Goal: Task Accomplishment & Management: Manage account settings

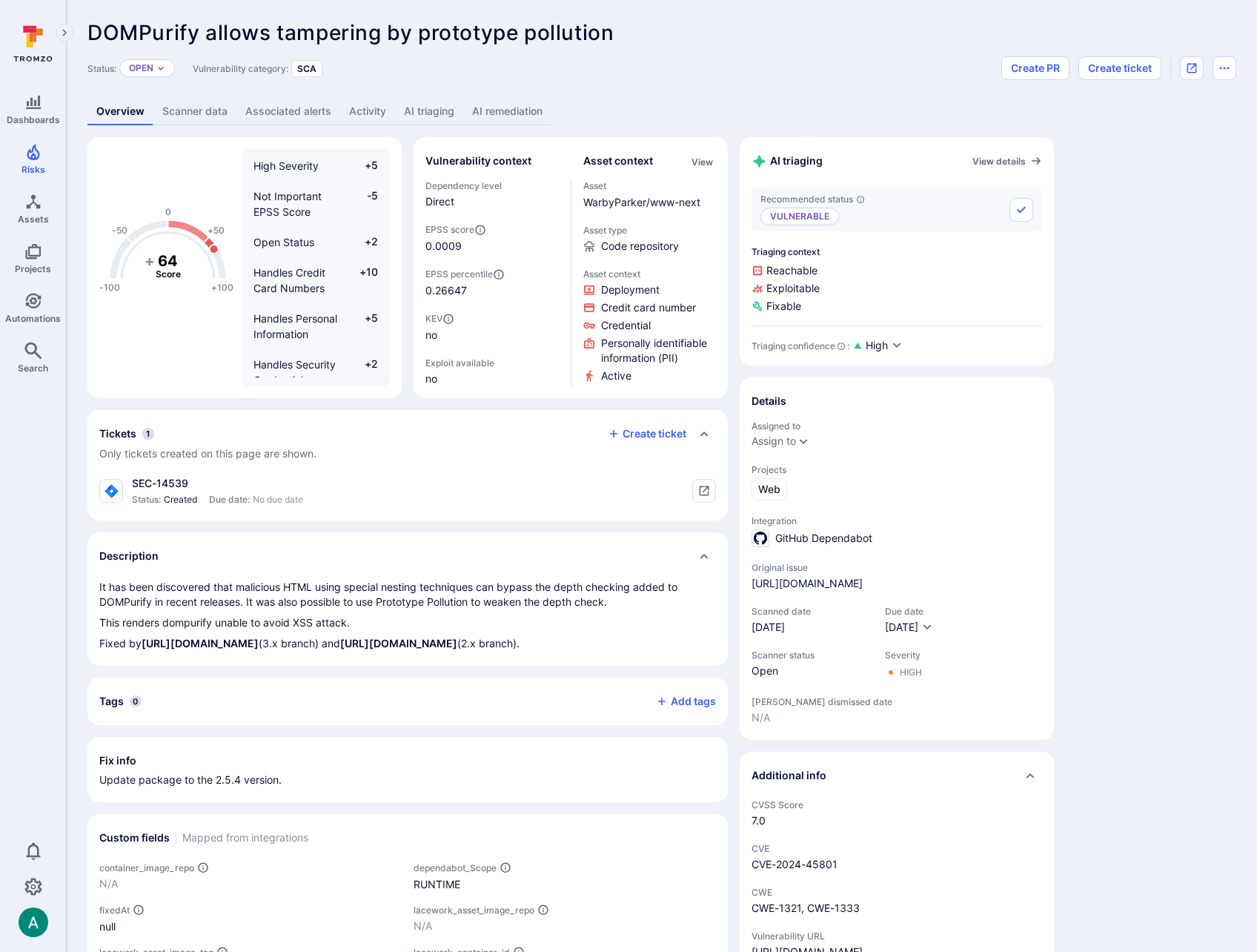
click at [435, 112] on link "AI triaging" at bounding box center [429, 111] width 68 height 27
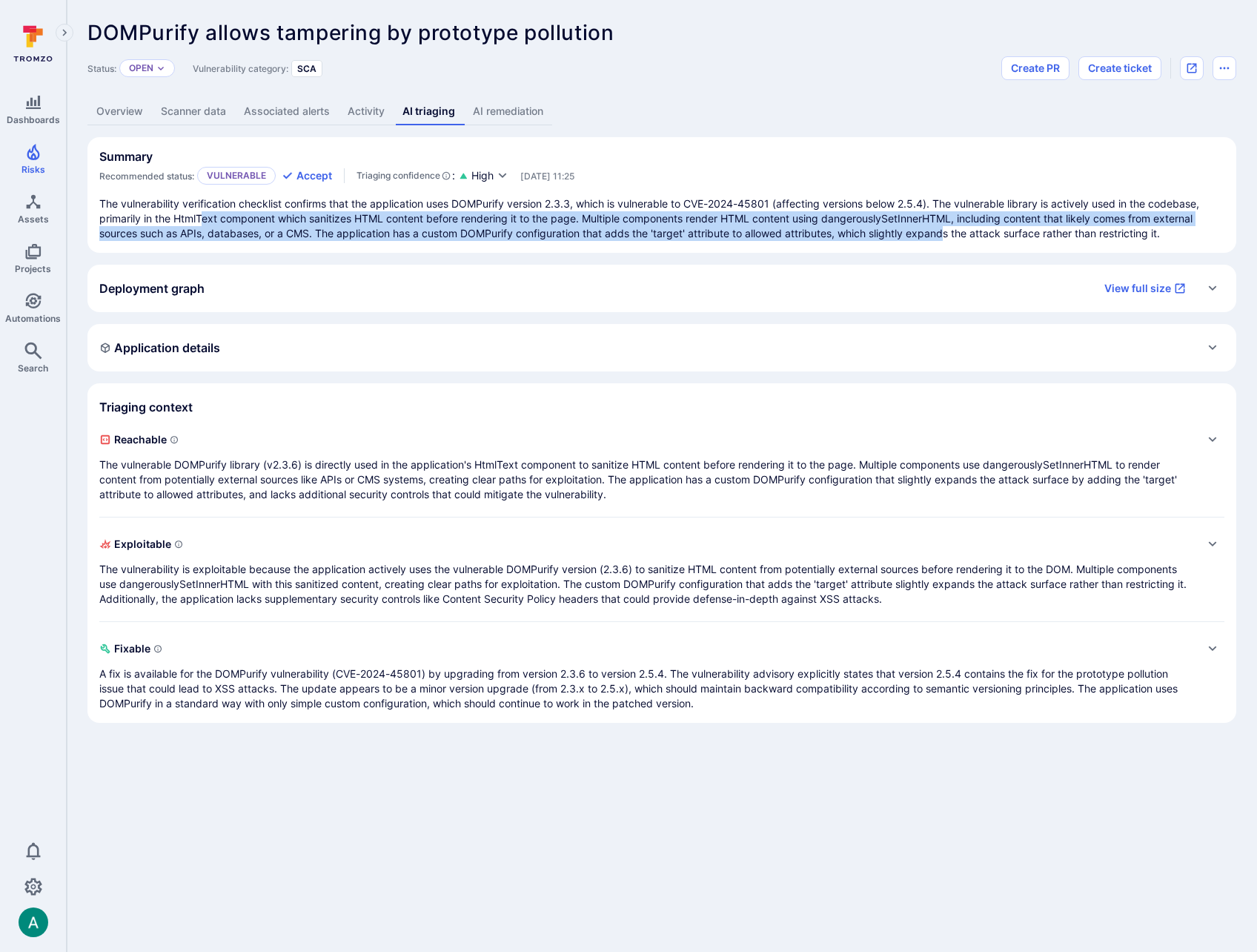
drag, startPoint x: 207, startPoint y: 223, endPoint x: 947, endPoint y: 227, distance: 740.0
click at [947, 227] on p "The vulnerability verification checklist confirms that the application uses DOM…" at bounding box center [662, 218] width 1125 height 44
click at [487, 489] on p "The vulnerable DOMPurify library (v2.3.6) is directly used in the application's…" at bounding box center [647, 479] width 1096 height 44
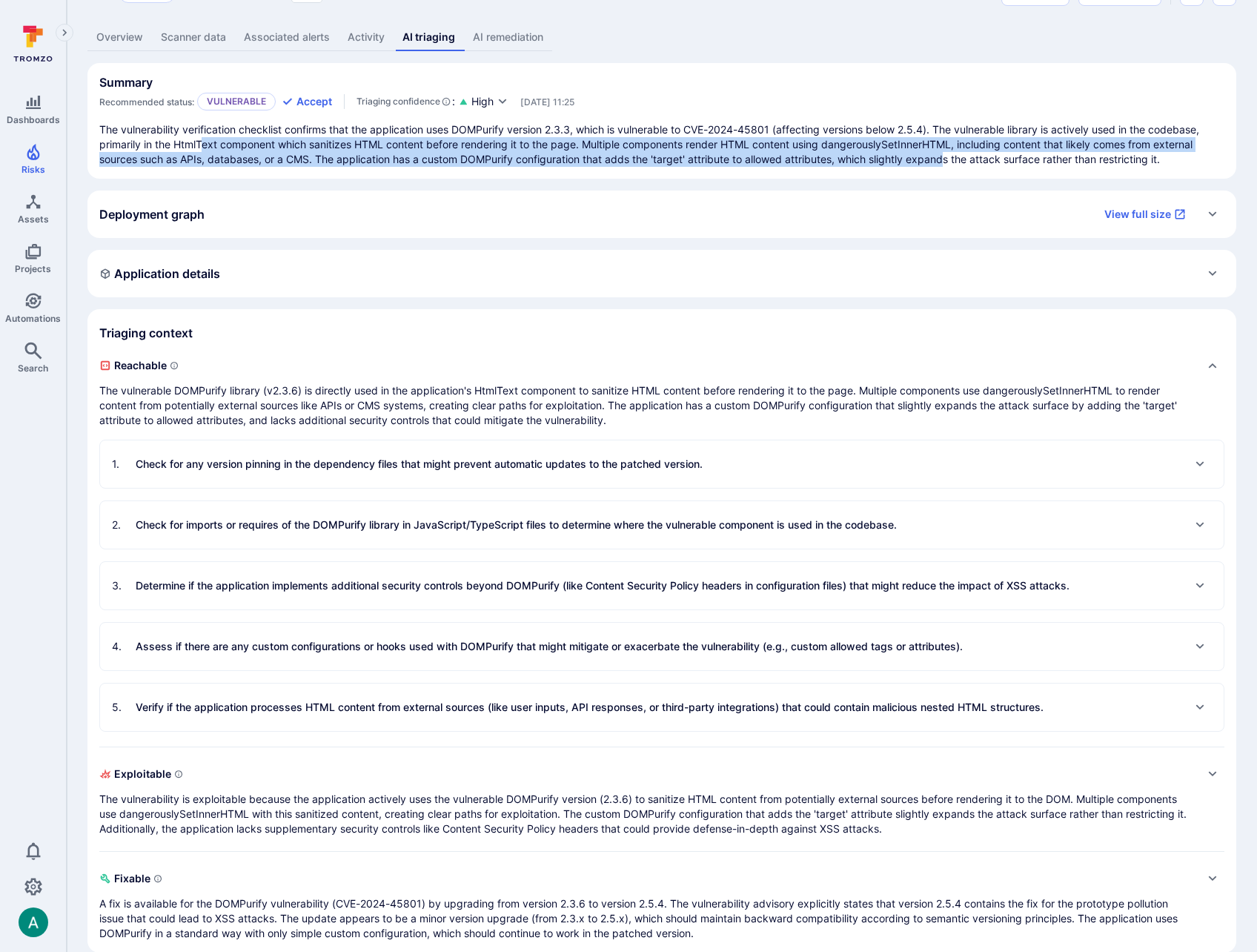
scroll to position [95, 0]
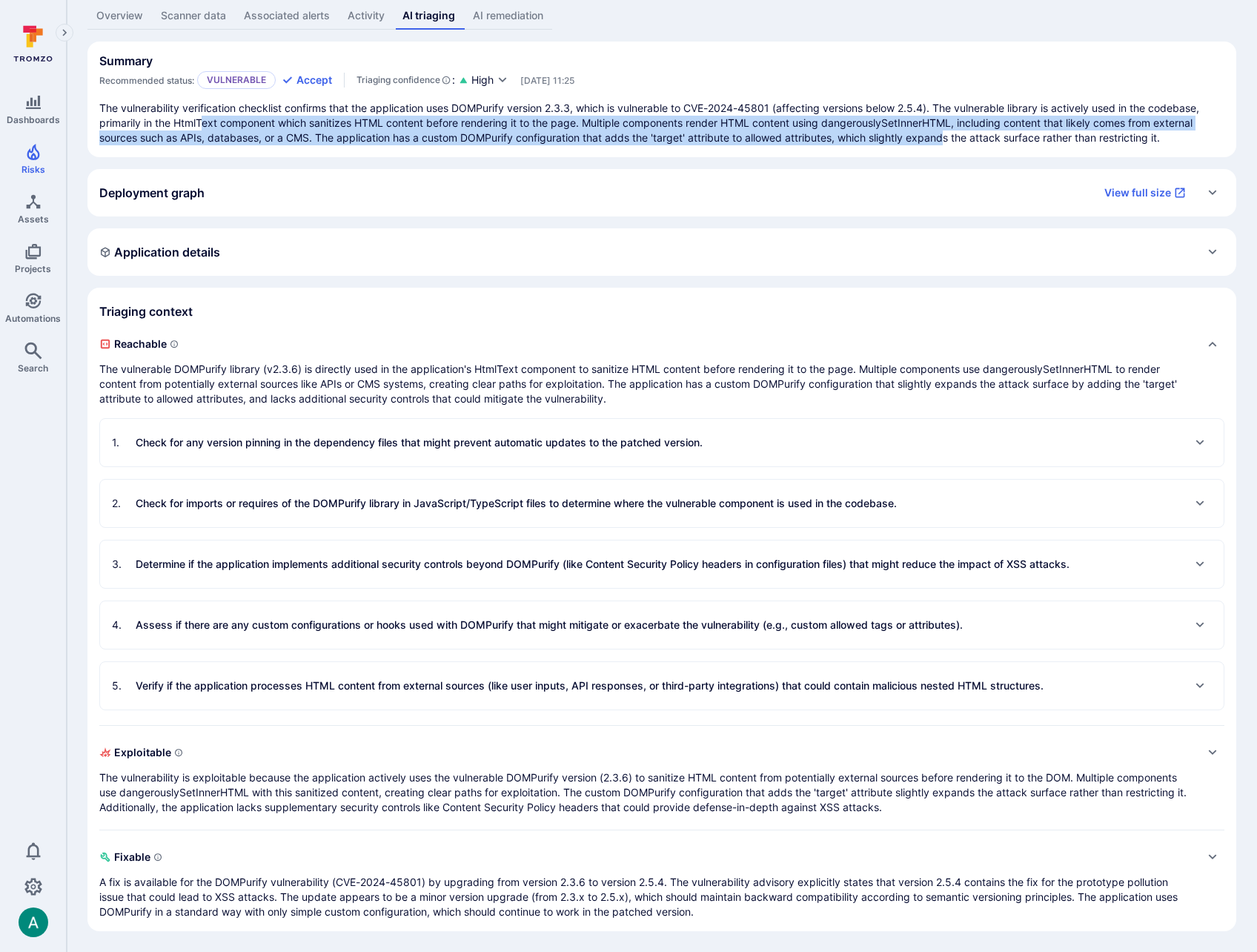
click at [308, 506] on p "Check for imports or requires of the DOMPurify library in JavaScript/TypeScript…" at bounding box center [516, 503] width 761 height 15
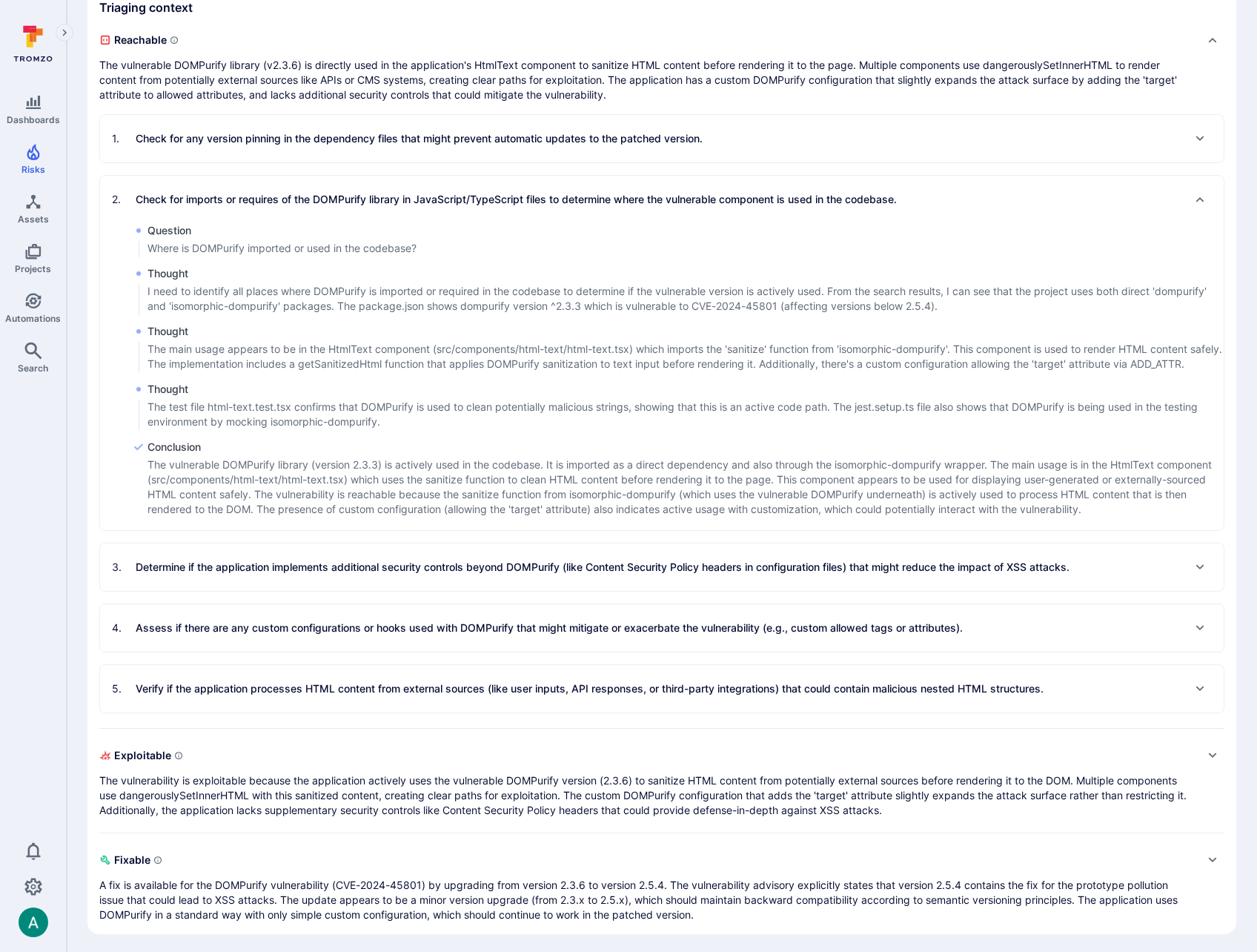
scroll to position [417, 0]
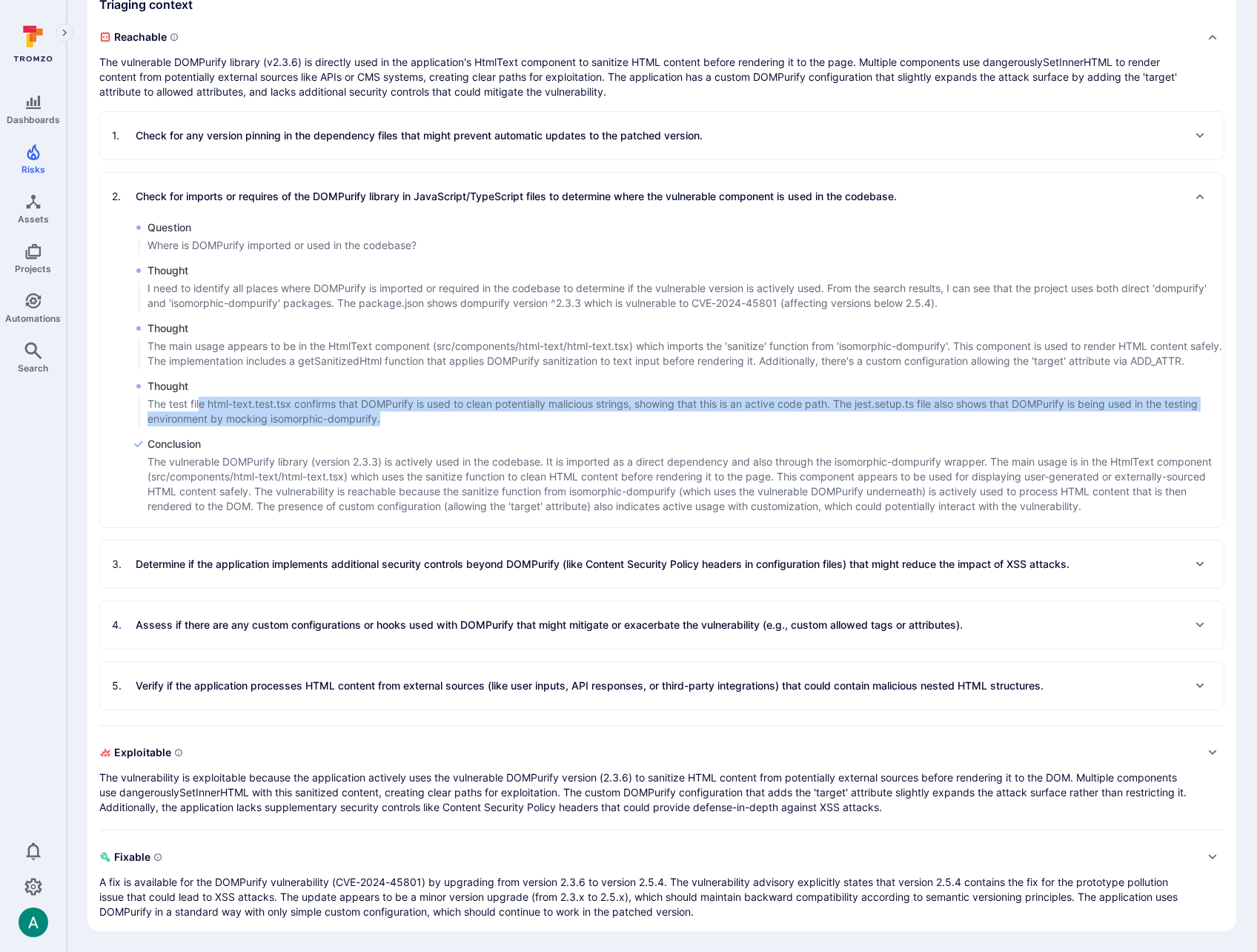
drag, startPoint x: 203, startPoint y: 408, endPoint x: 430, endPoint y: 414, distance: 227.1
click at [430, 414] on p "The test file html-text.test.tsx confirms that DOMPurify is used to clean poten…" at bounding box center [685, 411] width 1076 height 29
click at [572, 568] on p "Determine if the application implements additional security controls beyond DOM…" at bounding box center [603, 564] width 934 height 15
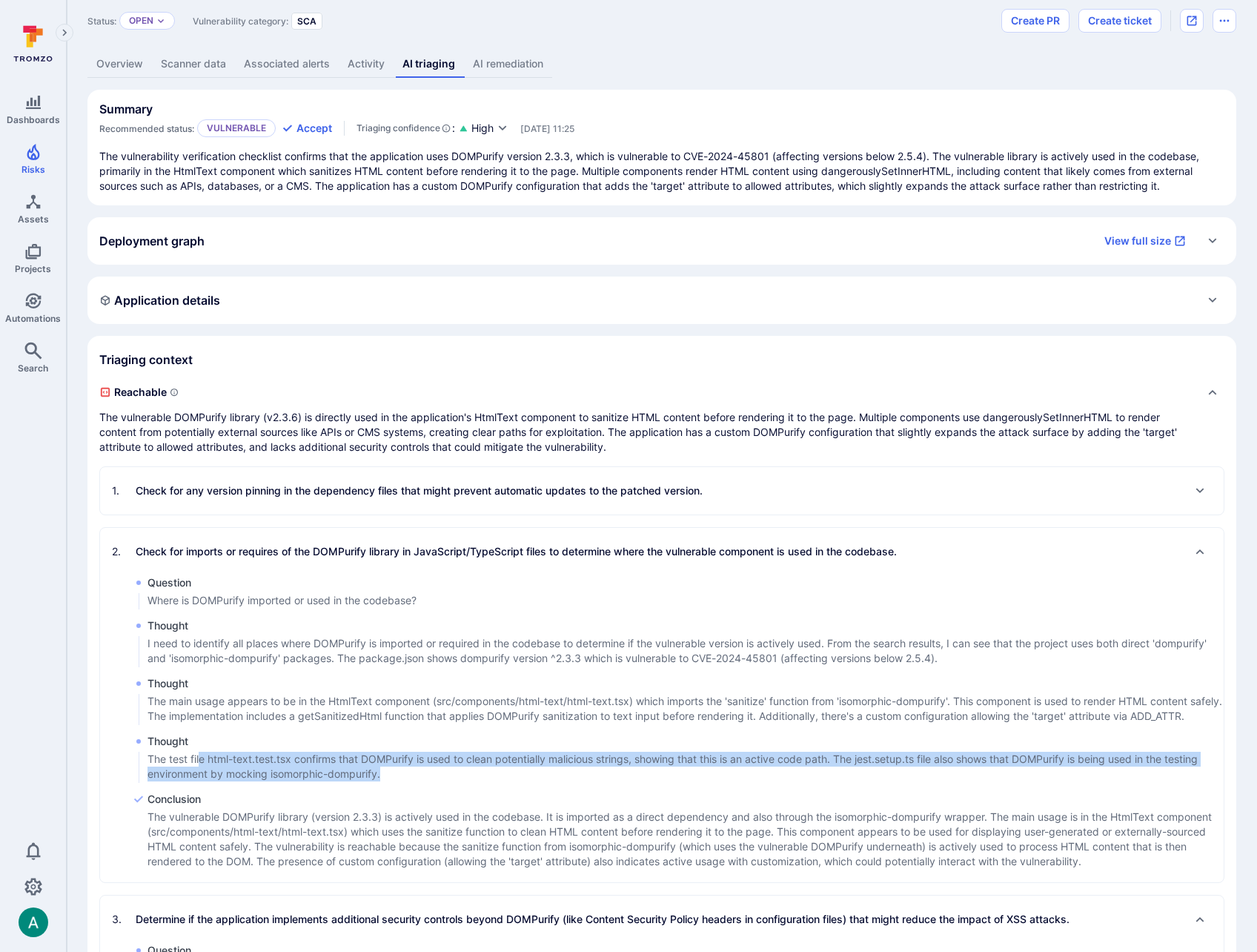
scroll to position [0, 0]
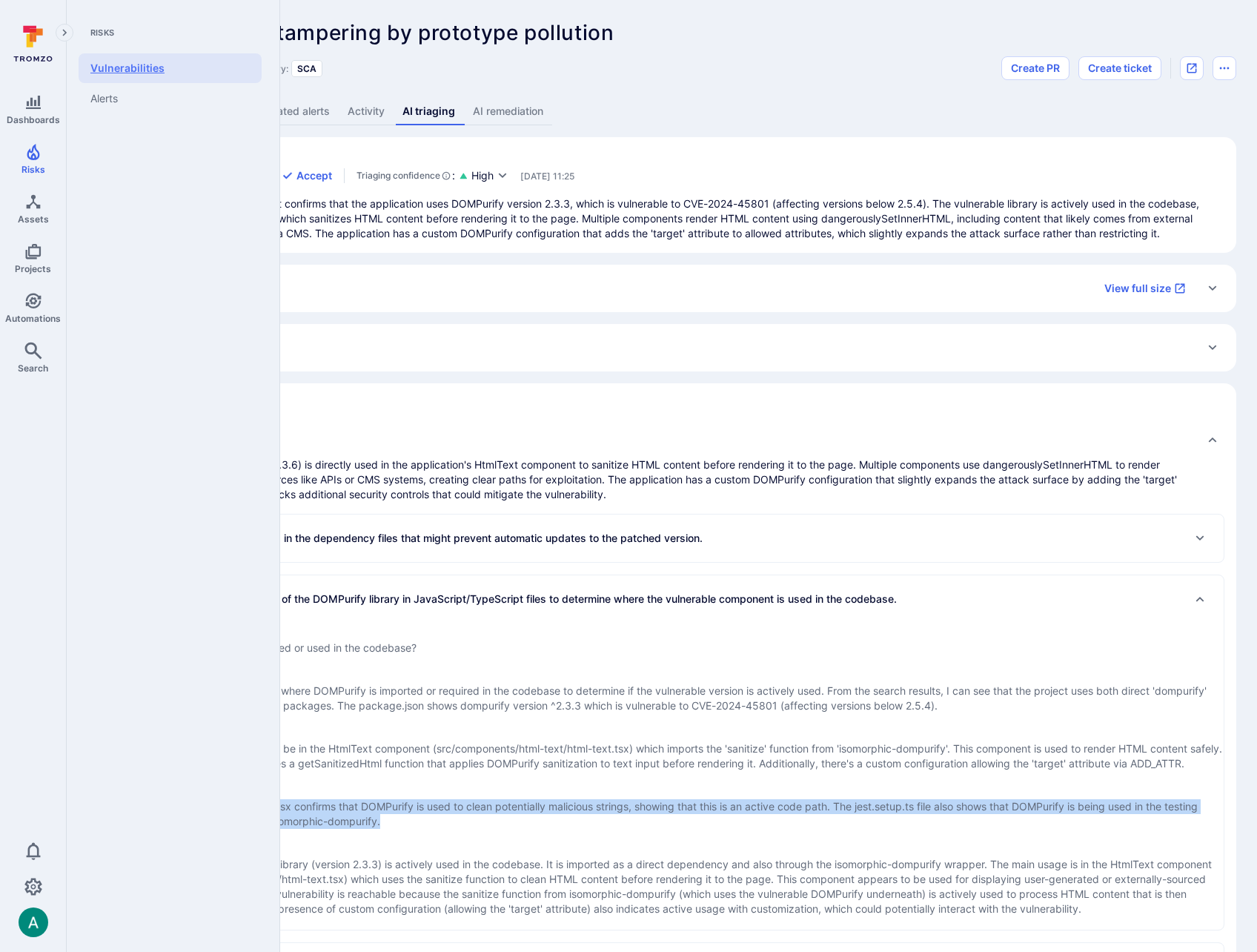
click at [122, 64] on link "Vulnerabilities" at bounding box center [170, 68] width 183 height 29
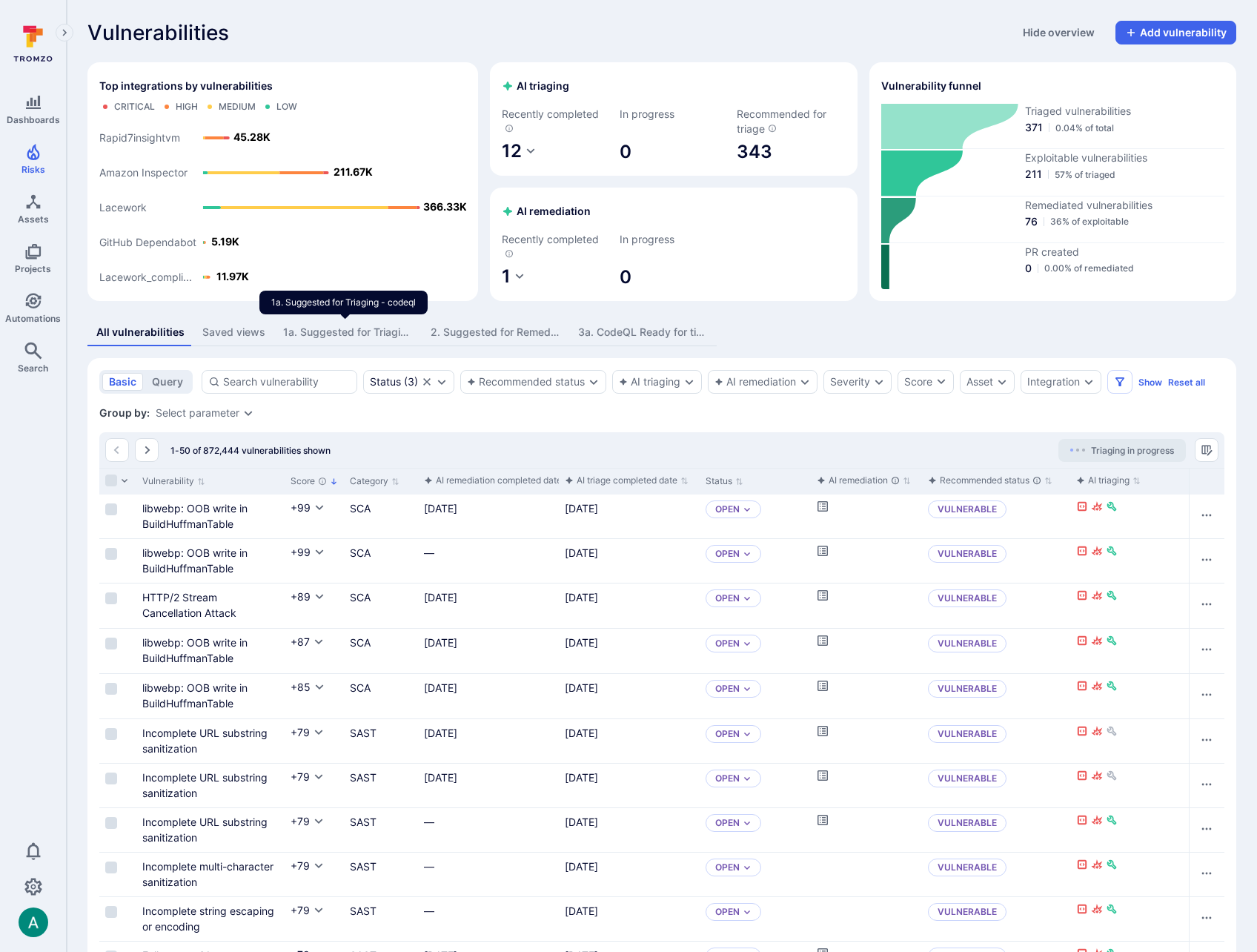
click at [341, 331] on div "1a. Suggested for Triaging - codeql" at bounding box center [348, 332] width 130 height 15
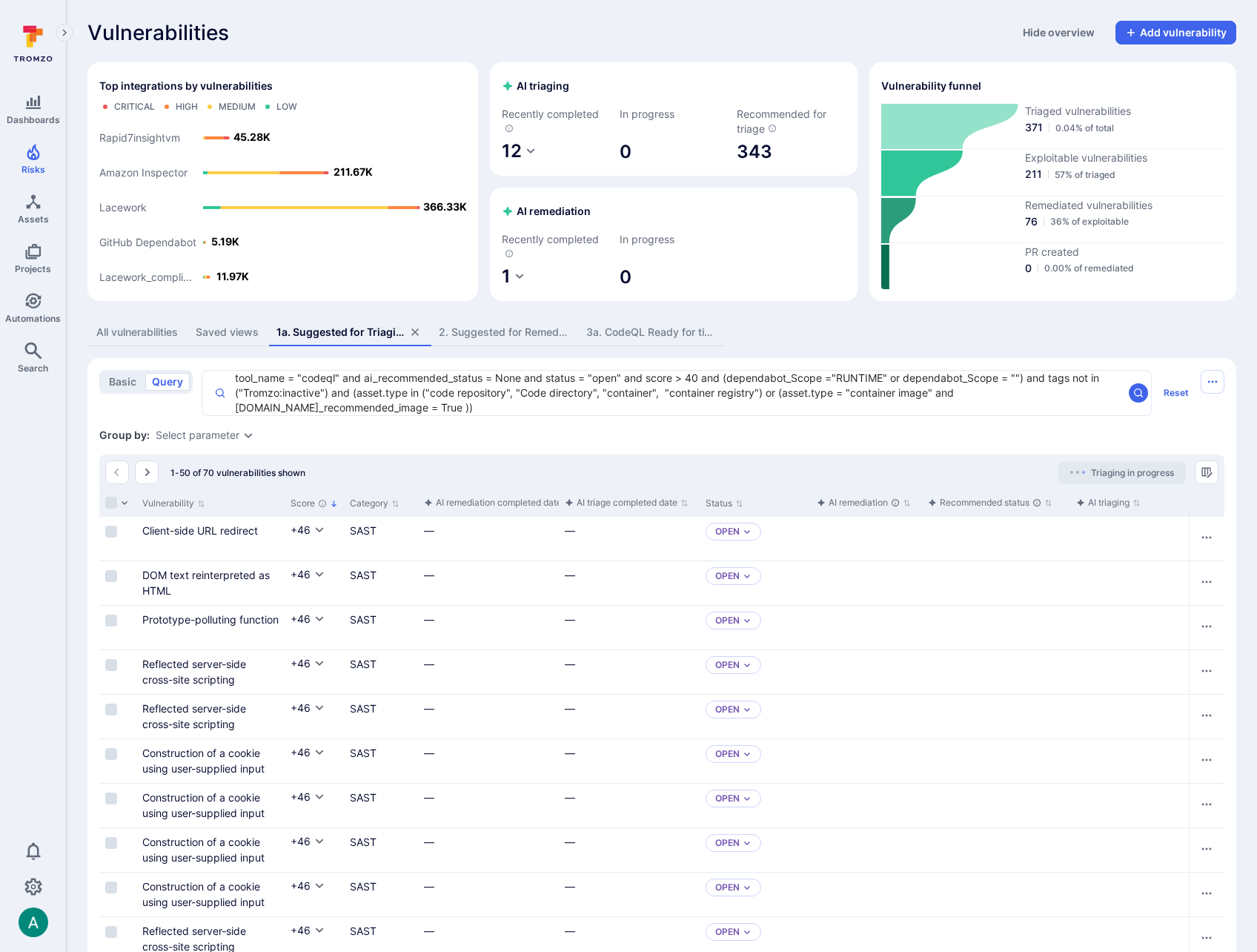
click at [31, 301] on icon "Automations" at bounding box center [33, 300] width 18 height 18
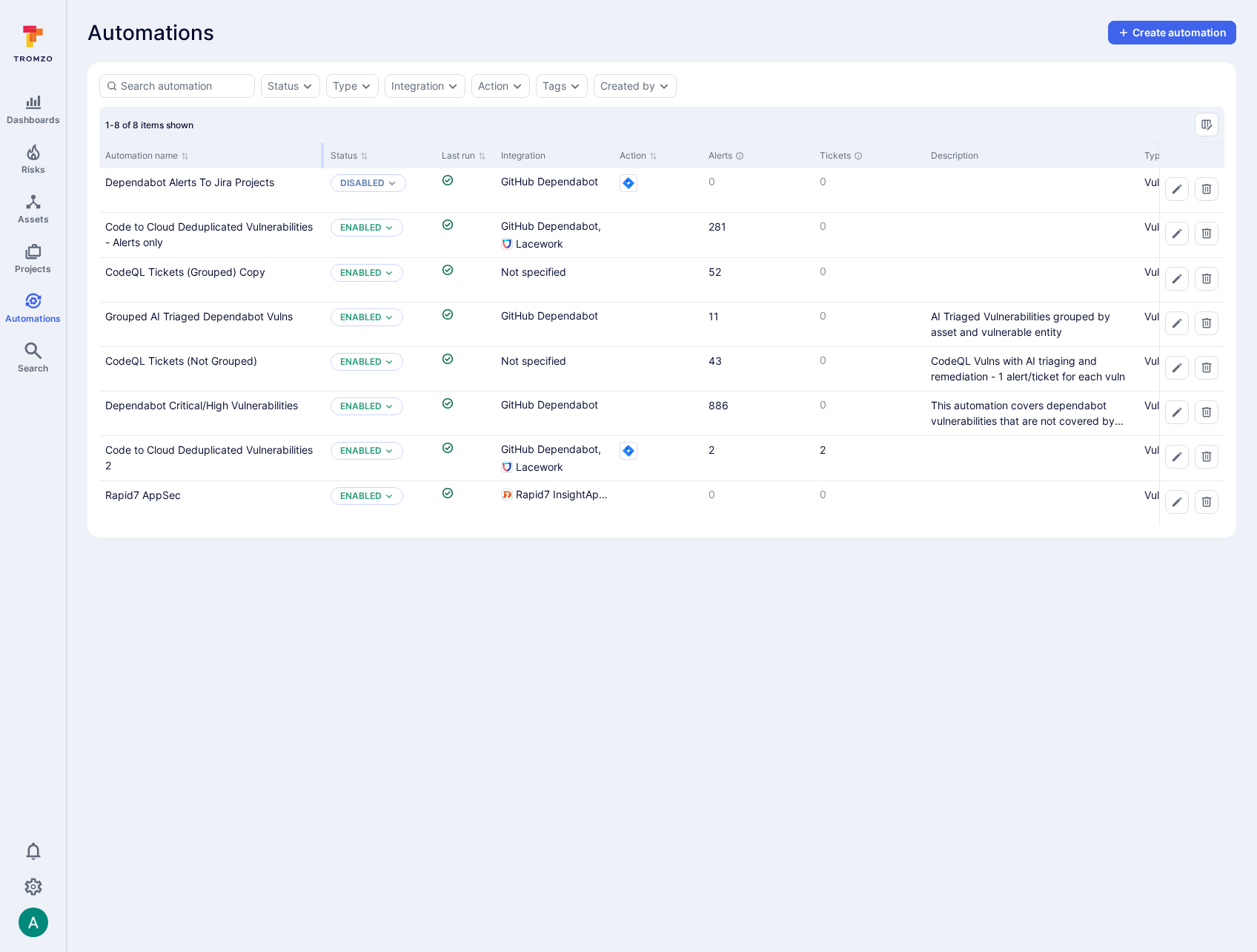
drag, startPoint x: 245, startPoint y: 157, endPoint x: 323, endPoint y: 158, distance: 78.0
click at [323, 158] on div at bounding box center [323, 155] width 2 height 25
click at [246, 313] on link "Grouped AI Triaged Dependabot Vulns" at bounding box center [199, 316] width 188 height 12
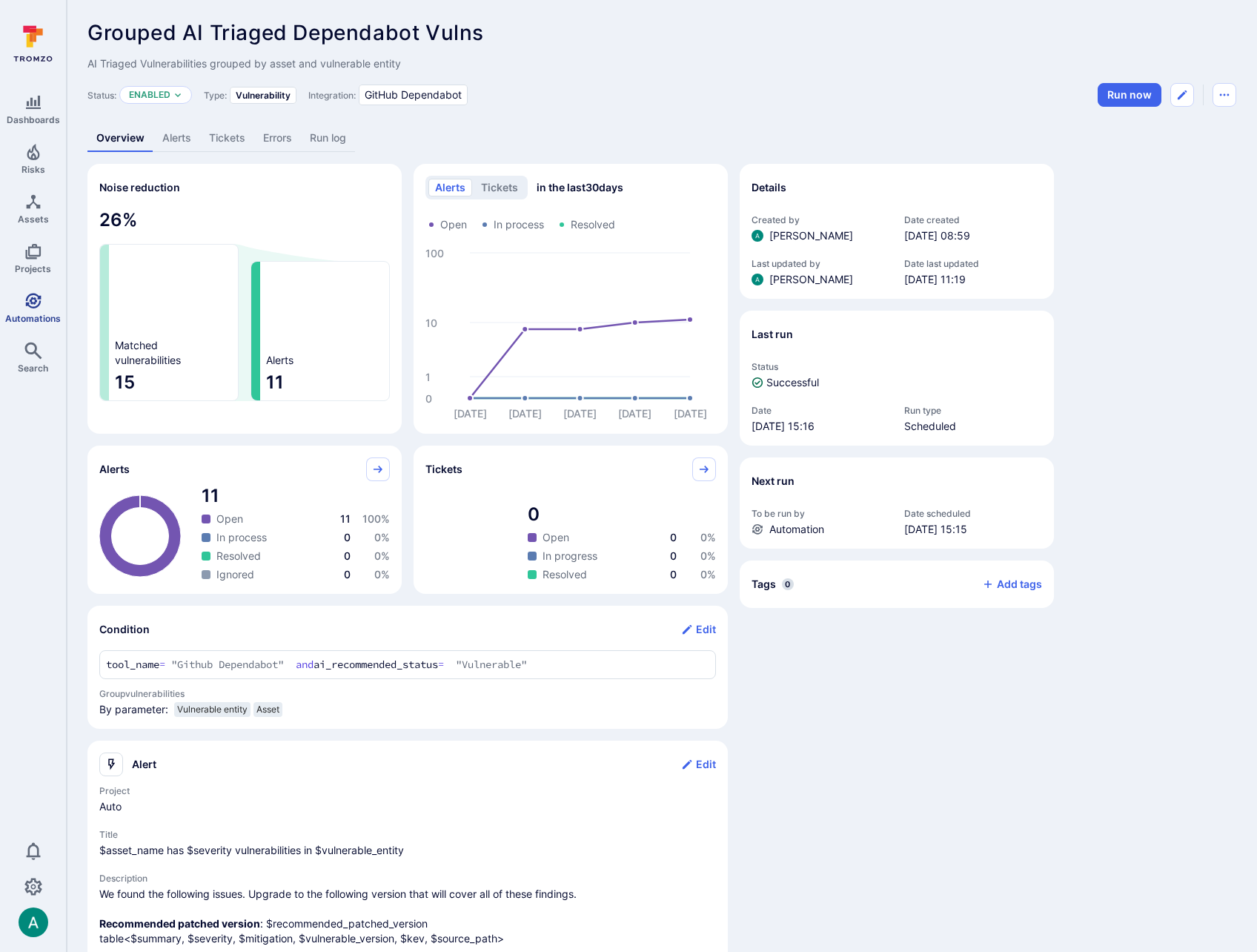
click at [29, 301] on icon "Automations" at bounding box center [33, 300] width 16 height 16
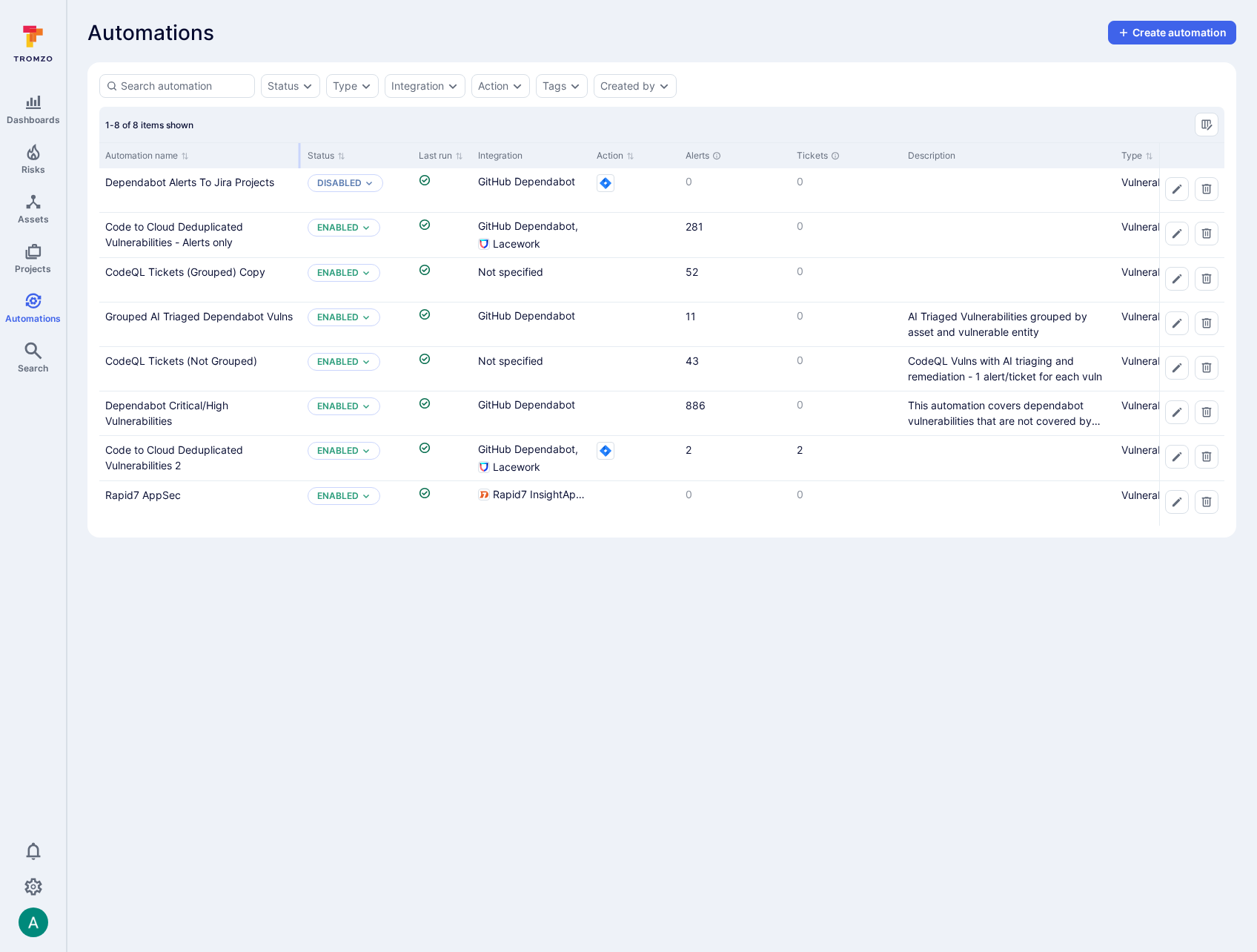
drag, startPoint x: 244, startPoint y: 152, endPoint x: 299, endPoint y: 152, distance: 55.0
click at [299, 152] on div at bounding box center [300, 155] width 2 height 25
click at [1185, 325] on button "Edit automation" at bounding box center [1177, 323] width 24 height 24
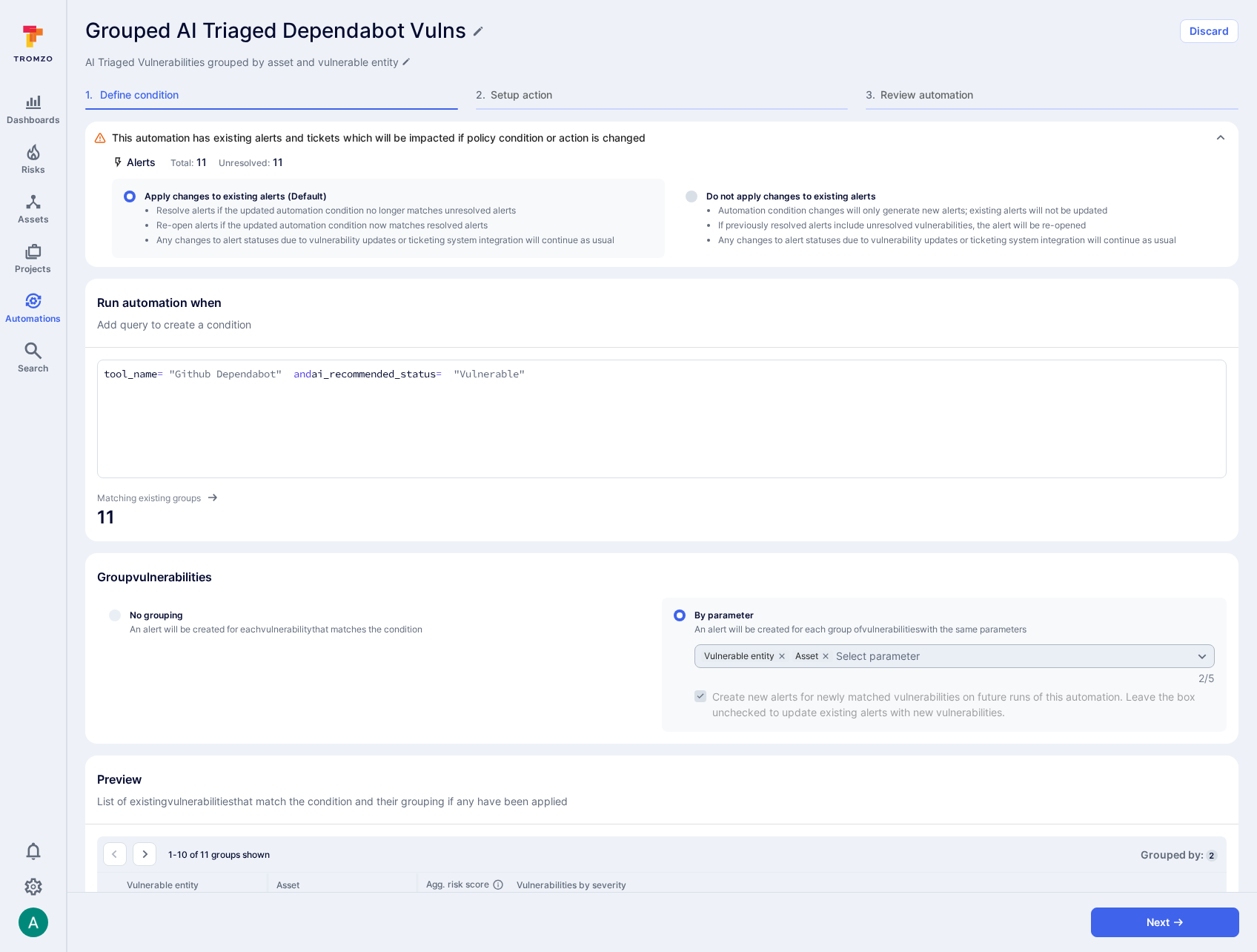
click at [542, 85] on div "Grouped AI Triaged Dependabot Vulns Discard AI Triaged Vulnerabilities grouped …" at bounding box center [662, 61] width 1191 height 122
click at [535, 91] on span "Setup action" at bounding box center [670, 95] width 358 height 15
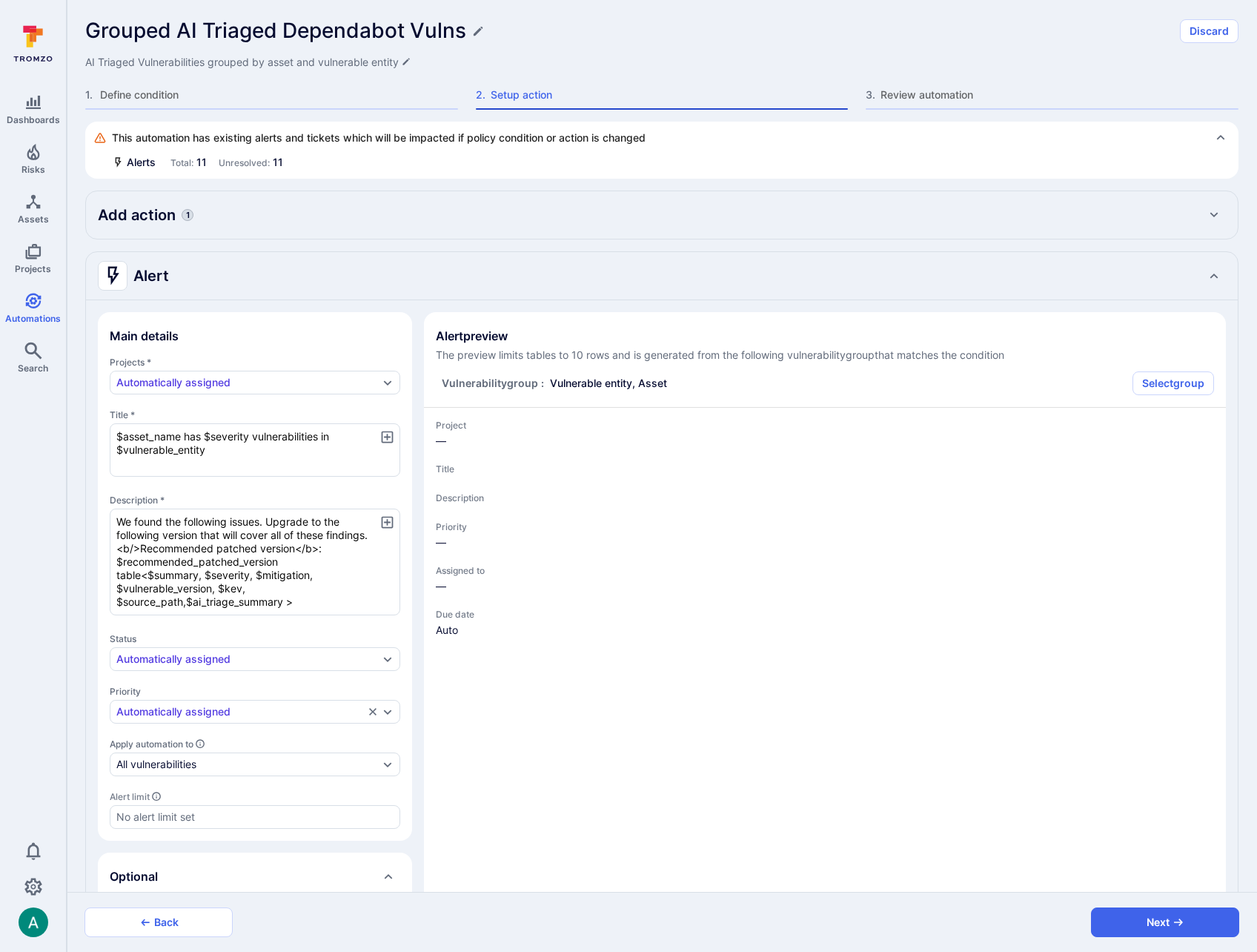
type textarea "x"
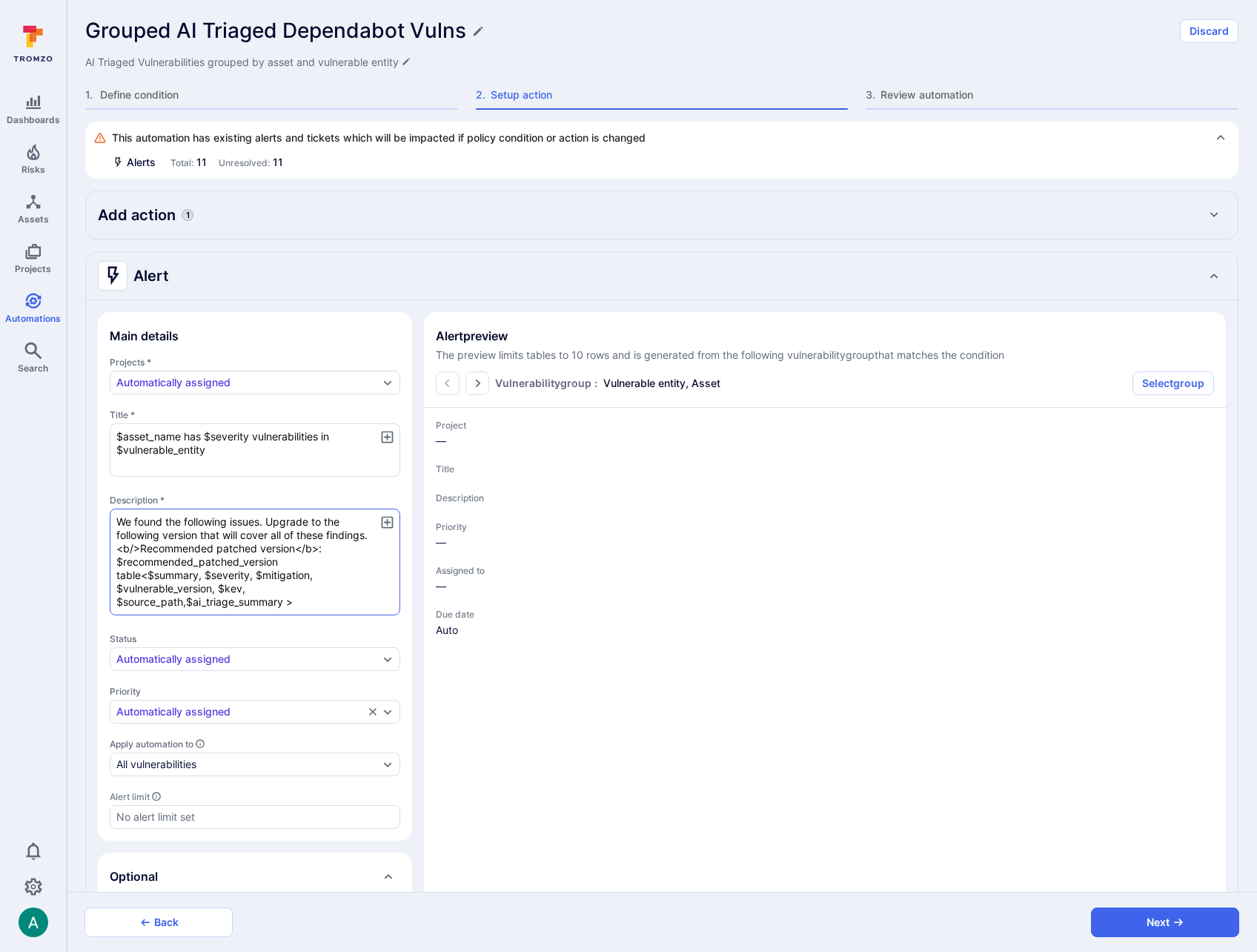
type textarea "x"
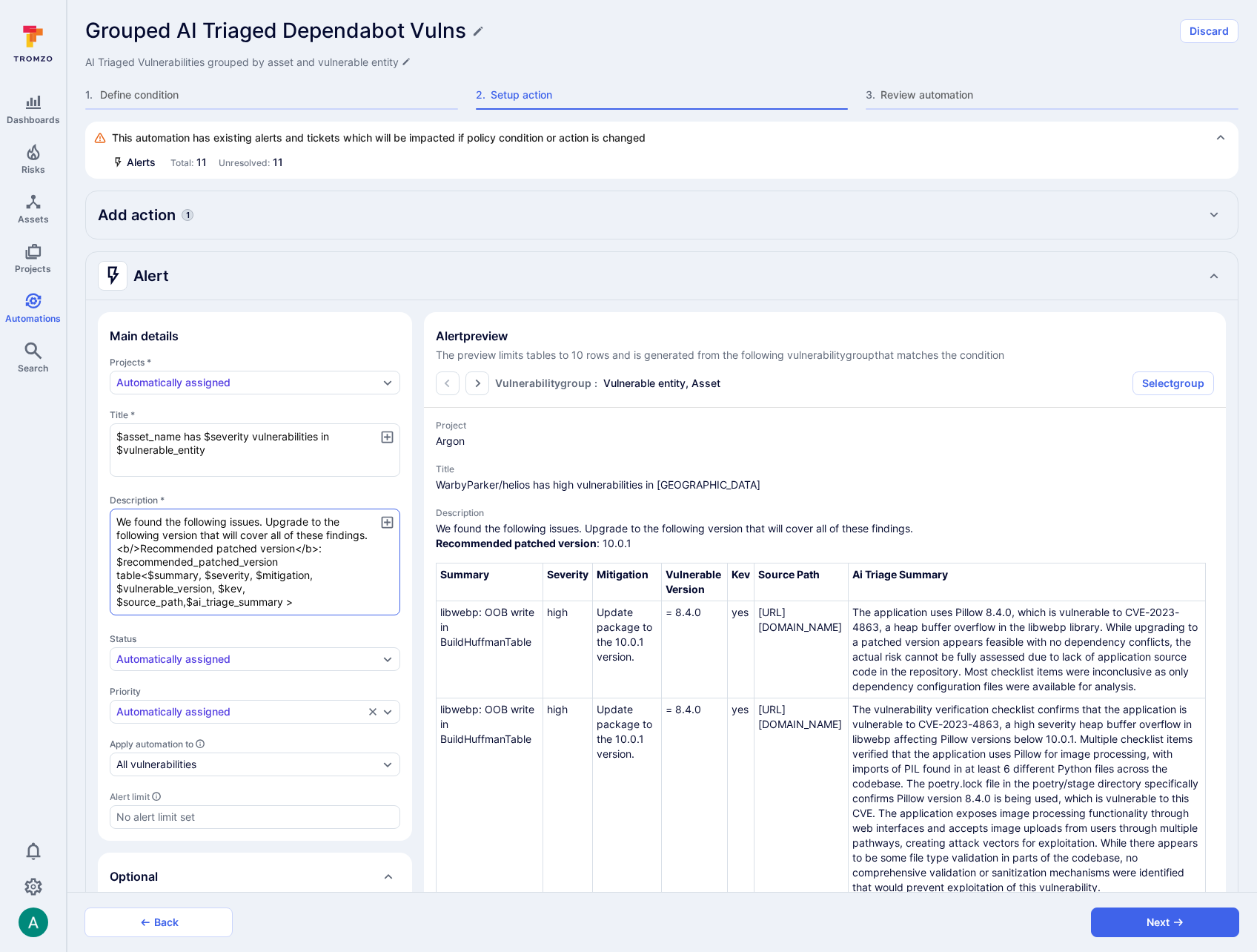
drag, startPoint x: 116, startPoint y: 602, endPoint x: 184, endPoint y: 599, distance: 68.1
click at [184, 599] on textarea "We found the following issues. Upgrade to the following version that will cover…" at bounding box center [255, 562] width 291 height 107
type textarea "x"
type textarea "We found the following issues. Upgrade to the following version that will cover…"
type textarea "x"
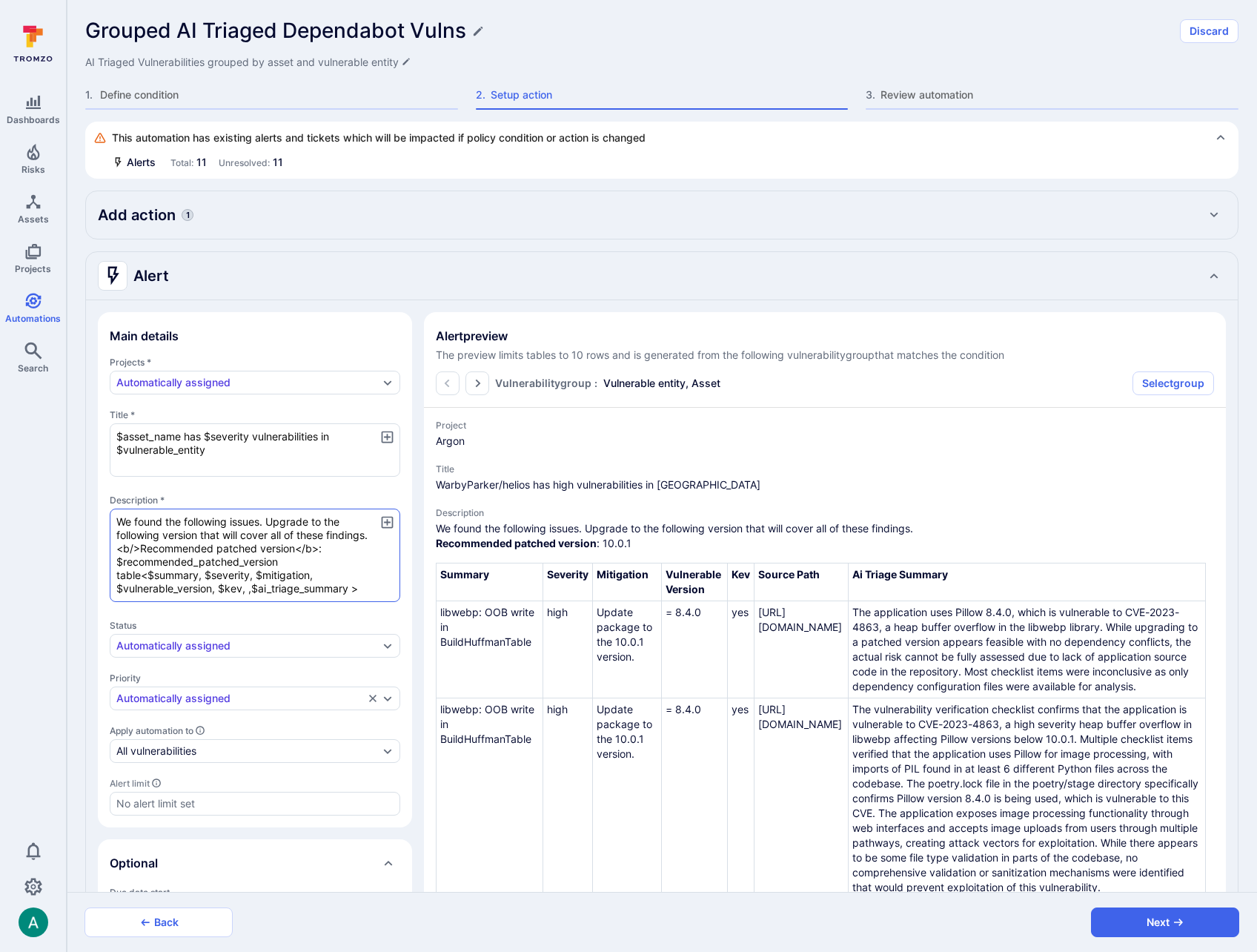
type textarea "x"
type textarea "We found the following issues. Upgrade to the following version that will cover…"
type textarea "x"
type textarea "We found the following issues. Upgrade to the following version that will cover…"
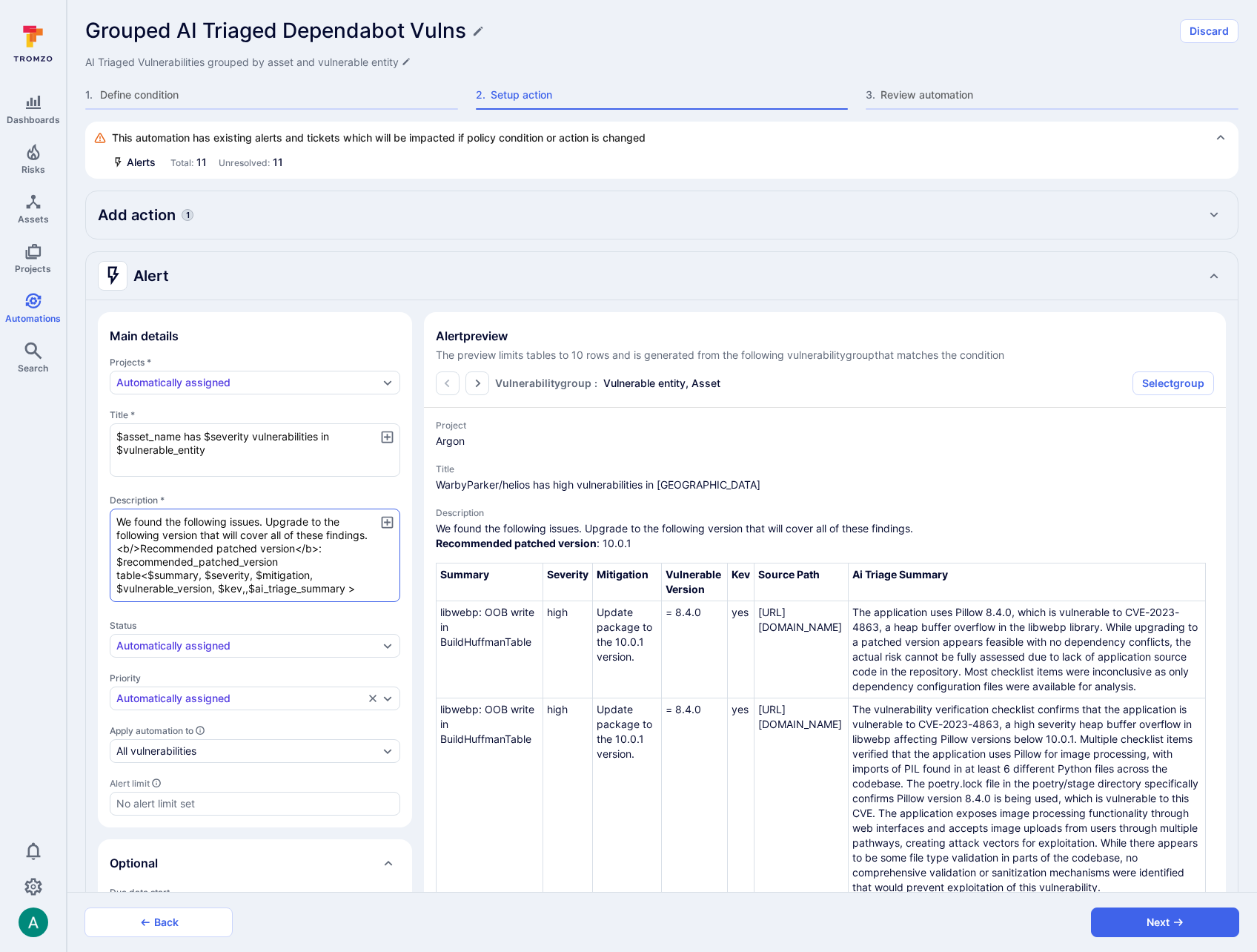
type textarea "x"
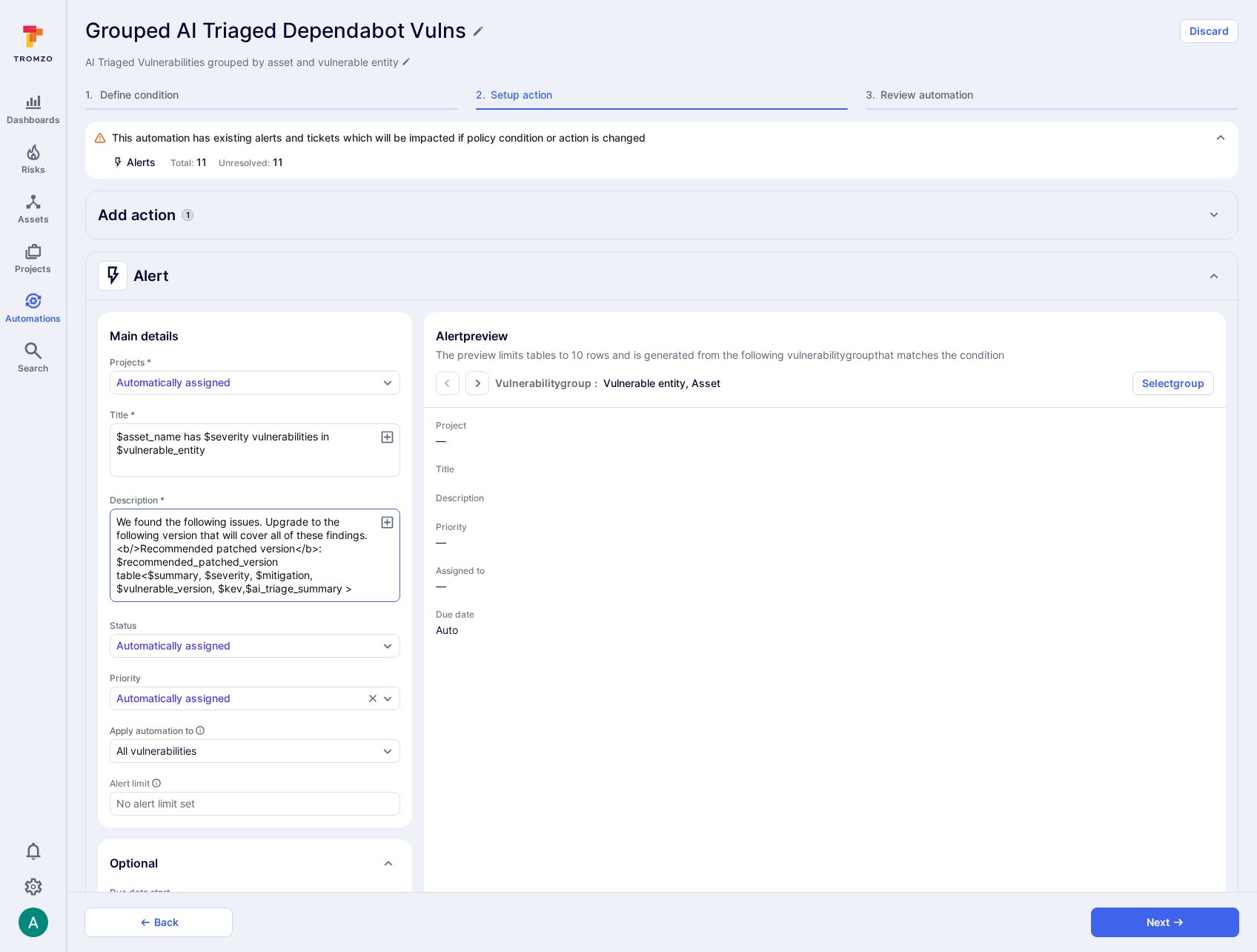
type textarea "x"
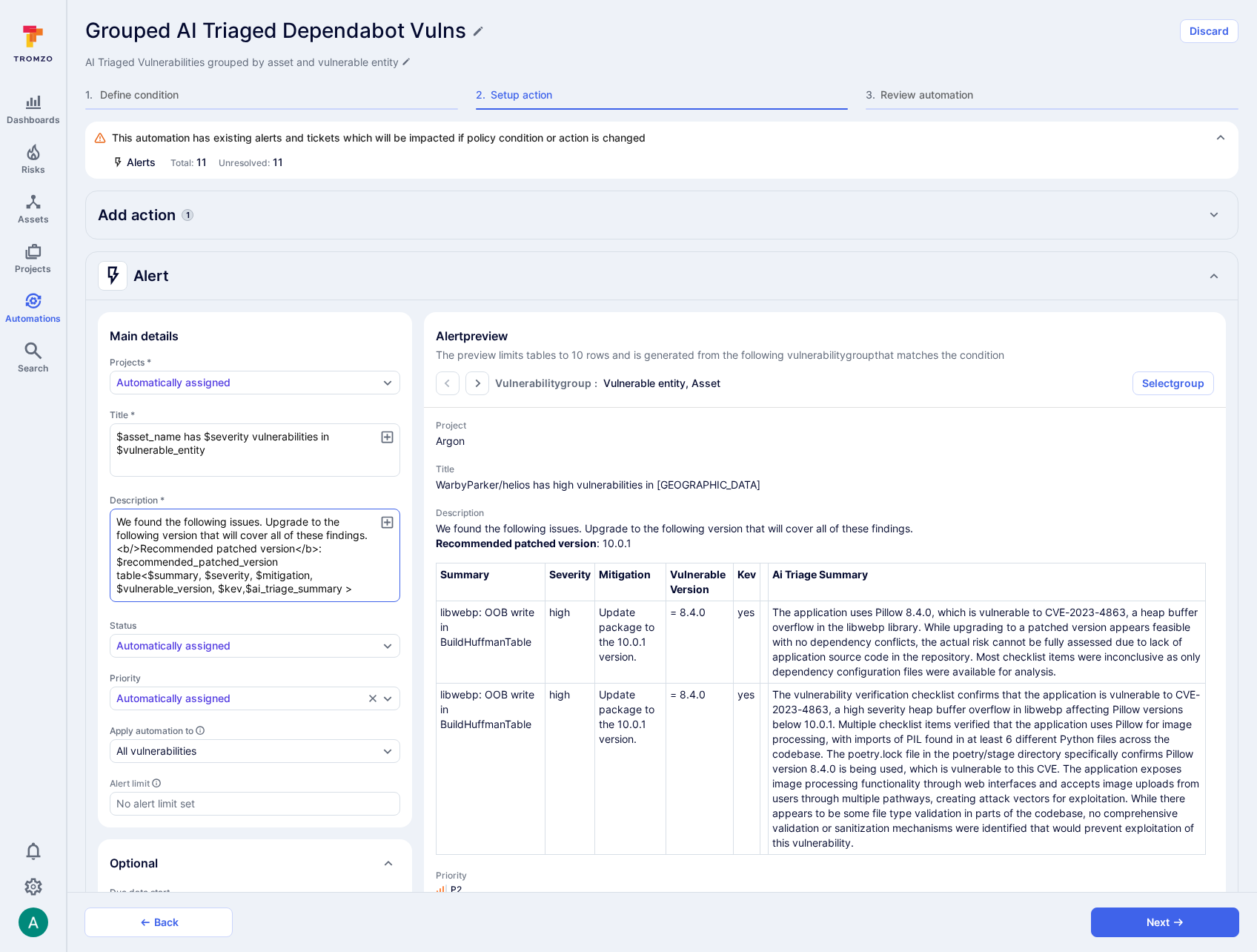
type textarea "x"
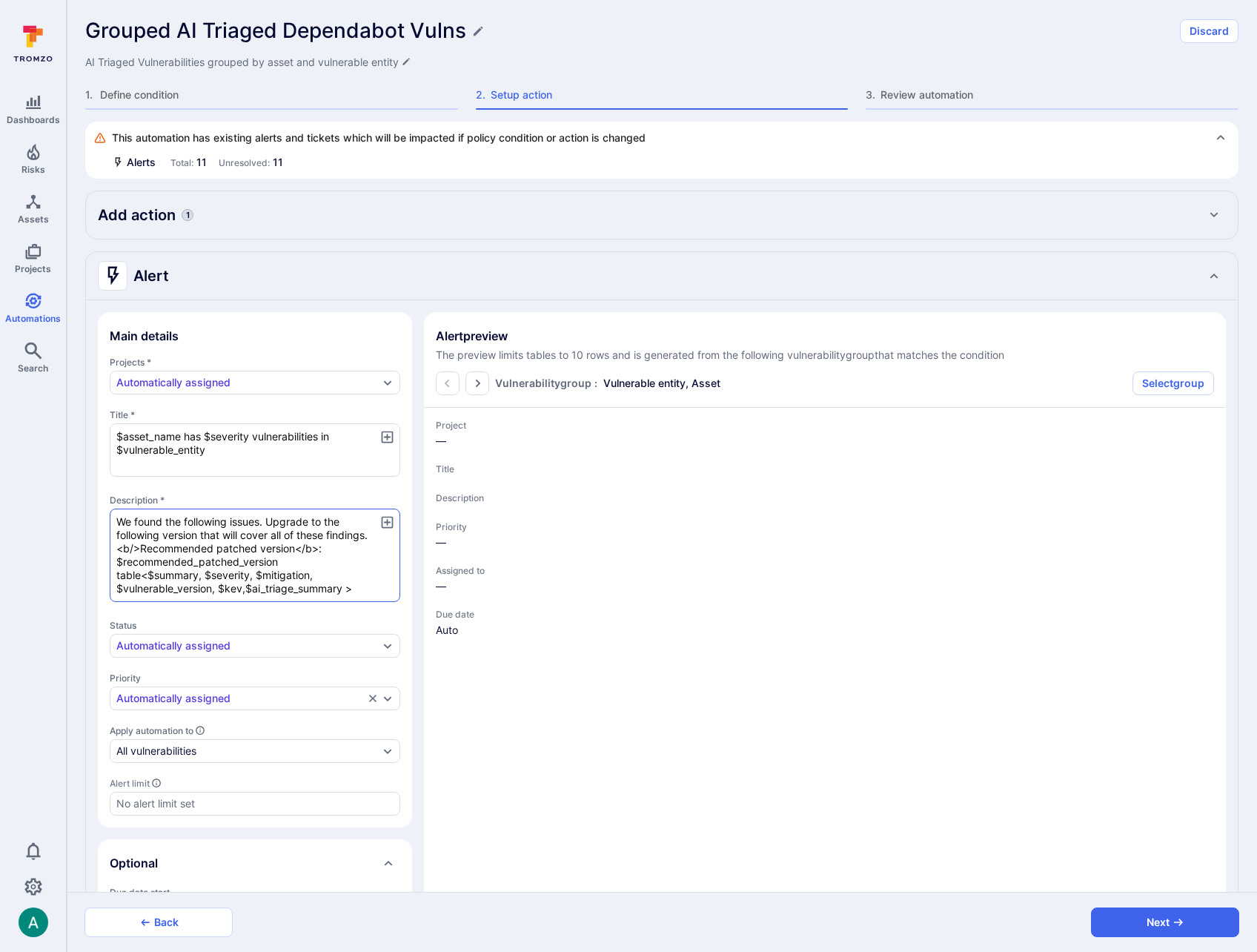
type textarea "x"
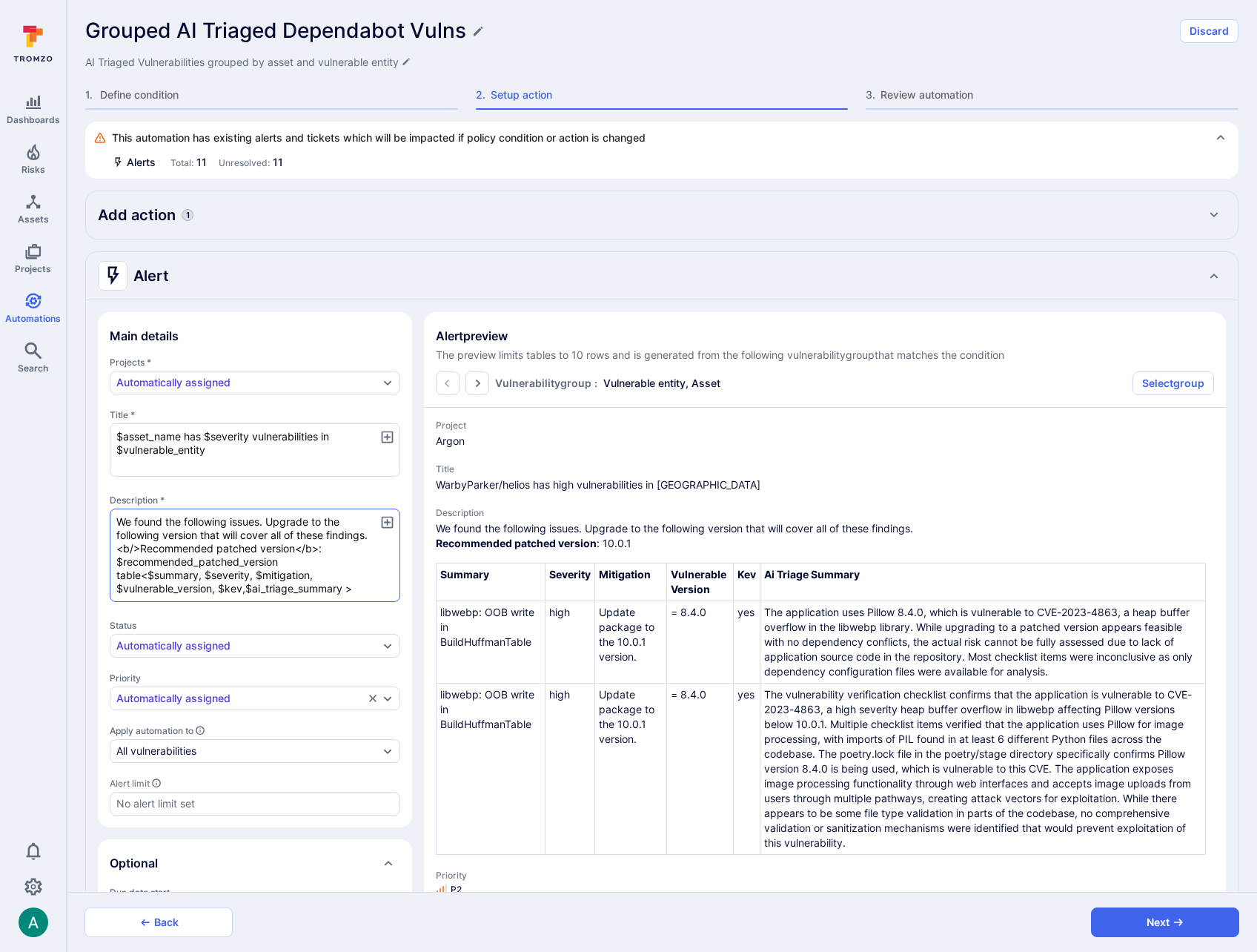
type textarea "x"
type textarea "We found the following issues. Upgrade to the following version that will cover…"
type textarea "x"
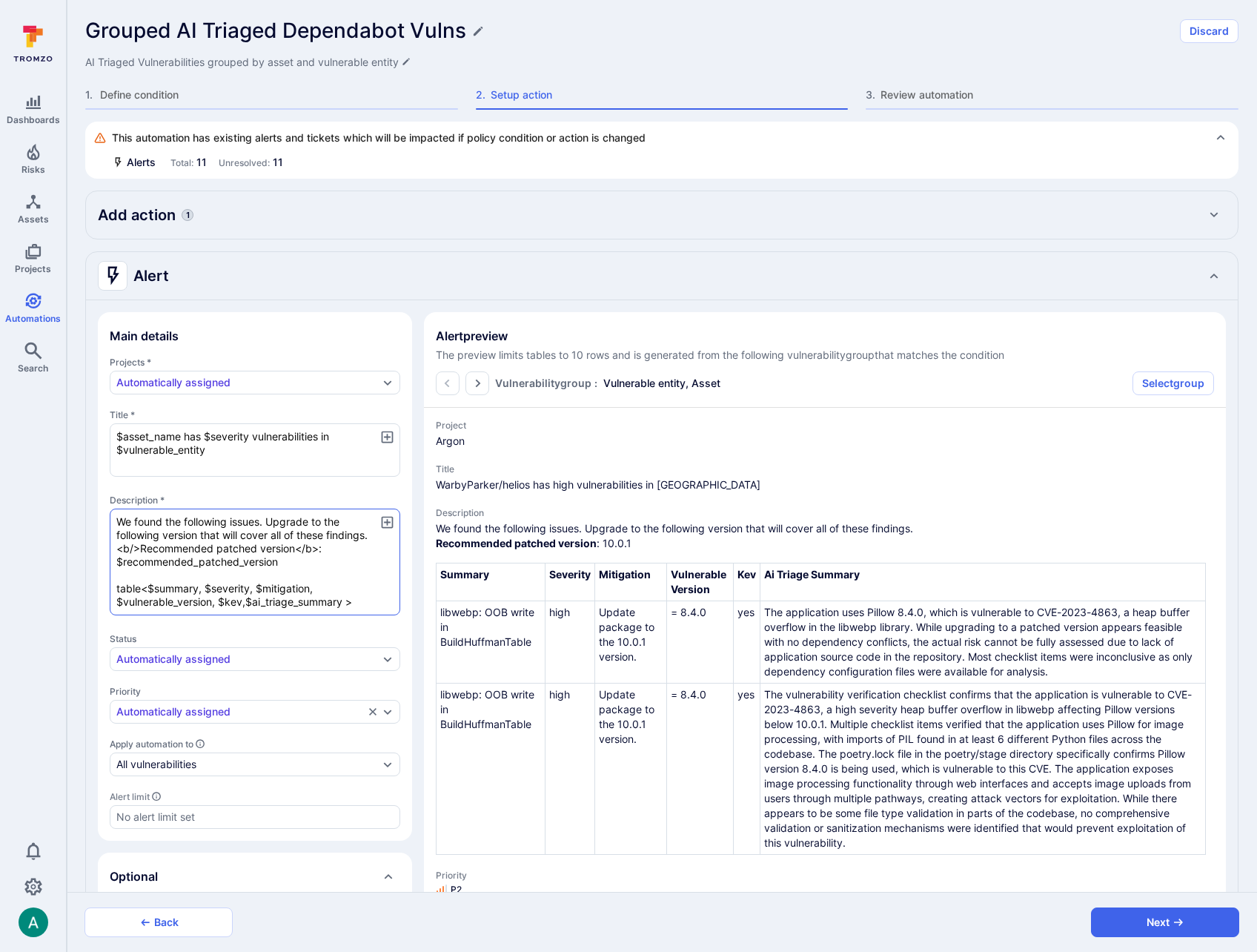
type textarea "x"
type textarea "We found the following issues. Upgrade to the following version that will cover…"
type textarea "x"
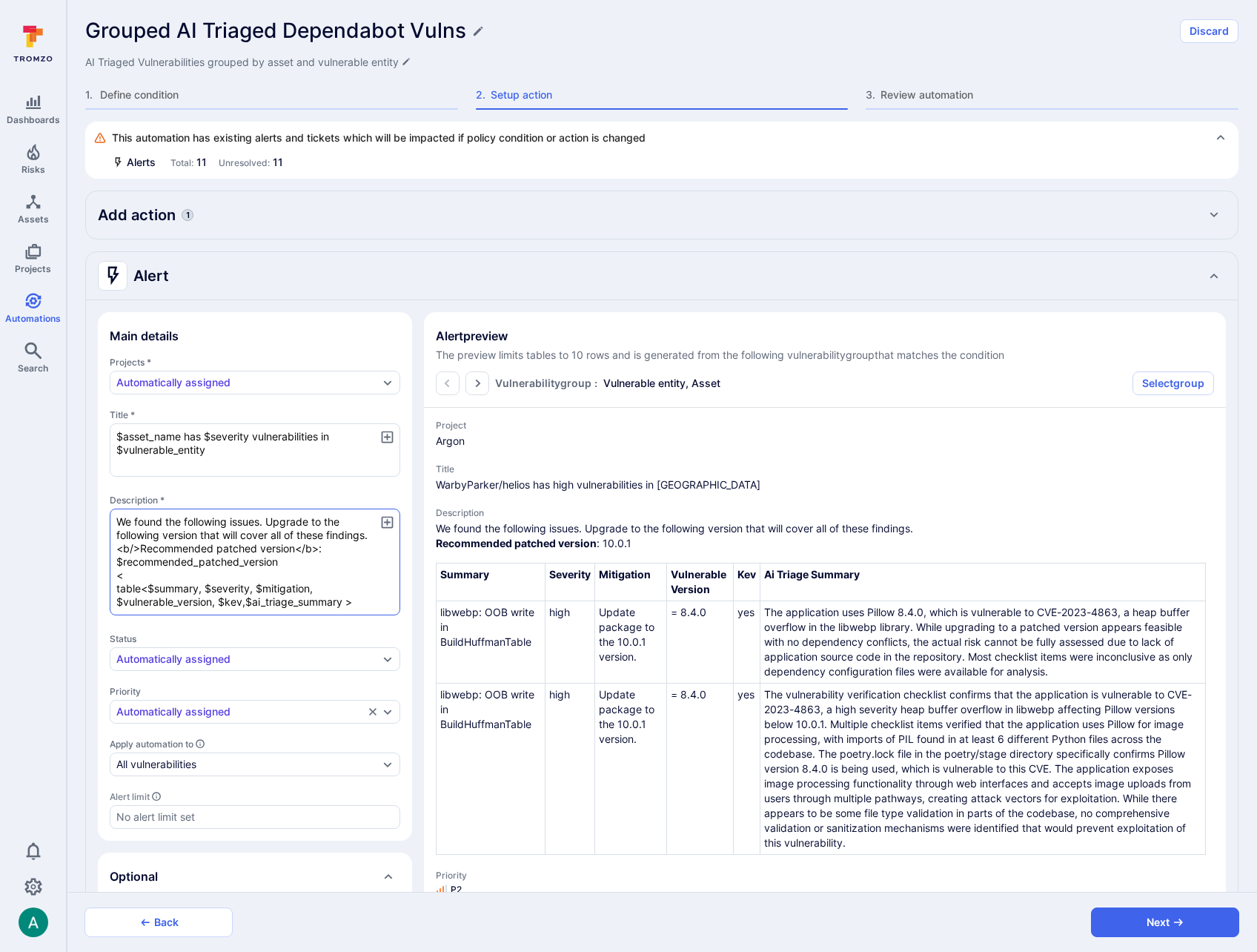
type textarea "x"
type textarea "We found the following issues. Upgrade to the following version that will cover…"
type textarea "x"
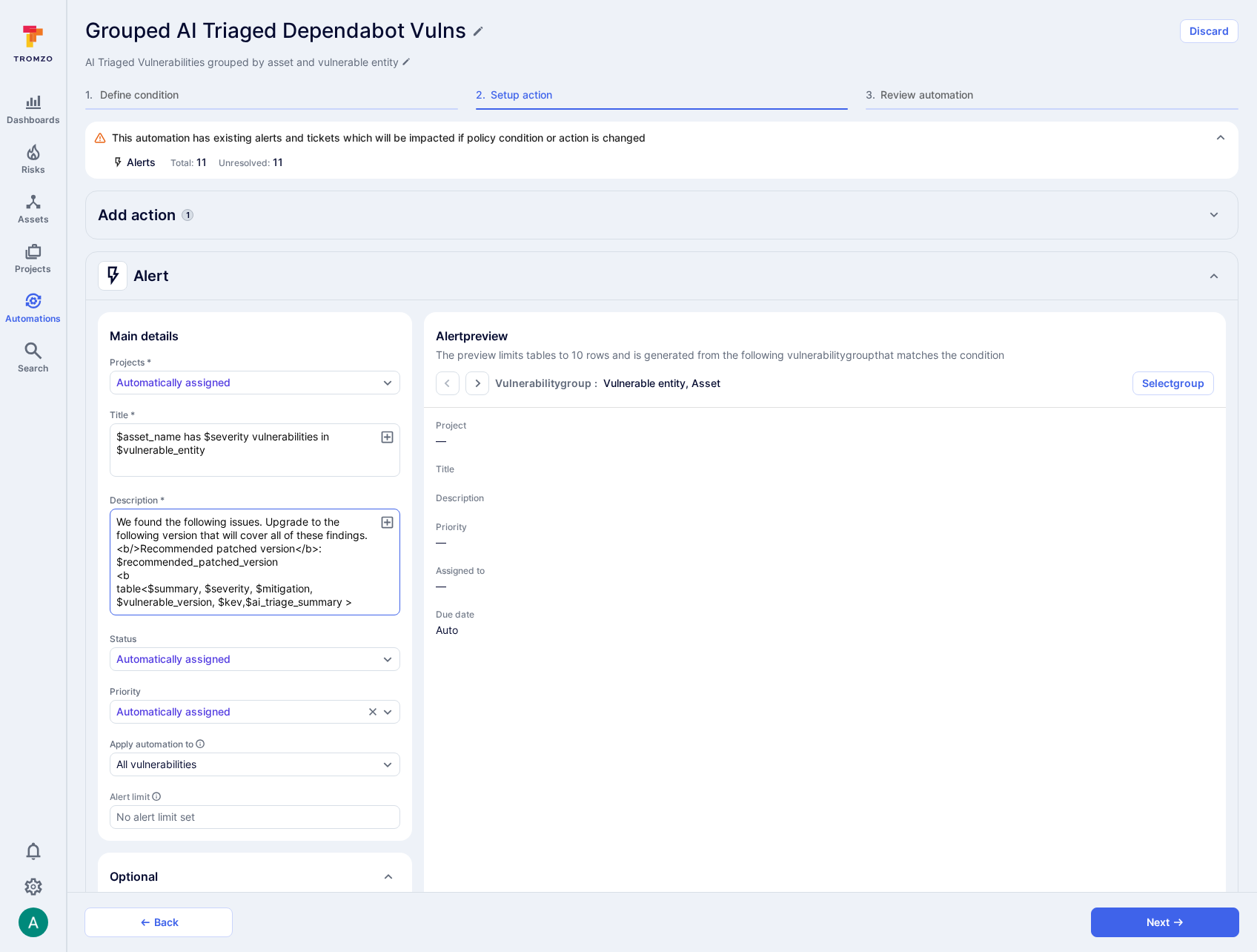
type textarea "x"
type textarea "We found the following issues. Upgrade to the following version that will cover…"
type textarea "x"
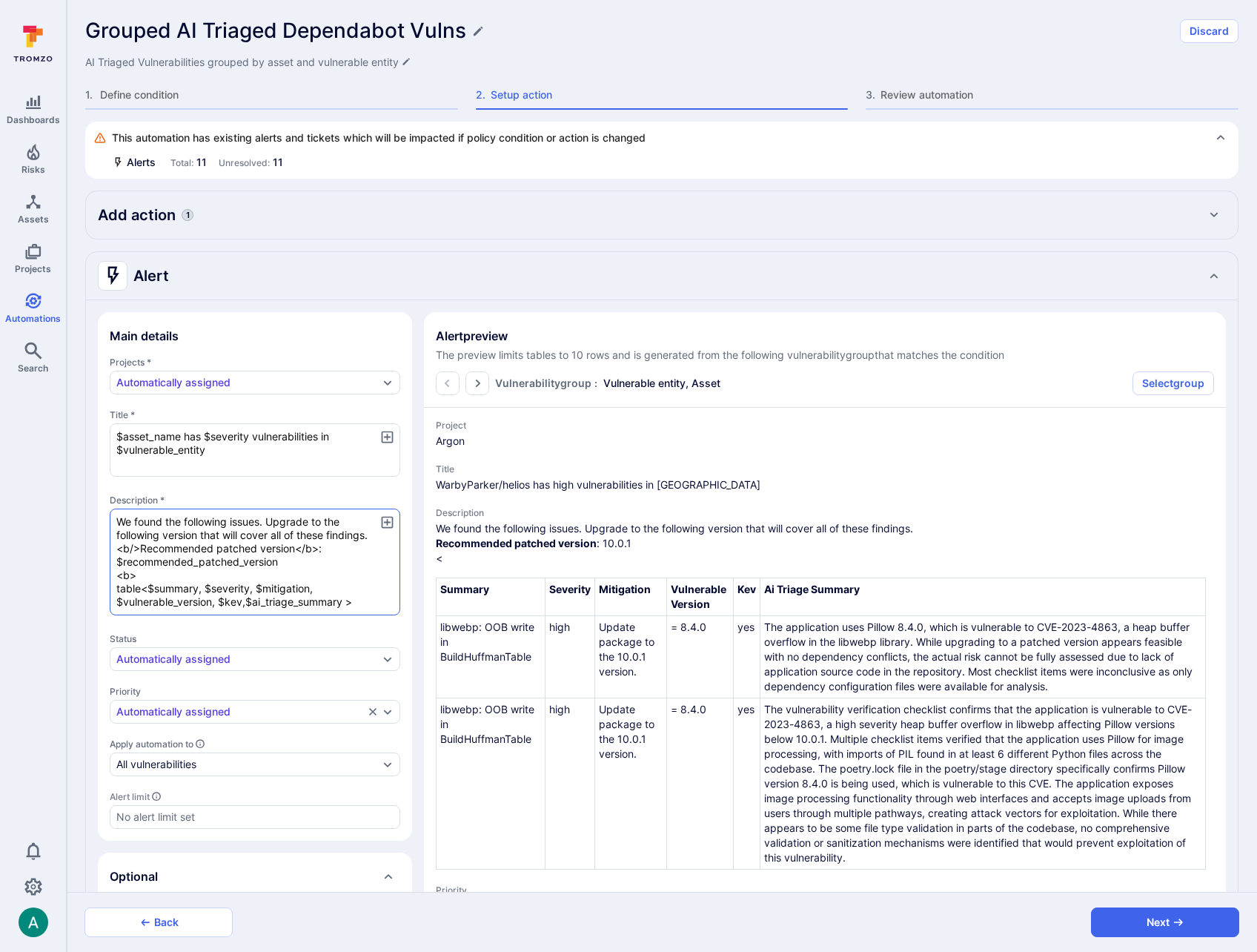
type textarea "x"
type textarea "We found the following issues. Upgrade to the following version that will cover…"
type textarea "x"
type textarea "We found the following issues. Upgrade to the following version that will cover…"
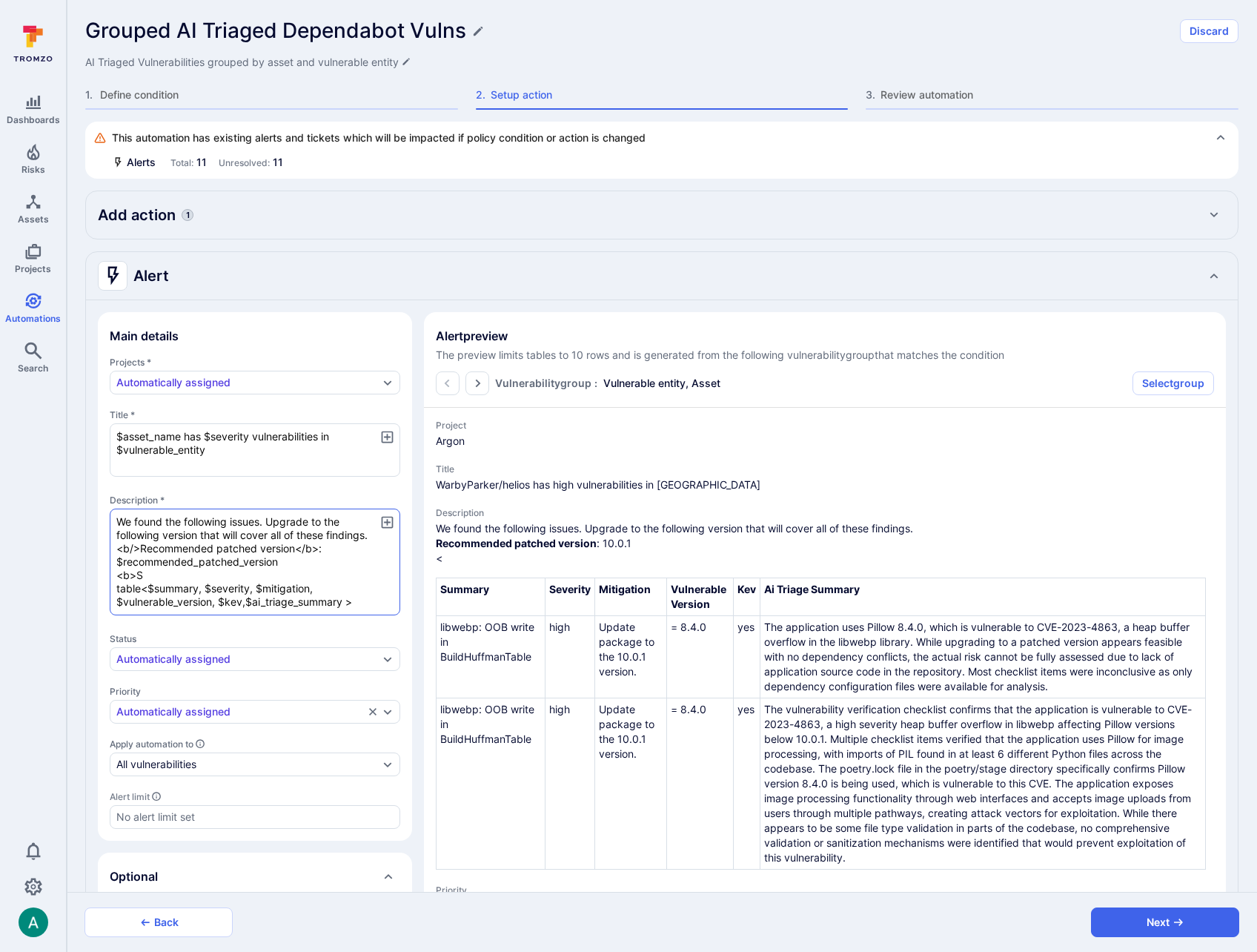
type textarea "x"
type textarea "We found the following issues. Upgrade to the following version that will cover…"
type textarea "x"
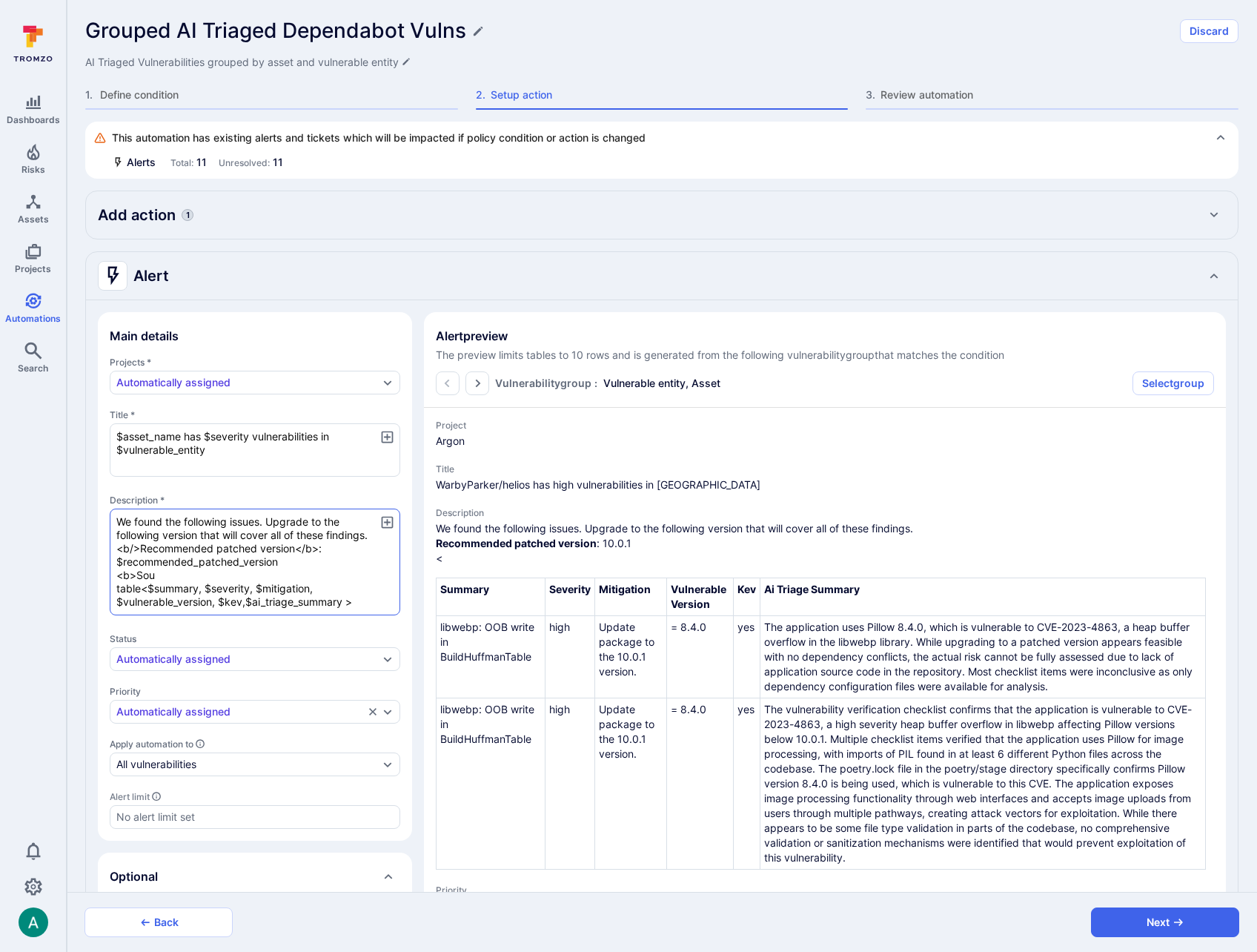
type textarea "We found the following issues. Upgrade to the following version that will cover…"
type textarea "x"
type textarea "We found the following issues. Upgrade to the following version that will cover…"
type textarea "x"
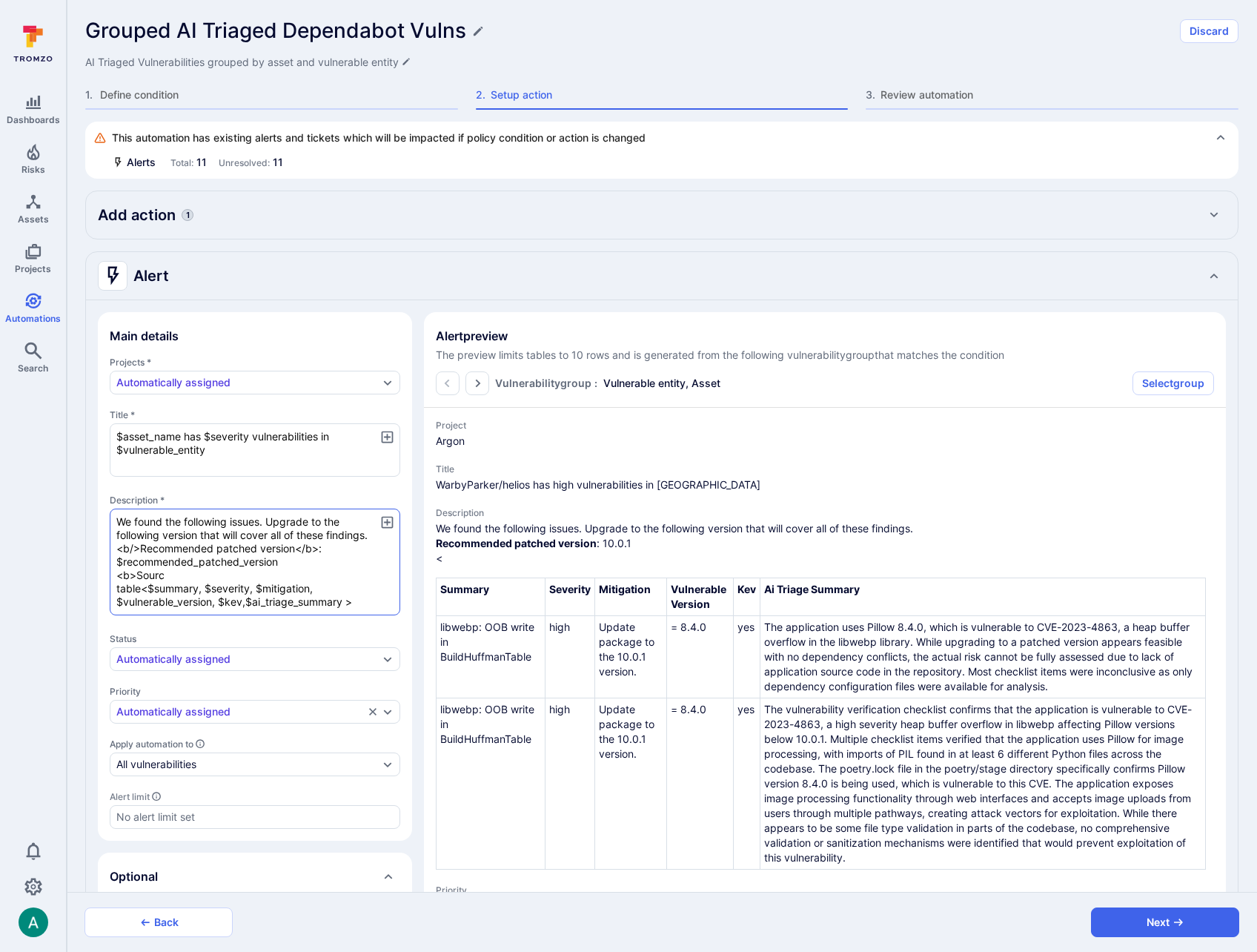
type textarea "x"
type textarea "We found the following issues. Upgrade to the following version that will cover…"
type textarea "x"
type textarea "We found the following issues. Upgrade to the following version that will cover…"
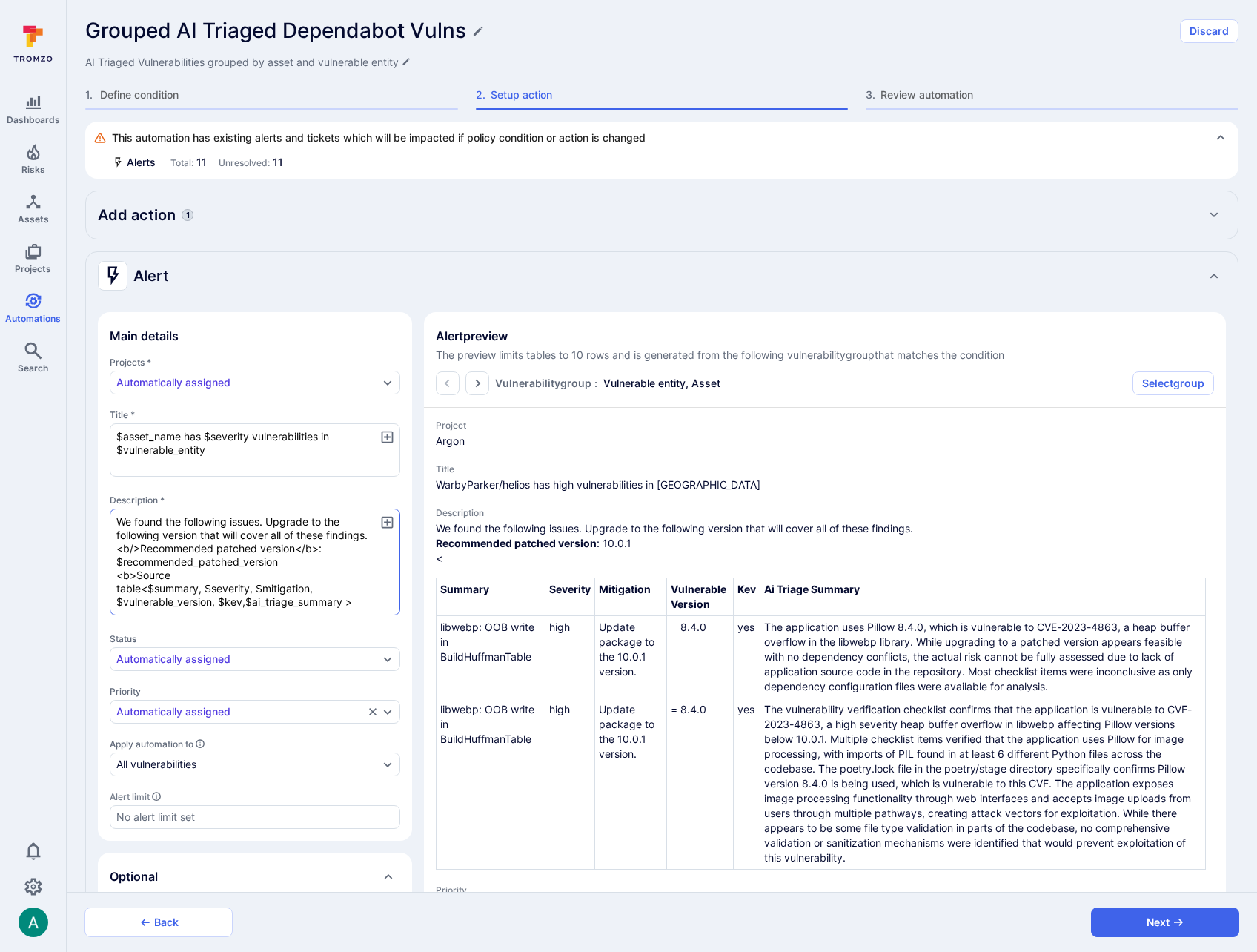
type textarea "x"
type textarea "We found the following issues. Upgrade to the following version that will cover…"
type textarea "x"
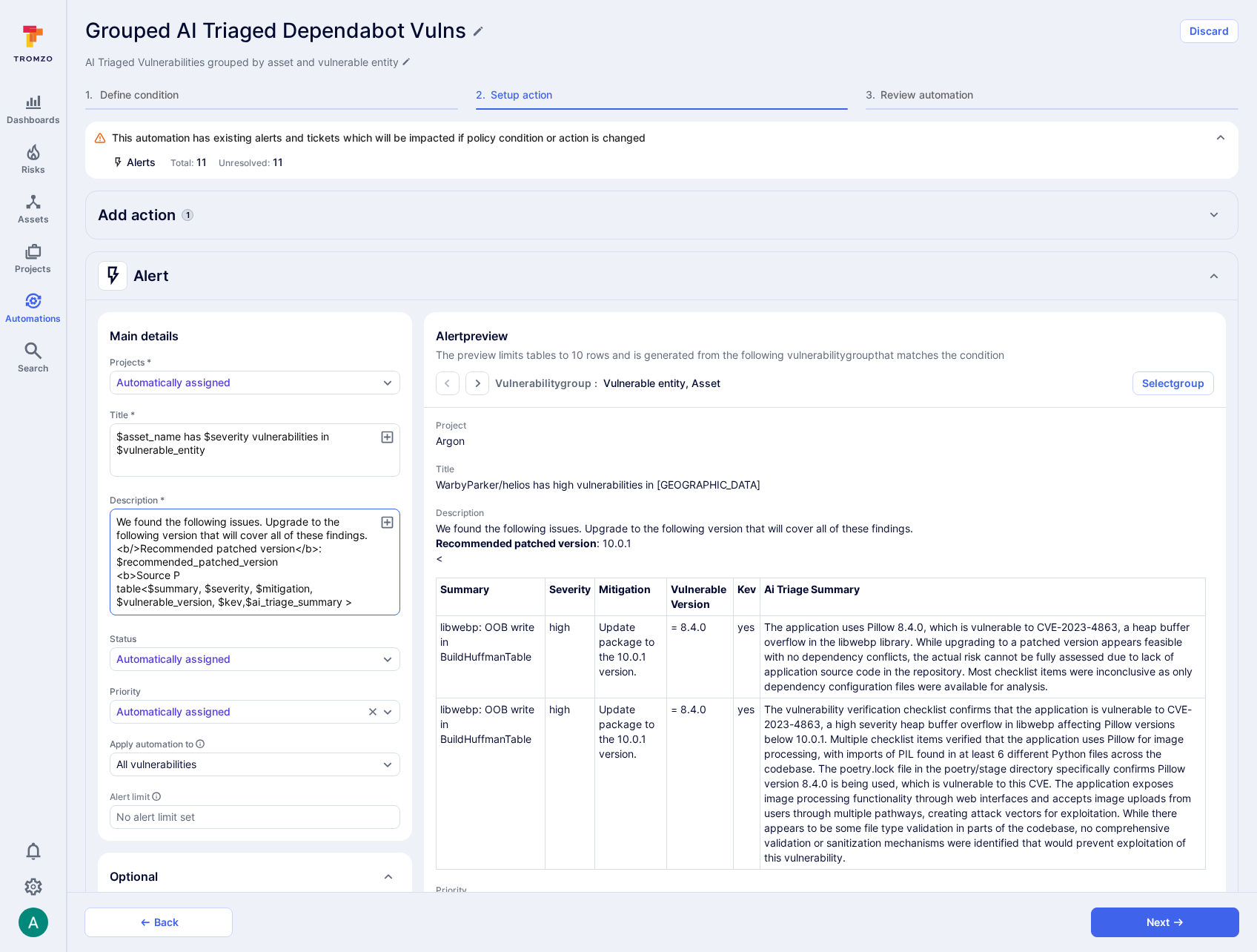
type textarea "We found the following issues. Upgrade to the following version that will cover…"
type textarea "x"
type textarea "We found the following issues. Upgrade to the following version that will cover…"
type textarea "x"
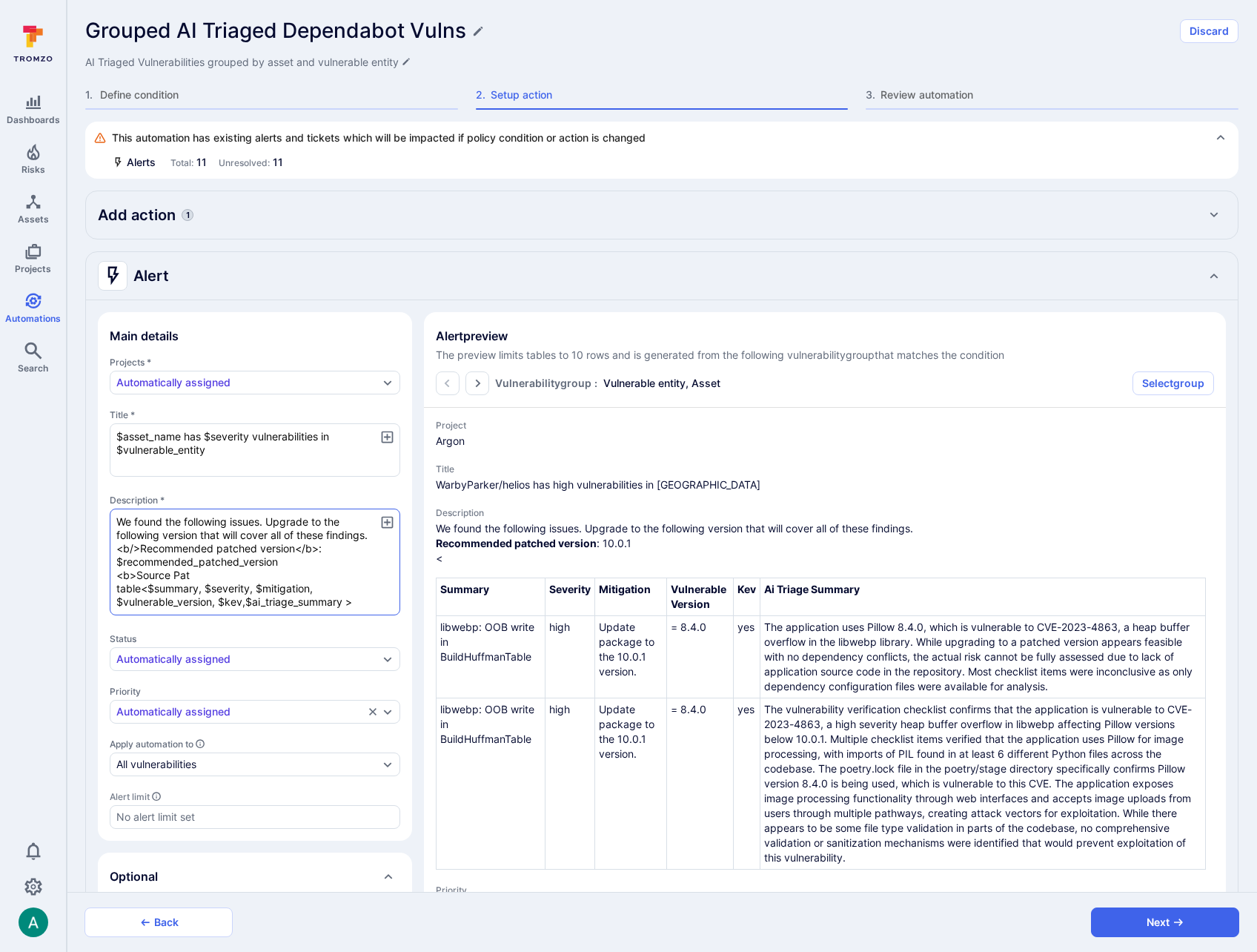
type textarea "x"
type textarea "We found the following issues. Upgrade to the following version that will cover…"
type textarea "x"
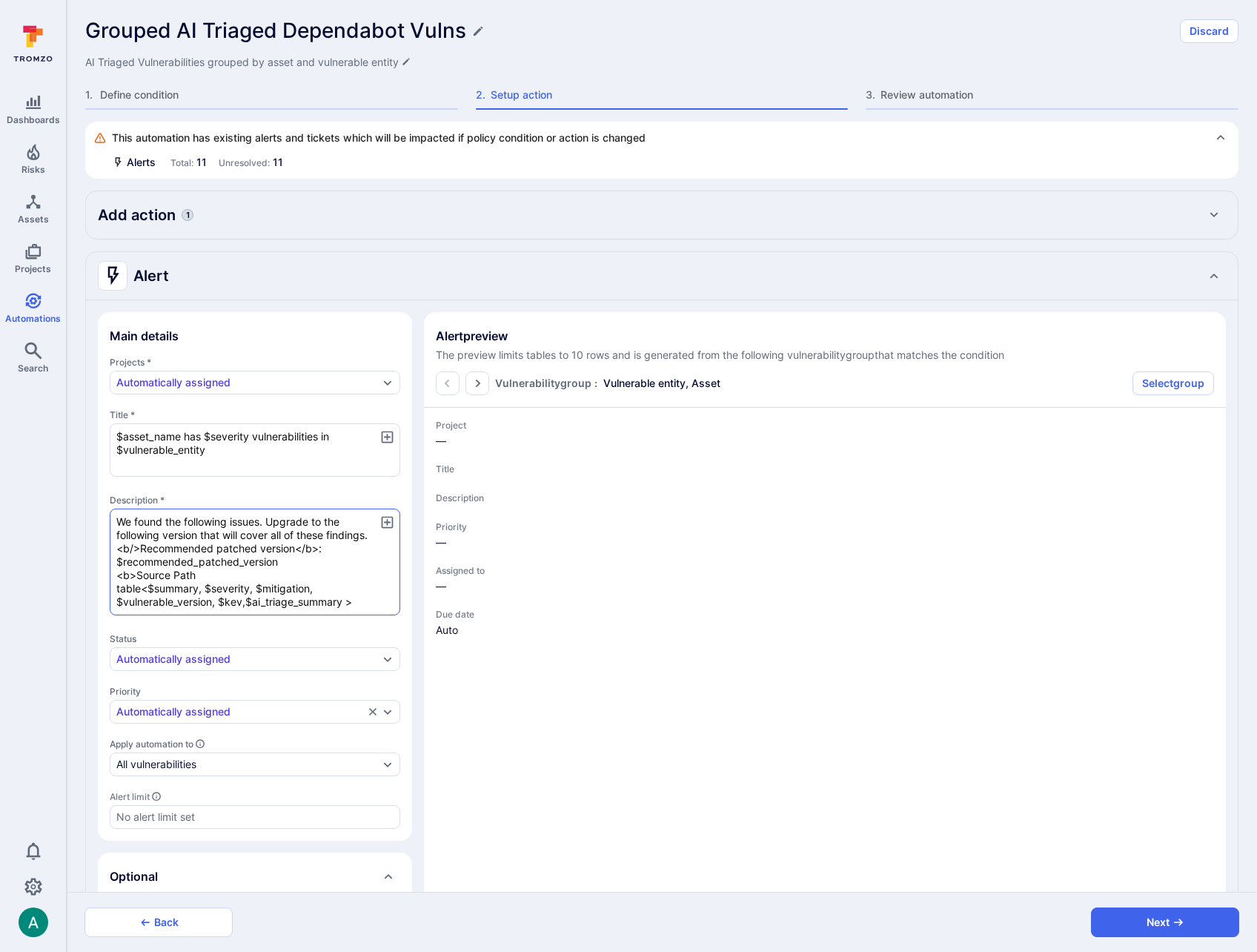
type textarea "x"
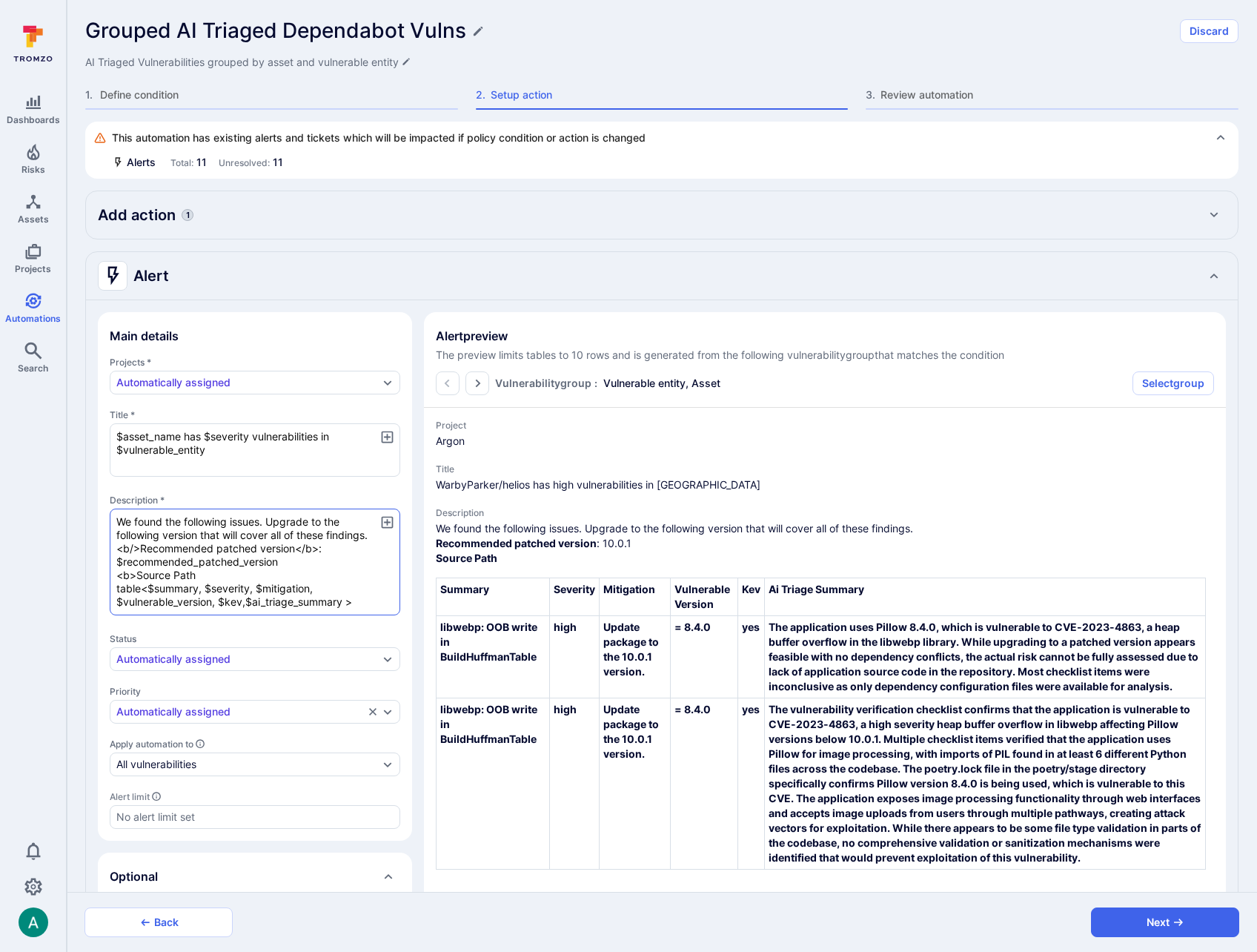
type textarea "x"
type textarea "We found the following issues. Upgrade to the following version that will cover…"
type textarea "x"
type textarea "We found the following issues. Upgrade to the following version that will cover…"
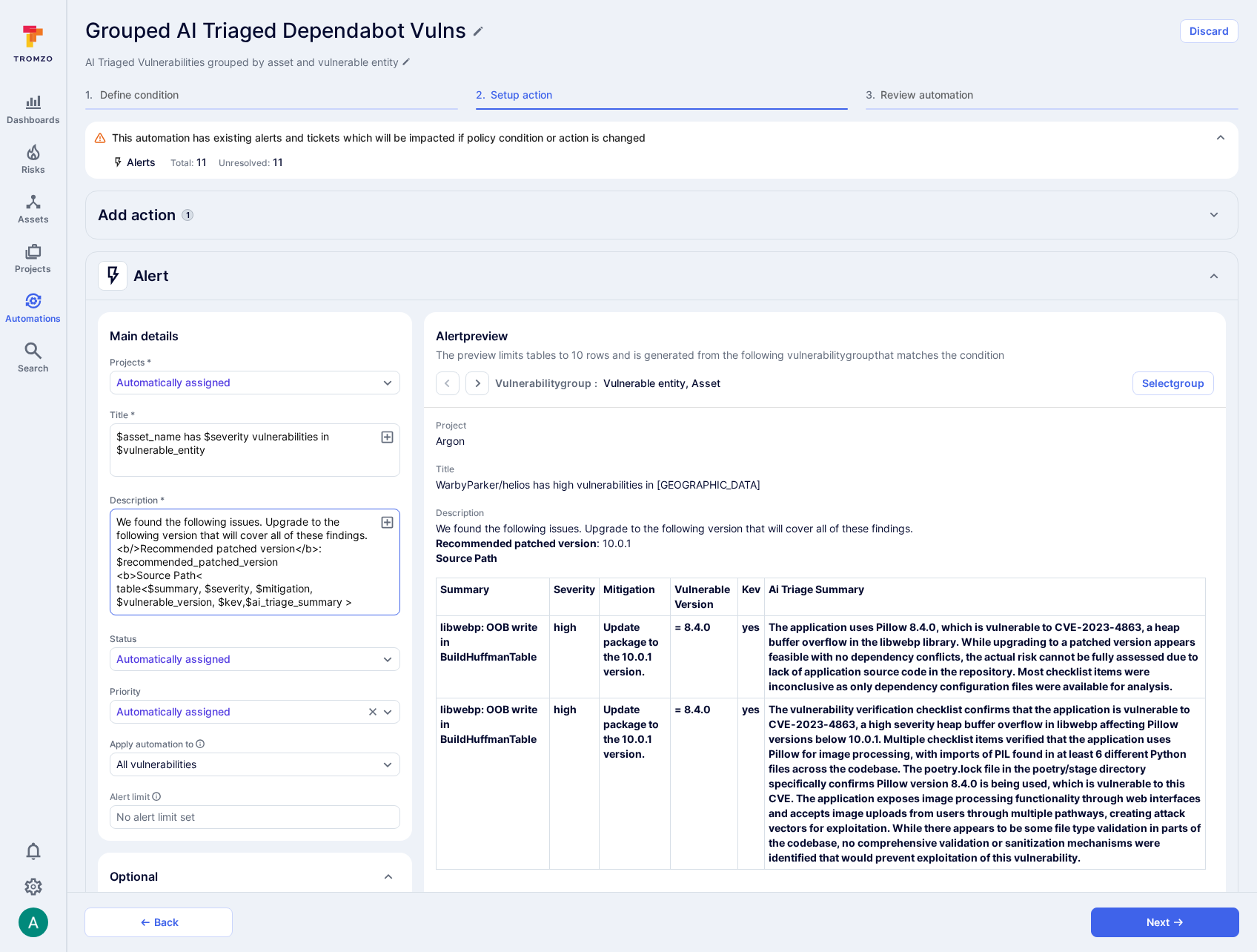
type textarea "x"
type textarea "We found the following issues. Upgrade to the following version that will cover…"
type textarea "x"
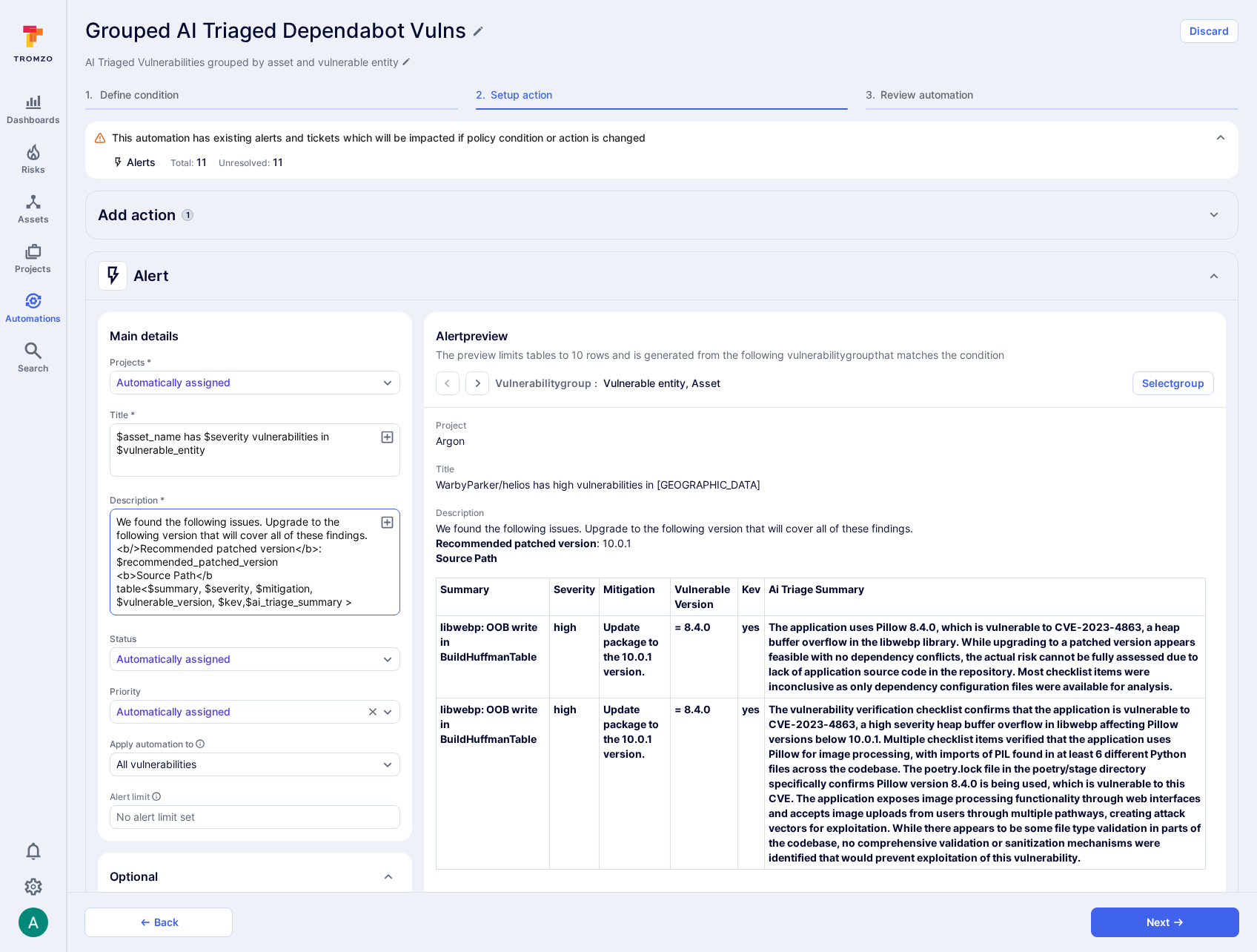
type textarea "We found the following issues. Upgrade to the following version that will cover…"
type textarea "x"
type textarea "We found the following issues. Upgrade to the following version that will cover…"
type textarea "x"
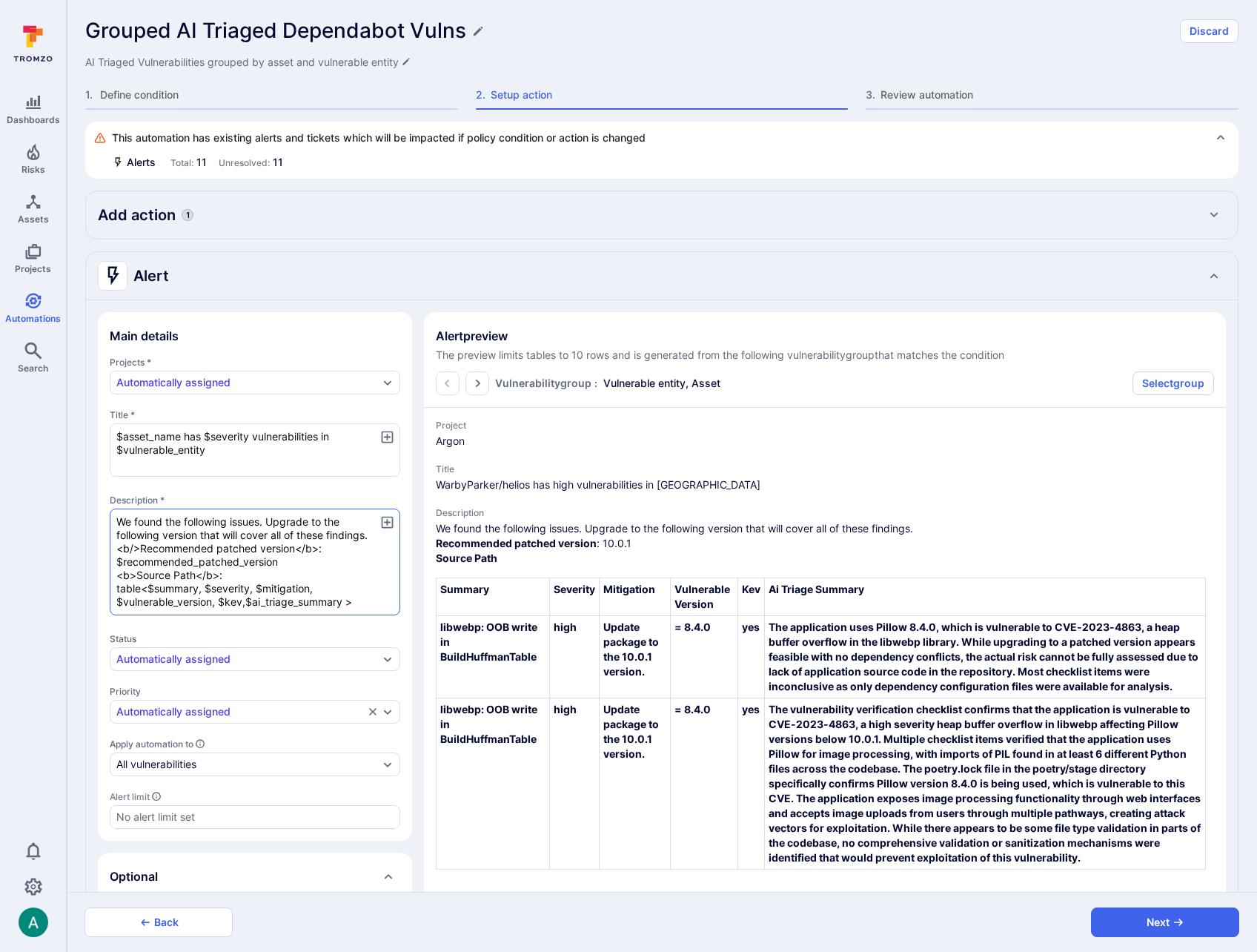
type textarea "x"
type textarea "We found the following issues. Upgrade to the following version that will cover…"
type textarea "x"
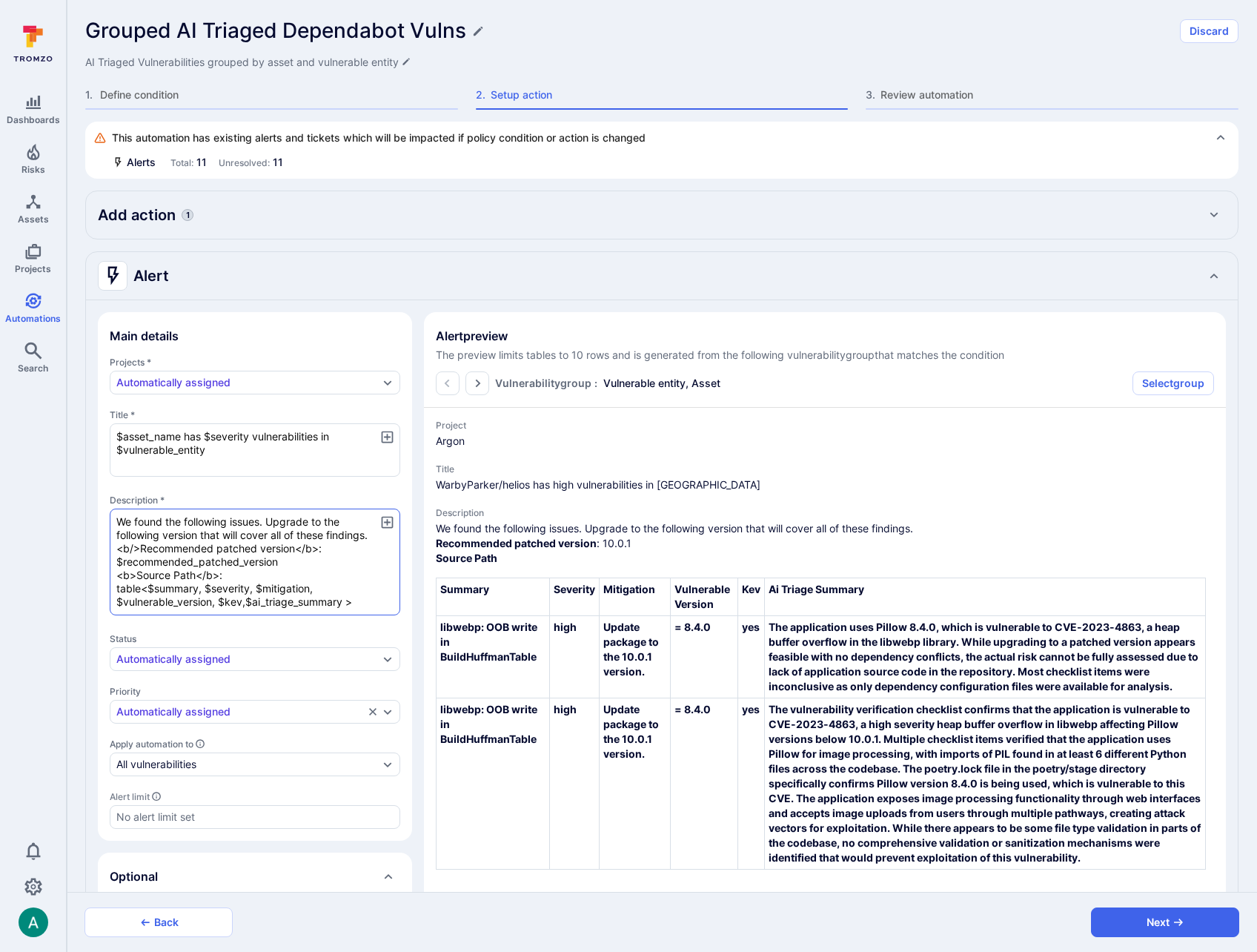
paste textarea "$source_path"
type textarea "x"
type textarea "We found the following issues. Upgrade to the following version that will cover…"
type textarea "x"
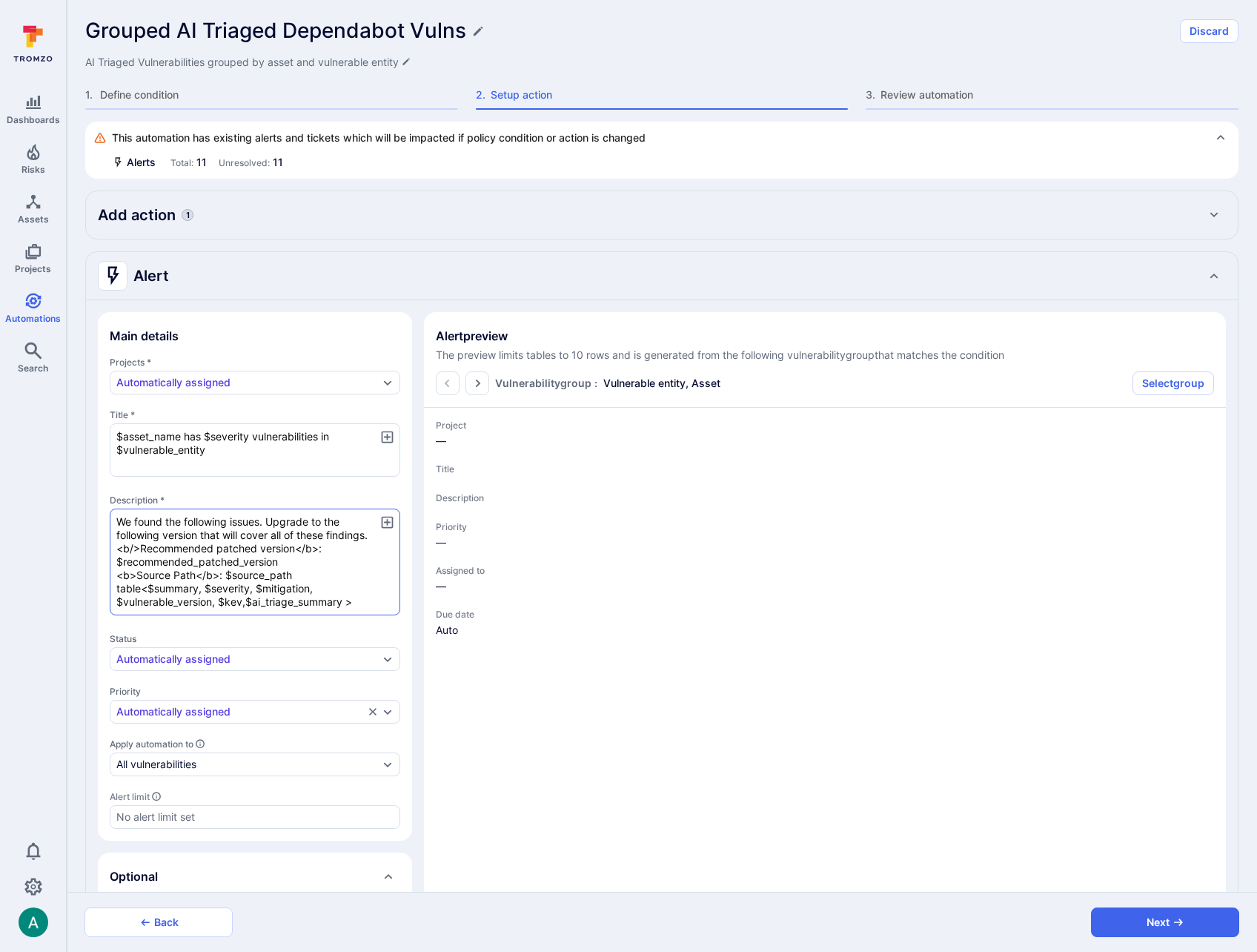
type textarea "x"
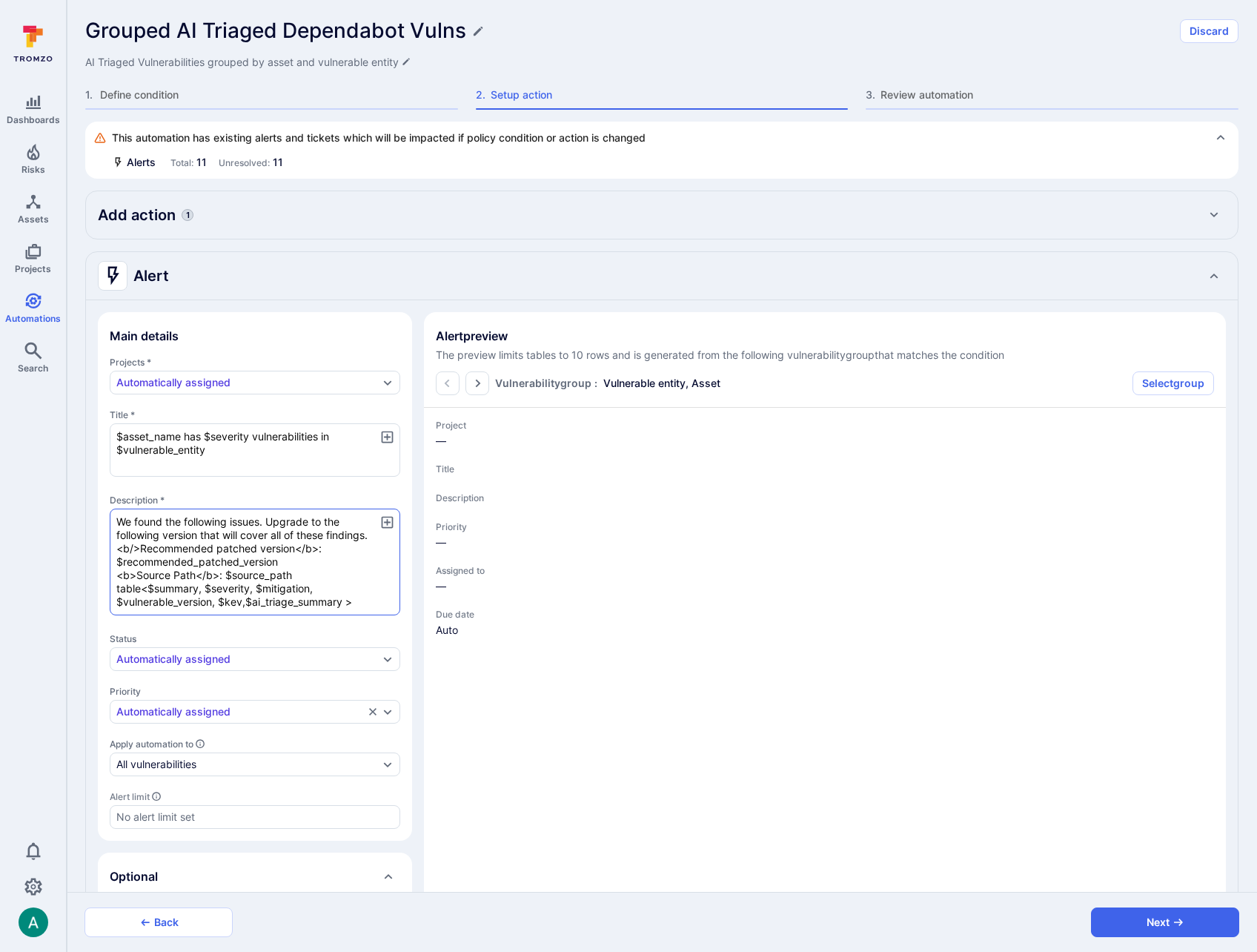
type textarea "x"
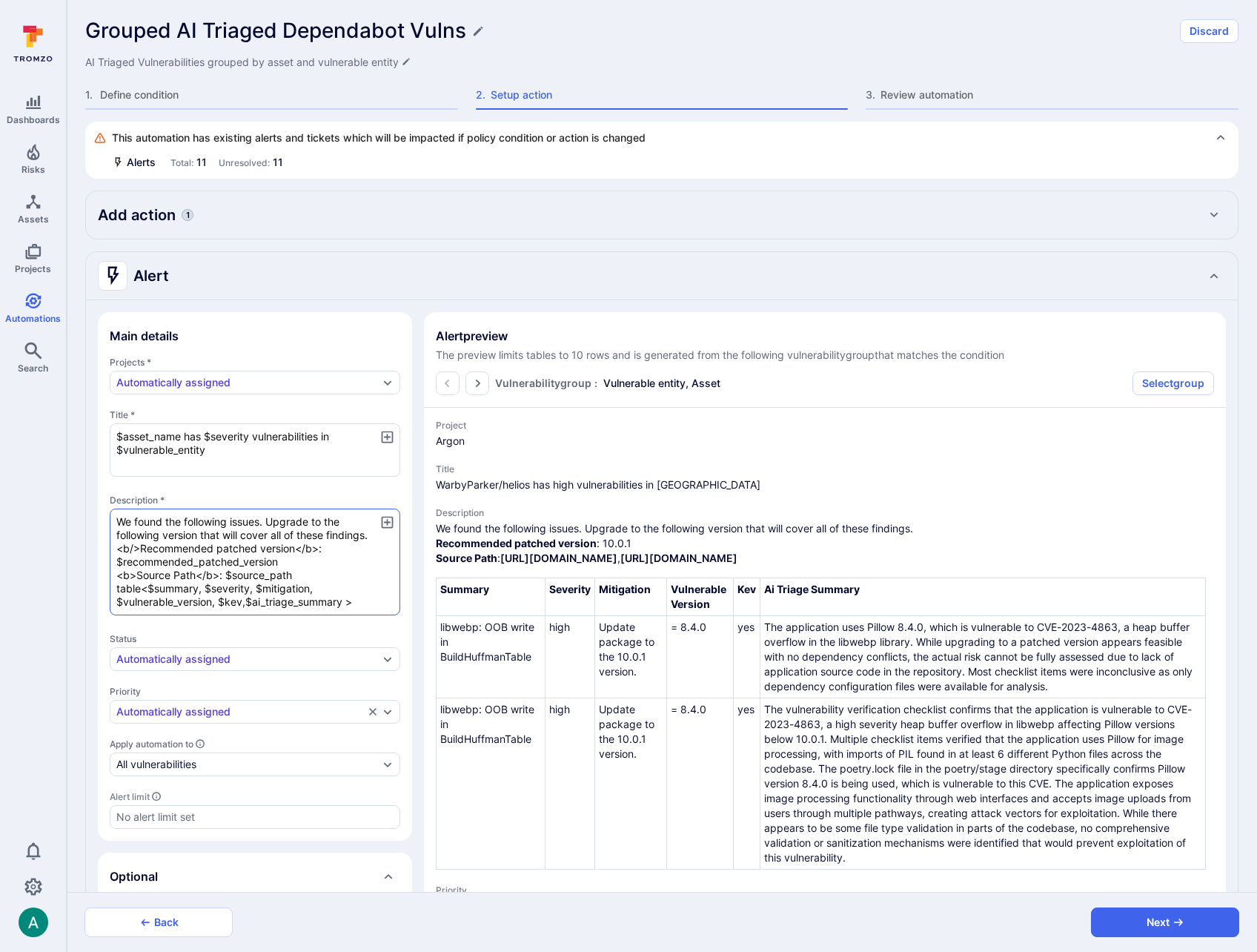
type textarea "x"
type textarea "We found the following issues. Upgrade to the following version that will cover…"
type textarea "x"
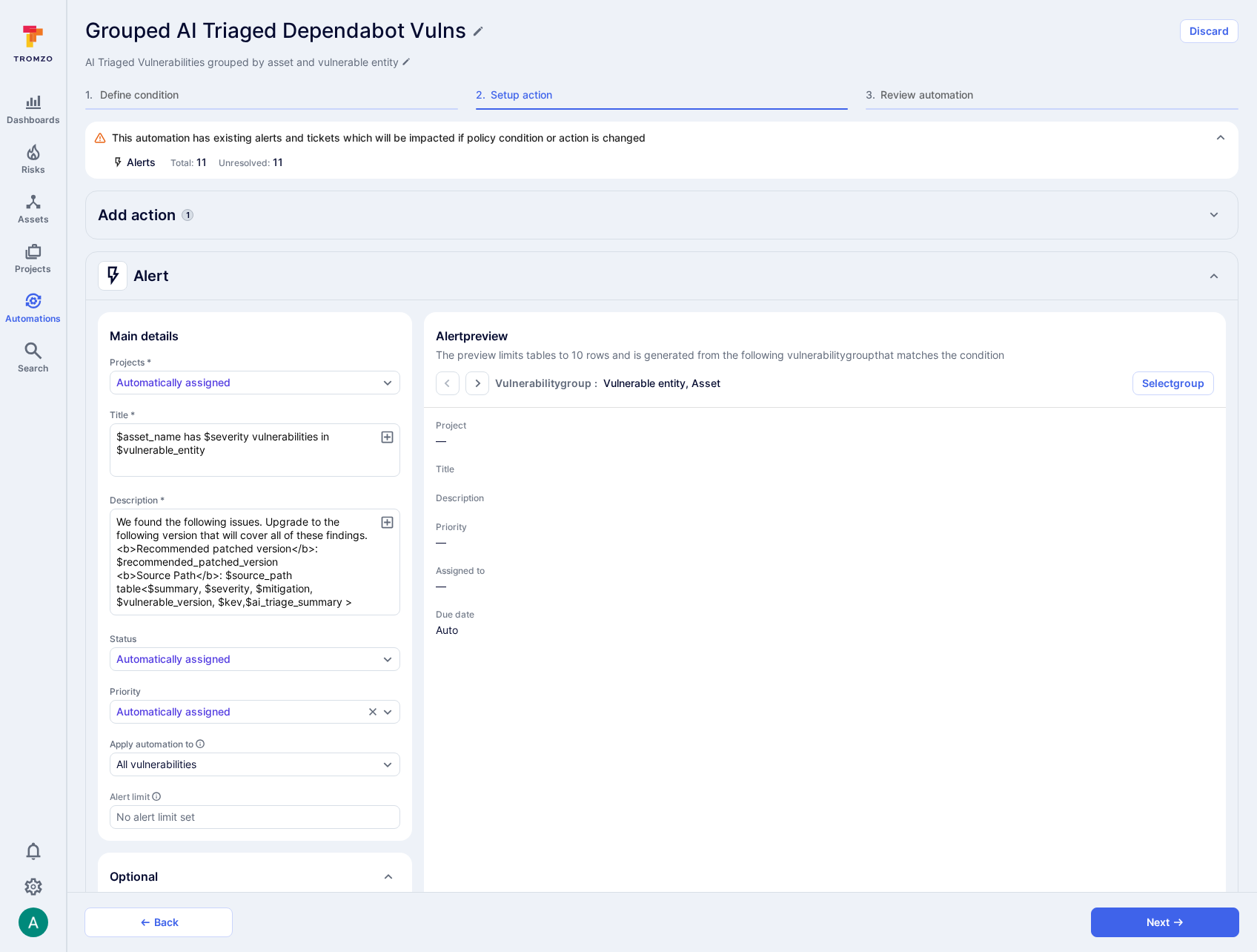
type textarea "x"
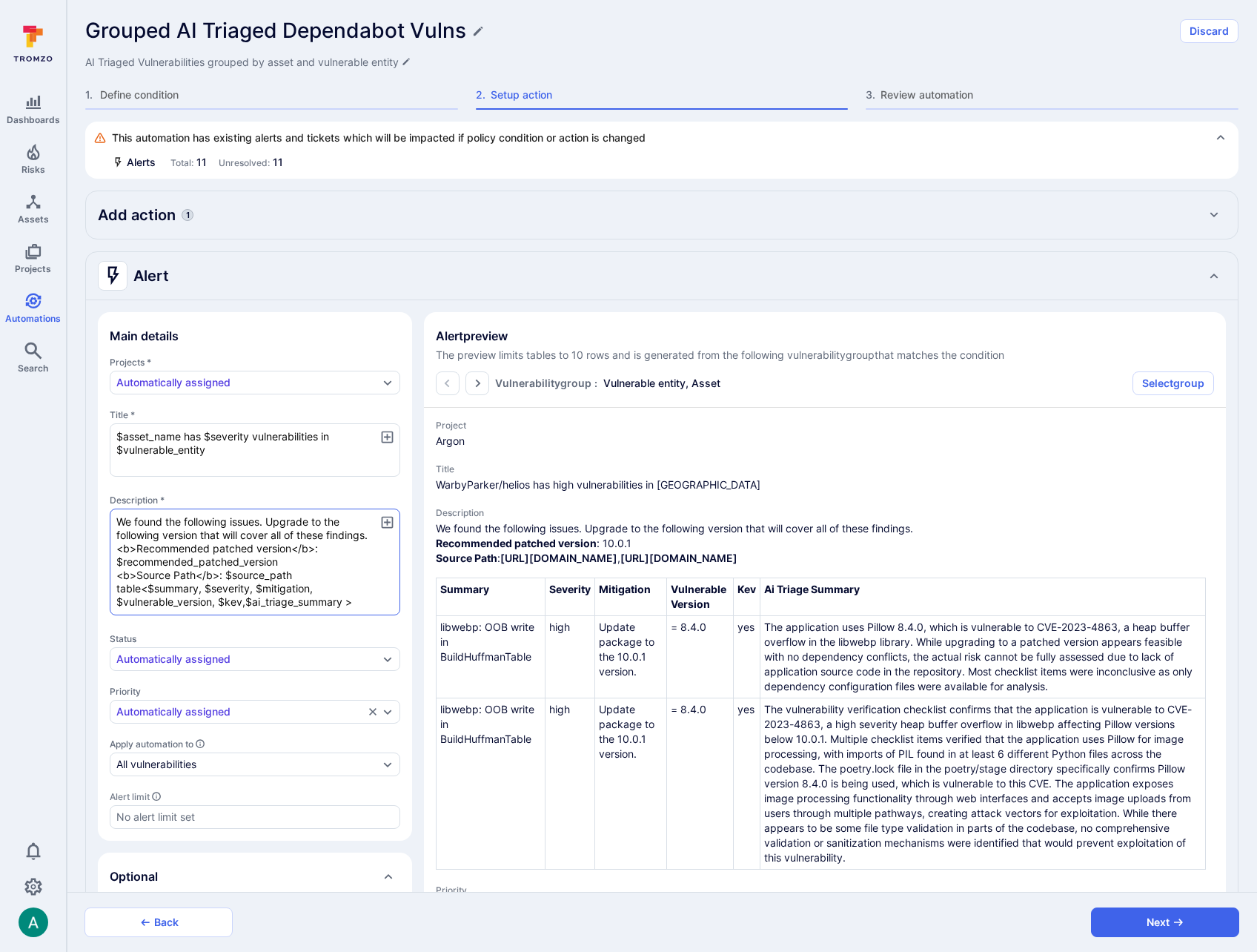
click at [310, 580] on textarea "We found the following issues. Upgrade to the following version that will cover…" at bounding box center [255, 562] width 291 height 107
type textarea "x"
type textarea "We found the following issues. Upgrade to the following version that will cover…"
type textarea "x"
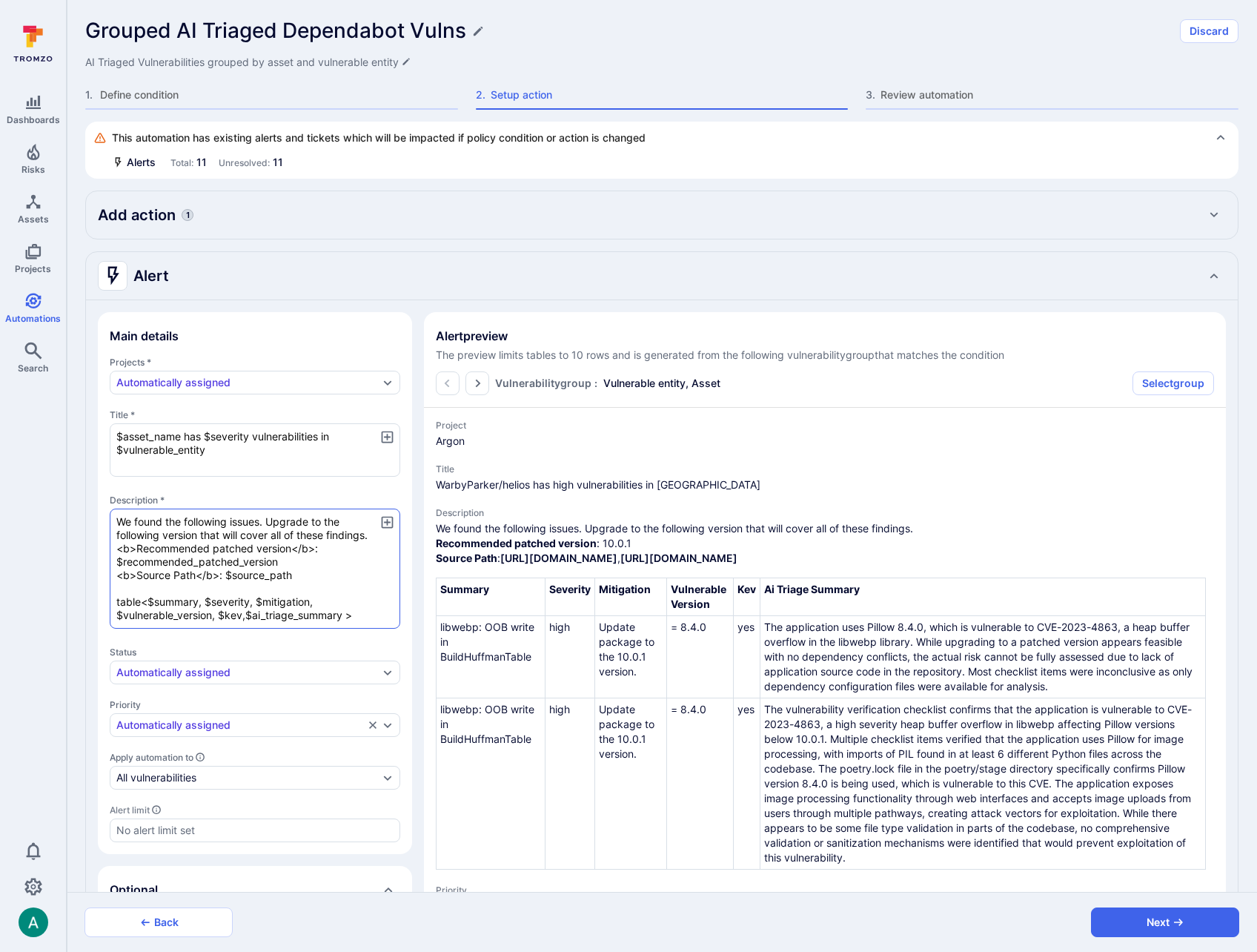
type textarea "x"
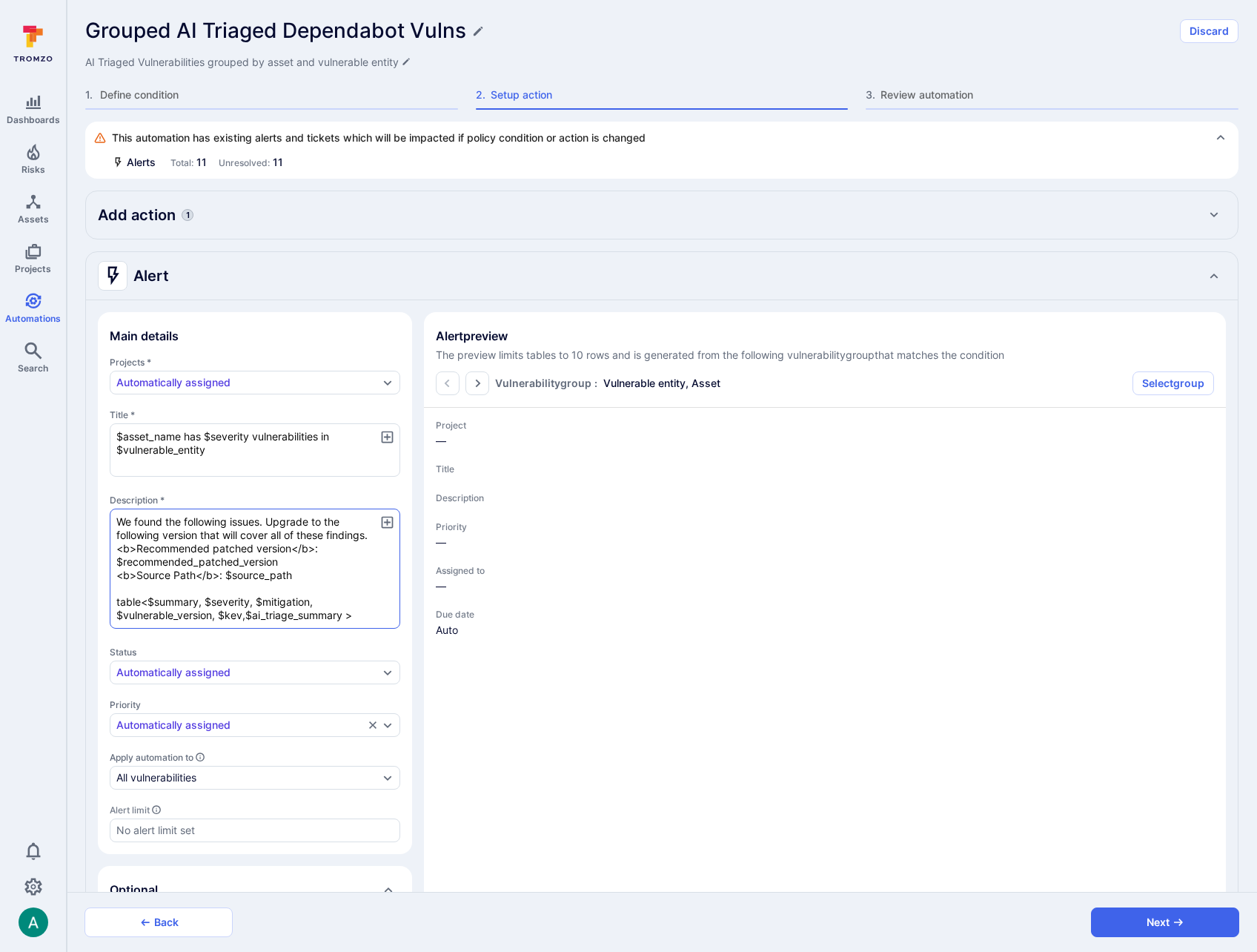
type textarea "x"
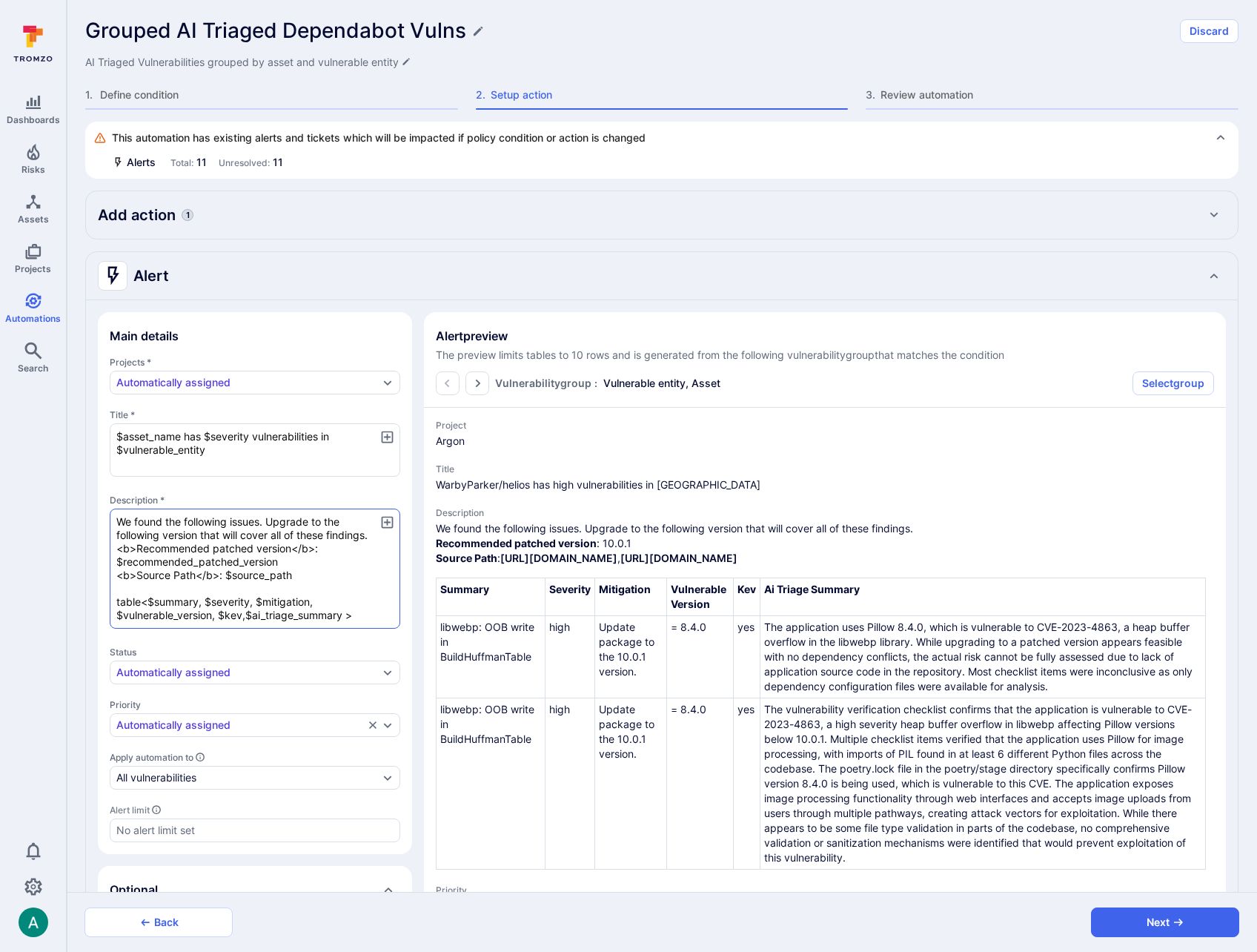
click at [133, 576] on textarea "We found the following issues. Upgrade to the following version that will cover…" at bounding box center [255, 568] width 291 height 120
click at [223, 575] on textarea "We found the following issues. Upgrade to the following version that will cover…" at bounding box center [255, 568] width 291 height 120
type textarea "x"
type textarea "We found the following issues. Upgrade to the following version that will cover…"
type textarea "x"
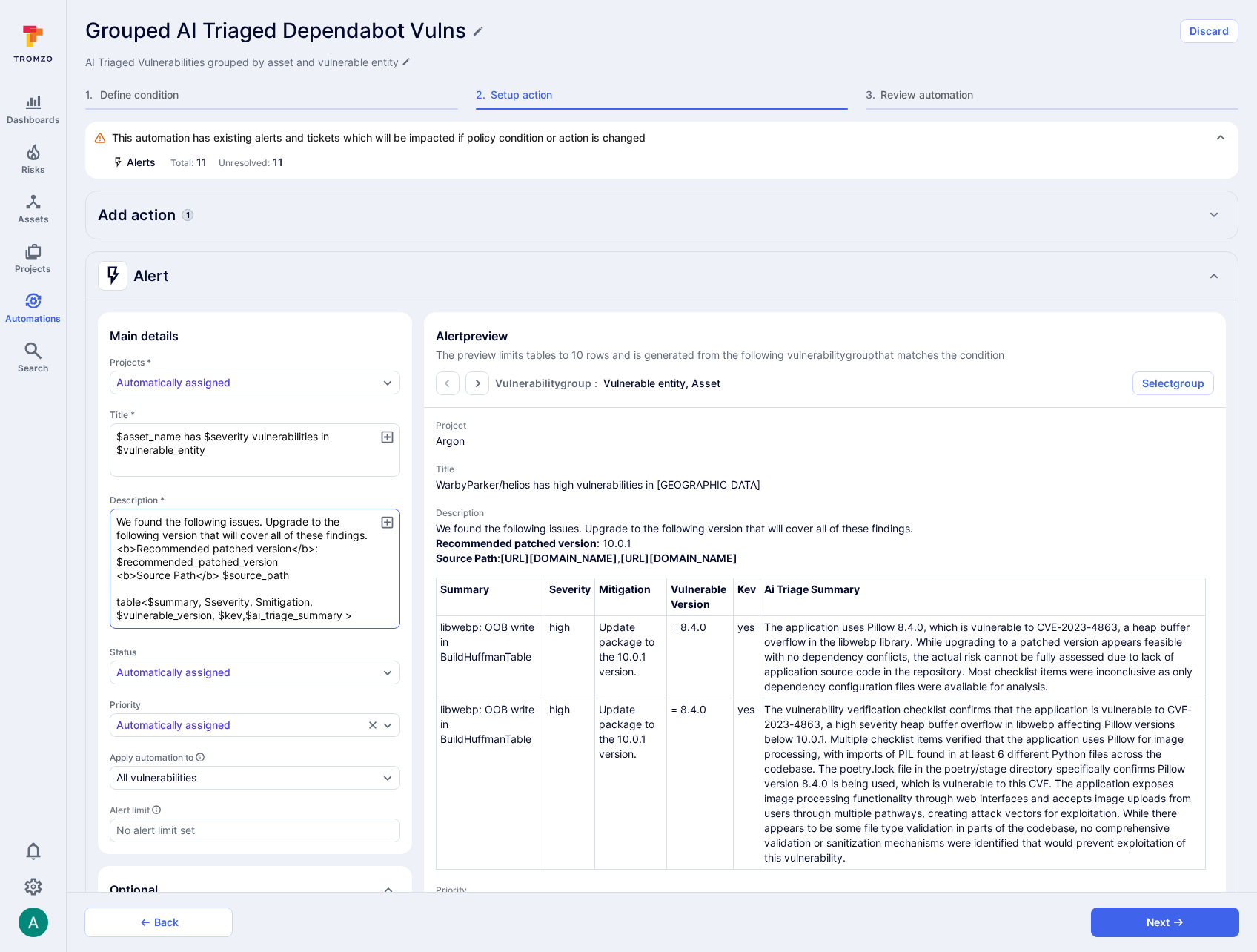
type textarea "x"
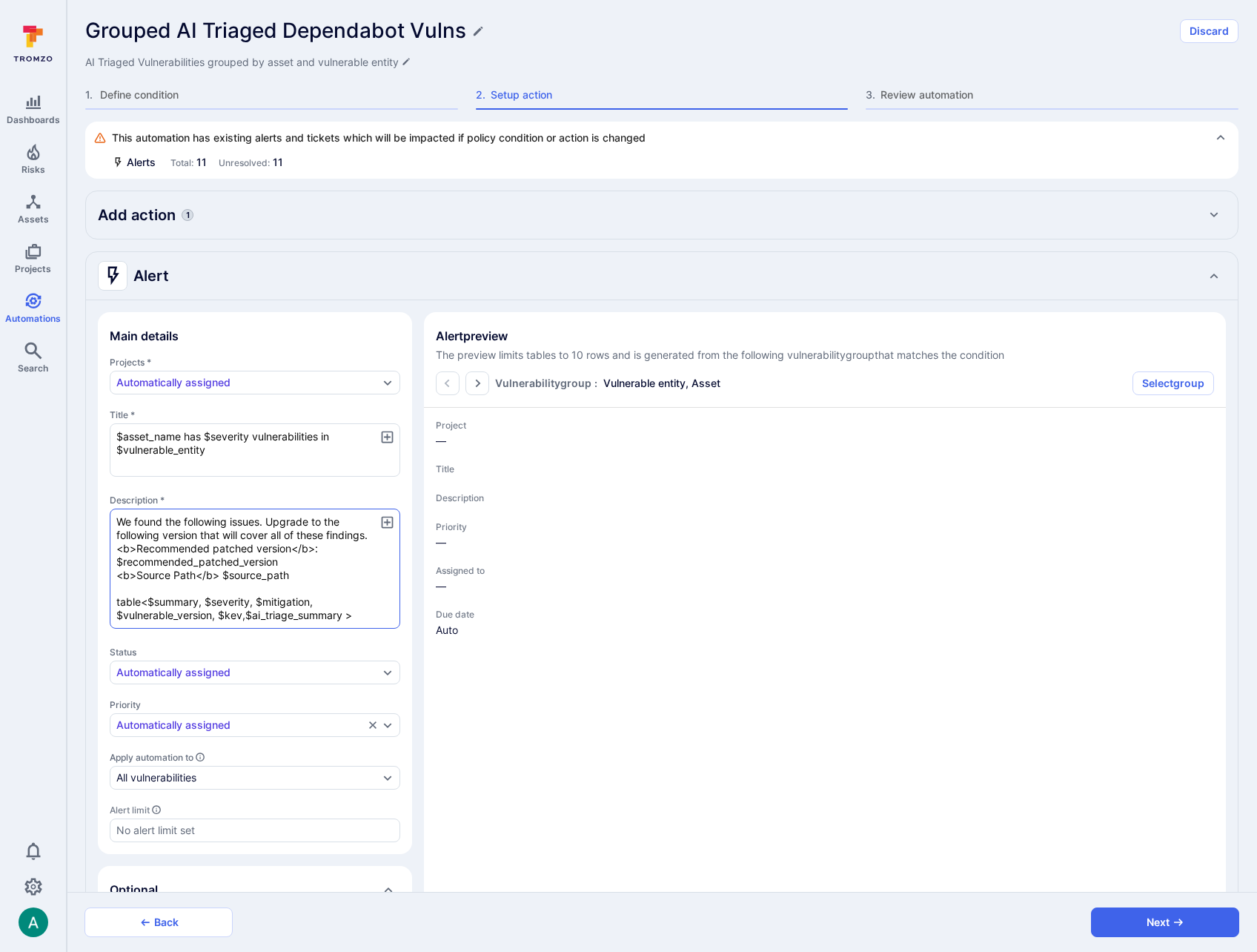
type textarea "x"
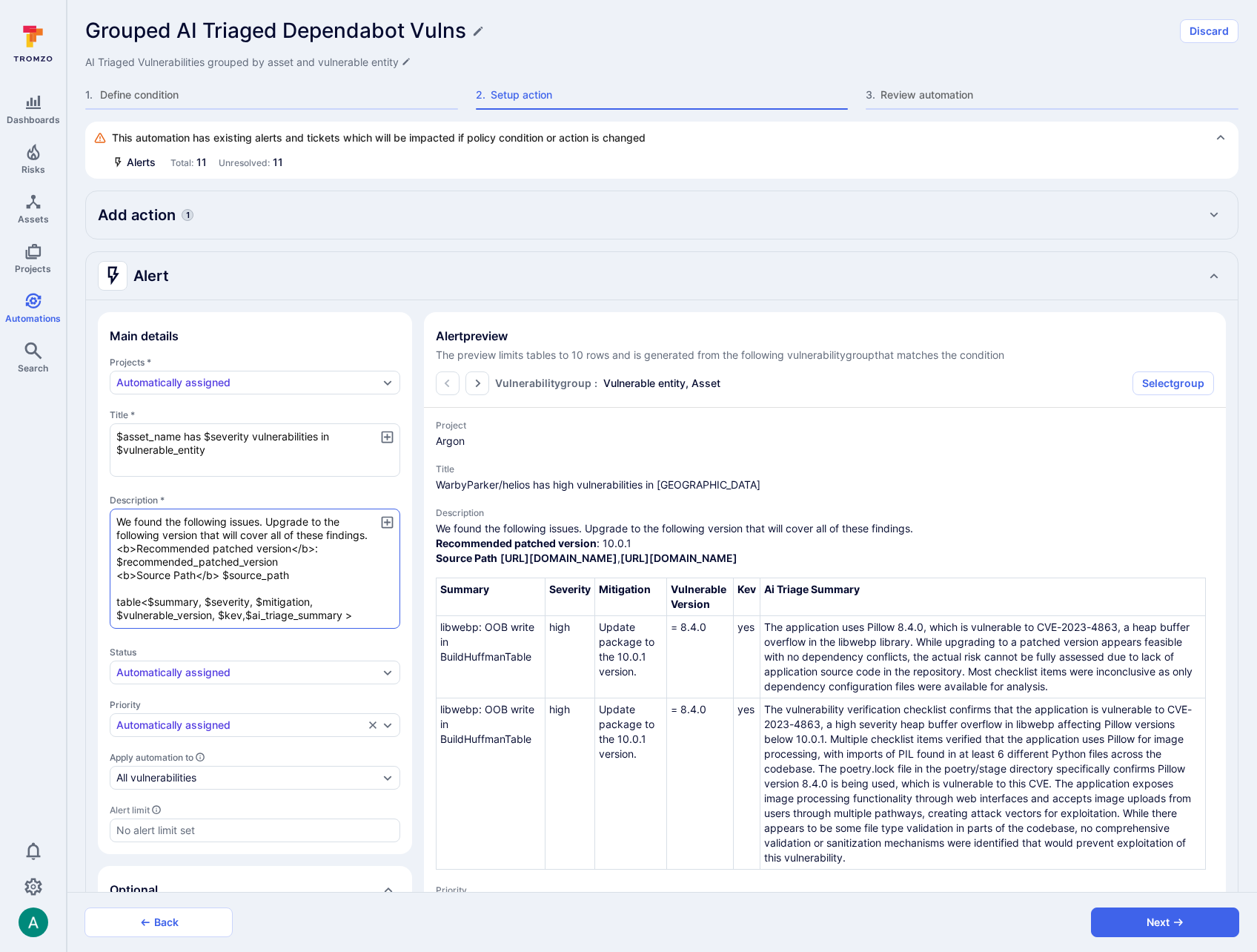
type textarea "x"
type textarea "We found the following issues. Upgrade to the following version that will cover…"
type textarea "x"
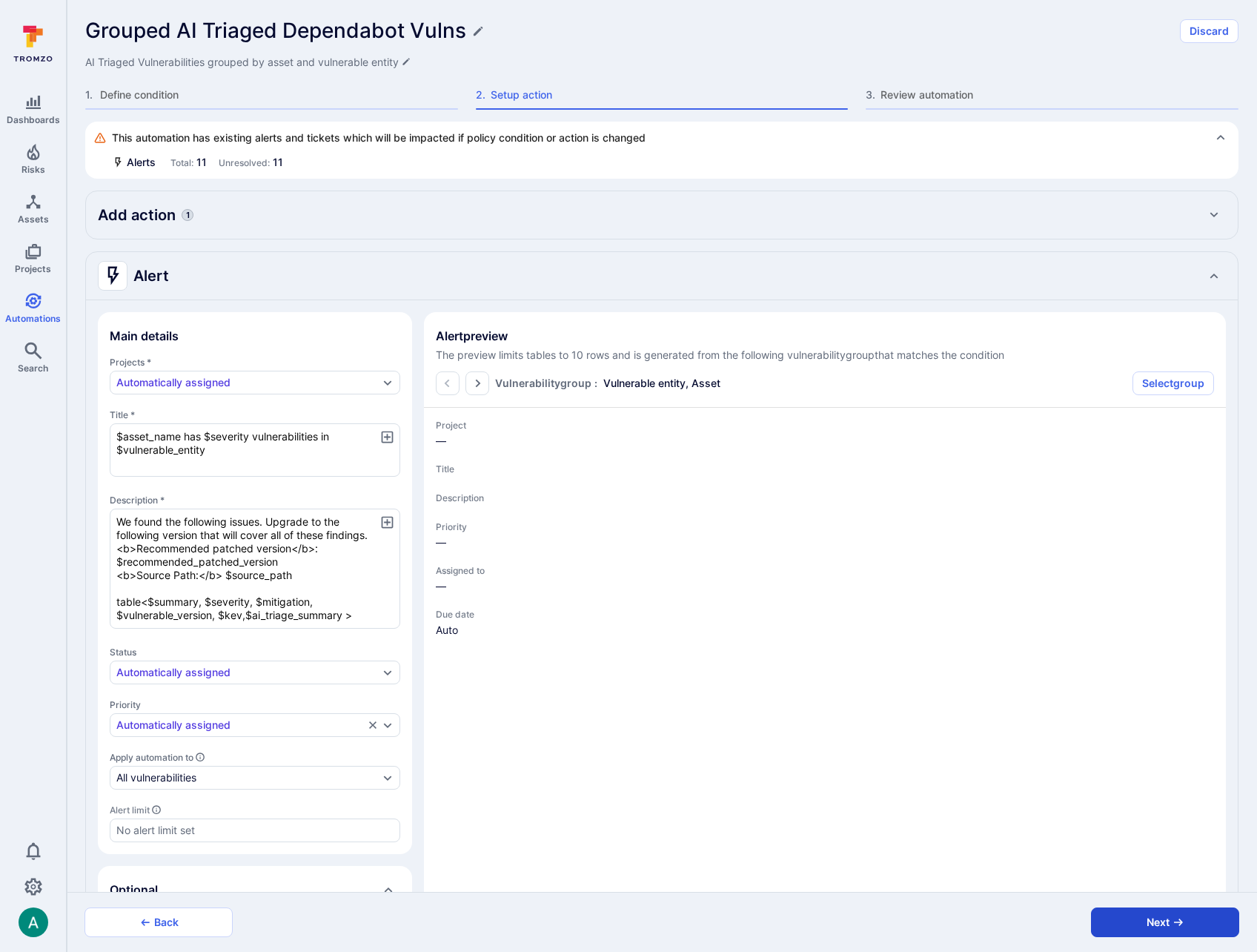
type textarea "x"
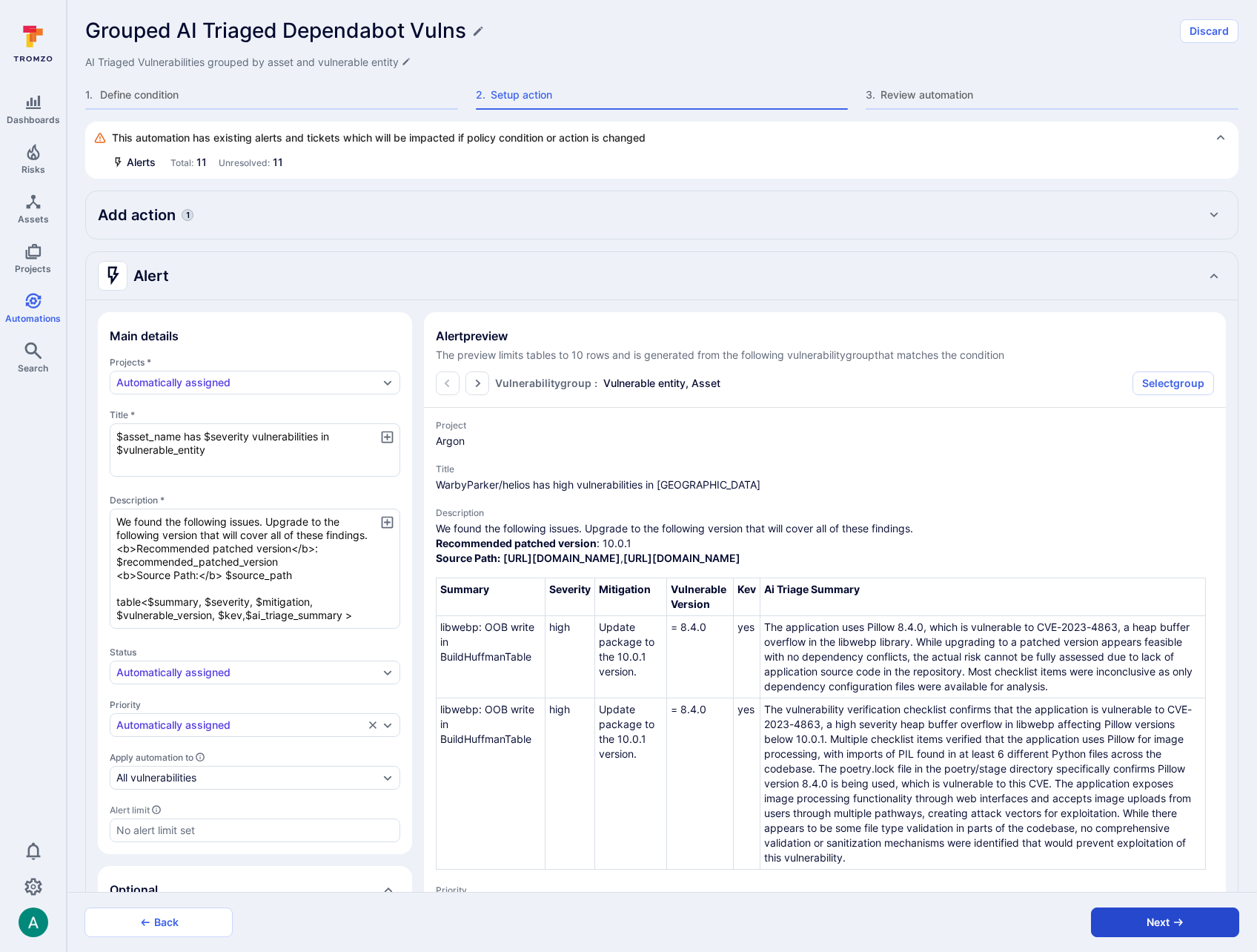
type textarea "We found the following issues. Upgrade to the following version that will cover…"
click at [1220, 927] on button "Next" at bounding box center [1165, 923] width 148 height 29
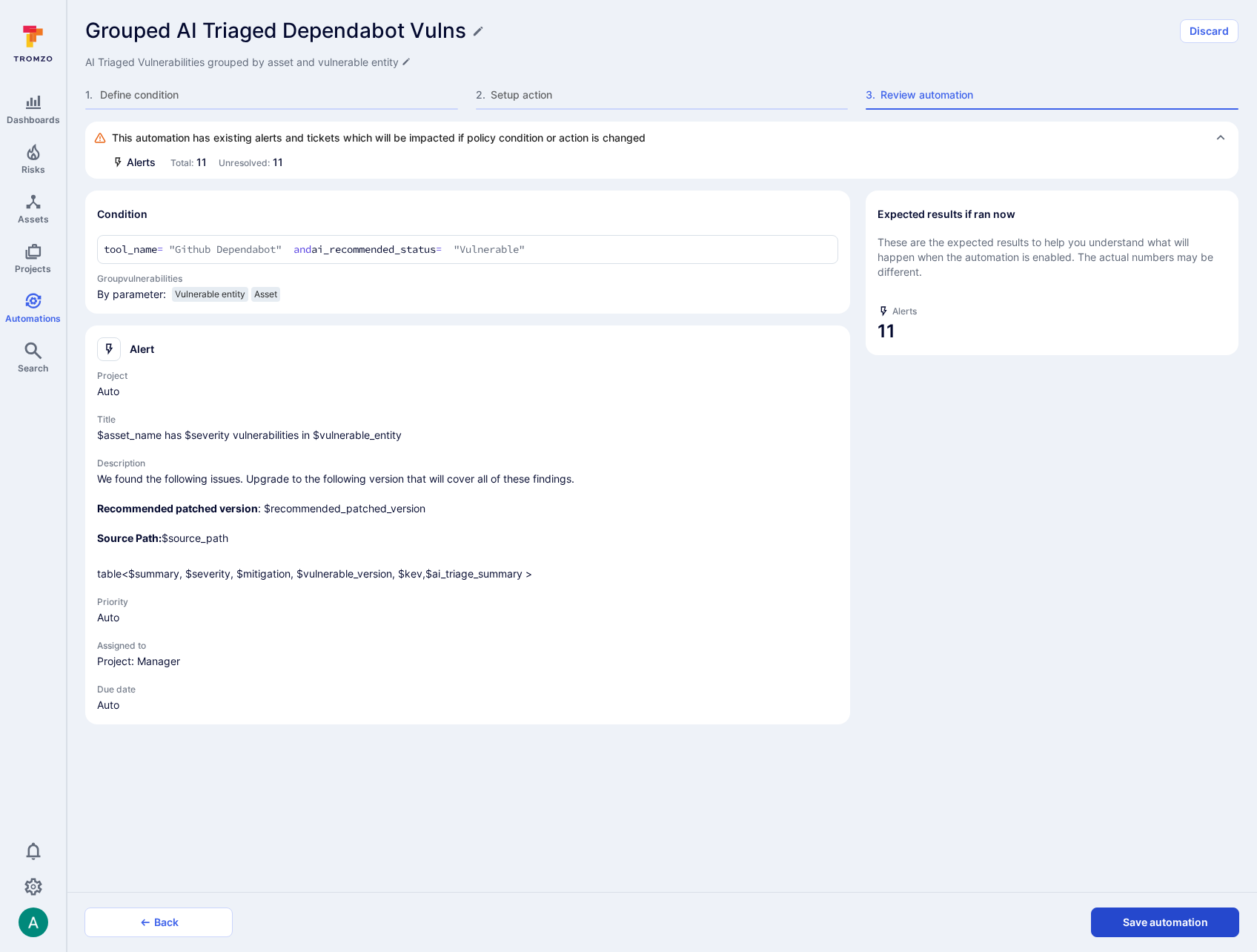
click at [1212, 922] on button "Save automation" at bounding box center [1165, 923] width 148 height 29
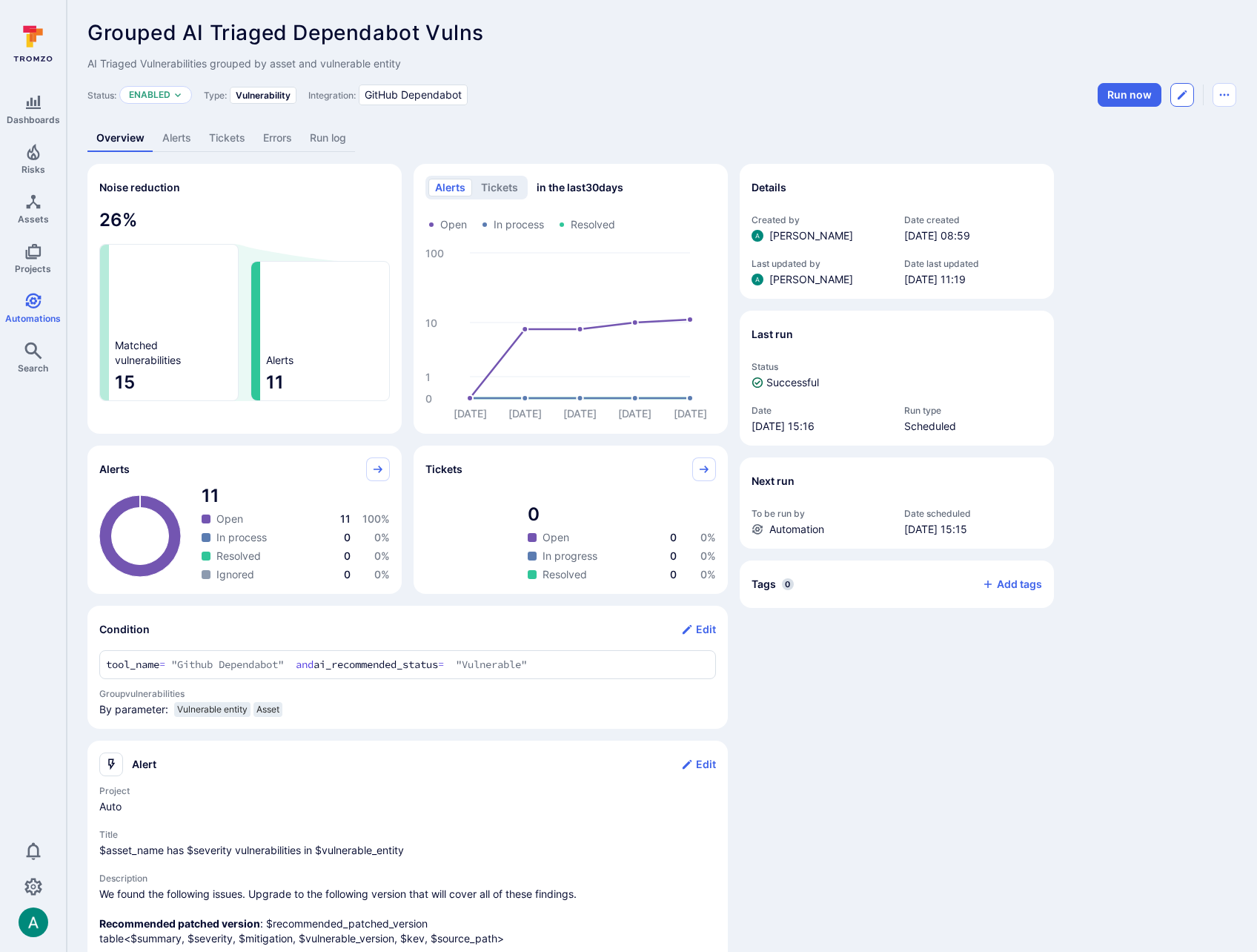
drag, startPoint x: 1194, startPoint y: 114, endPoint x: 1183, endPoint y: 99, distance: 18.6
click at [1190, 107] on div "Grouped AI Triaged Dependabot Vulns ... Show more AI Triaged Vulnerabilities gr…" at bounding box center [662, 555] width 1191 height 1110
click at [1181, 92] on icon "Edit automation" at bounding box center [1182, 95] width 12 height 12
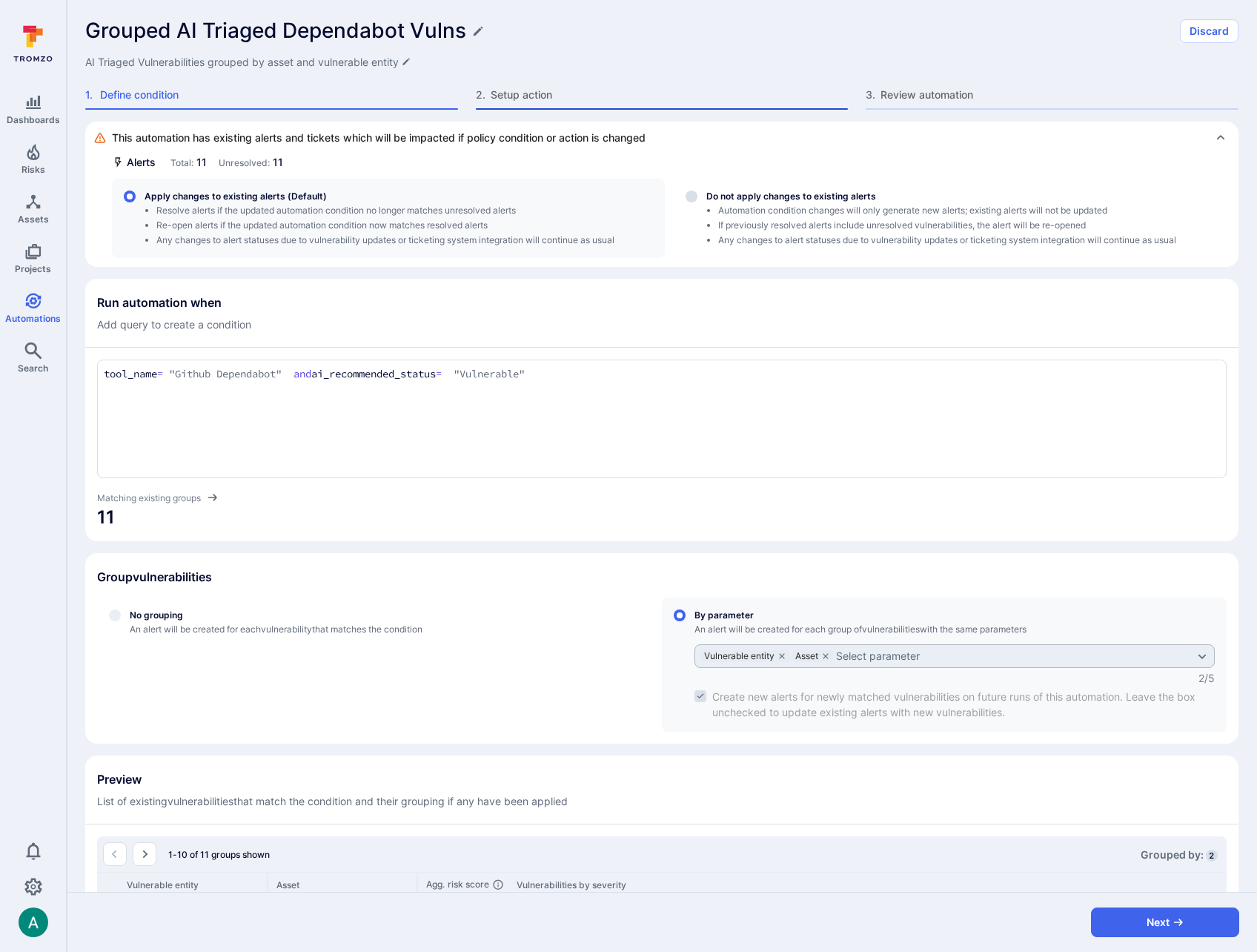
click at [573, 98] on span "Setup action" at bounding box center [670, 95] width 358 height 15
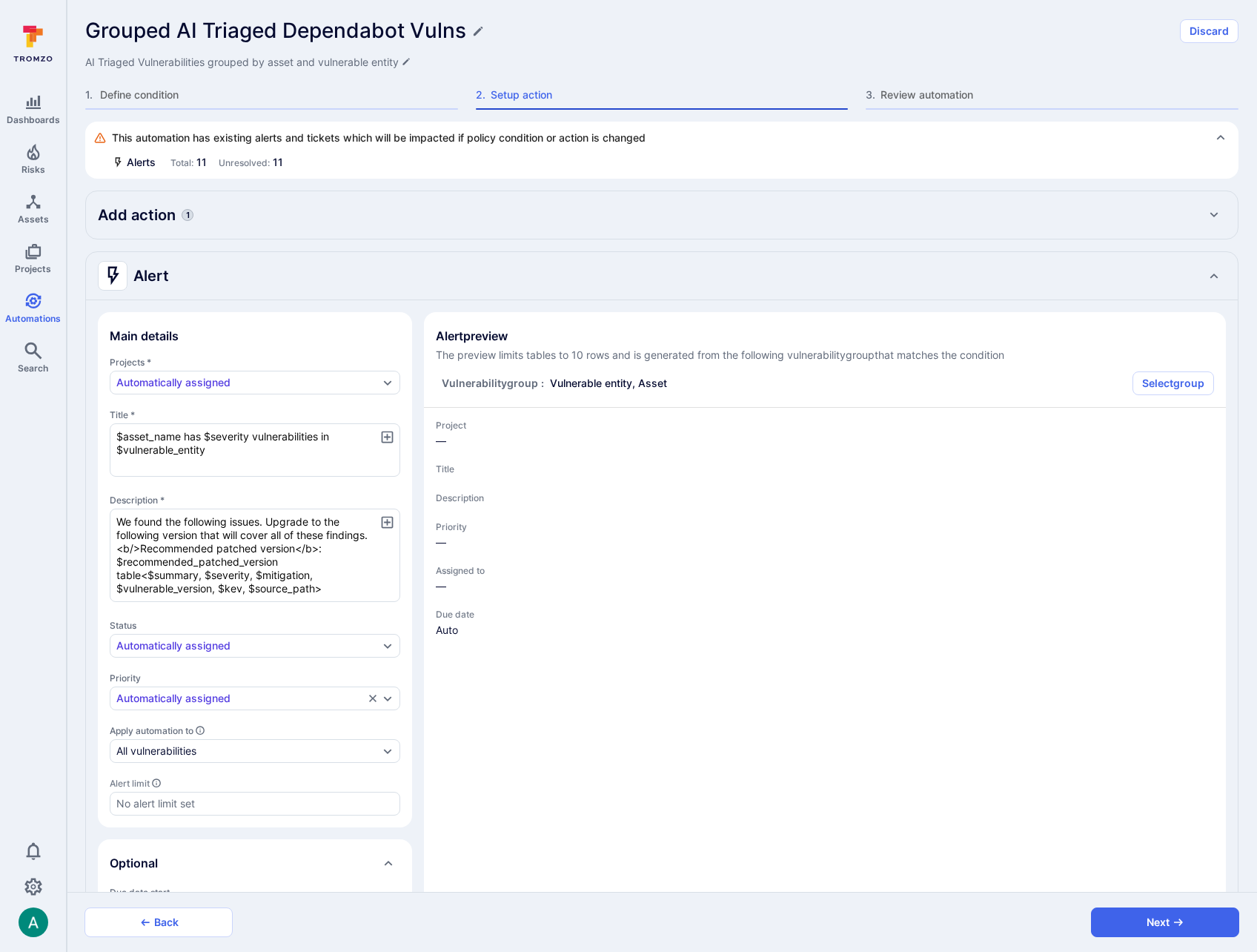
type textarea "x"
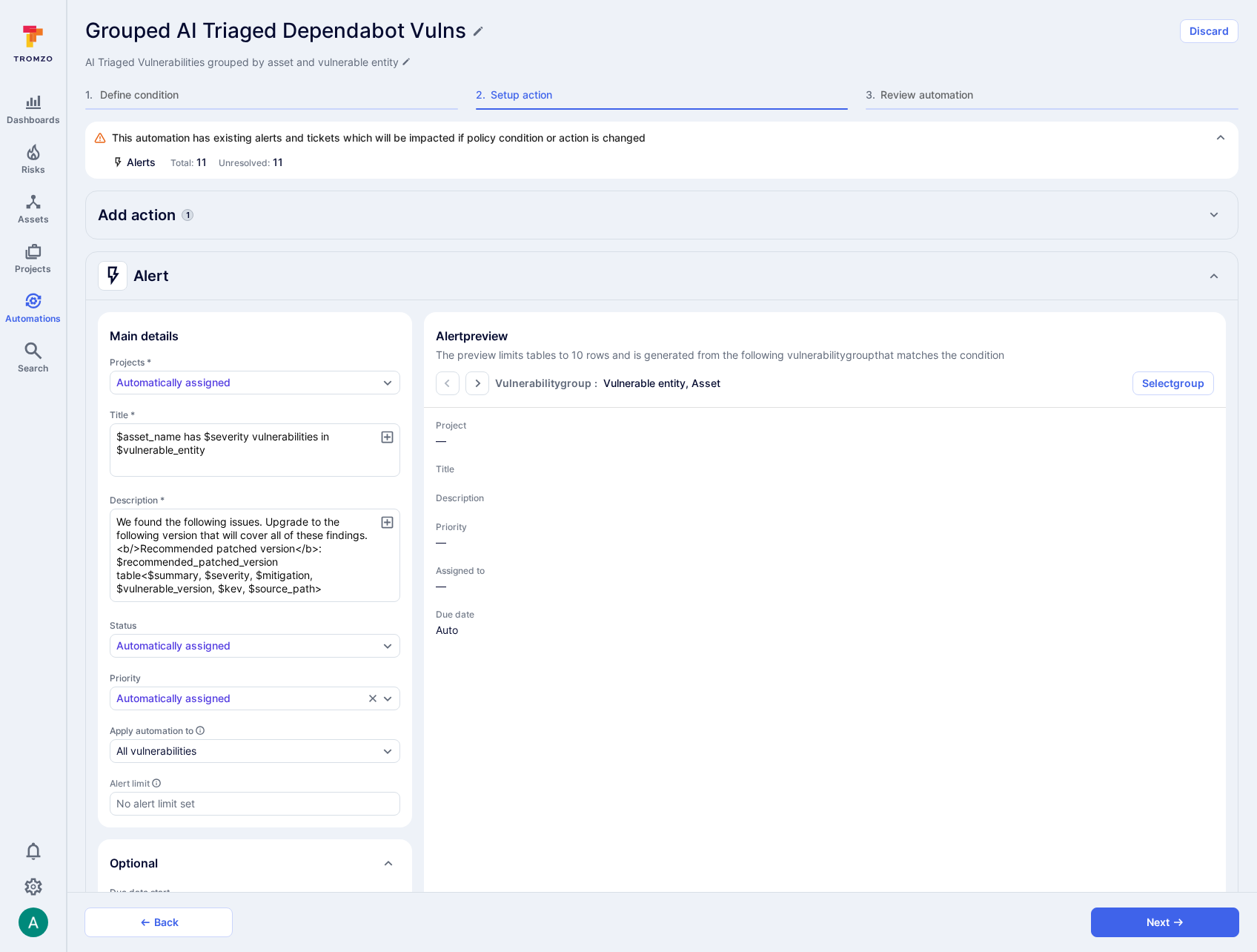
type textarea "x"
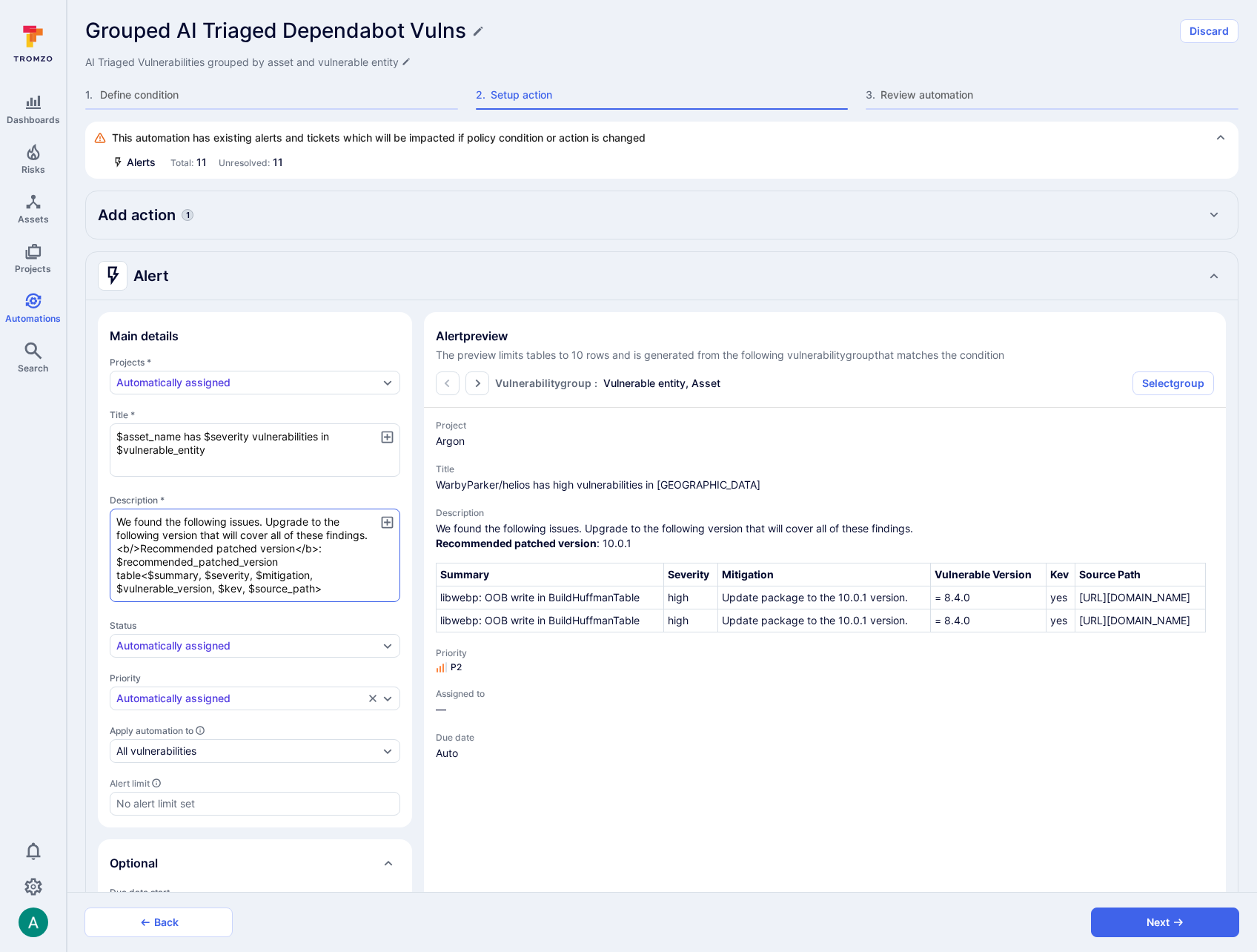
click at [295, 576] on textarea "We found the following issues. Upgrade to the following version that will cover…" at bounding box center [255, 555] width 291 height 93
click at [316, 589] on textarea "We found the following issues. Upgrade to the following version that will cover…" at bounding box center [255, 555] width 291 height 93
type textarea "x"
type textarea "We found the following issues. Upgrade to the following version that will cover…"
type textarea "x"
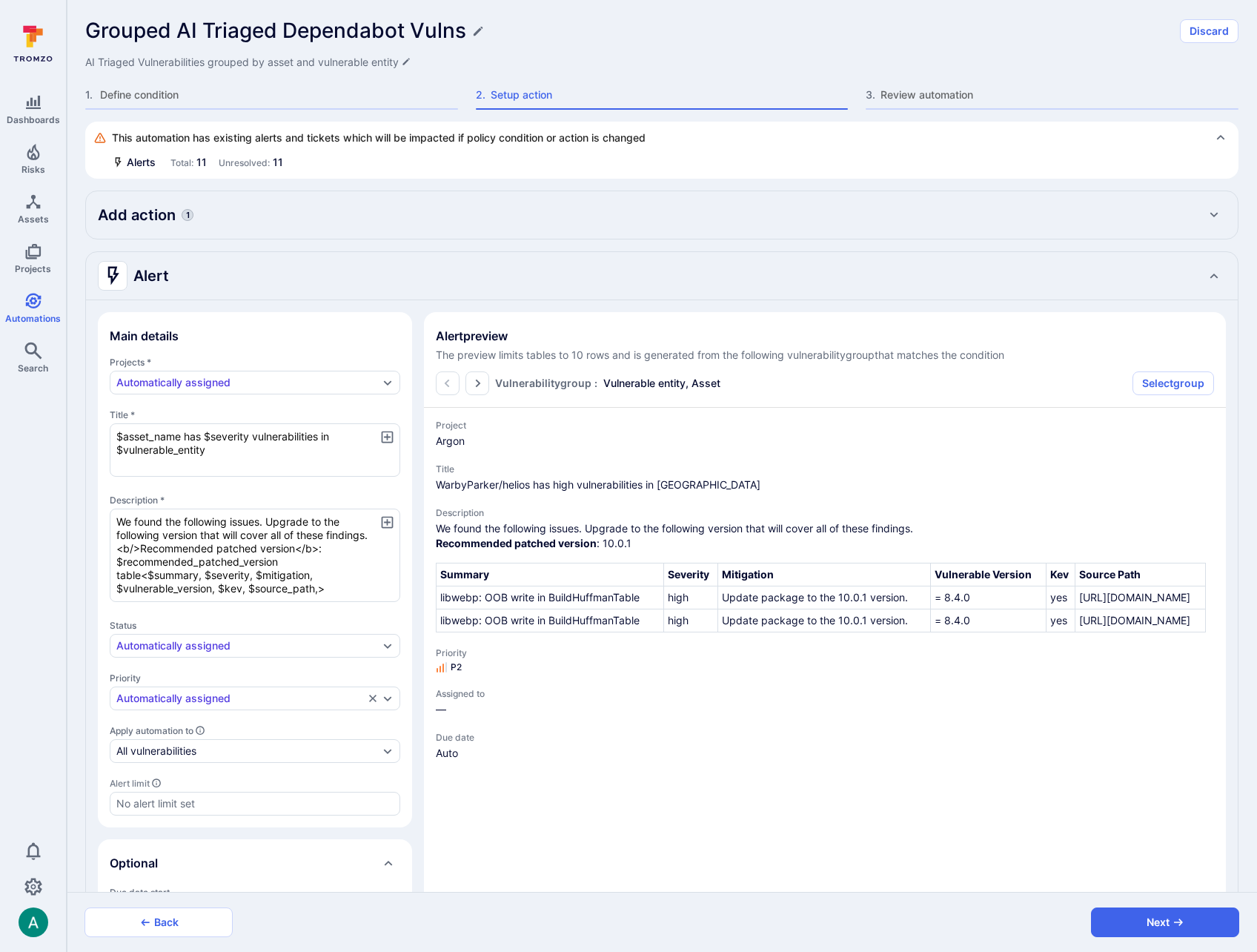
type textarea "x"
type textarea "We found the following issues. Upgrade to the following version that will cover…"
type textarea "x"
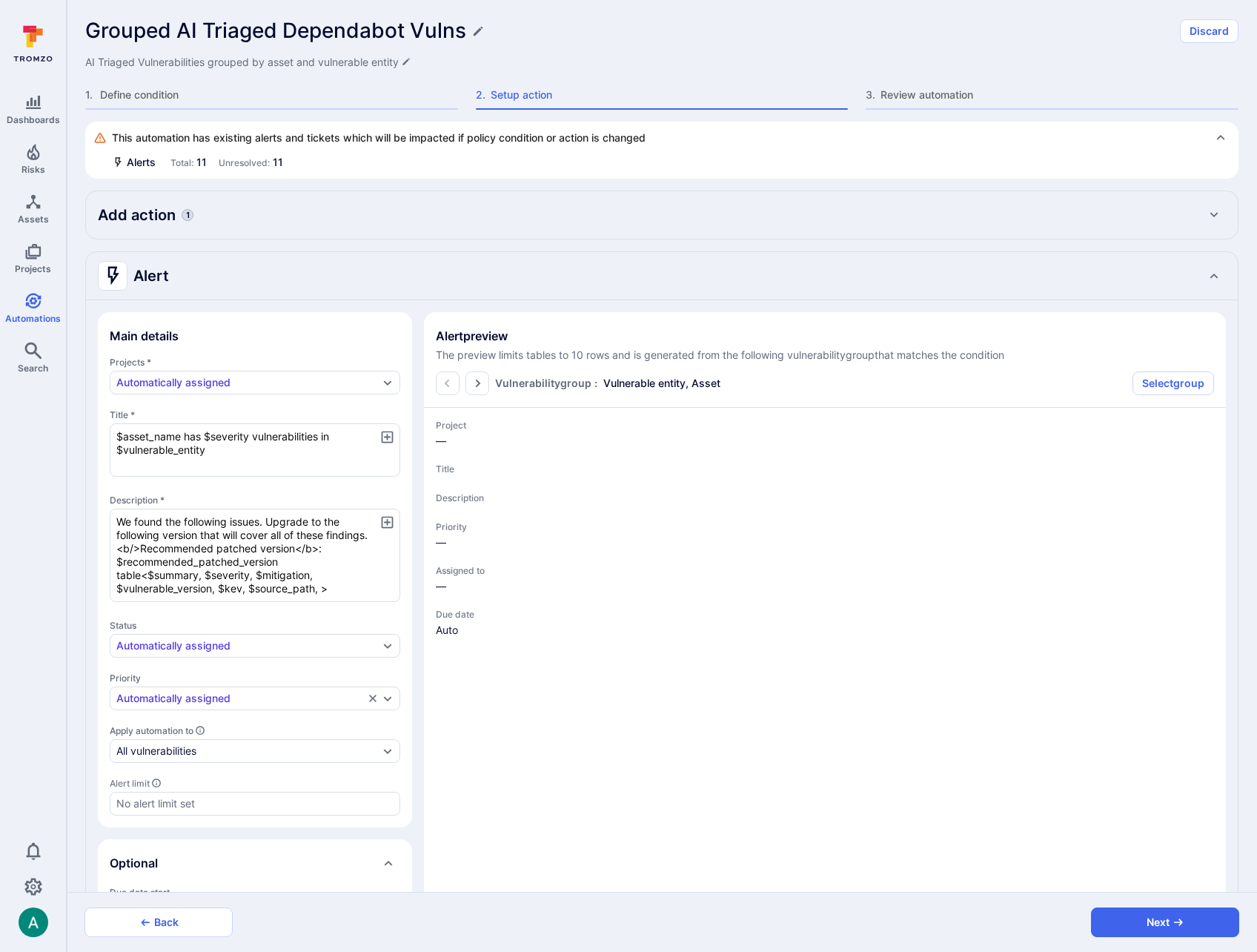
type textarea "We found the following issues. Upgrade to the following version that will cover…"
click at [391, 523] on icon "button" at bounding box center [387, 522] width 16 height 16
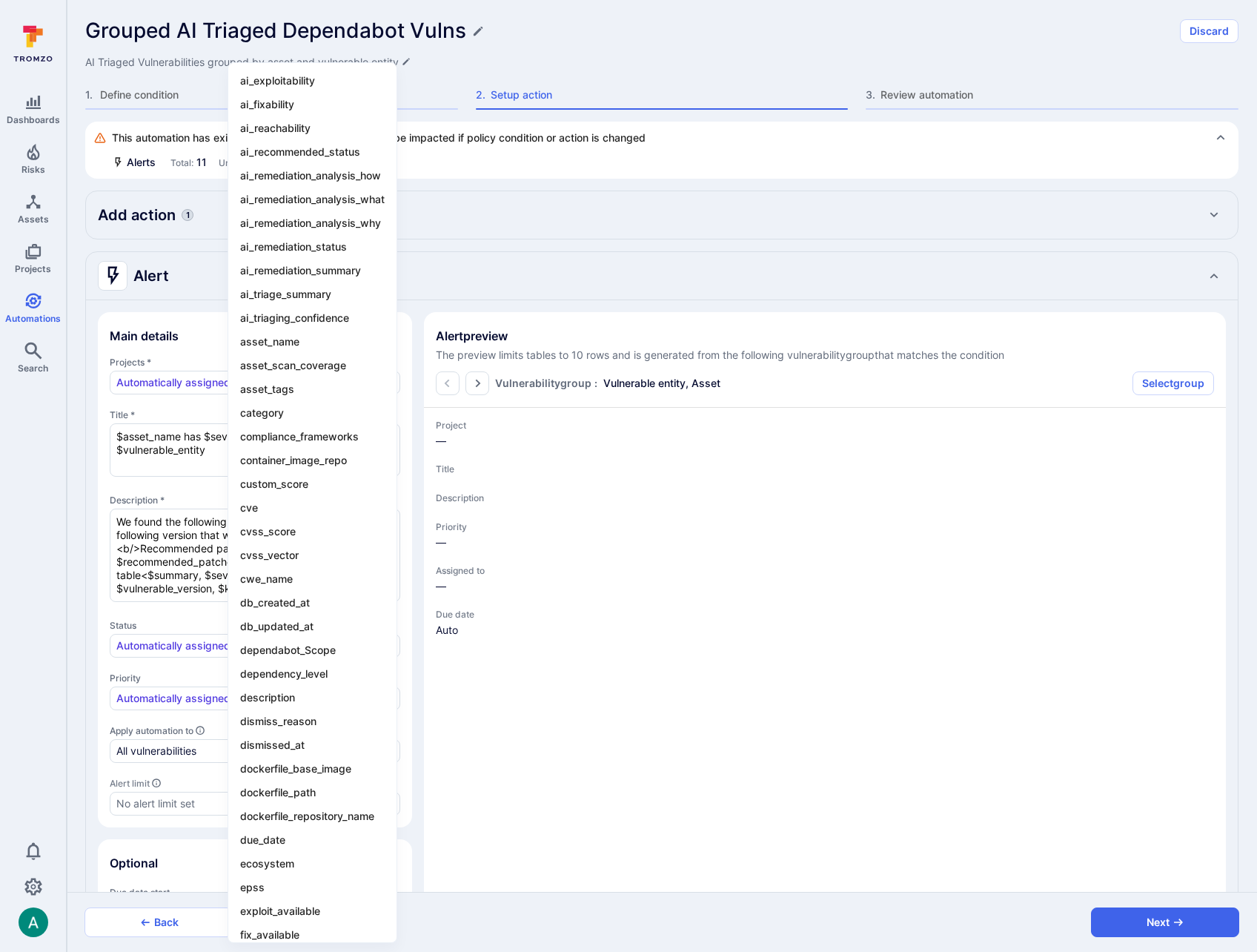
type textarea "x"
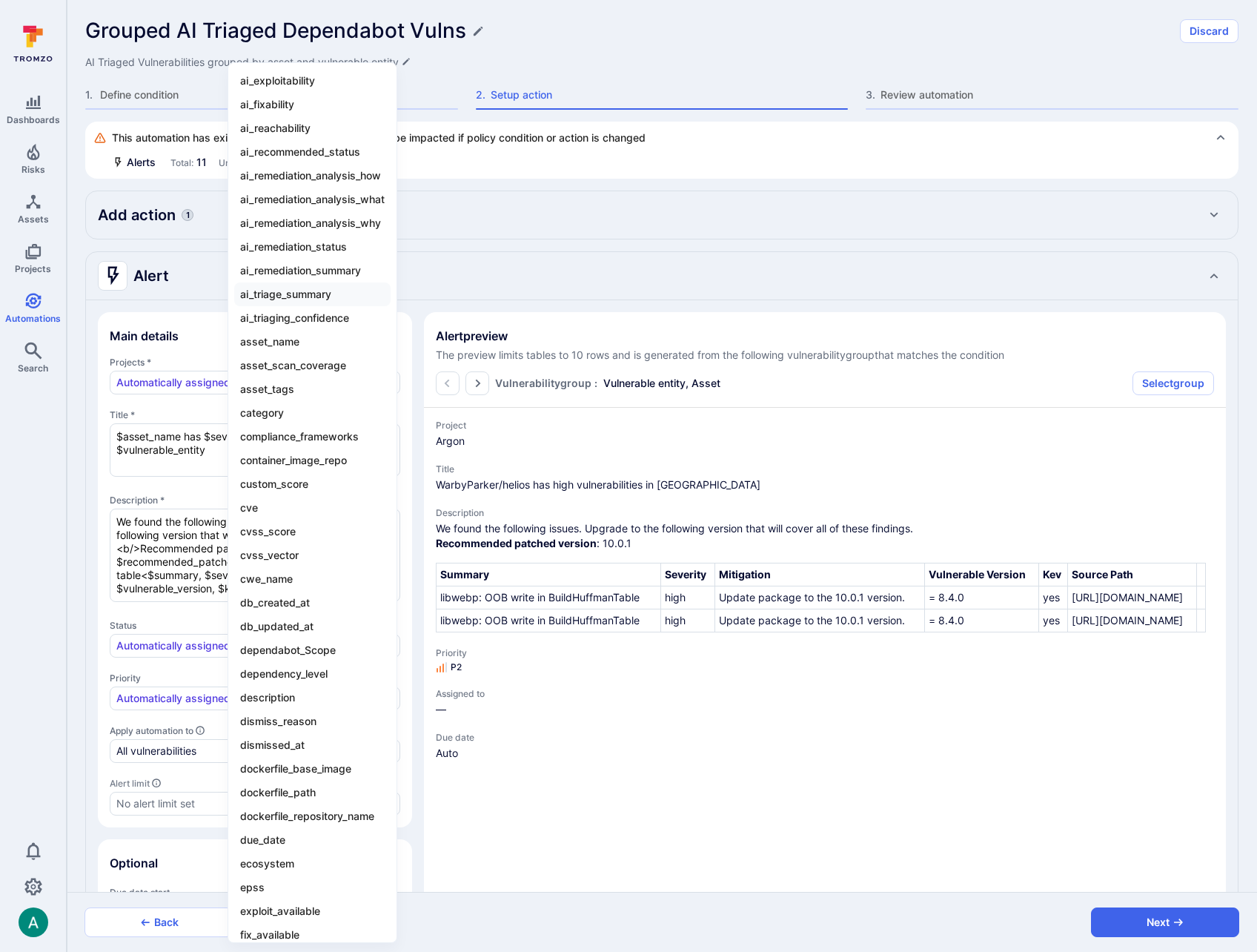
click at [323, 290] on li "ai_triage_summary" at bounding box center [313, 294] width 157 height 24
type textarea "x"
type textarea "We found the following issues. Upgrade to the following version that will cover…"
type textarea "x"
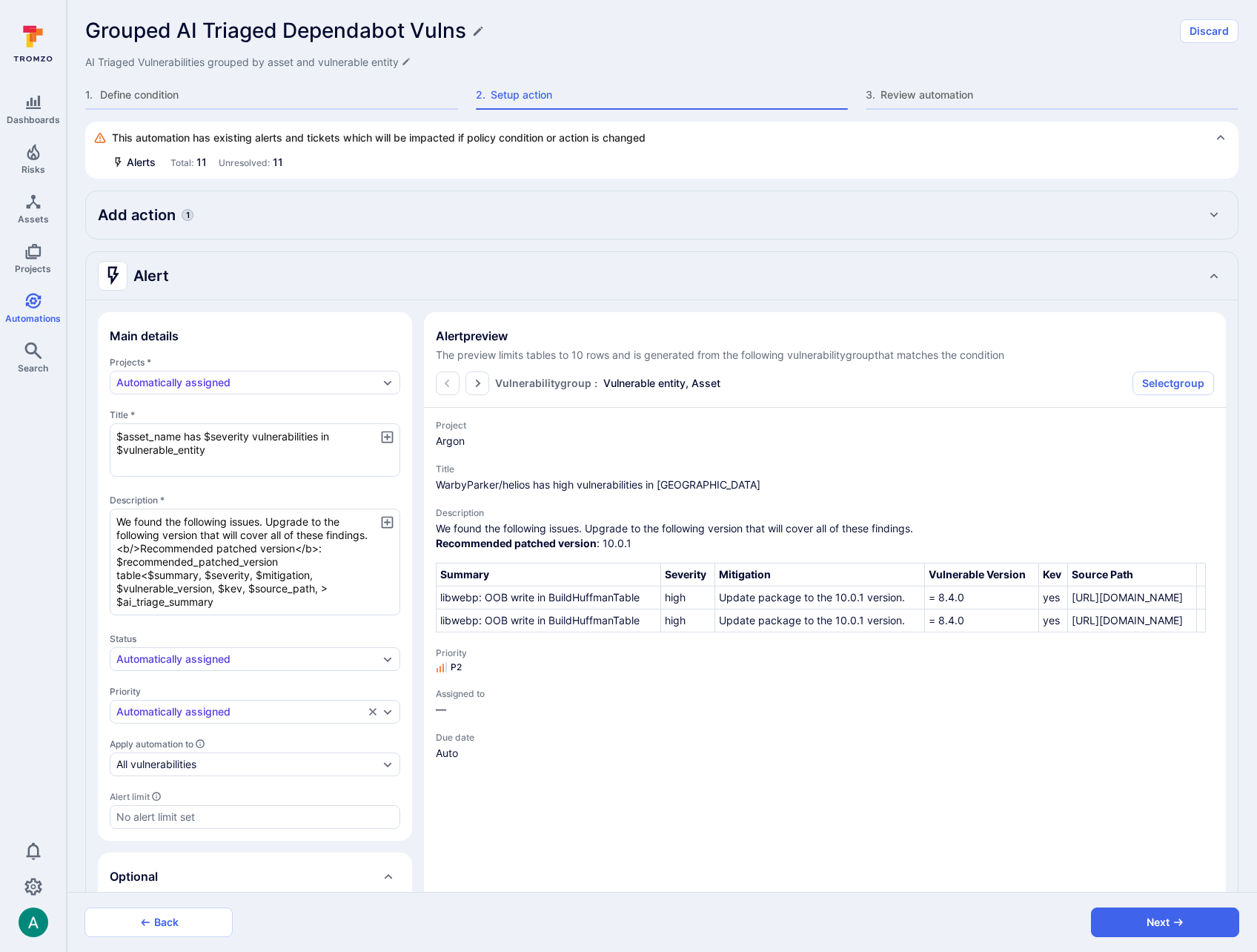
type textarea "x"
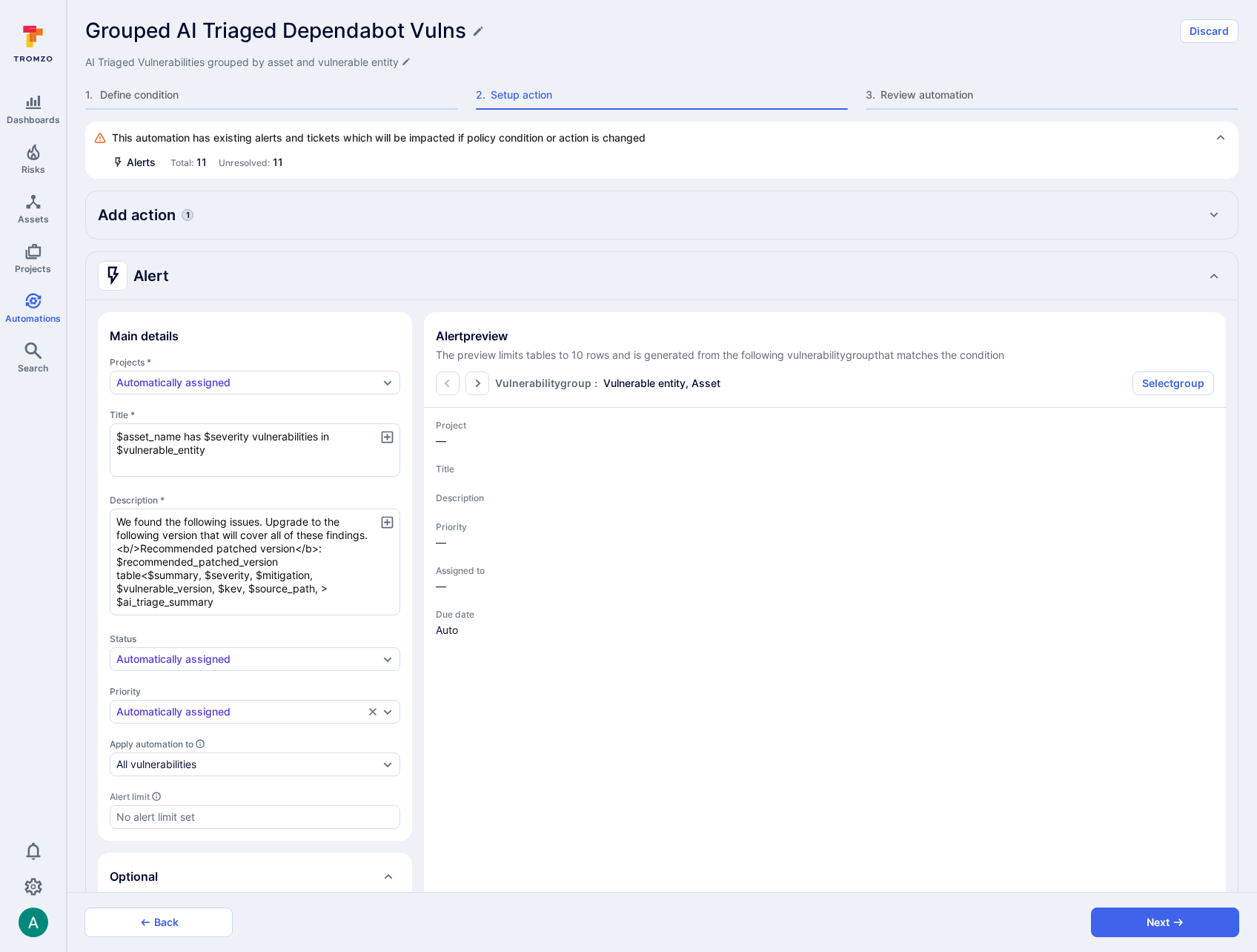
type textarea "x"
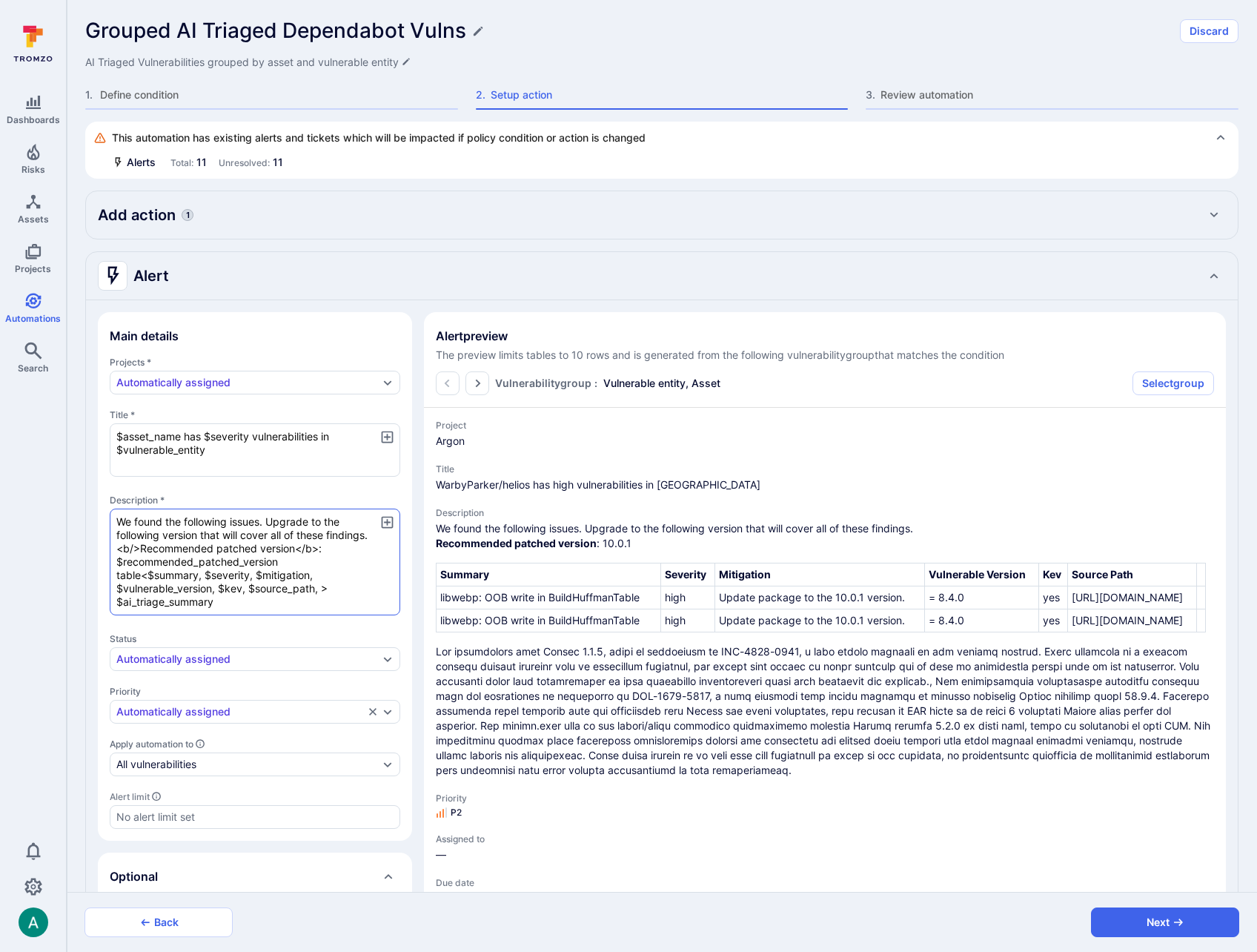
click at [216, 604] on textarea "We found the following issues. Upgrade to the following version that will cover…" at bounding box center [255, 562] width 291 height 107
type textarea "x"
type textarea "We found the following issues. Upgrade to the following version that will cover…"
type textarea "x"
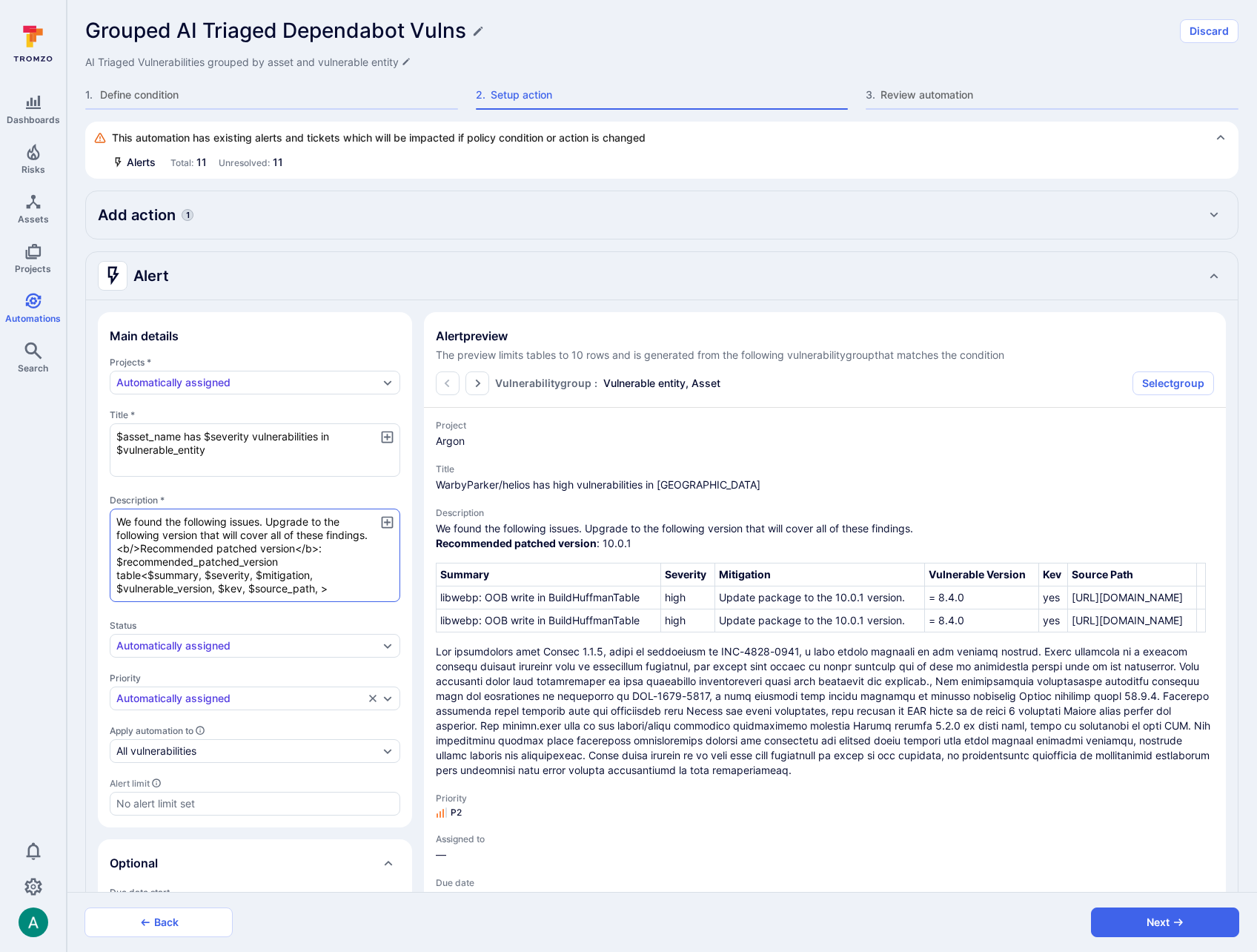
type textarea "x"
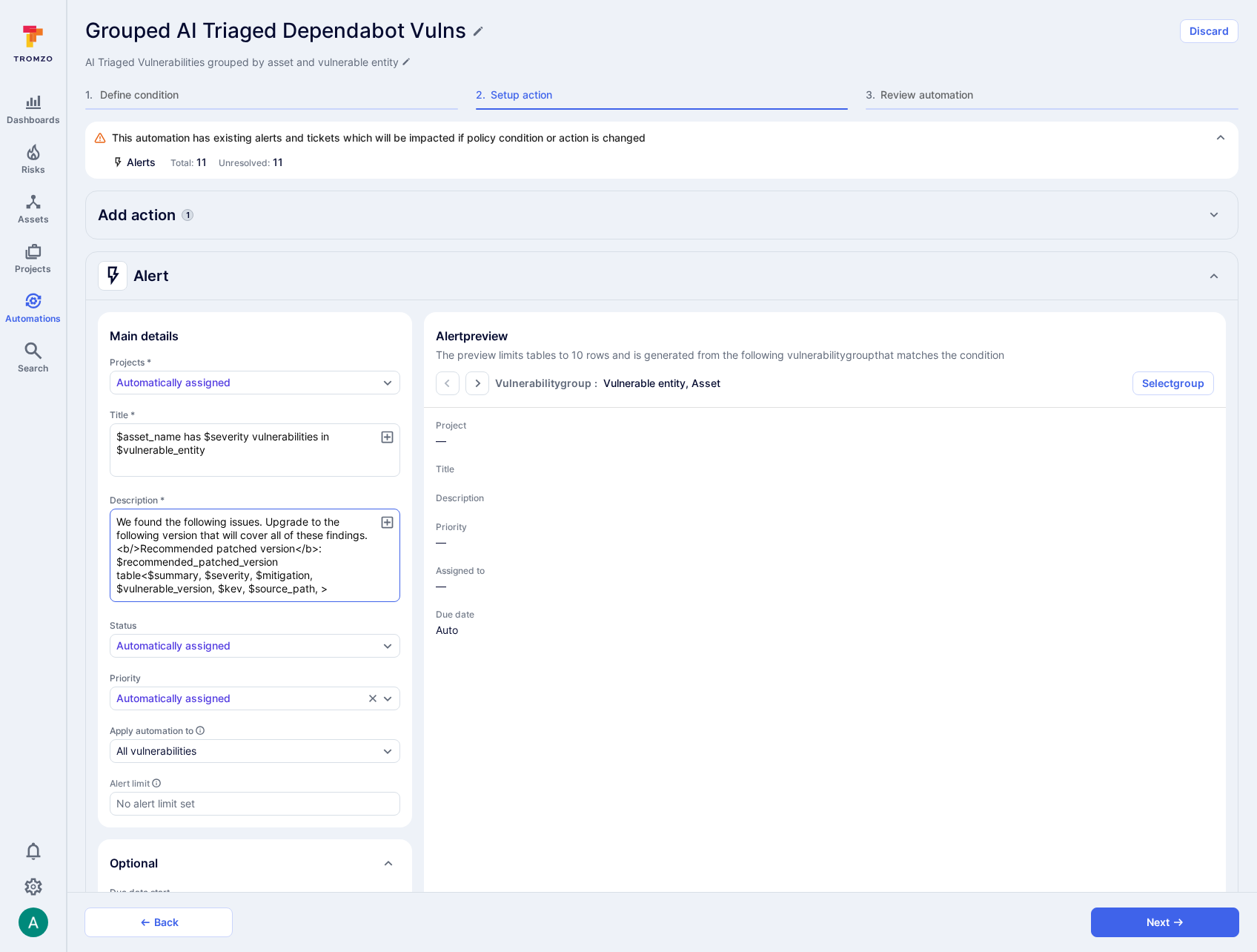
click at [319, 590] on textarea "We found the following issues. Upgrade to the following version that will cover…" at bounding box center [255, 555] width 291 height 93
paste textarea "$ai_triage_summary"
type textarea "x"
type textarea "We found the following issues. Upgrade to the following version that will cover…"
type textarea "x"
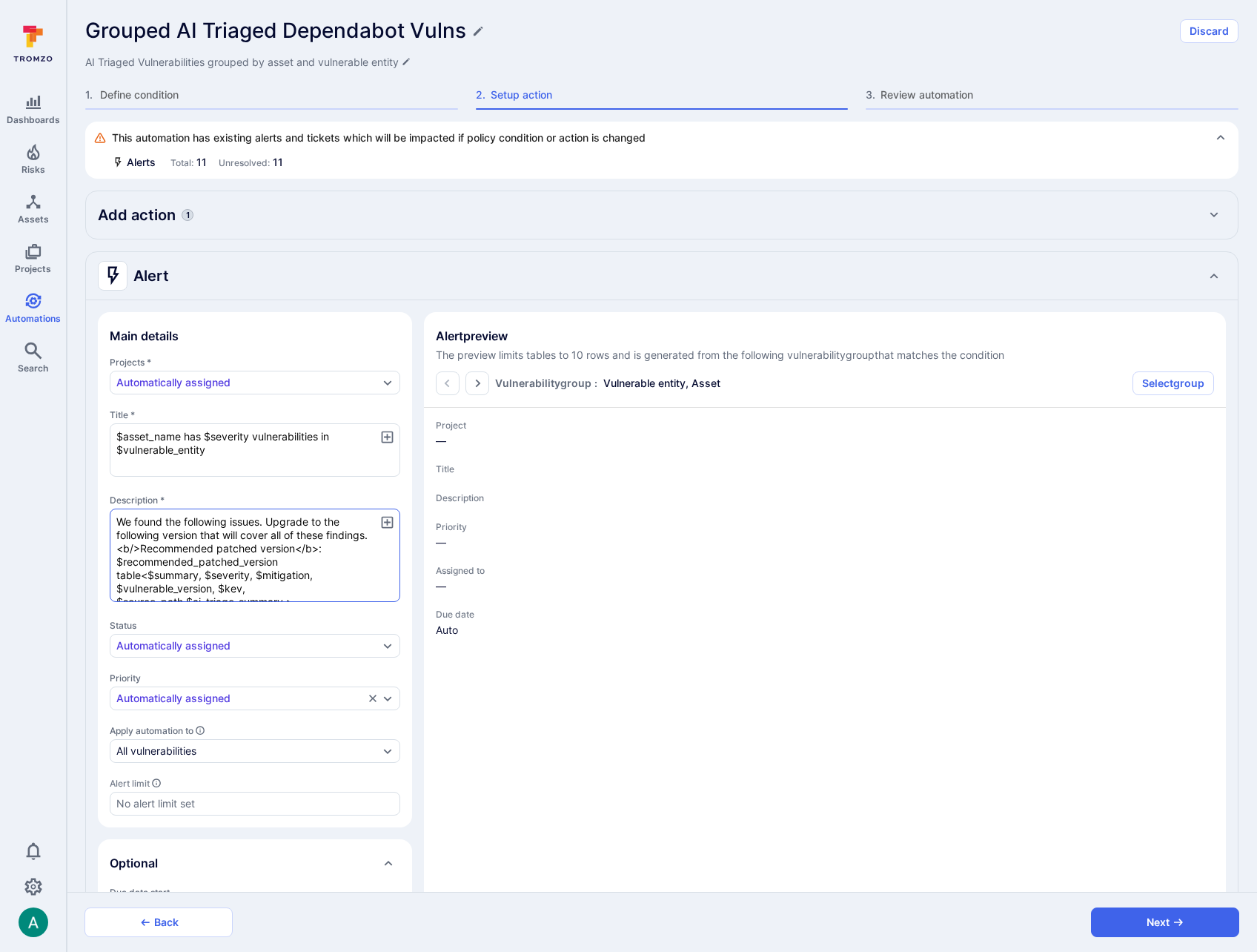
type textarea "x"
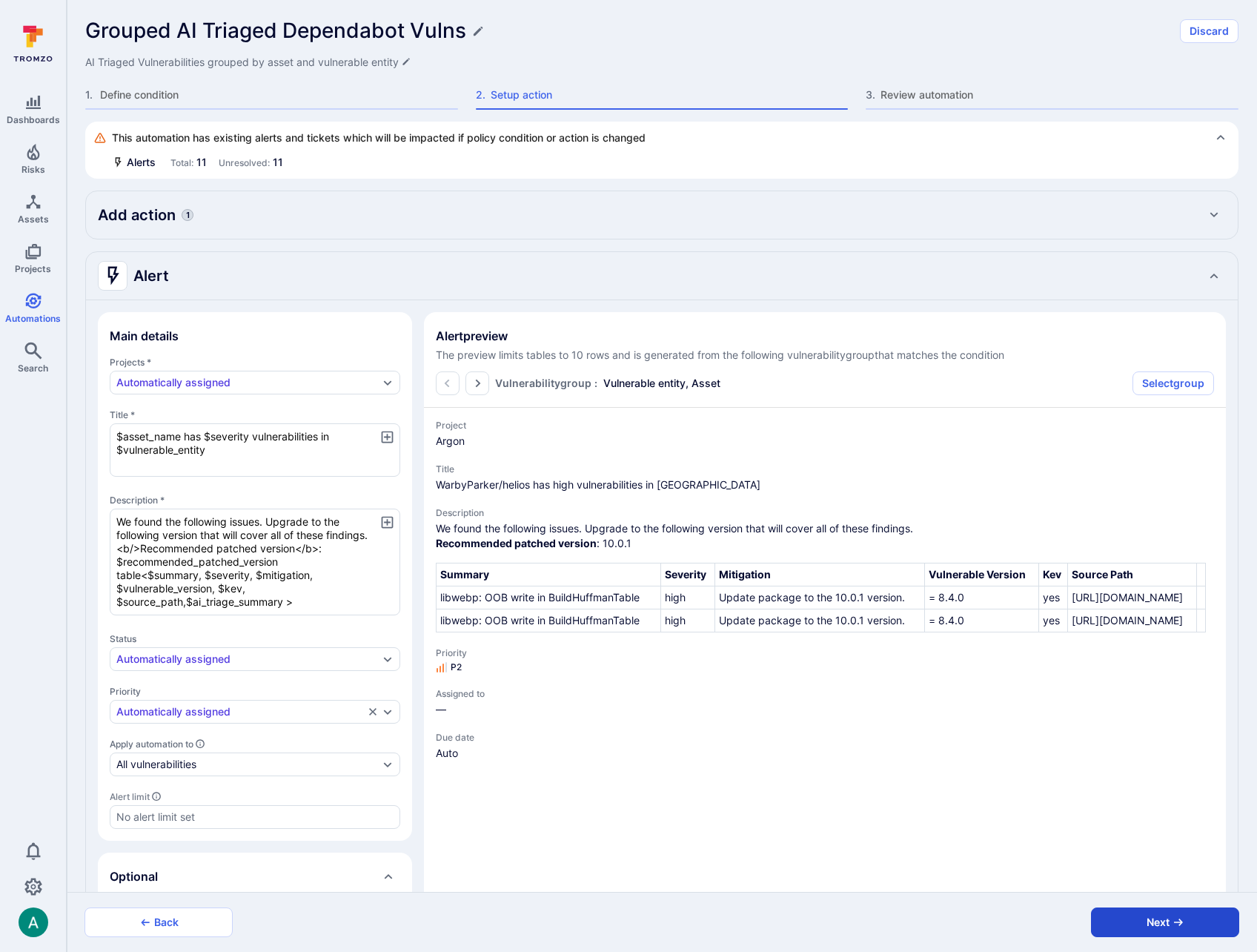
type textarea "x"
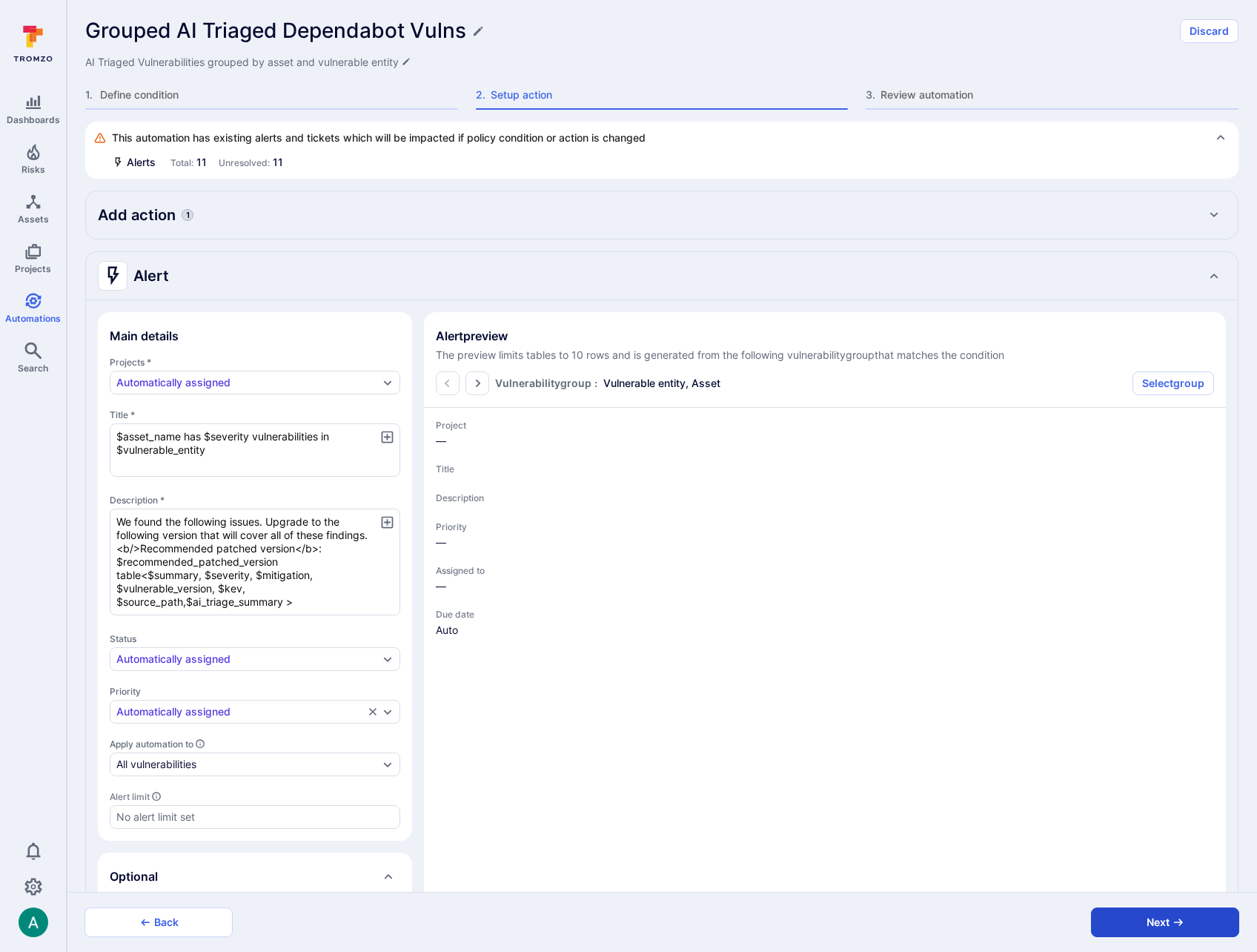
type textarea "We found the following issues. Upgrade to the following version that will cover…"
click at [1220, 924] on button "Next" at bounding box center [1165, 923] width 148 height 29
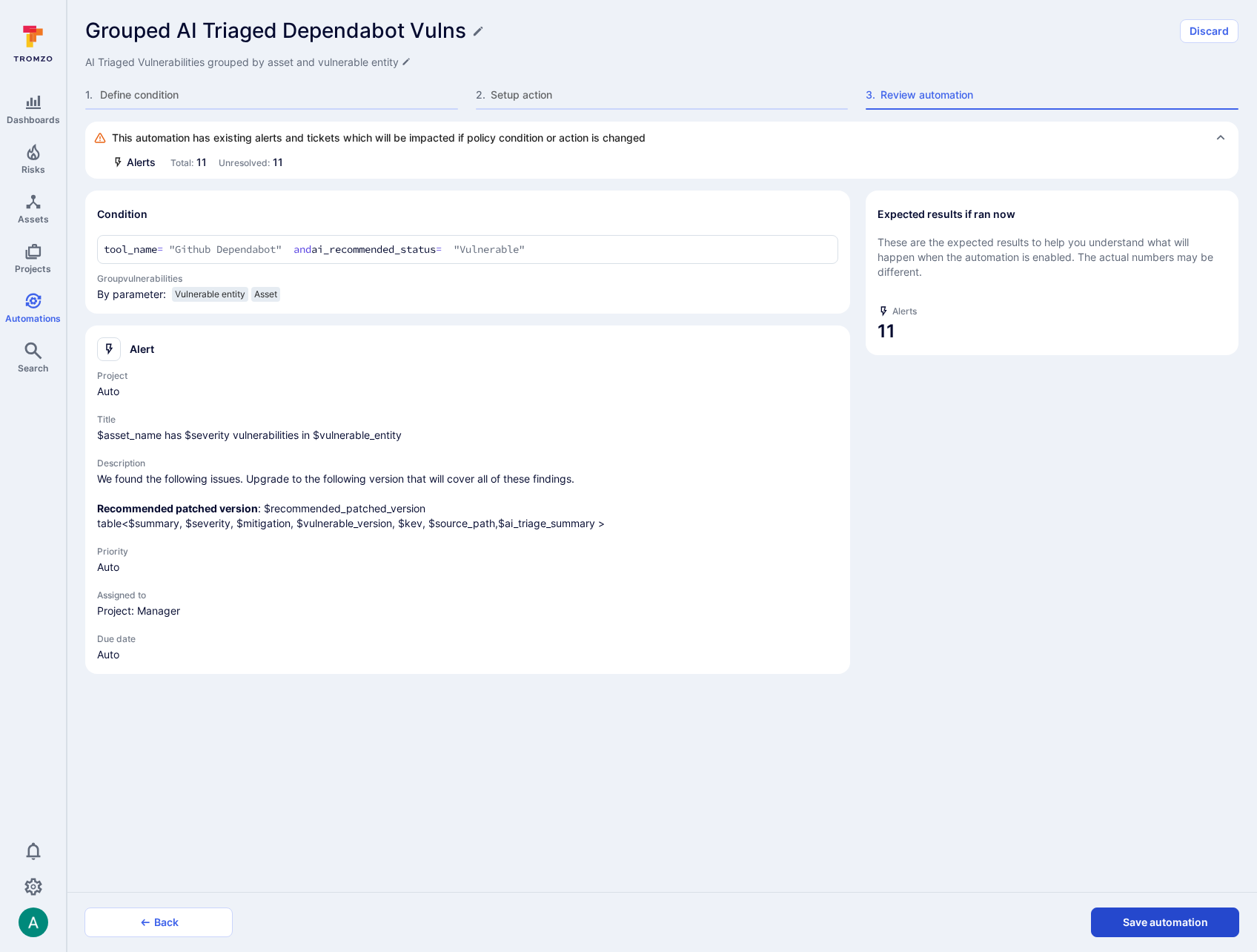
click at [1211, 923] on button "Save automation" at bounding box center [1165, 923] width 148 height 29
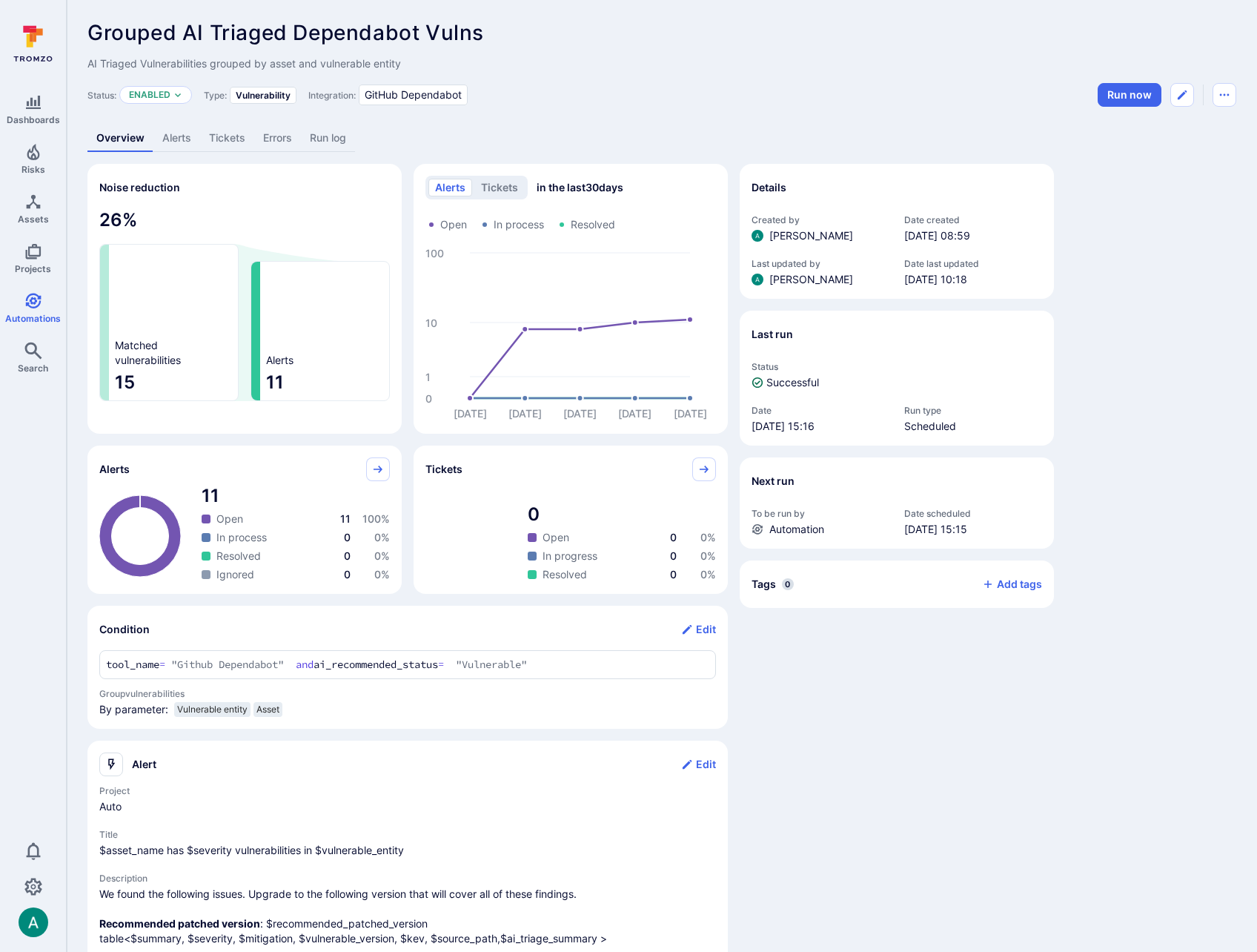
click at [196, 142] on link "Alerts" at bounding box center [177, 138] width 47 height 27
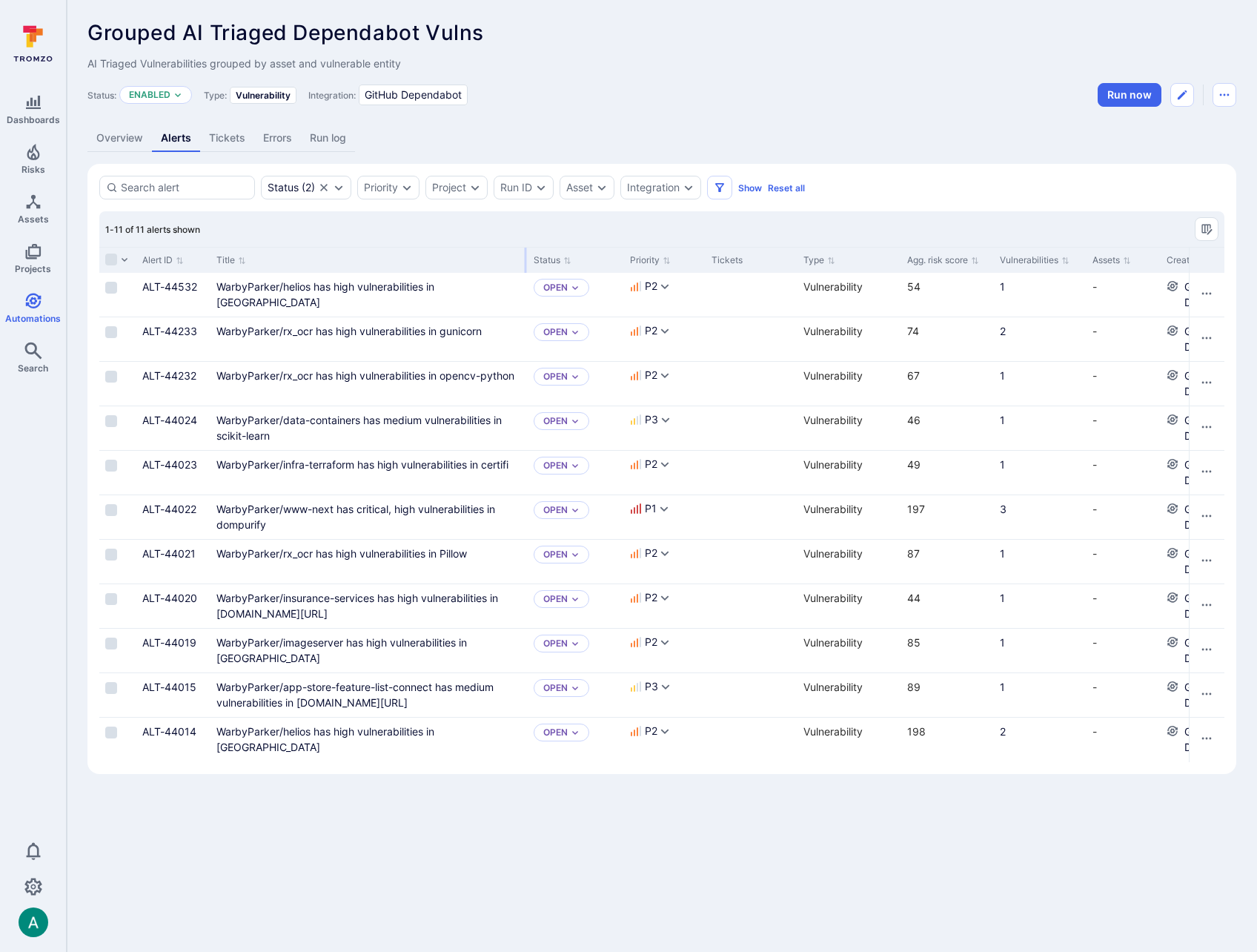
drag, startPoint x: 393, startPoint y: 256, endPoint x: 525, endPoint y: 252, distance: 132.1
click at [525, 252] on div at bounding box center [525, 260] width 2 height 25
click at [469, 327] on link "WarbyParker/rx_ocr has high vulnerabilities in gunicorn" at bounding box center [349, 331] width 265 height 12
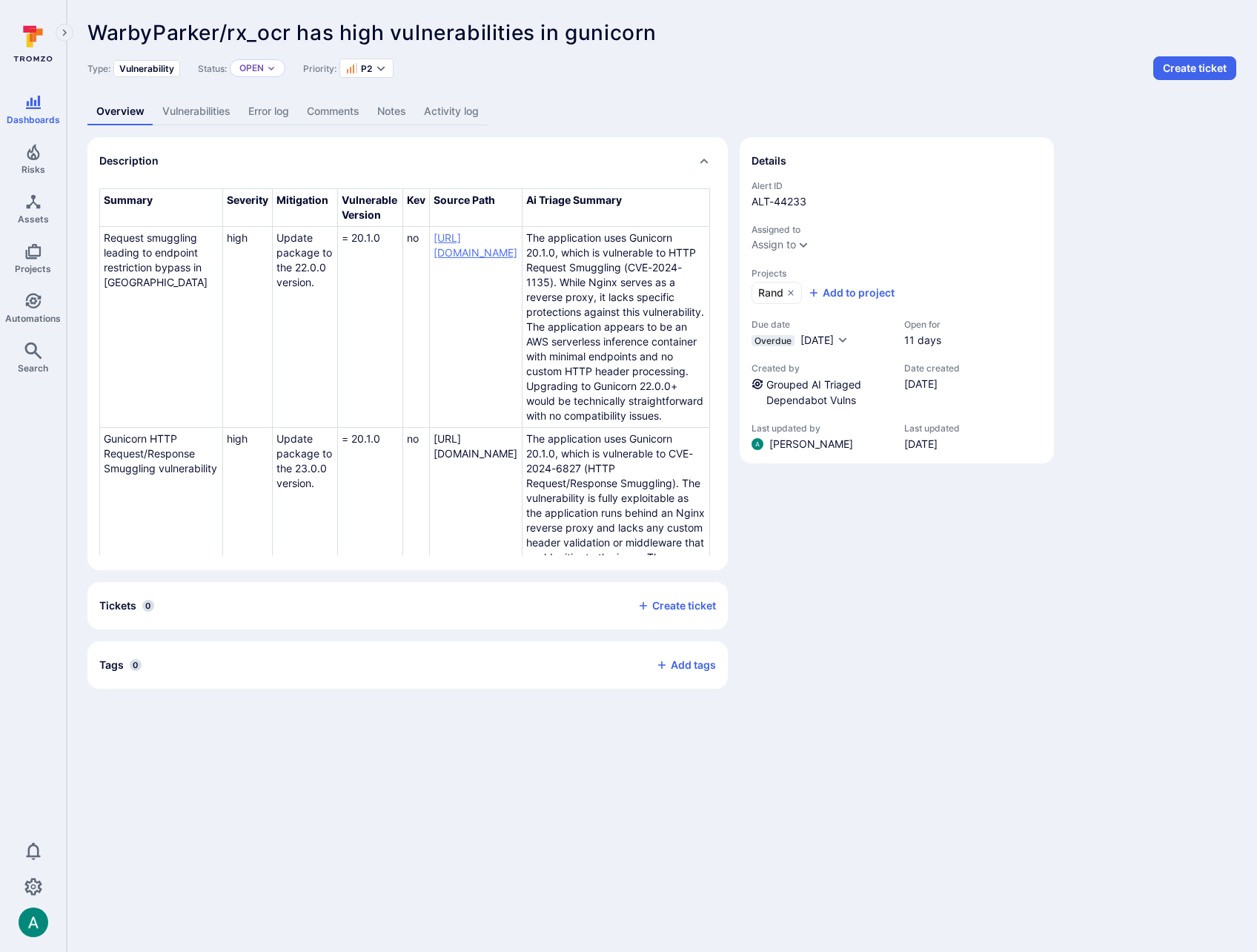
scroll to position [0, 151]
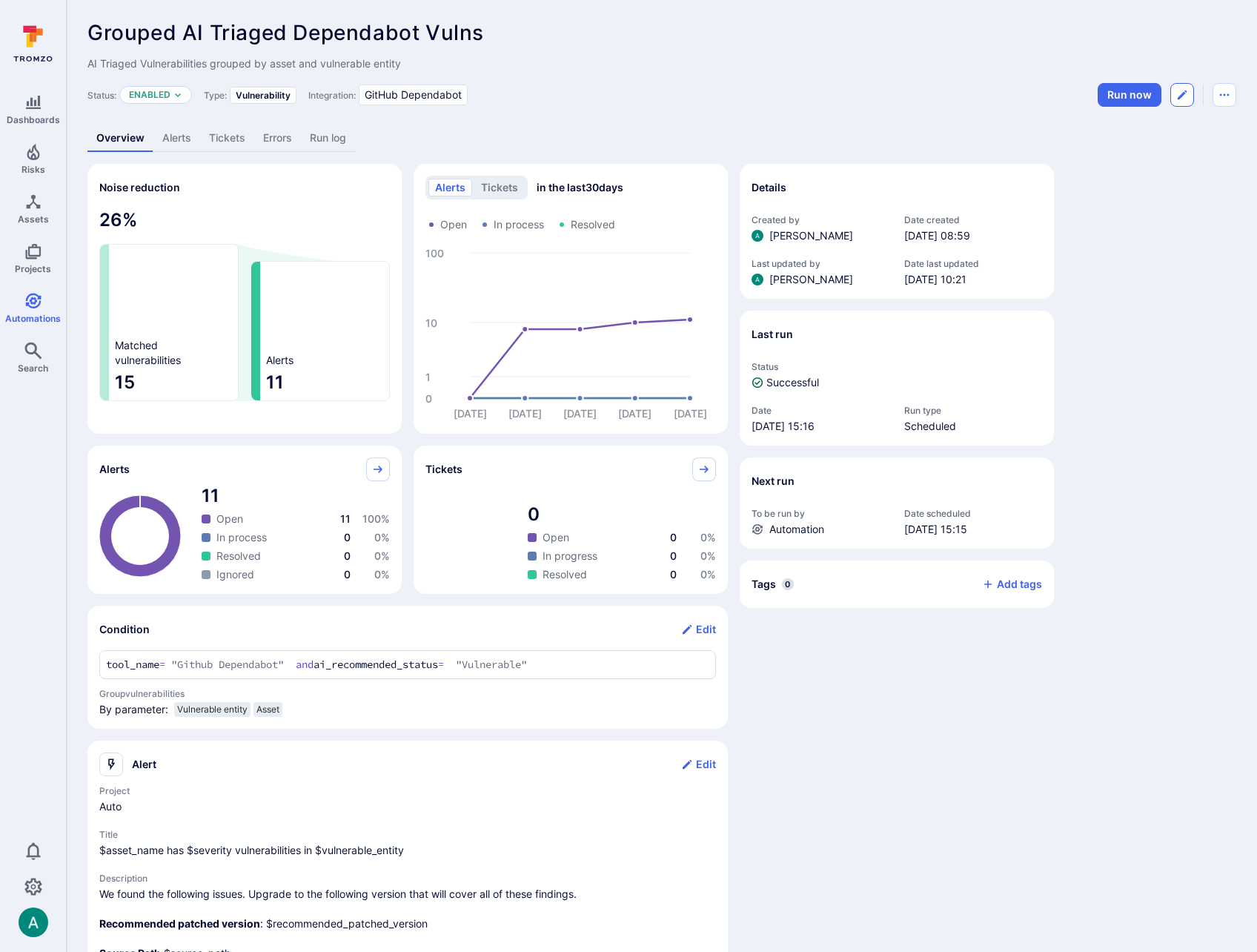
click at [1185, 97] on icon "Edit automation" at bounding box center [1182, 95] width 12 height 12
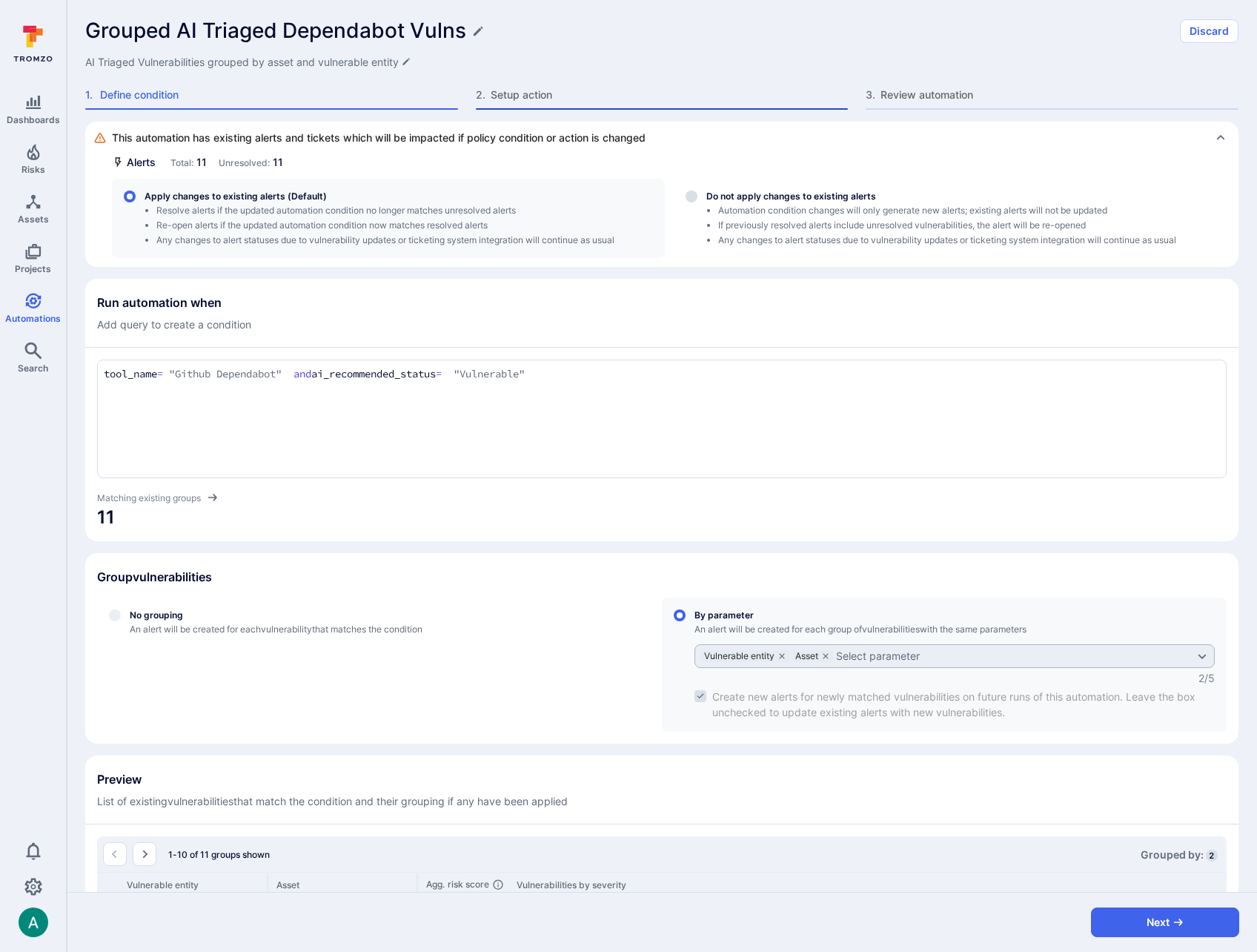
click at [532, 98] on span "Setup action" at bounding box center [670, 95] width 358 height 15
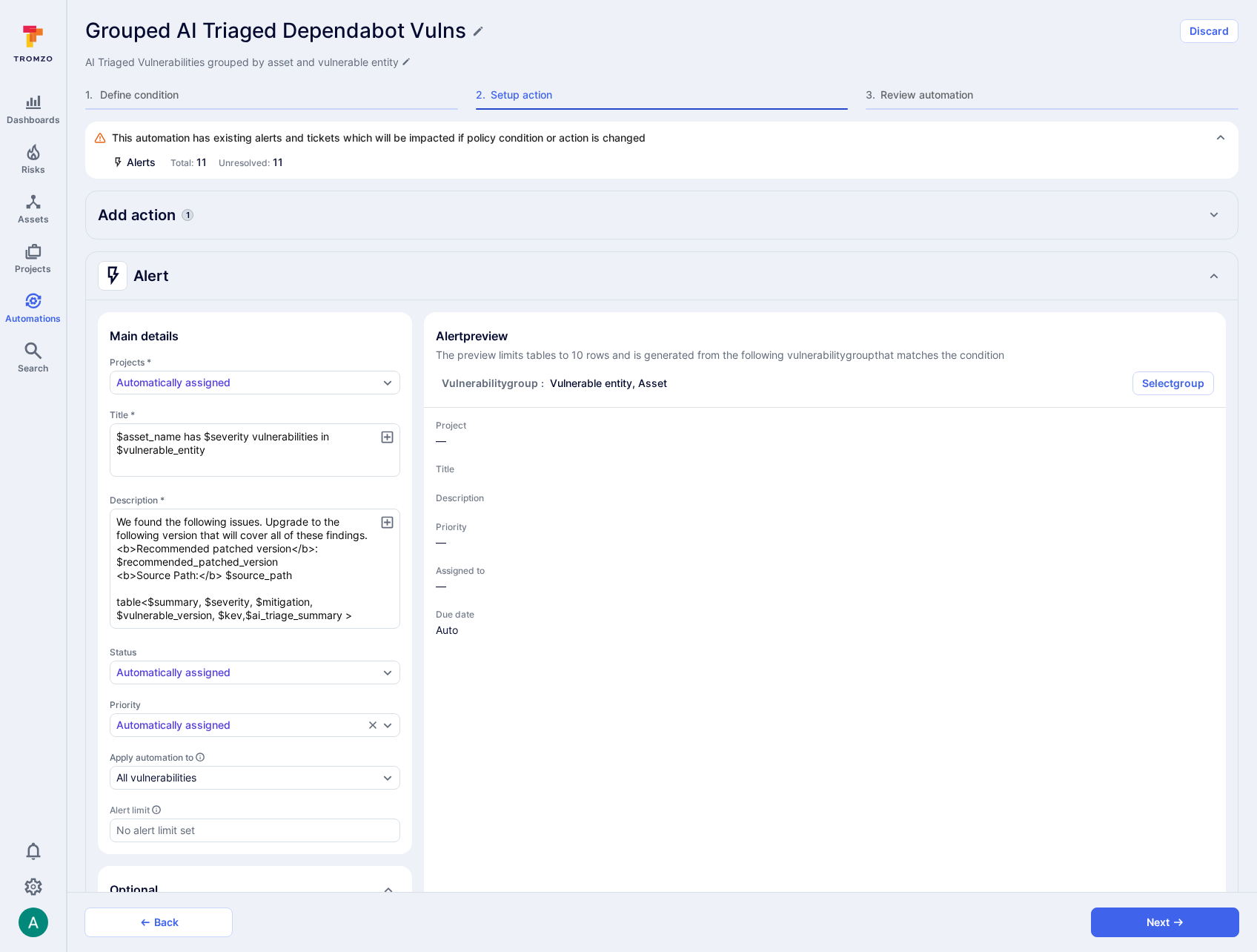
type textarea "x"
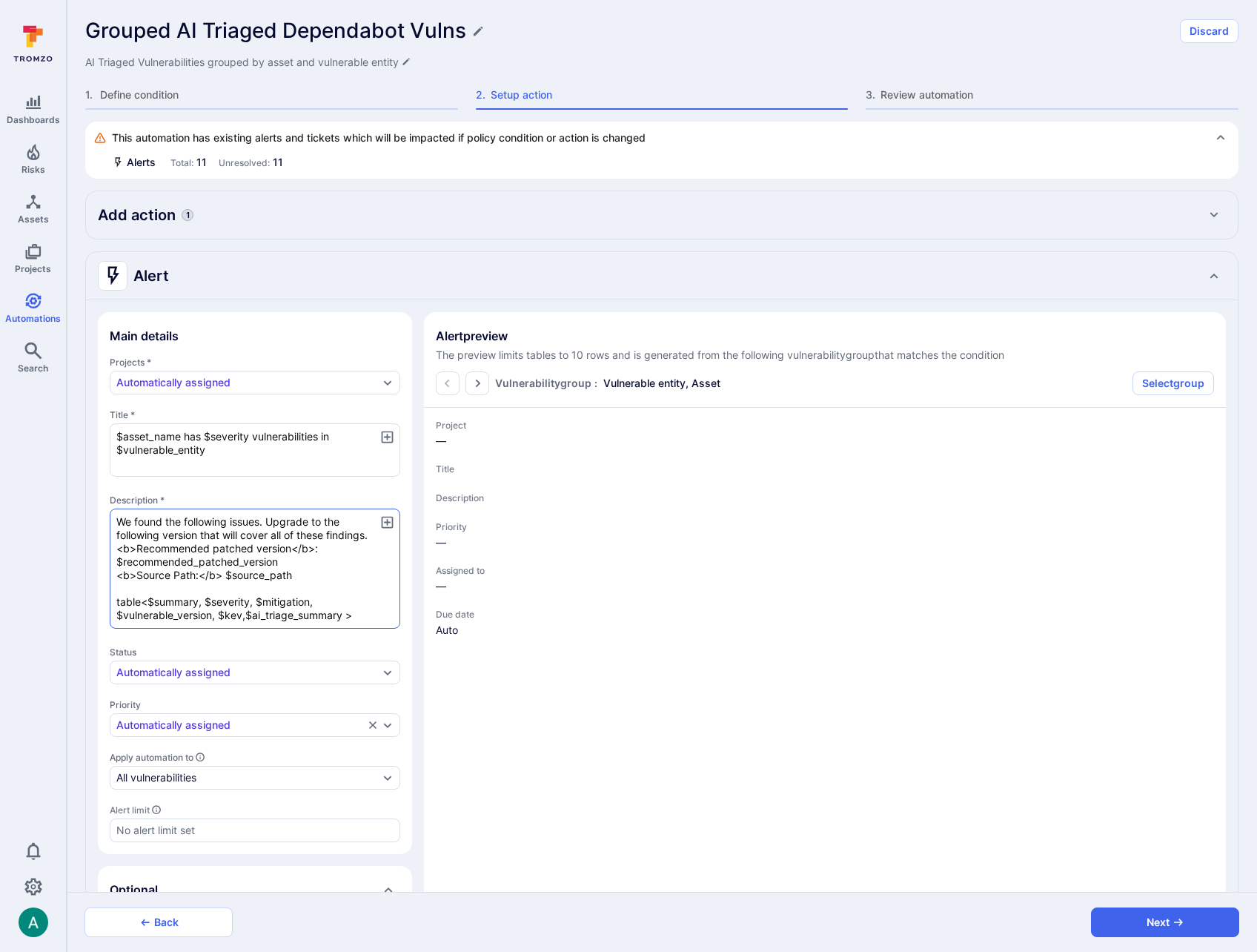
type textarea "x"
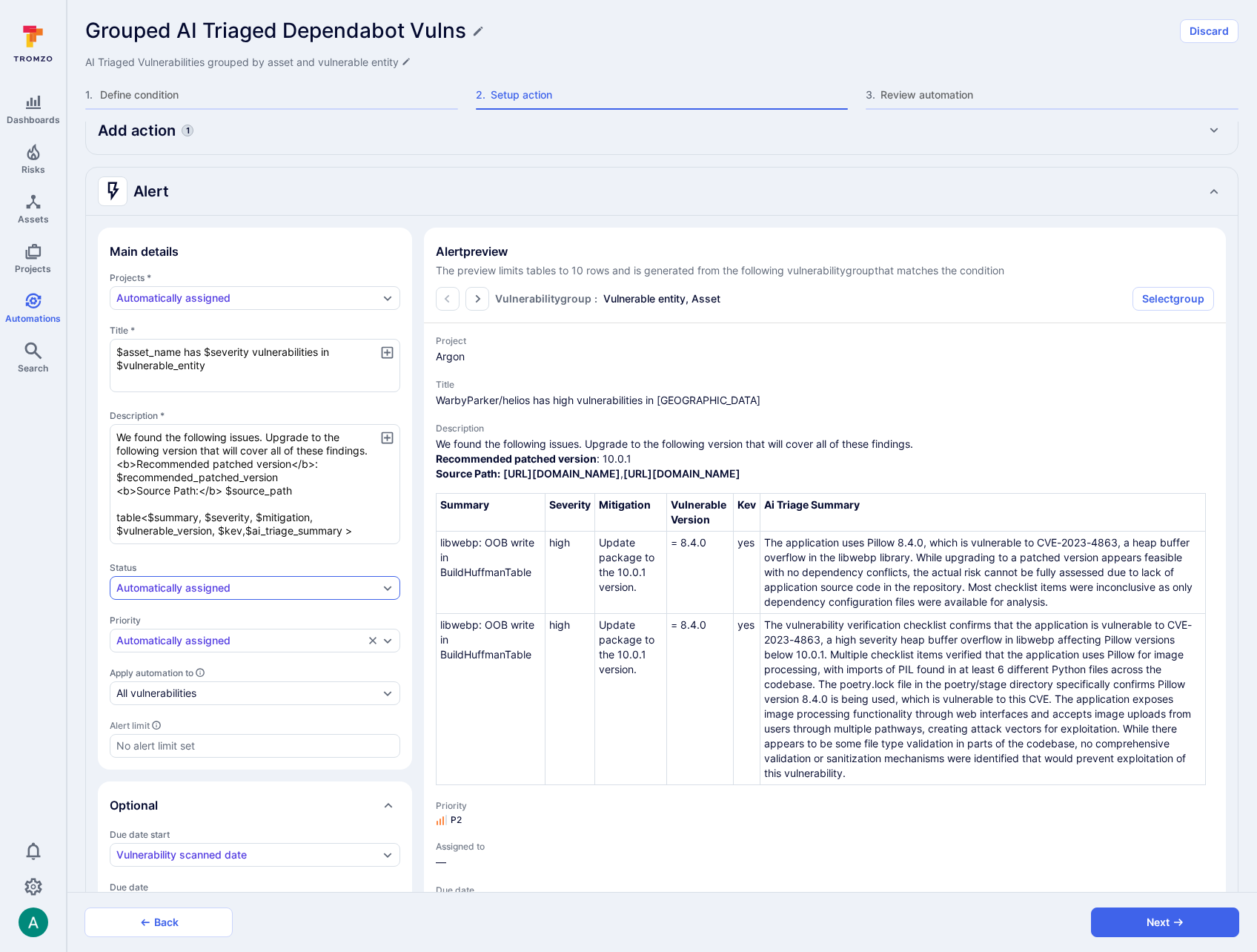
scroll to position [87, 0]
click at [230, 530] on textarea "We found the following issues. Upgrade to the following version that will cover…" at bounding box center [255, 482] width 291 height 120
type textarea "x"
type textarea "We found the following issues. Upgrade to the following version that will cover…"
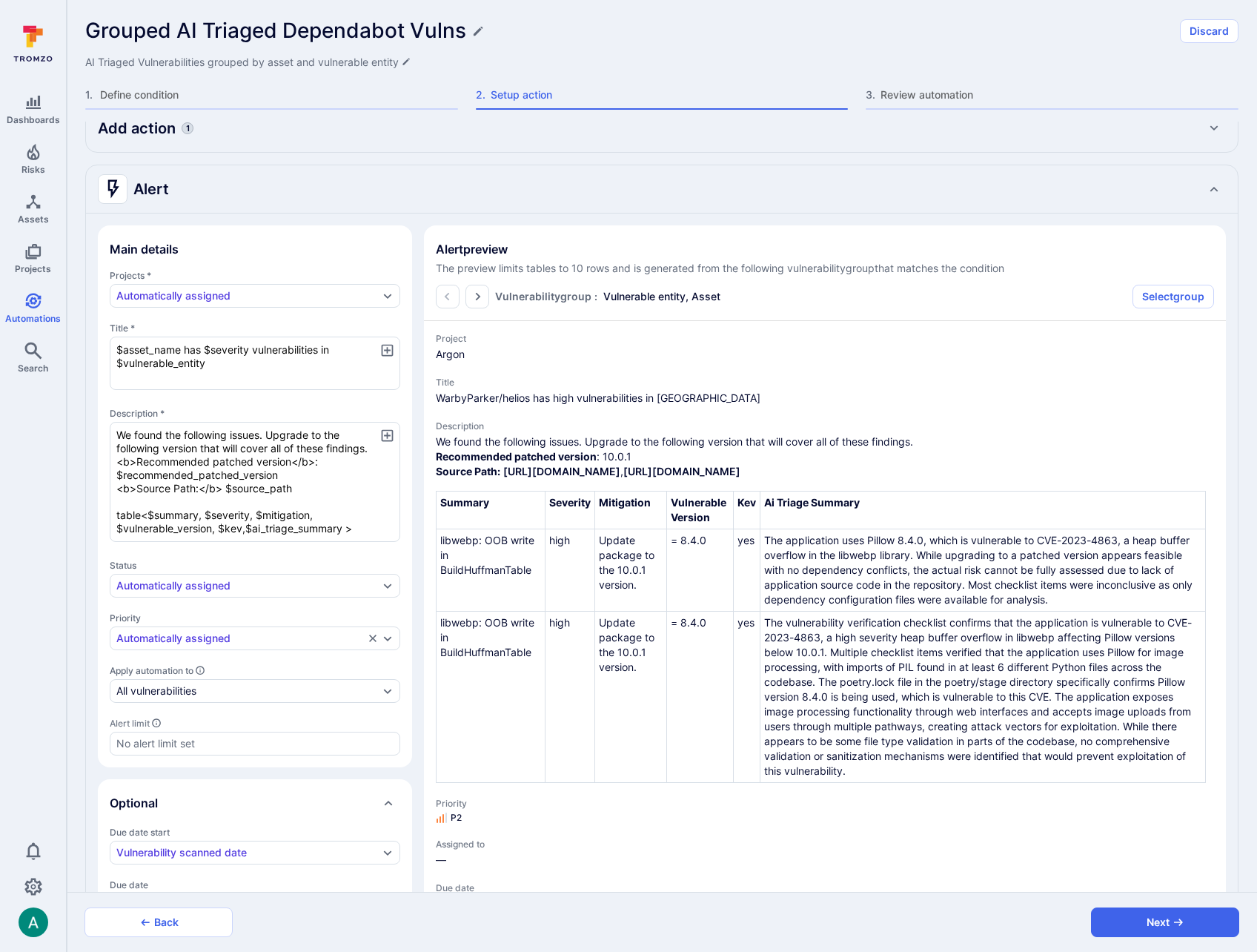
type textarea "x"
type textarea "We found the following issues. Upgrade to the following version that will cover…"
type textarea "x"
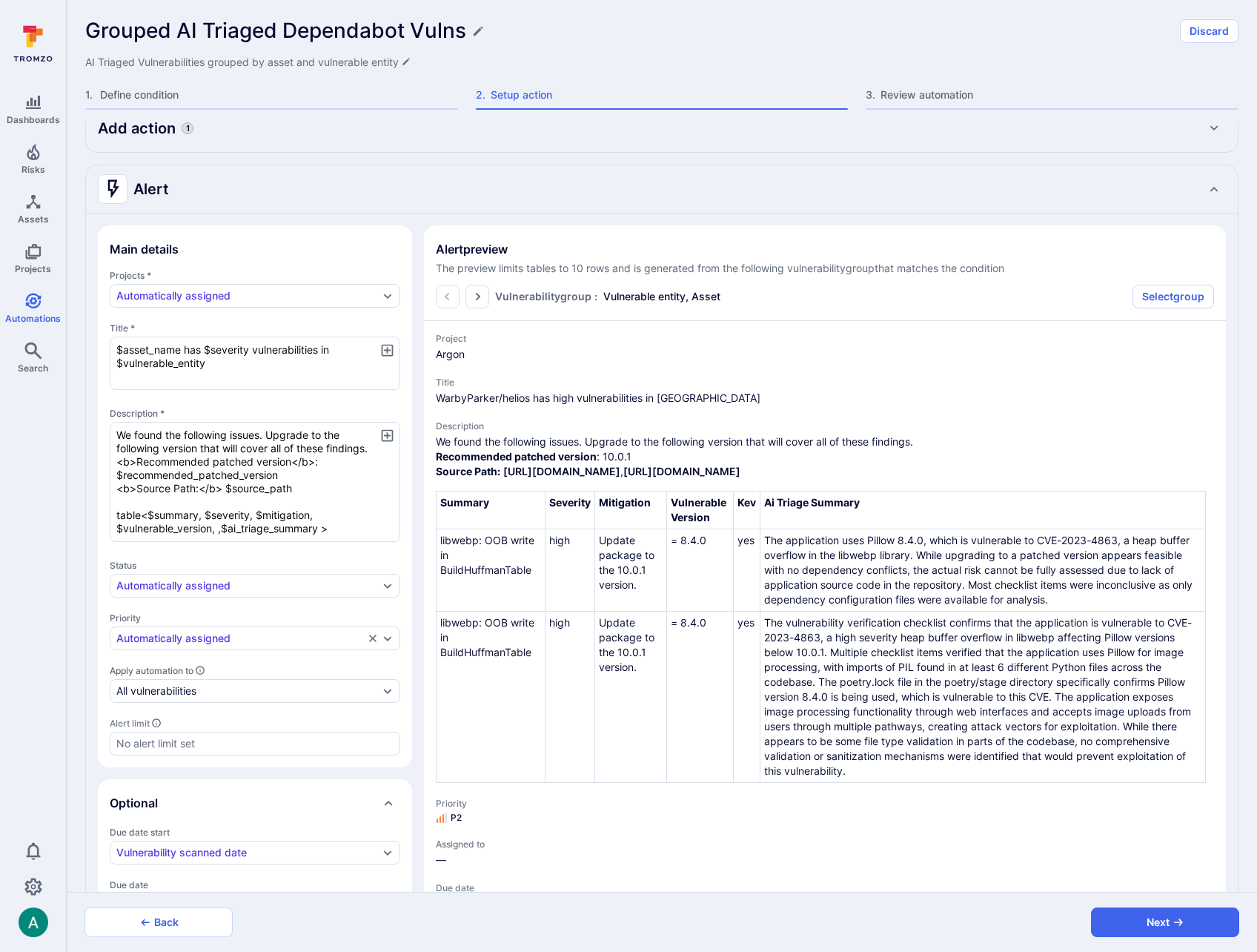
type textarea "We found the following issues. Upgrade to the following version that will cover…"
type textarea "x"
type textarea "We found the following issues. Upgrade to the following version that will cover…"
type textarea "x"
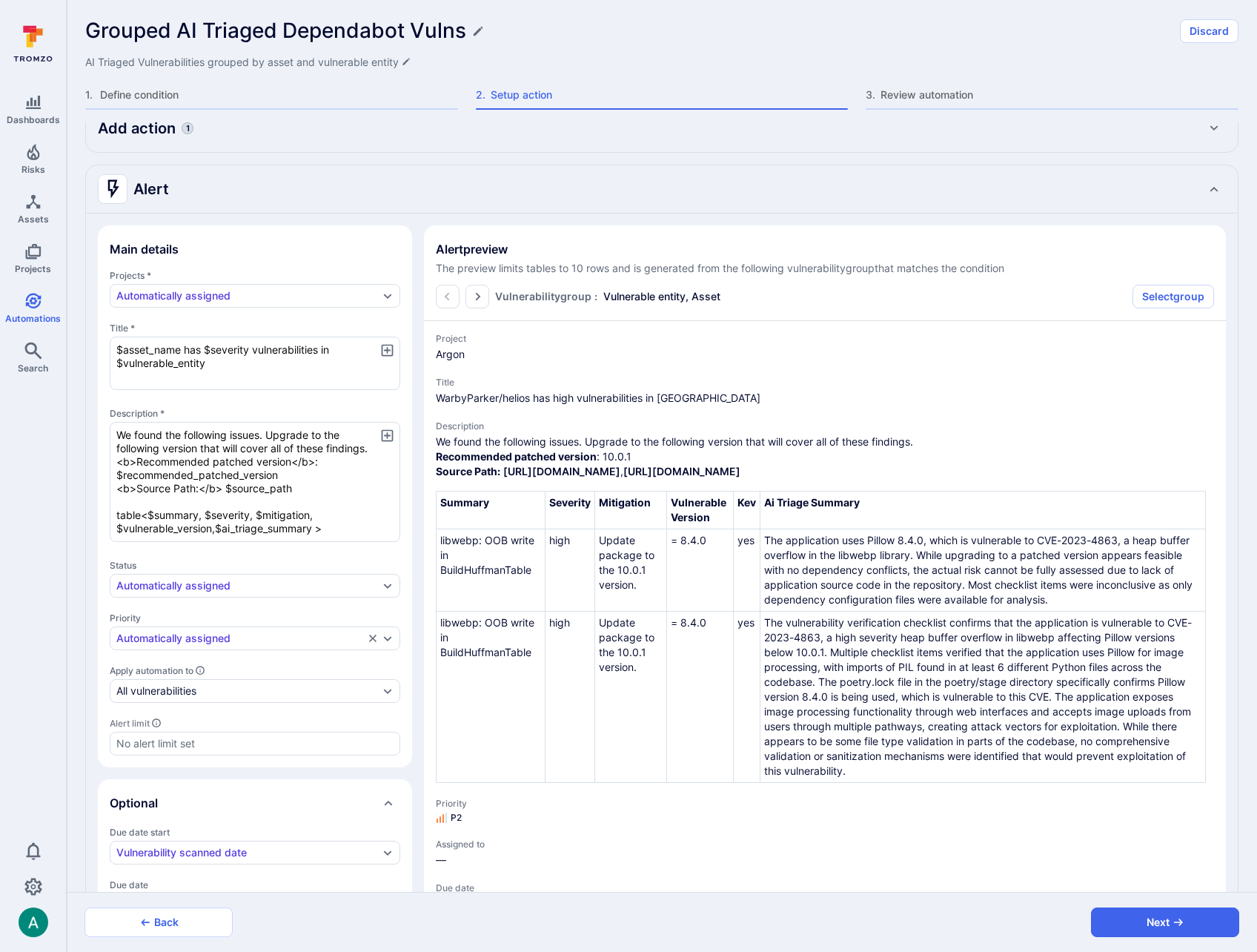
type textarea "x"
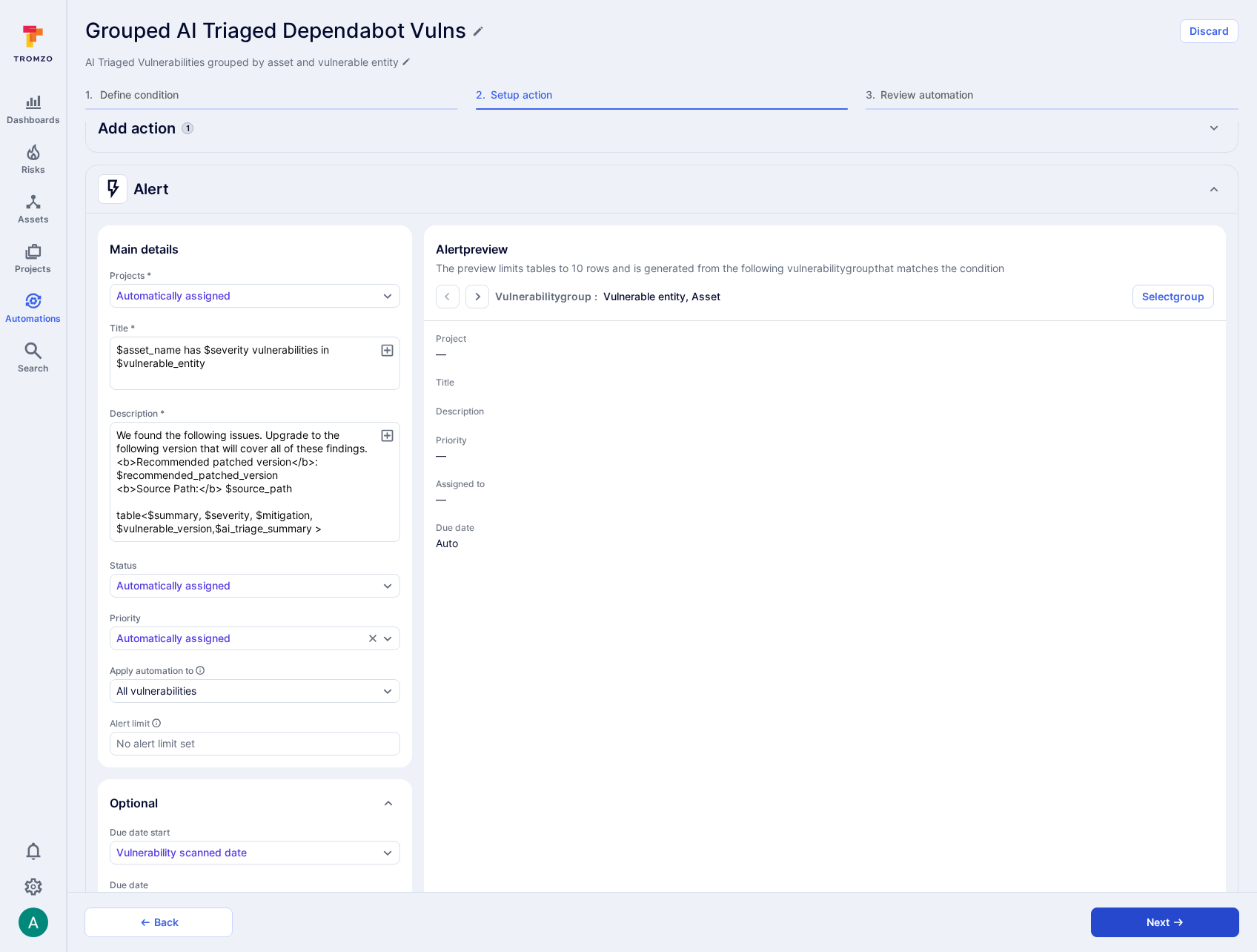
type textarea "x"
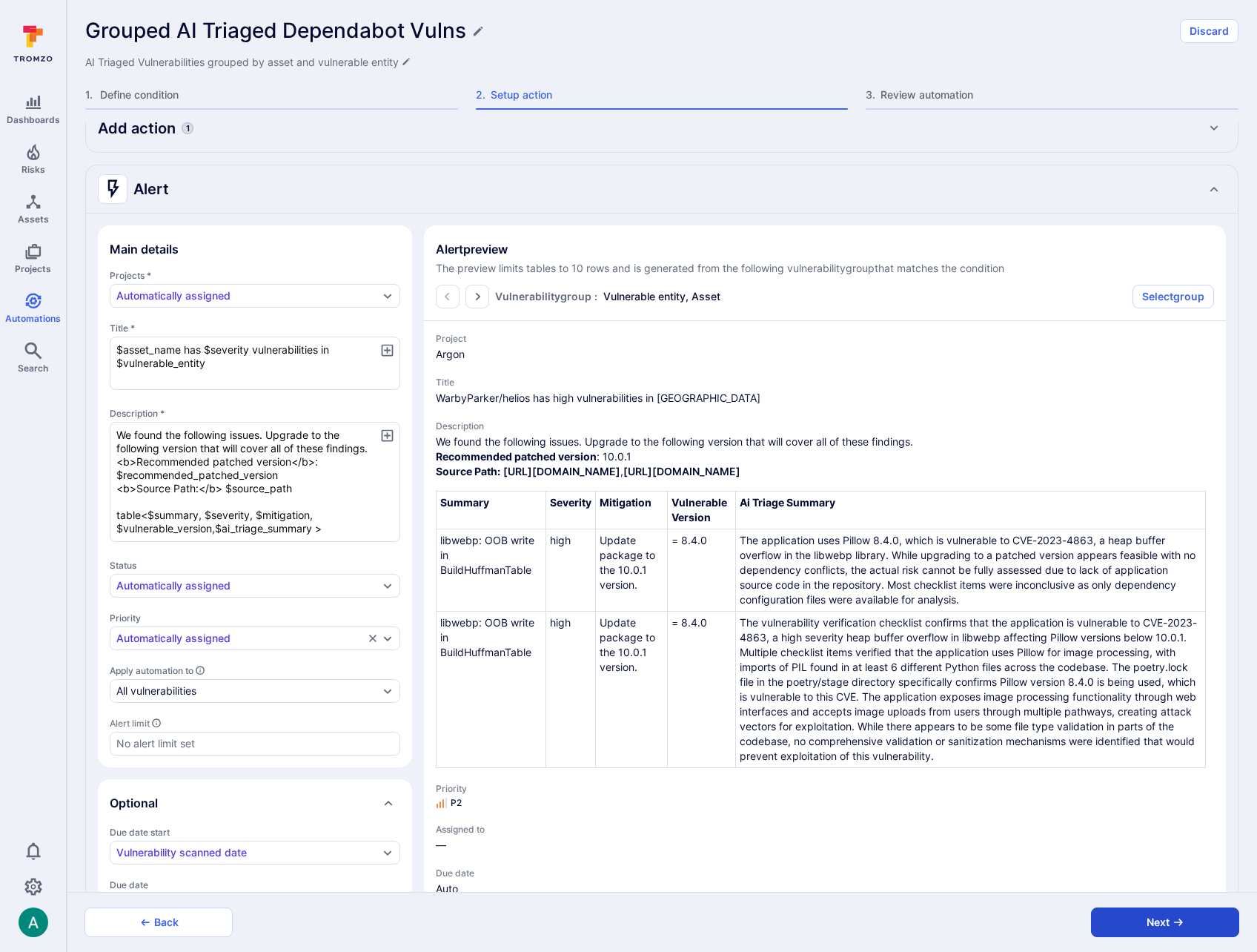
type textarea "We found the following issues. Upgrade to the following version that will cover…"
click at [1199, 926] on button "Next" at bounding box center [1165, 923] width 148 height 29
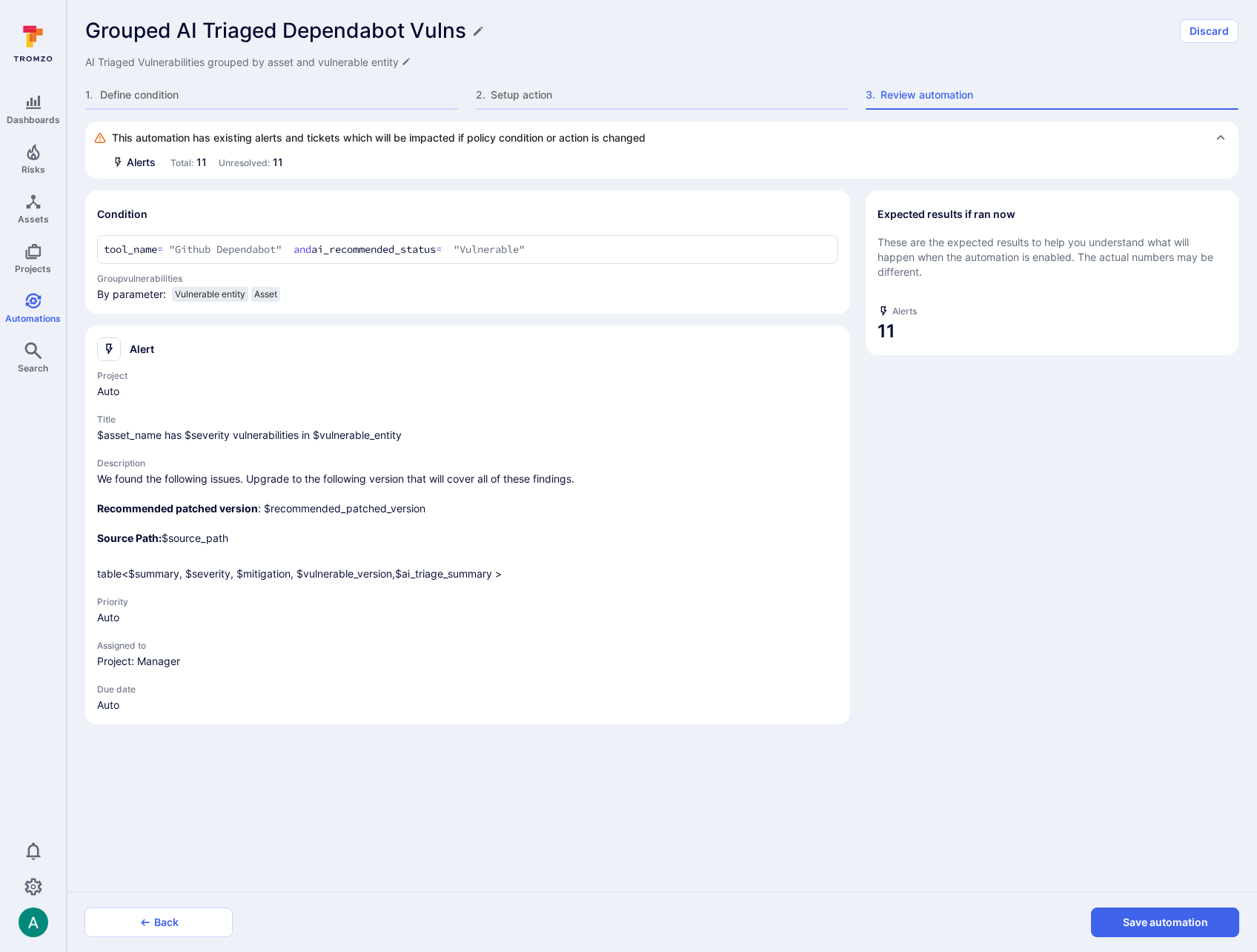
scroll to position [0, 0]
click at [1200, 924] on button "Save automation" at bounding box center [1165, 923] width 148 height 29
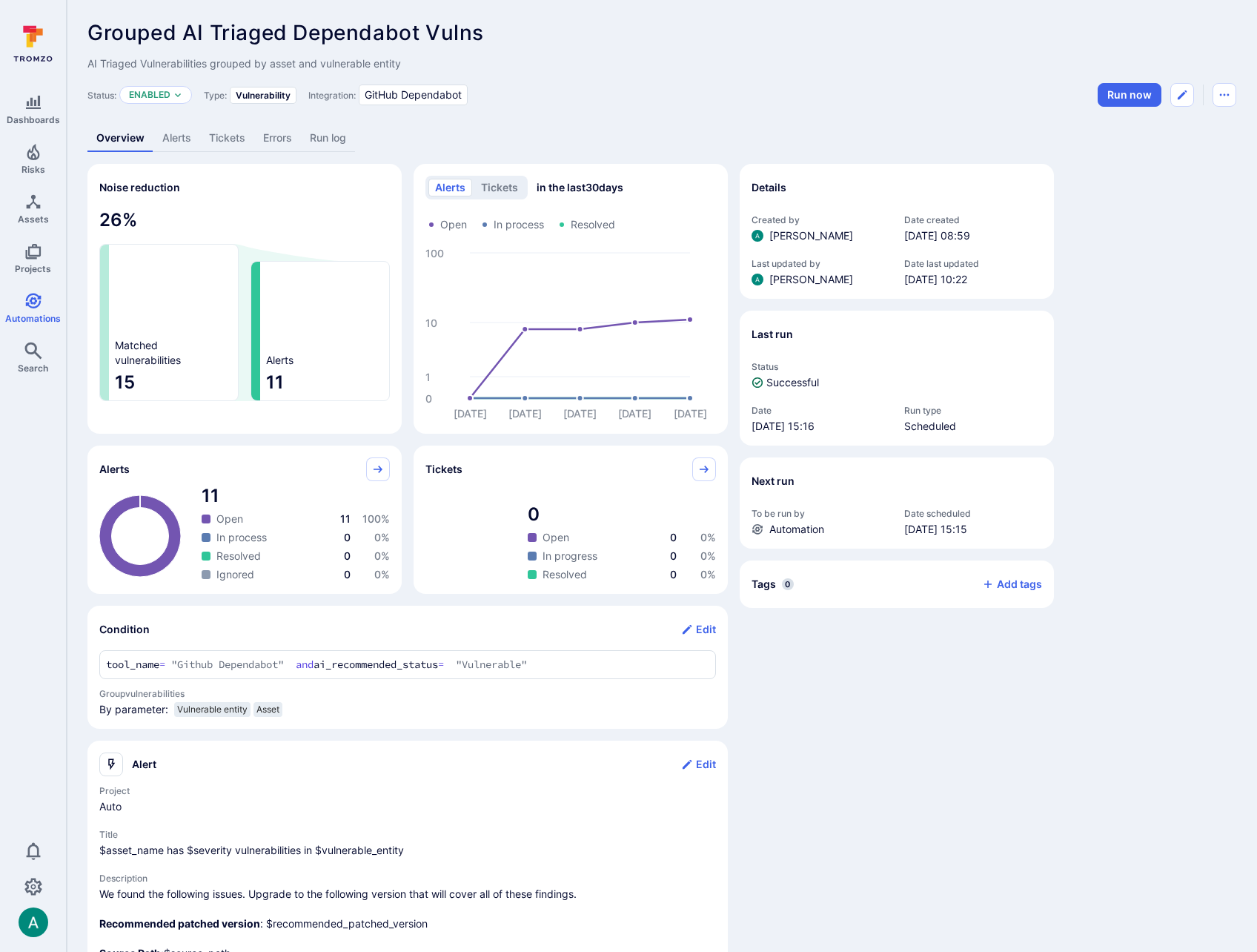
click at [950, 715] on div "Details Created by Arjan Dehar Date created Sep 3, 2025 at 08:59 Last updated b…" at bounding box center [897, 651] width 314 height 975
click at [1185, 96] on icon "Edit automation" at bounding box center [1182, 95] width 12 height 12
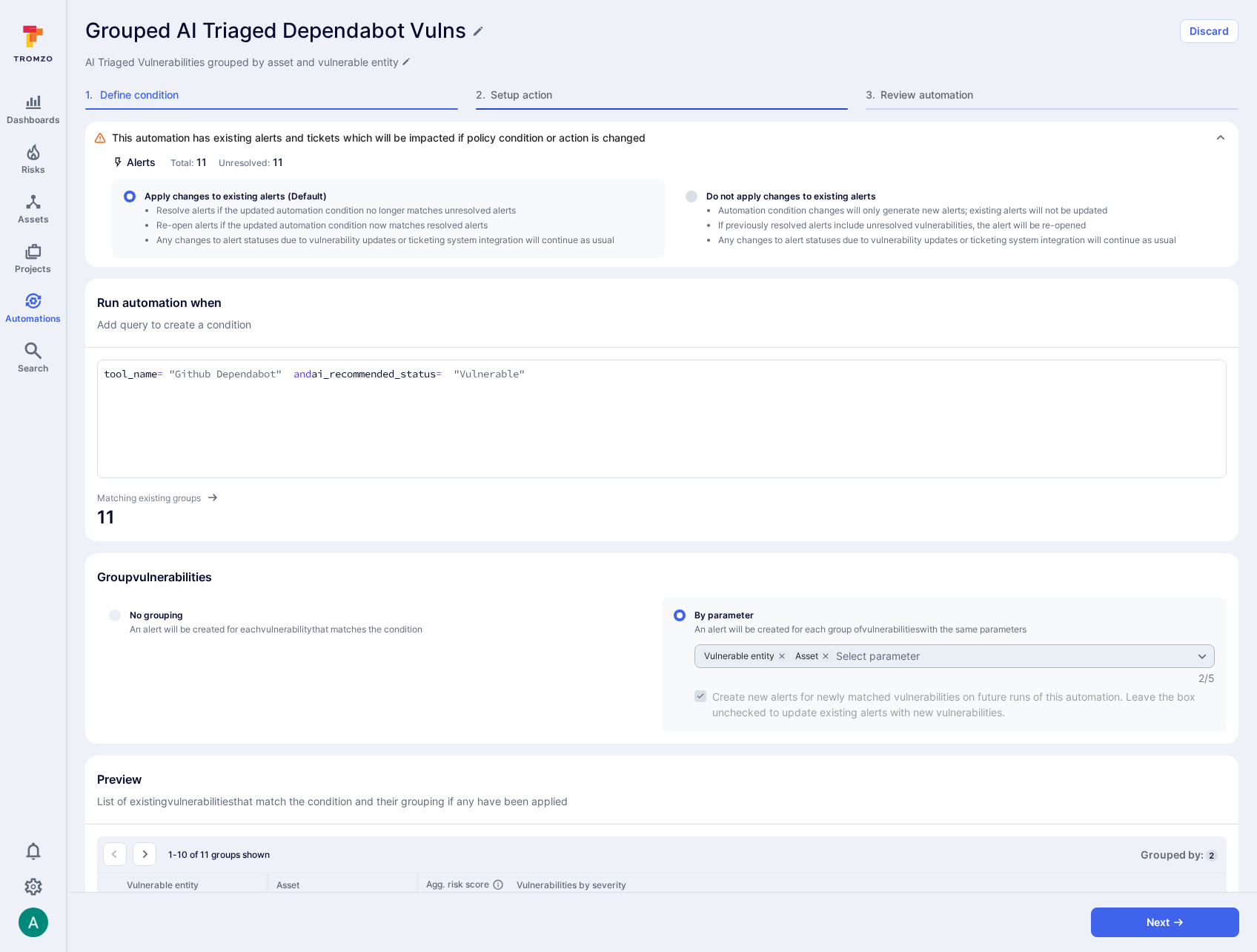
click at [523, 99] on span "Setup action" at bounding box center [670, 95] width 358 height 15
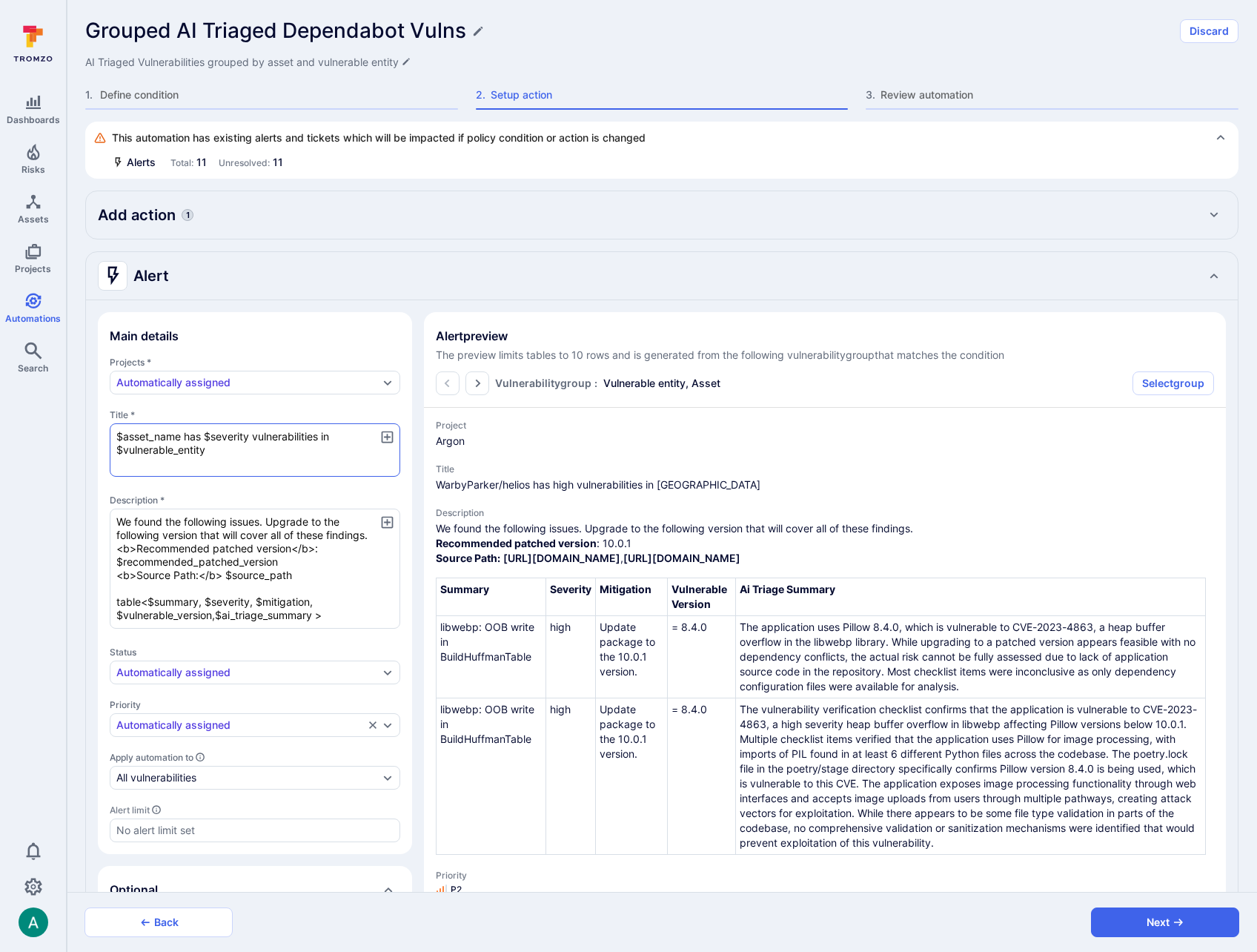
click at [223, 451] on textarea "$asset_name has $severity vulnerabilities in $vulnerable_entity" at bounding box center [255, 450] width 291 height 54
type textarea "$asset_name has $severity vulnerabilities in"
type textarea "x"
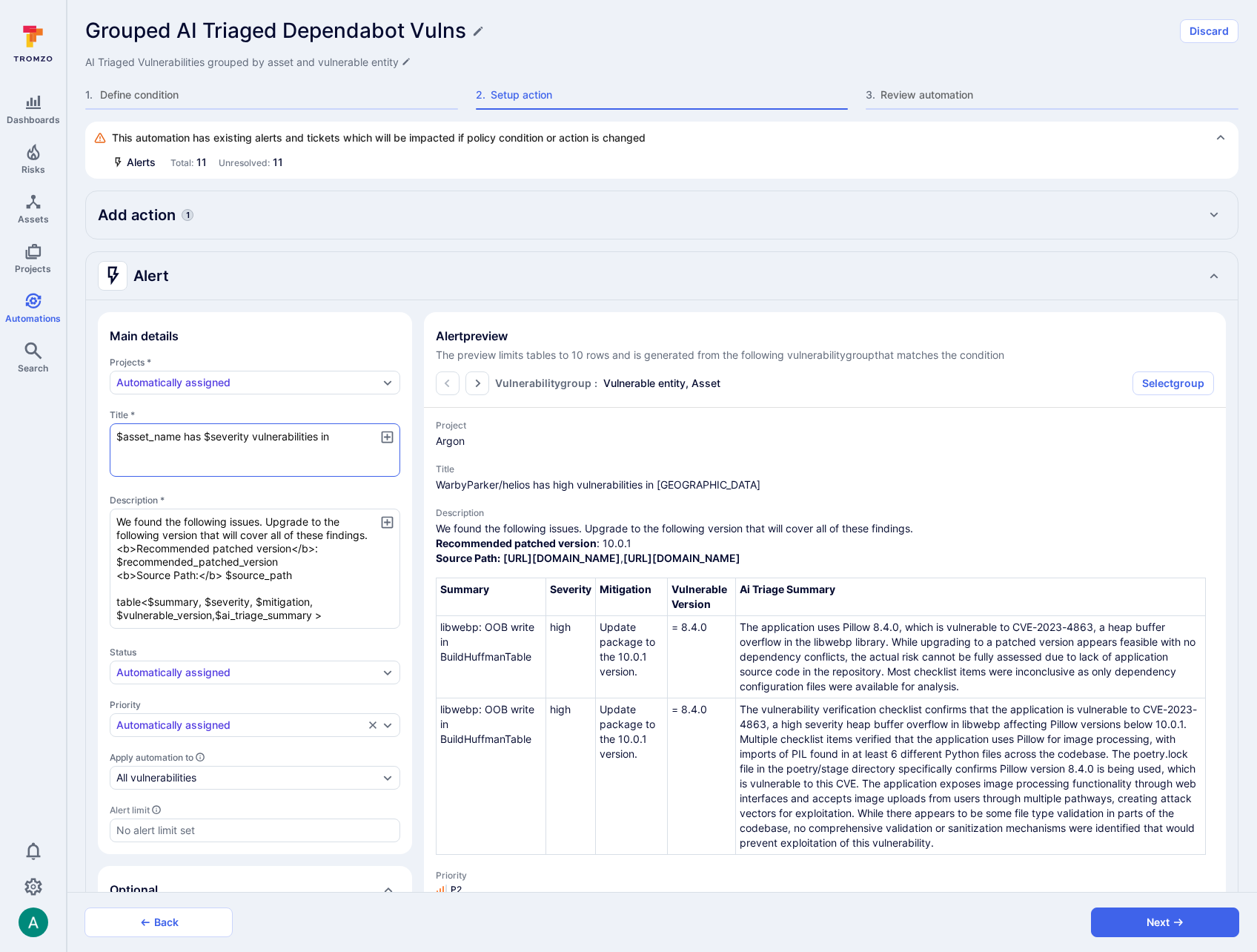
type textarea "x"
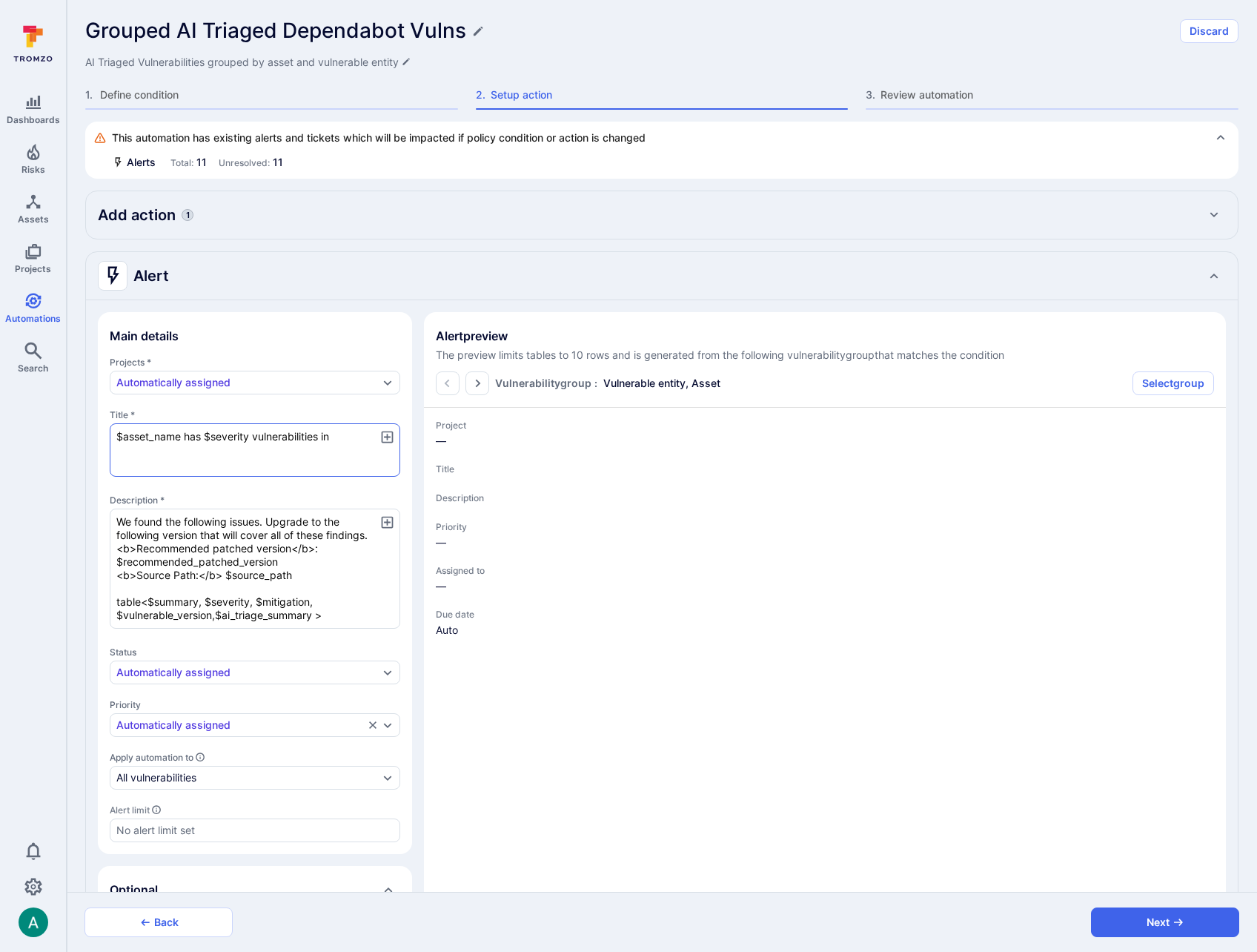
paste textarea "$vulnerable_entity"
type textarea "$vulnerable_entity$asset_name has $severity vulnerabilities in"
type textarea "x"
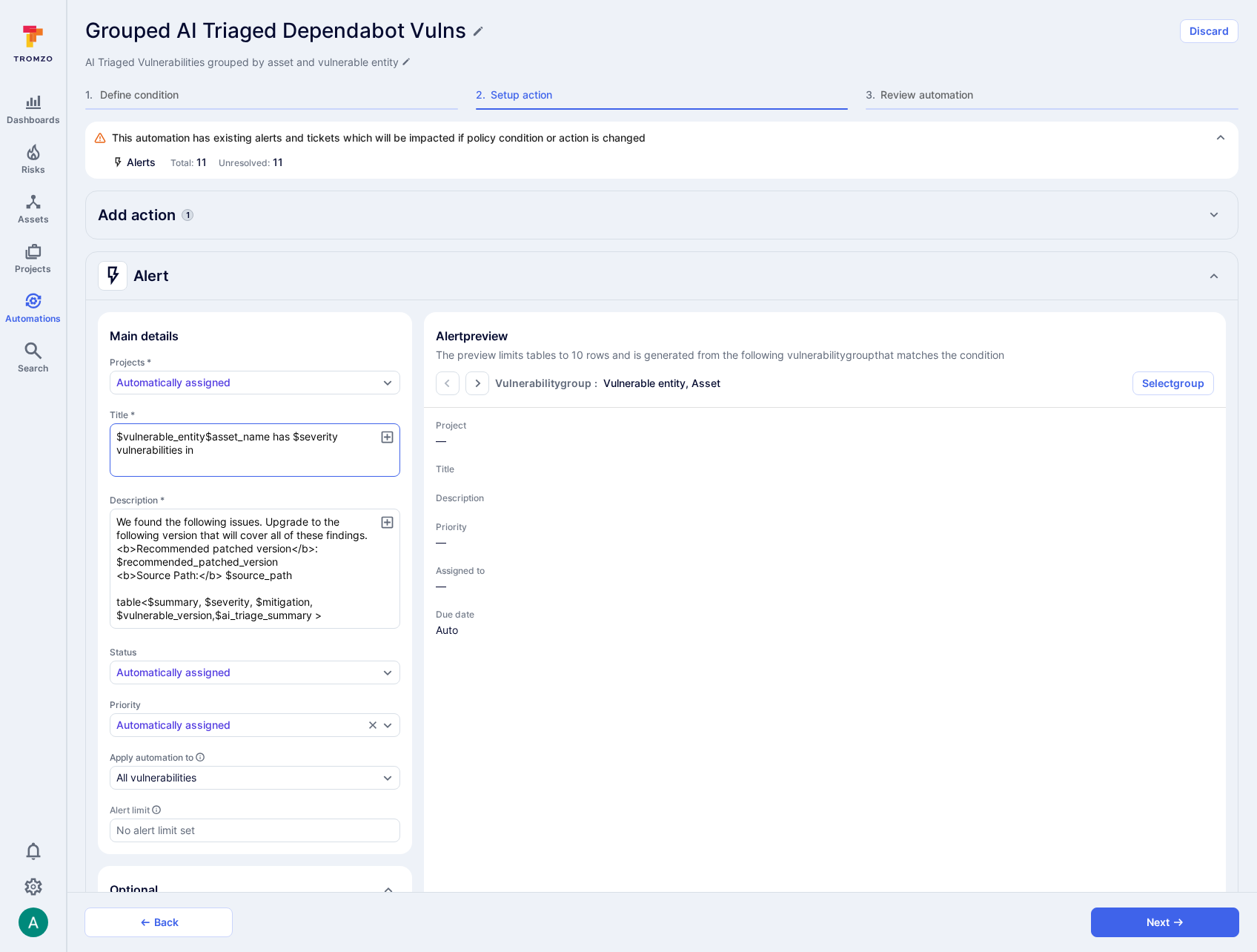
type textarea "x"
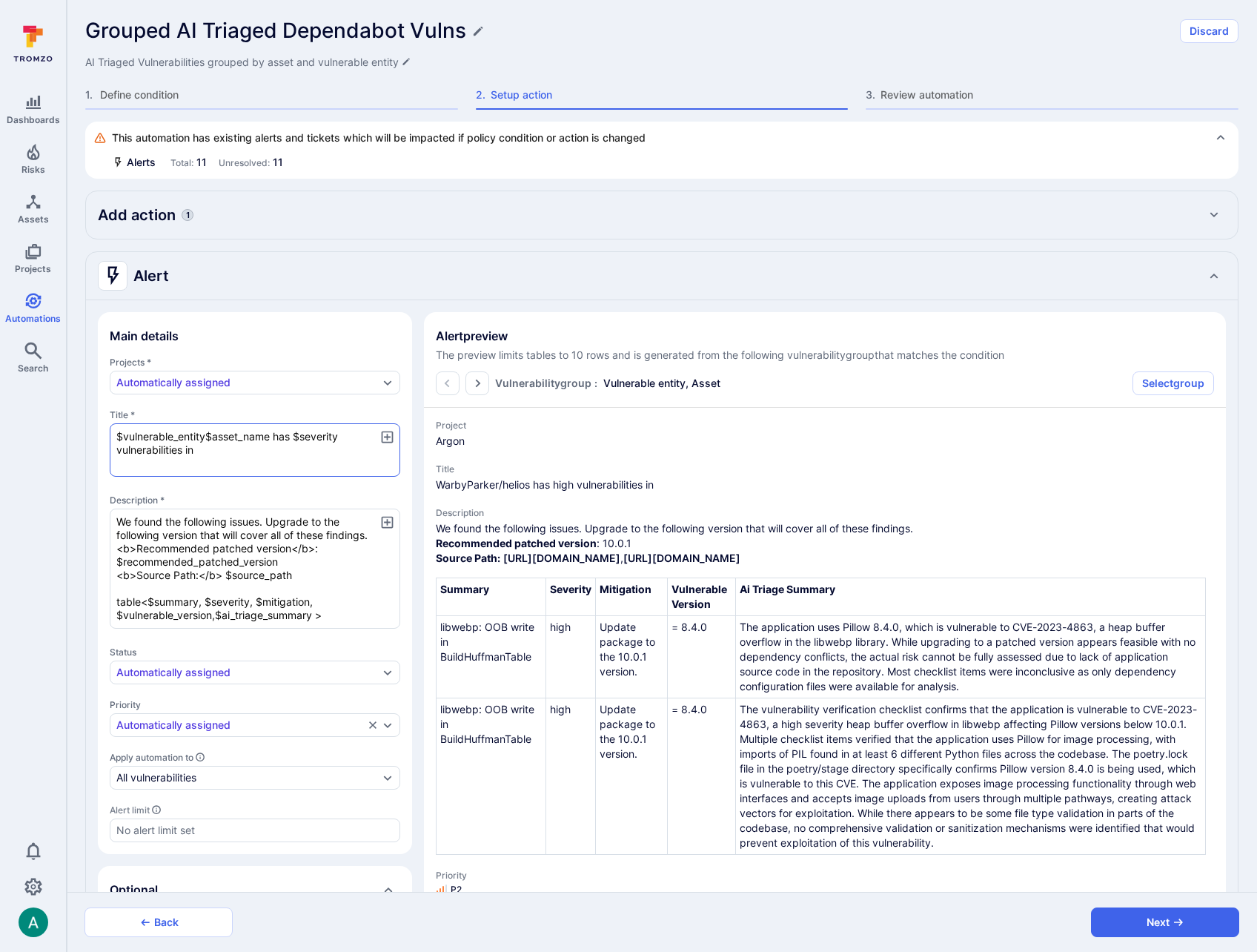
type textarea "x"
type textarea "$vulnerable_entity $asset_name has $severity vulnerabilities in"
type textarea "x"
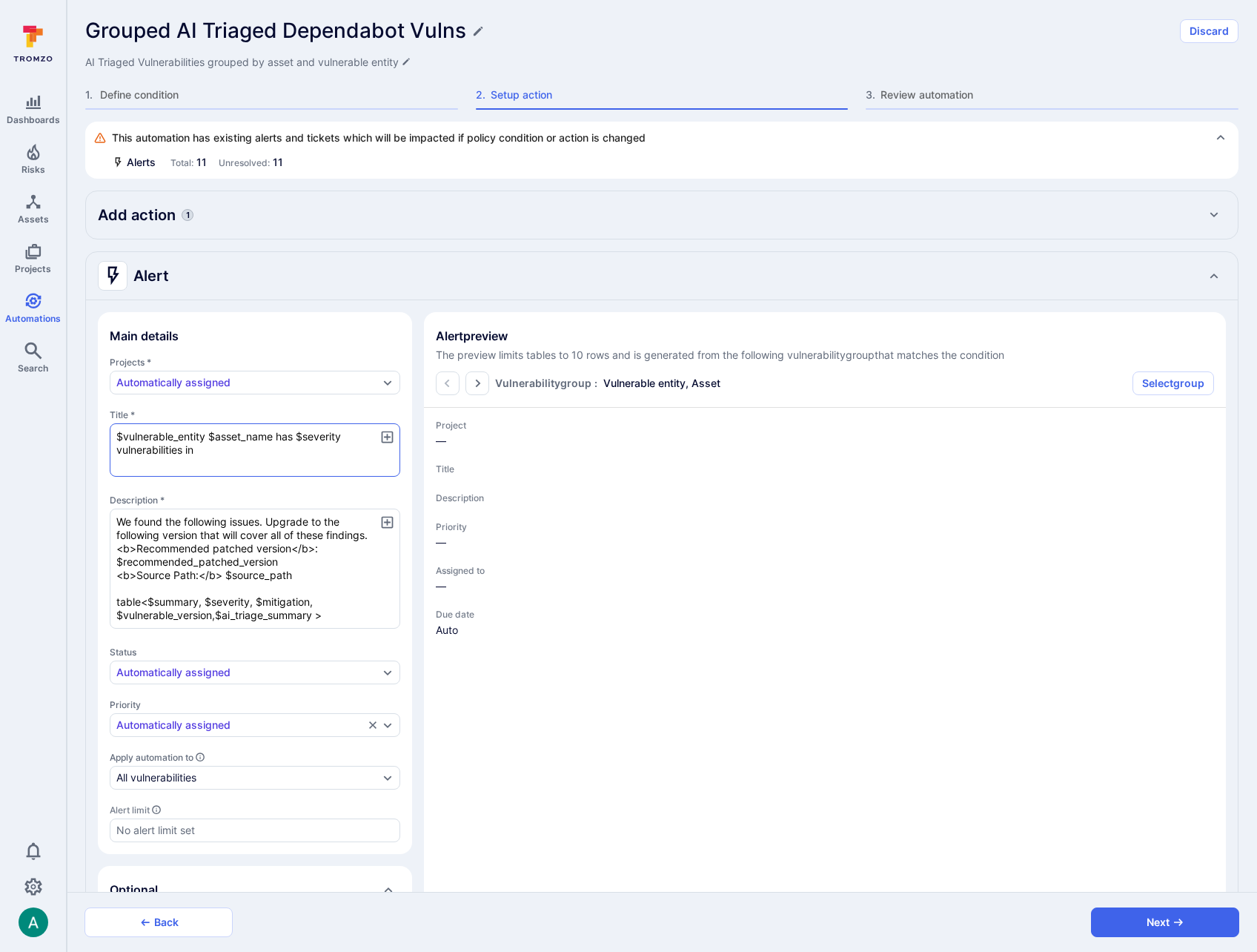
type textarea "x"
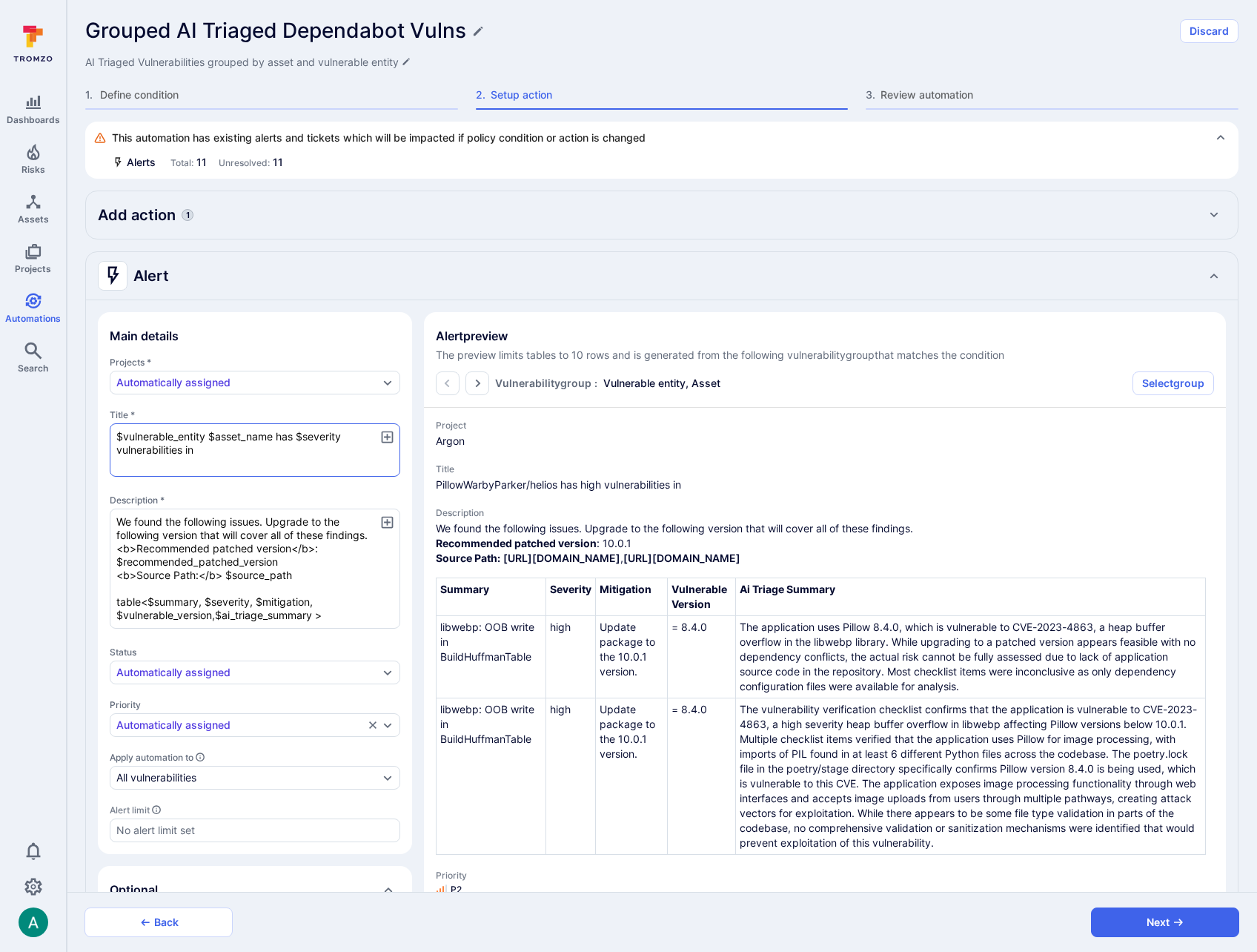
type textarea "$vulnerable_entity i$asset_name has $severity vulnerabilities in"
type textarea "x"
type textarea "$vulnerable_entity in$asset_name has $severity vulnerabilities in"
type textarea "x"
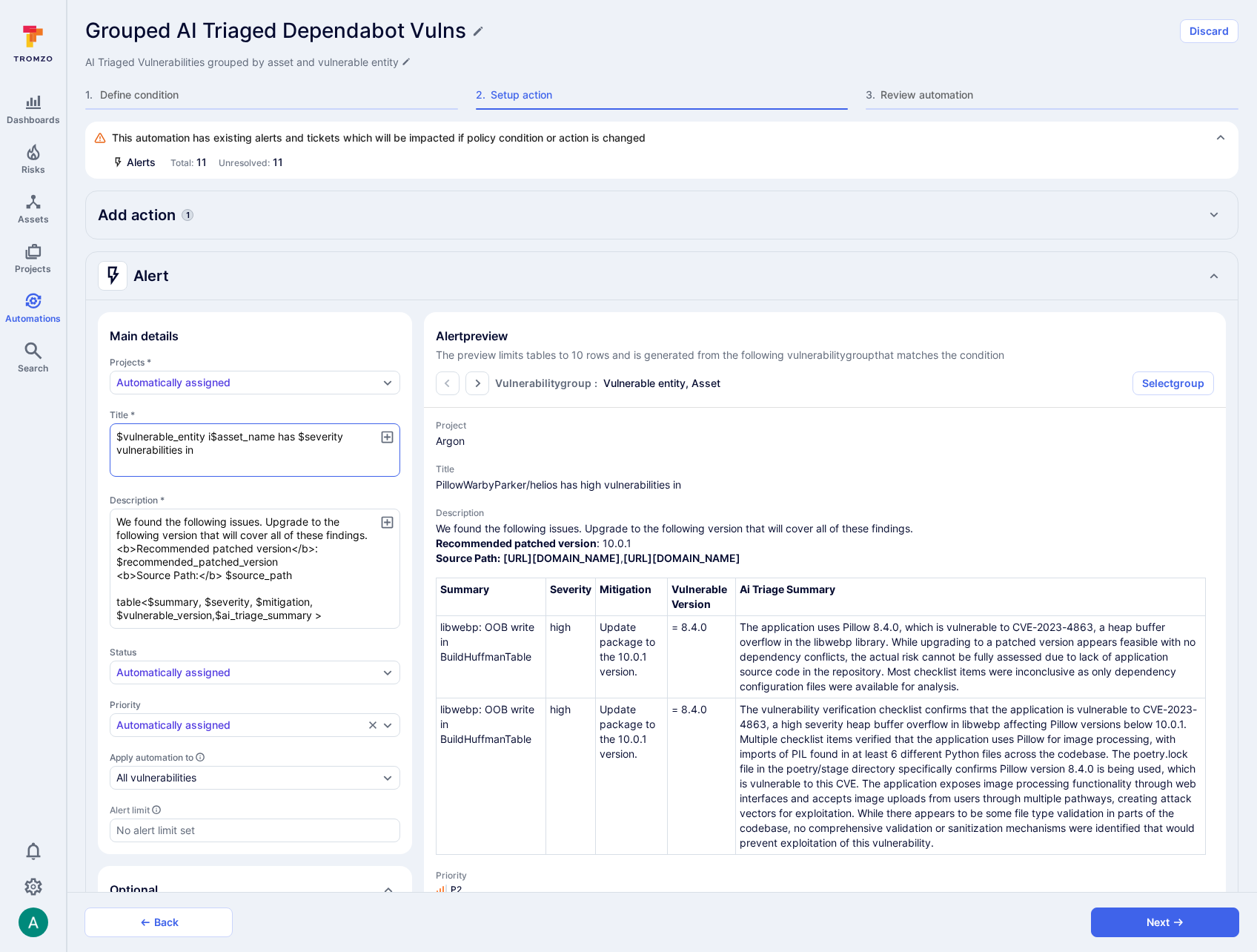
type textarea "x"
type textarea "$vulnerable_entity in $asset_name has $severity vulnerabilities in"
type textarea "x"
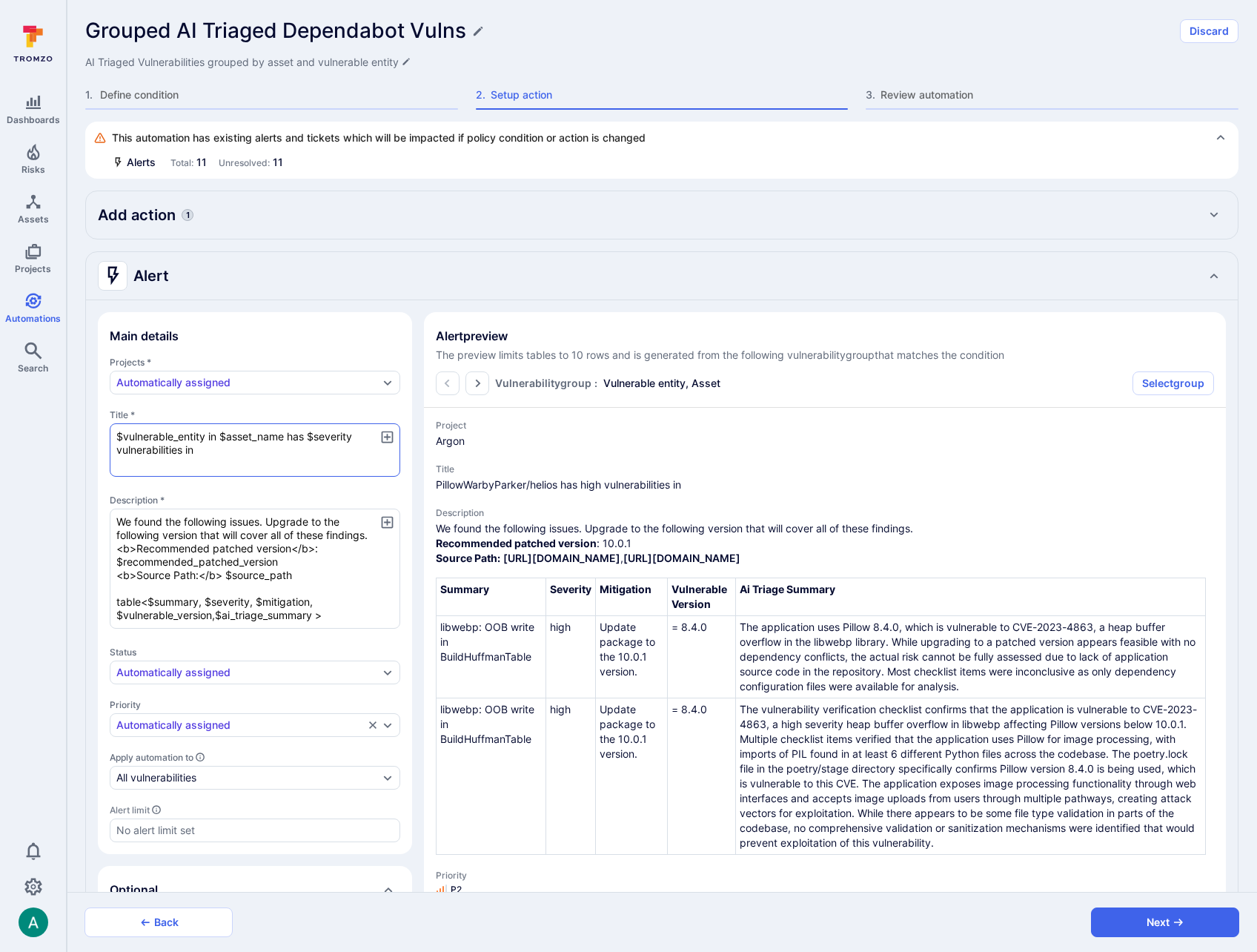
type textarea "x"
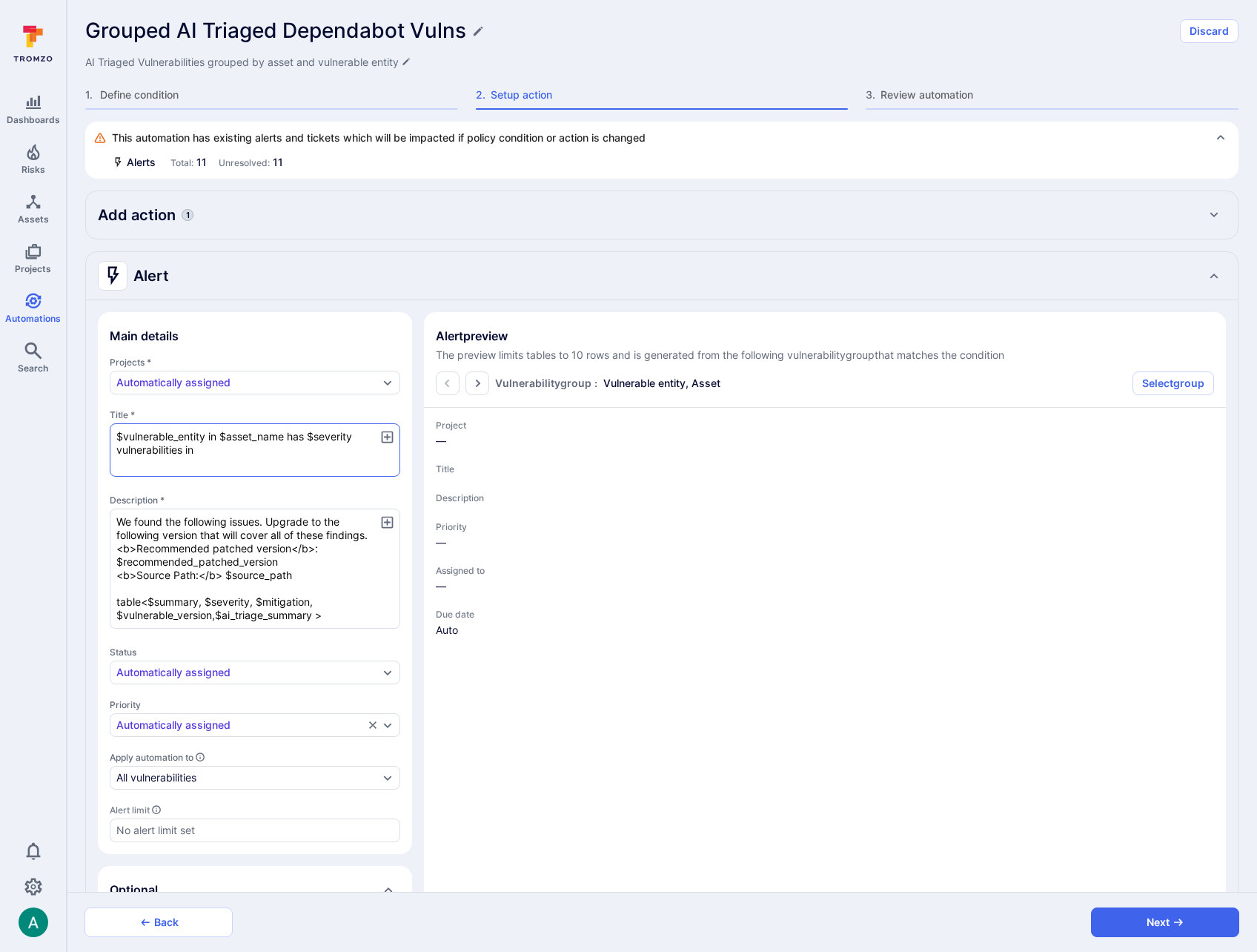
type textarea "x"
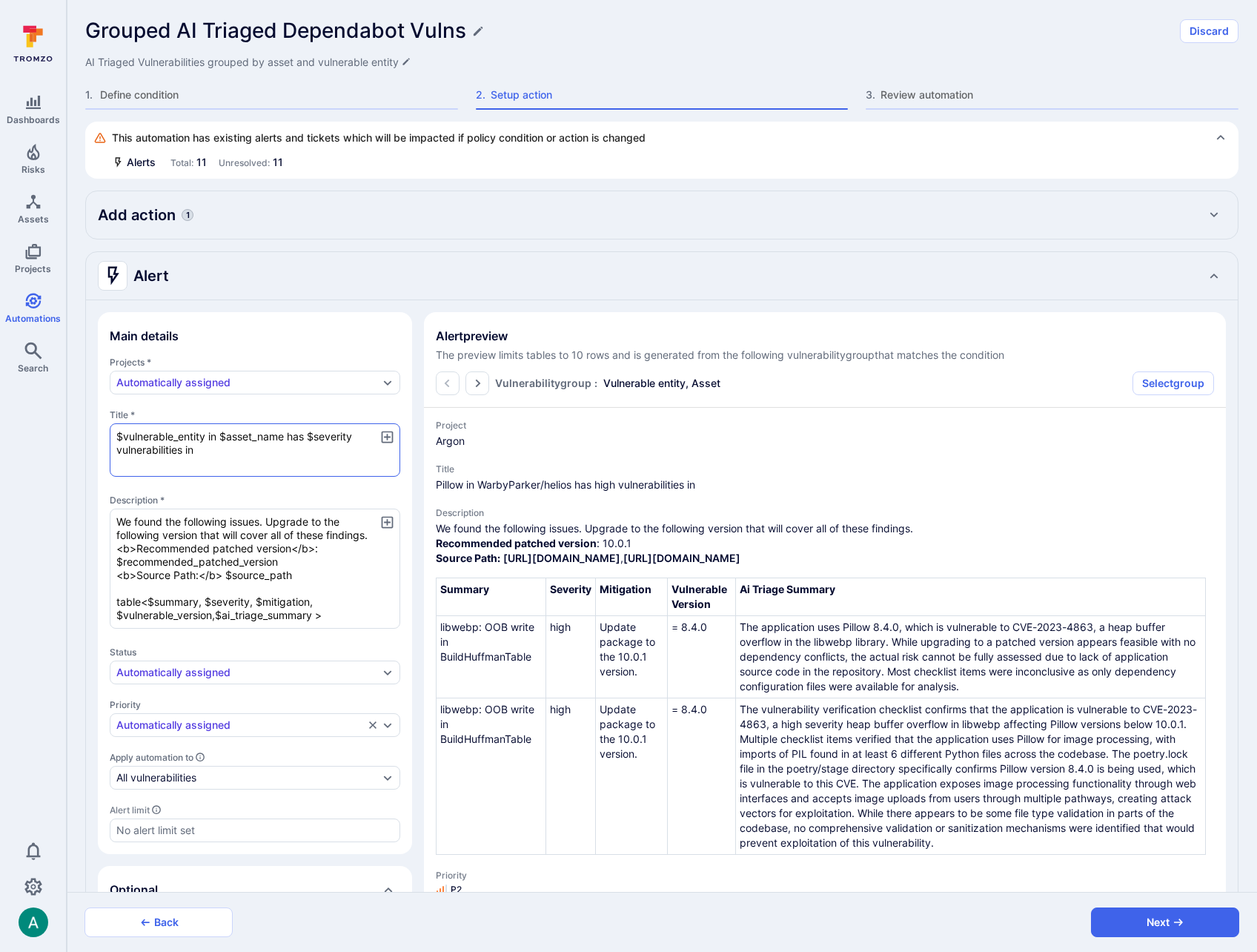
click at [193, 448] on textarea "$vulnerable_entity in $asset_name has $severity vulnerabilities in" at bounding box center [255, 450] width 291 height 54
type textarea "$vulnerable_entity in $asset_name has $severity vulnerabilities in"
type textarea "x"
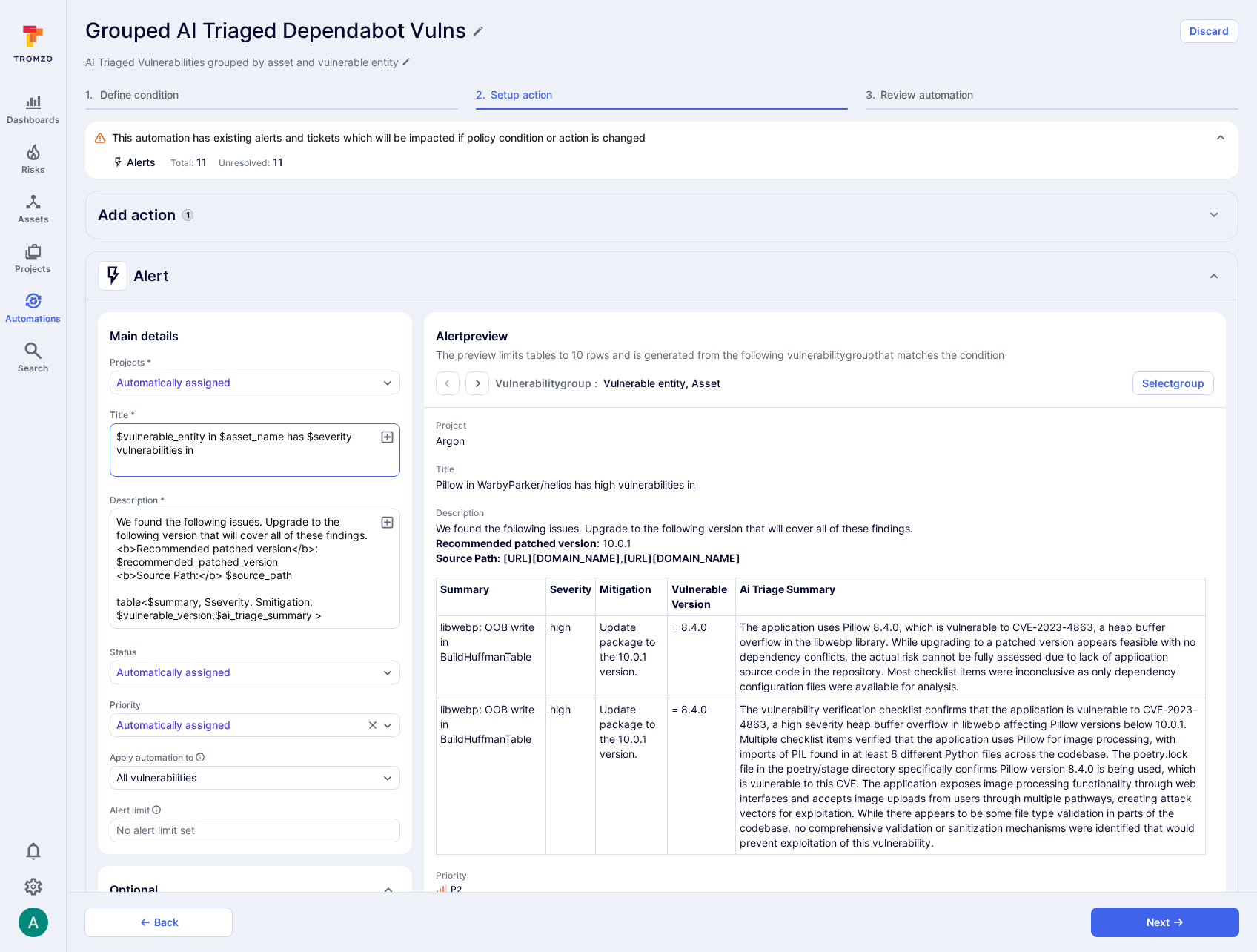
type textarea "$vulnerable_entity in $asset_name has $severity vulnerabilities i"
type textarea "x"
type textarea "$vulnerable_entity in $asset_name has $severity vulnerabilities"
type textarea "x"
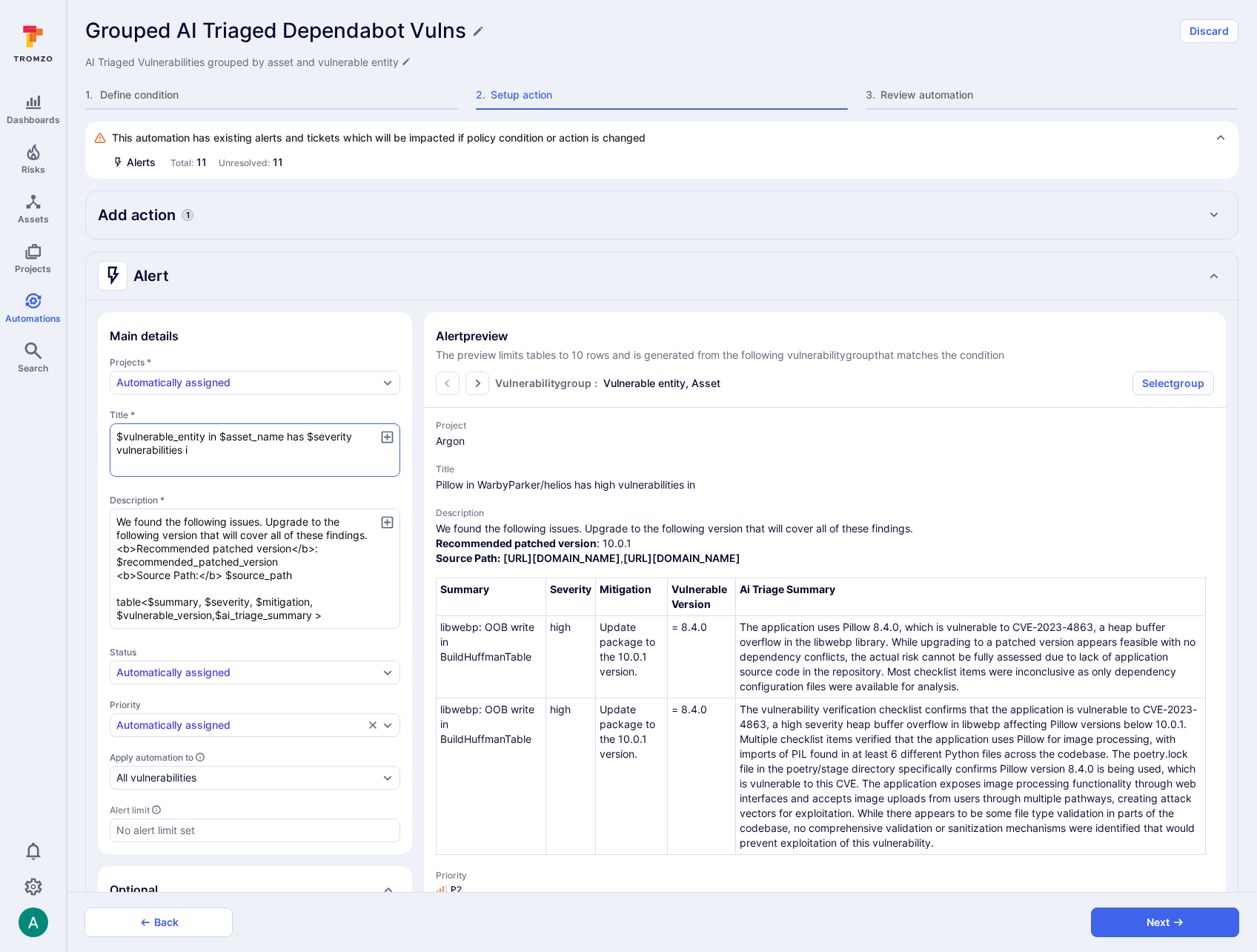
type textarea "x"
type textarea "$vulnerable_entity in $asset_name has $severity vulnerabilities"
type textarea "x"
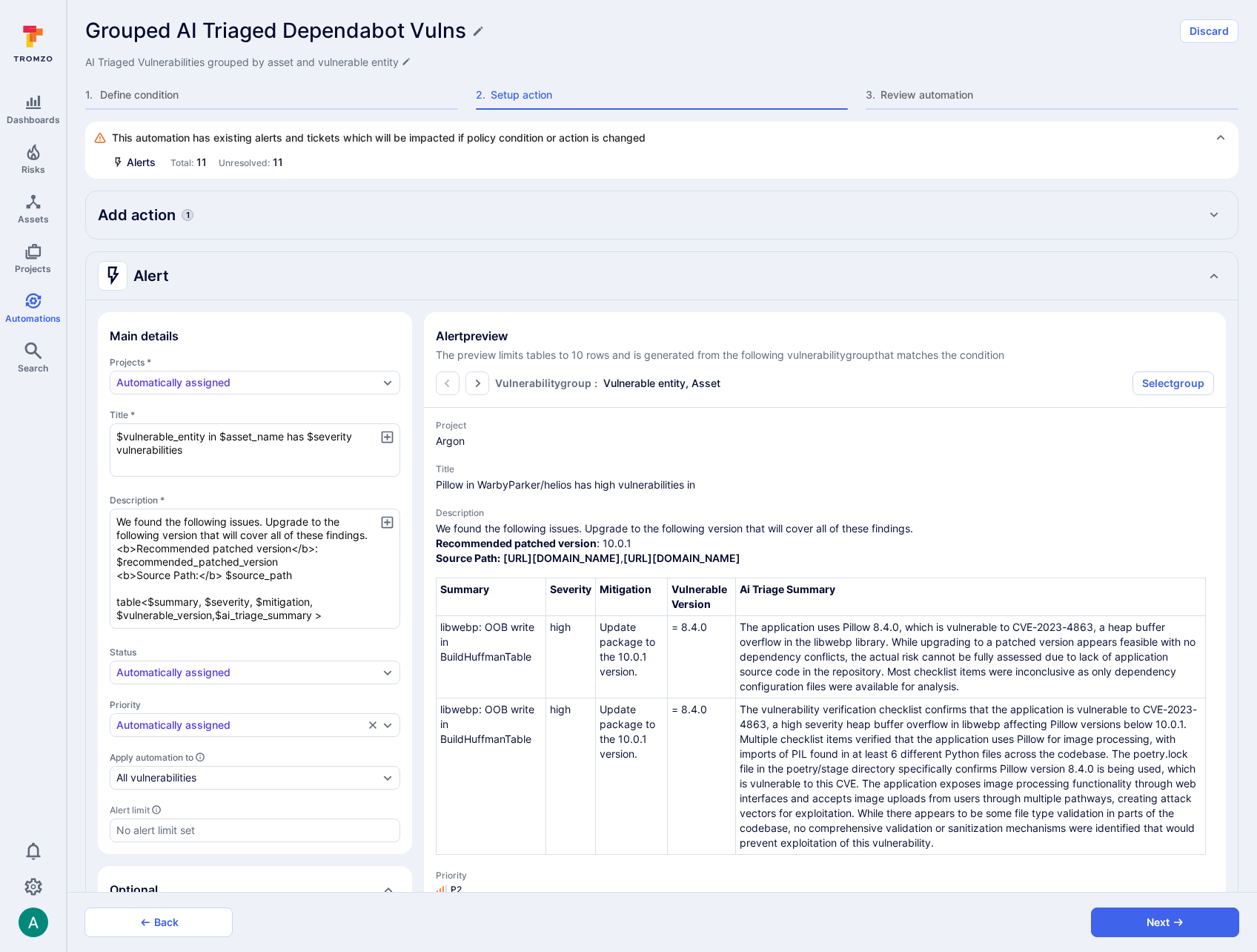
type textarea "x"
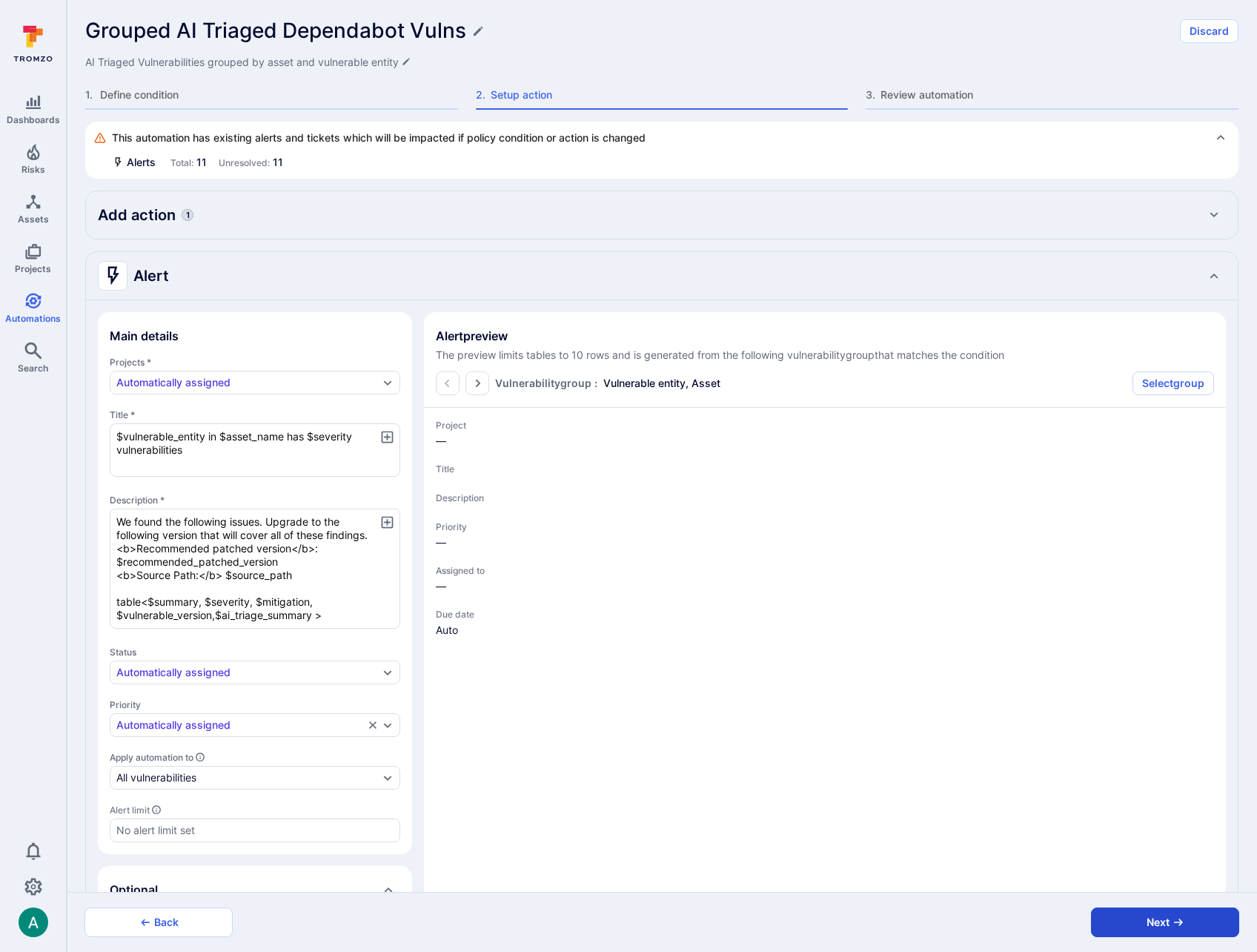
type textarea "x"
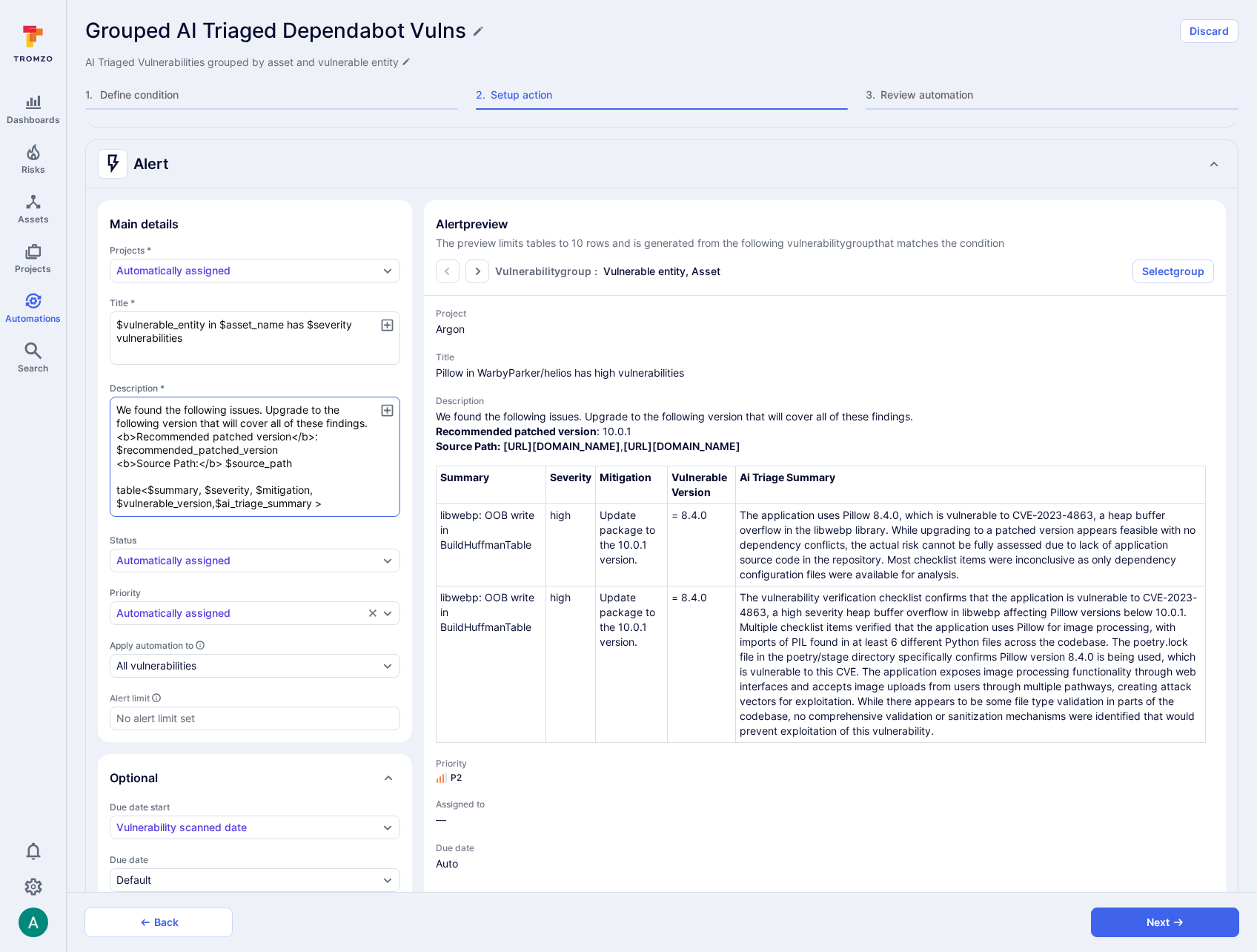
scroll to position [123, 0]
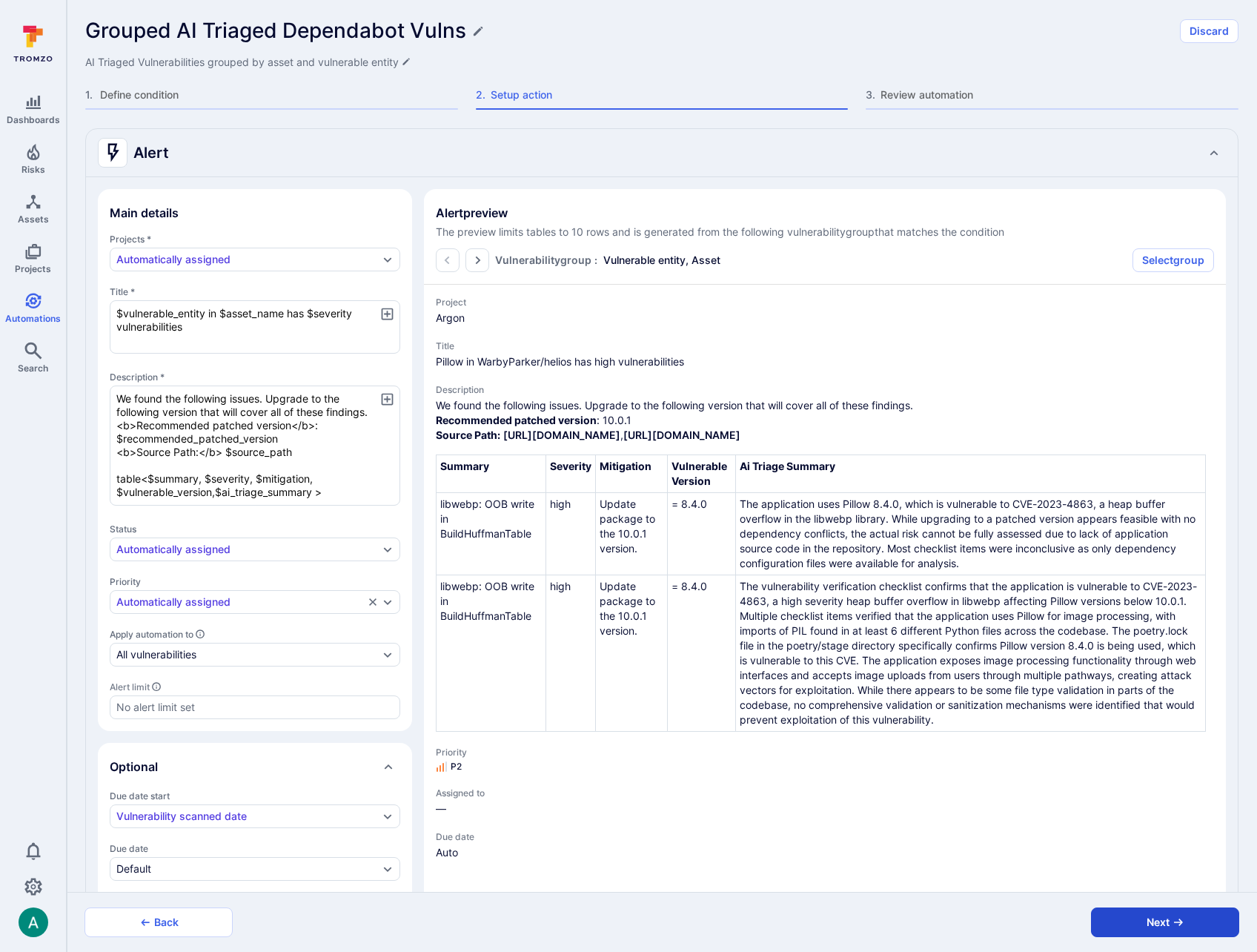
type textarea "$vulnerable_entity in $asset_name has $severity vulnerabilities"
click at [1167, 920] on button "Next" at bounding box center [1165, 923] width 148 height 29
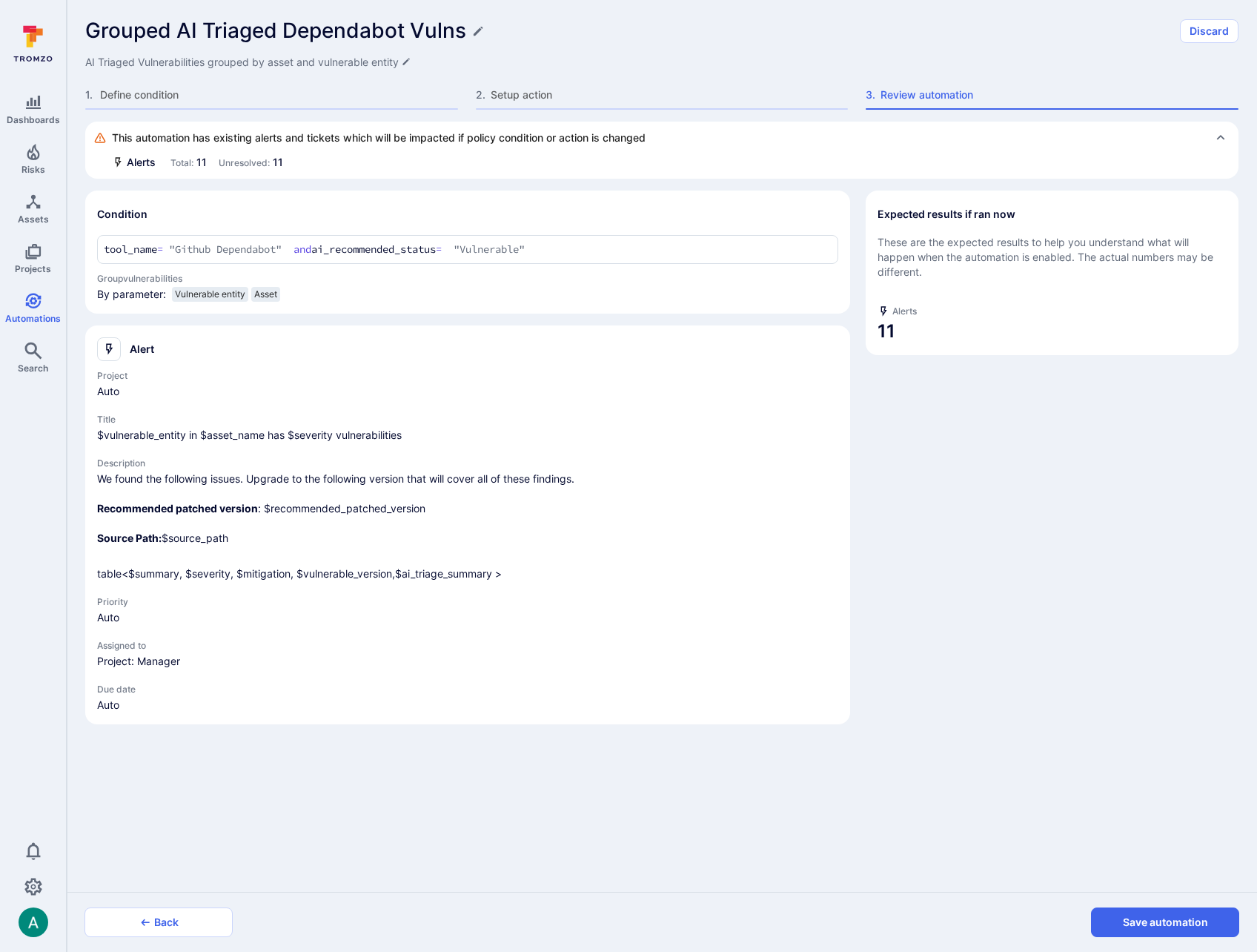
scroll to position [0, 0]
click at [1167, 920] on button "Save automation" at bounding box center [1165, 923] width 148 height 29
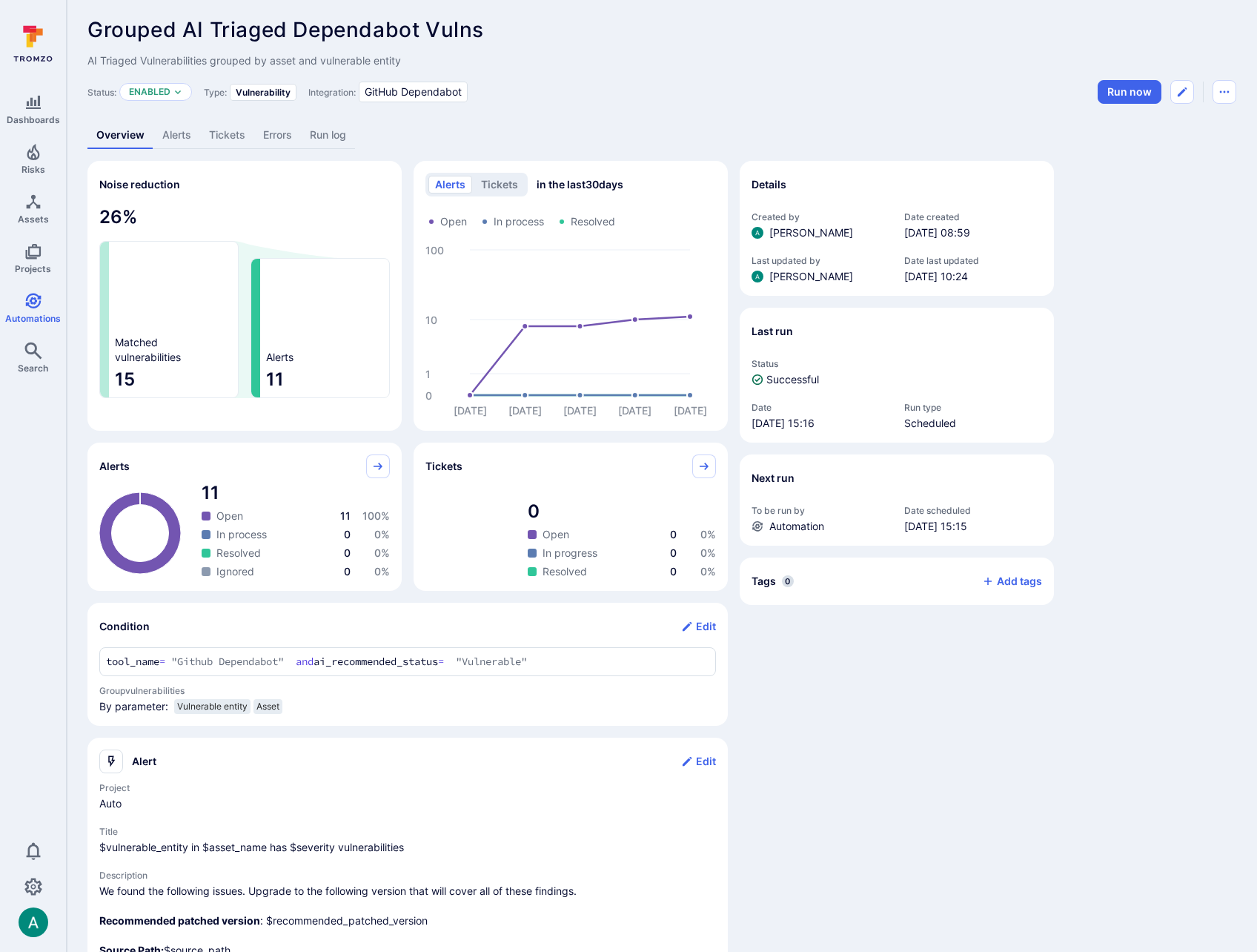
scroll to position [9, 0]
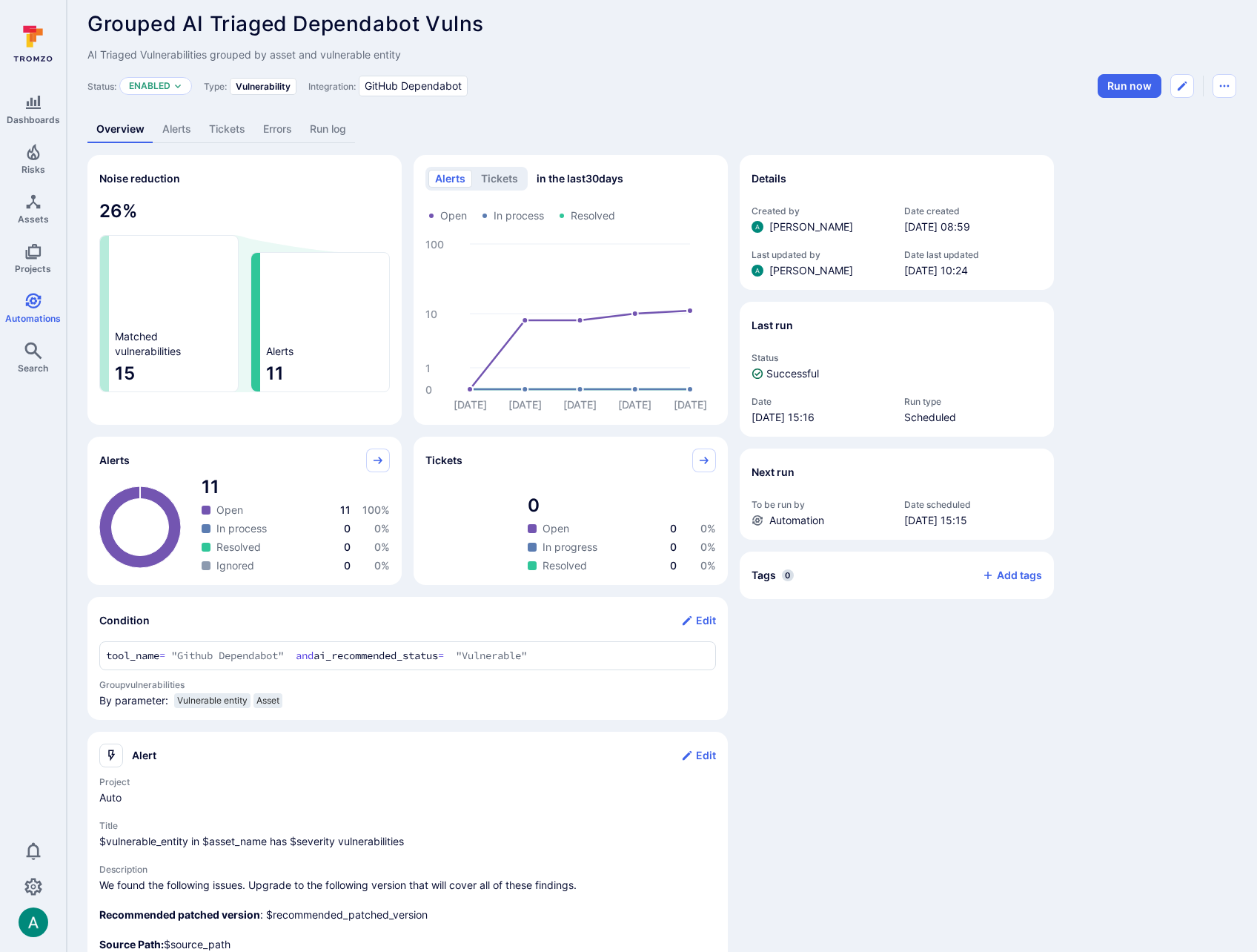
click at [185, 135] on link "Alerts" at bounding box center [177, 129] width 47 height 27
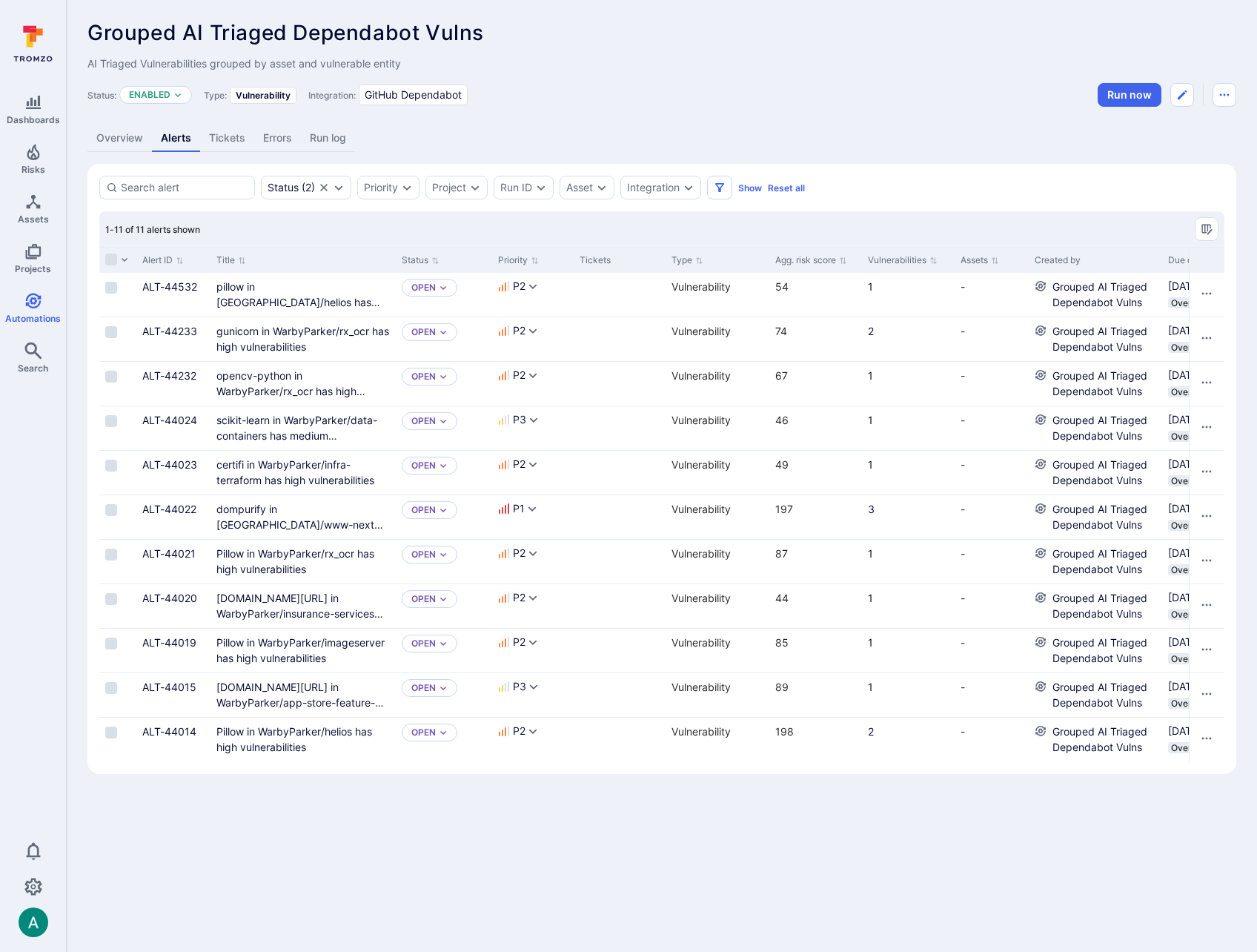
click at [288, 224] on div "1-11 of 11 alerts shown" at bounding box center [662, 229] width 1125 height 36
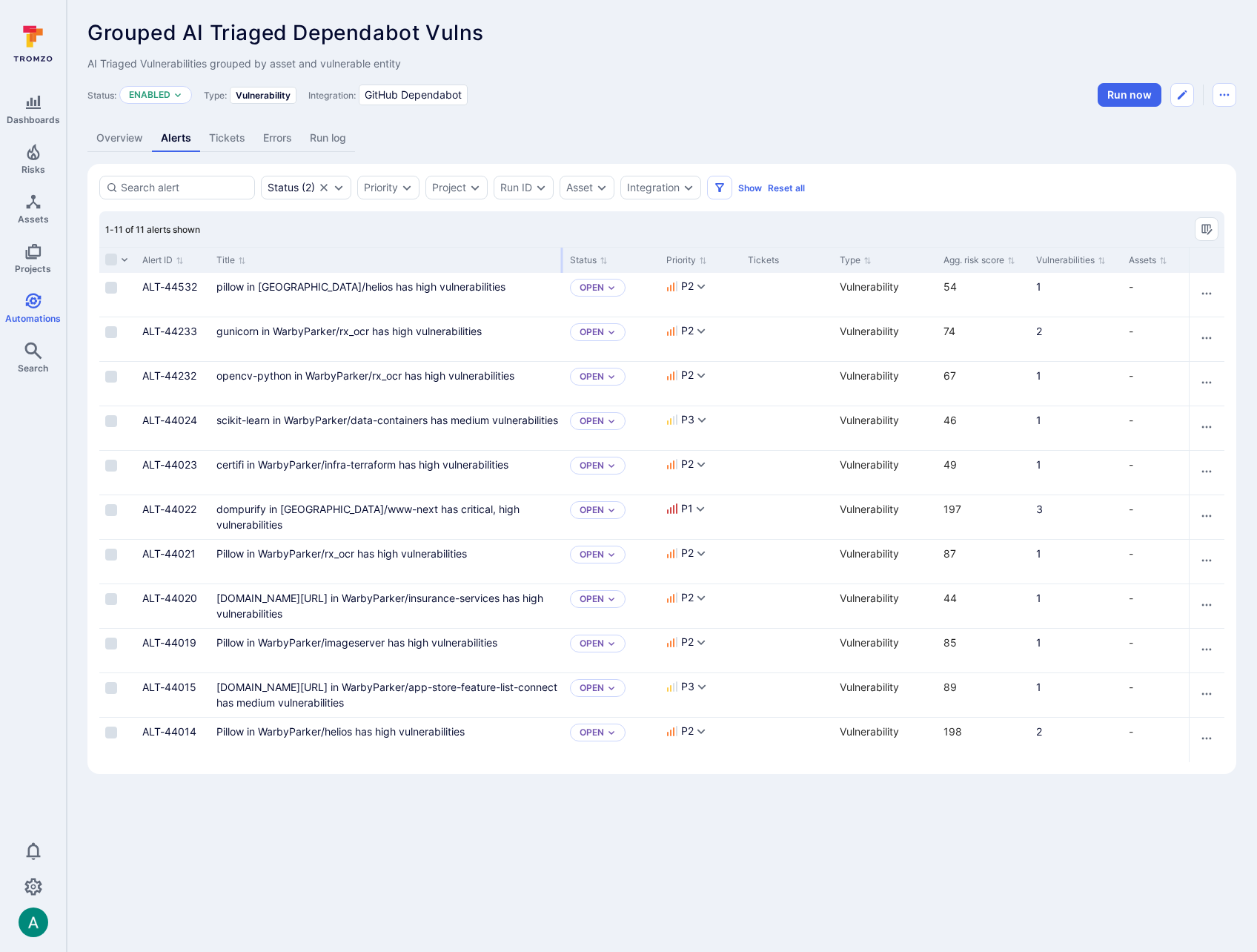
drag, startPoint x: 393, startPoint y: 257, endPoint x: 561, endPoint y: 254, distance: 168.0
click at [561, 254] on div at bounding box center [562, 260] width 2 height 25
click at [27, 306] on icon "Automations" at bounding box center [33, 300] width 16 height 16
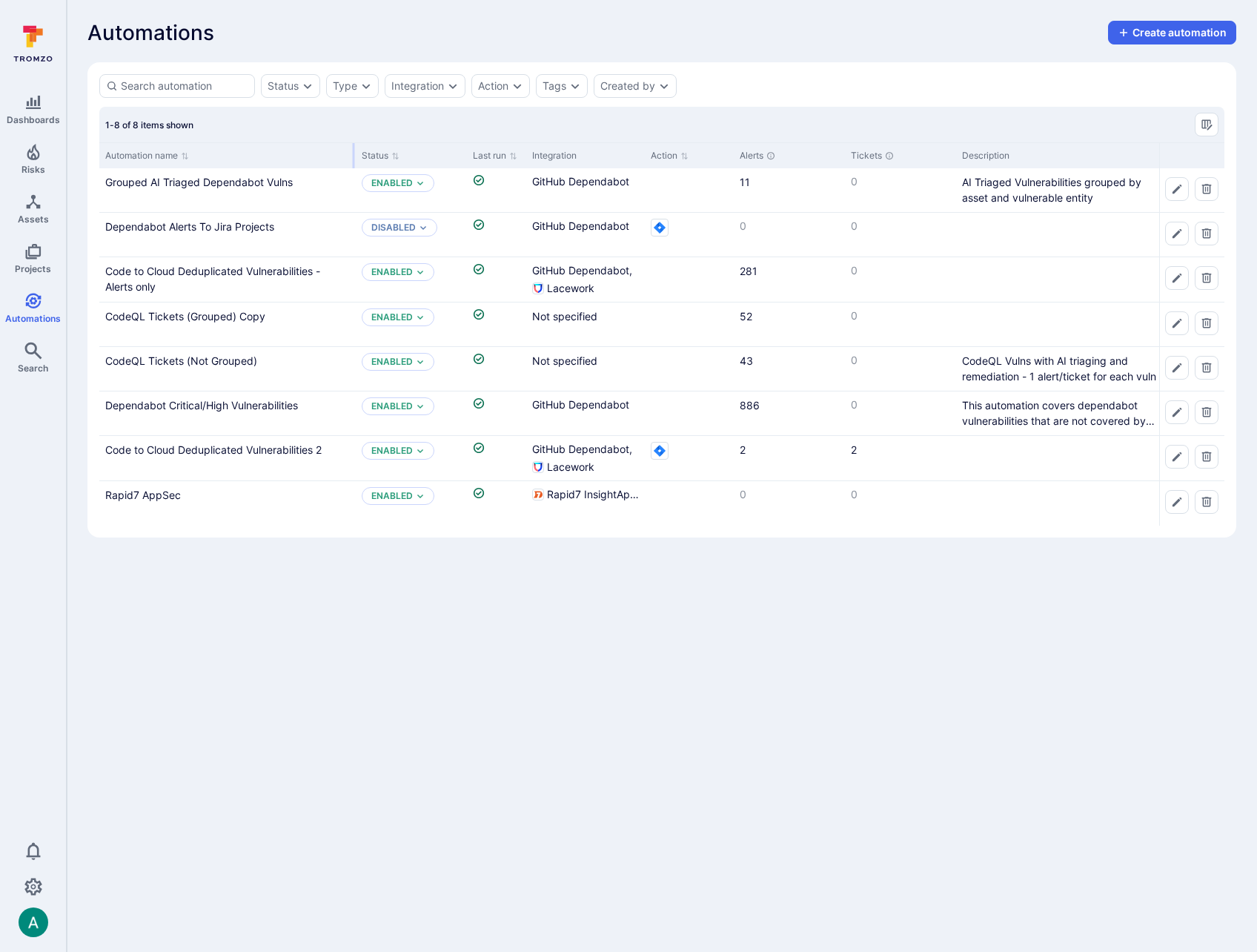
drag, startPoint x: 244, startPoint y: 157, endPoint x: 353, endPoint y: 154, distance: 109.0
click at [353, 154] on div at bounding box center [354, 155] width 2 height 25
click at [227, 311] on link "CodeQL Tickets (Grouped) Copy" at bounding box center [185, 316] width 160 height 12
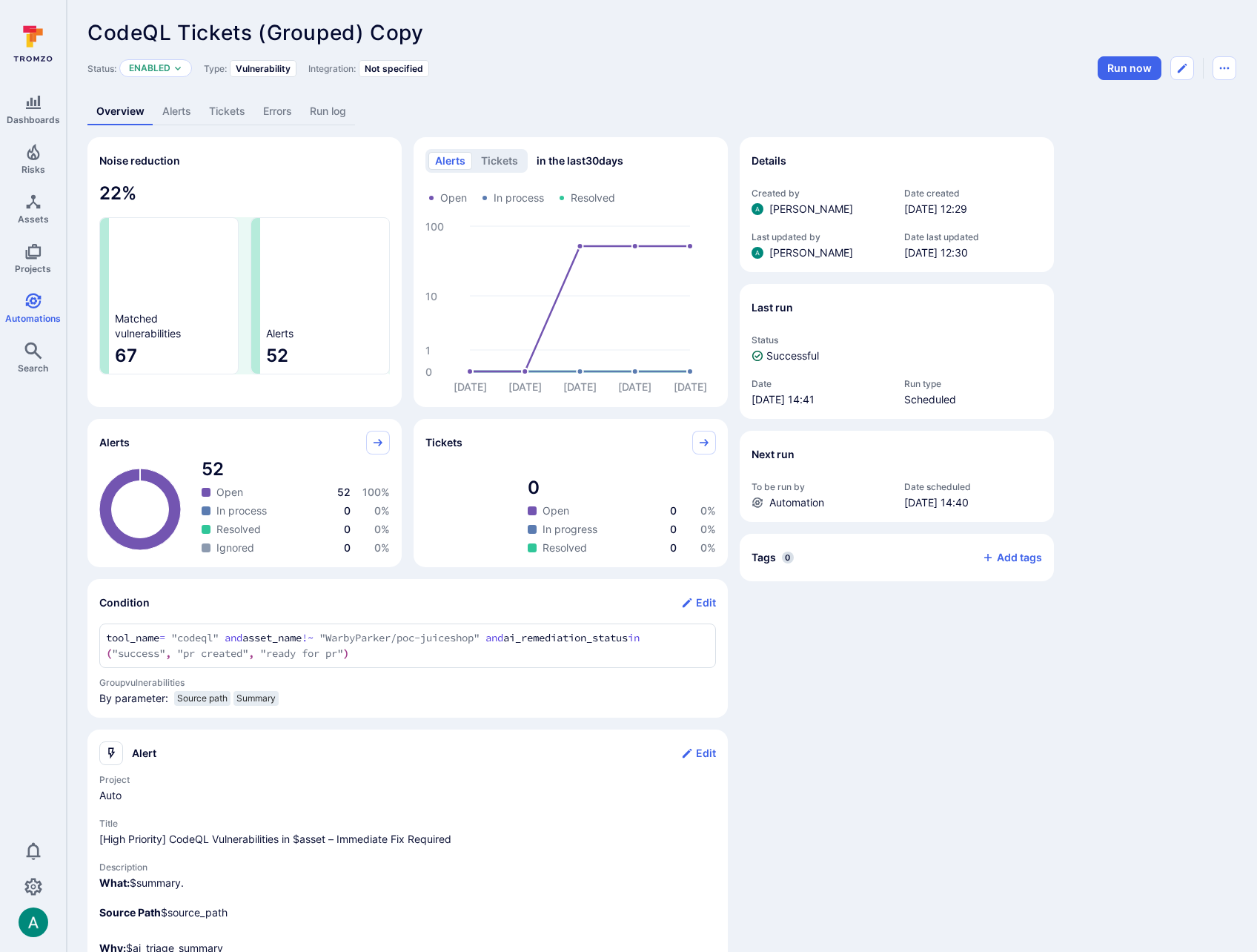
click at [177, 114] on link "Alerts" at bounding box center [177, 111] width 47 height 27
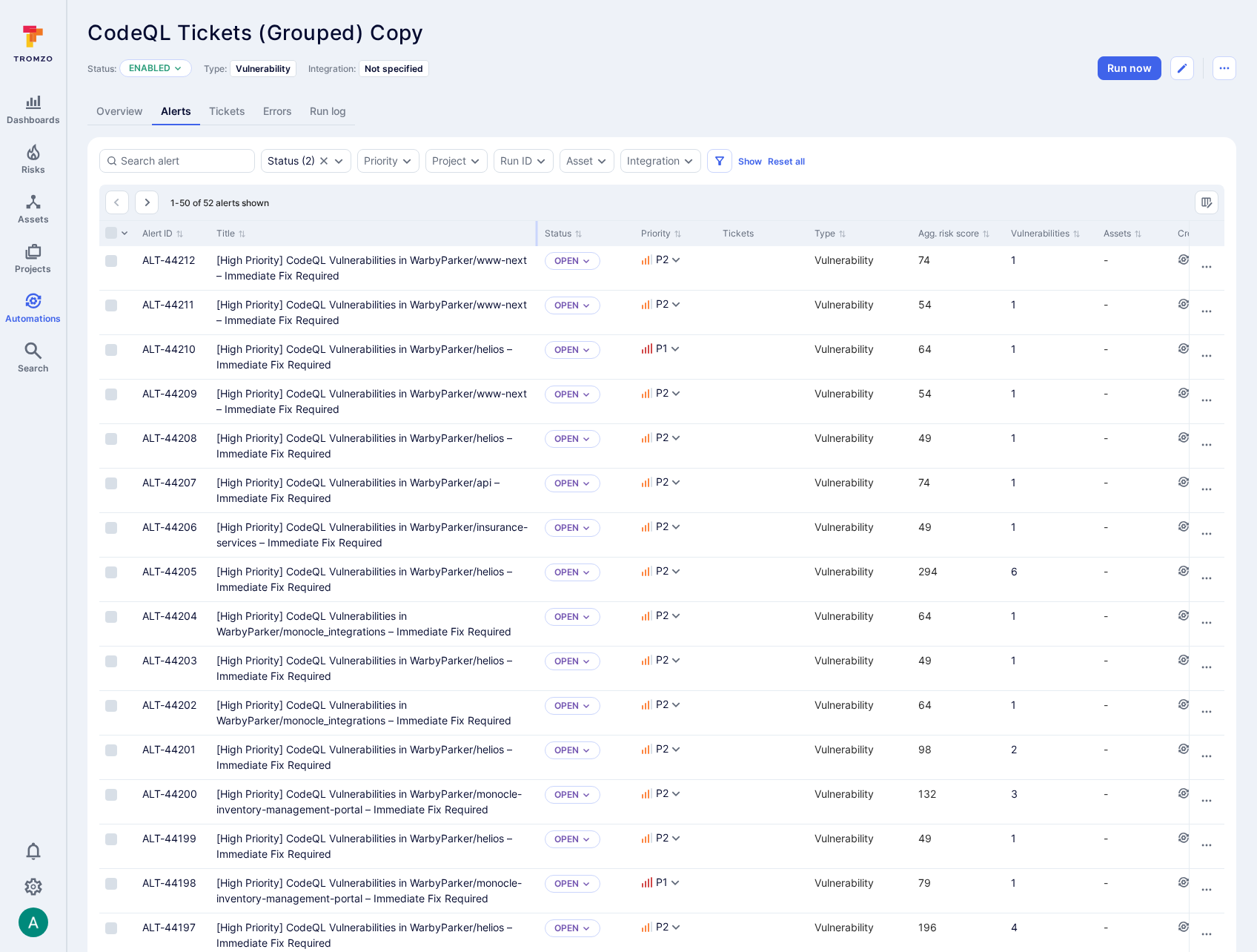
drag, startPoint x: 392, startPoint y: 226, endPoint x: 535, endPoint y: 228, distance: 143.0
click at [536, 228] on div at bounding box center [537, 234] width 2 height 25
click at [460, 258] on Required"] "[High Priority] CodeQL Vulnerabilities in WarbyParker/www-next – Immediate Fix …" at bounding box center [372, 268] width 310 height 28
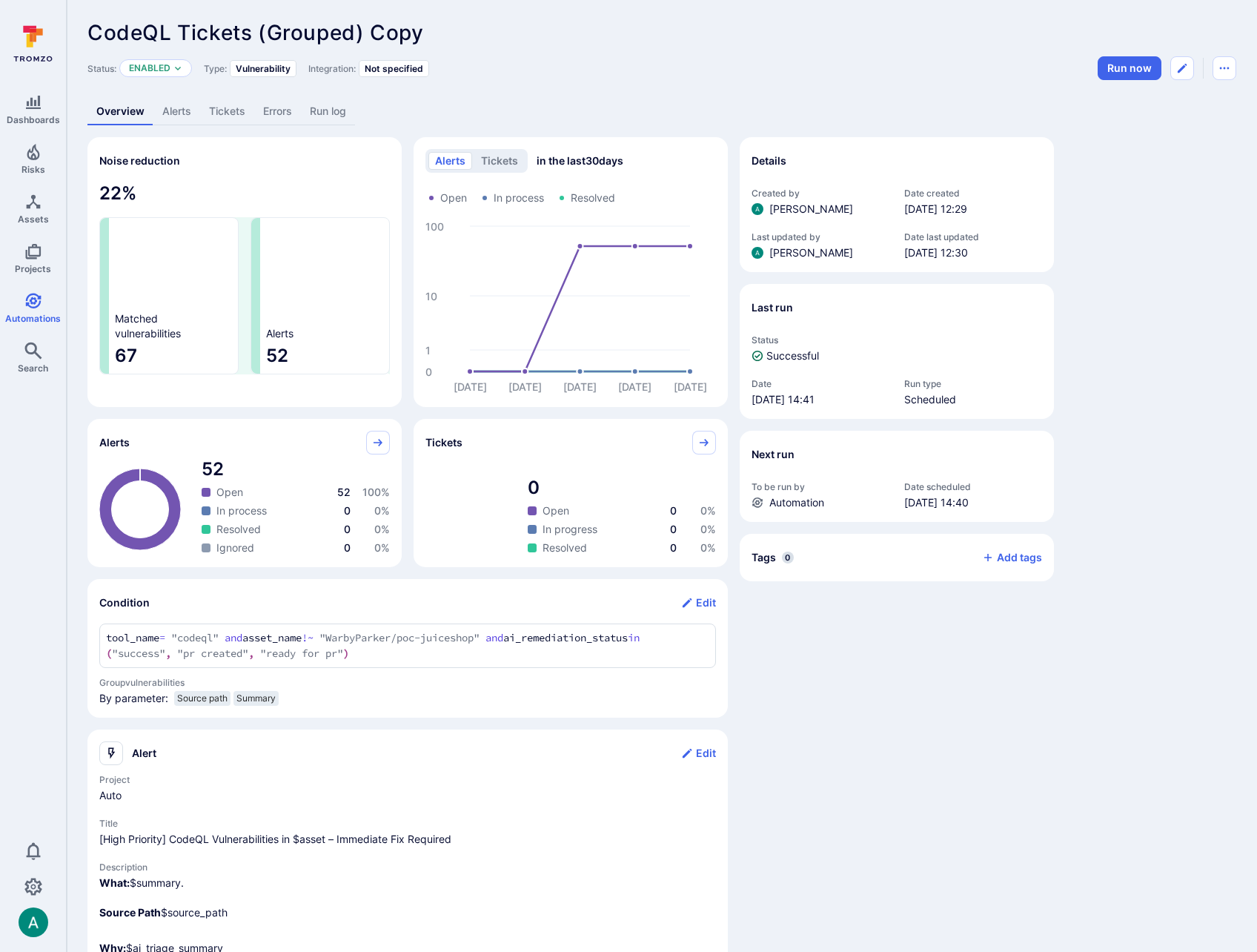
click at [181, 109] on link "Alerts" at bounding box center [177, 111] width 47 height 27
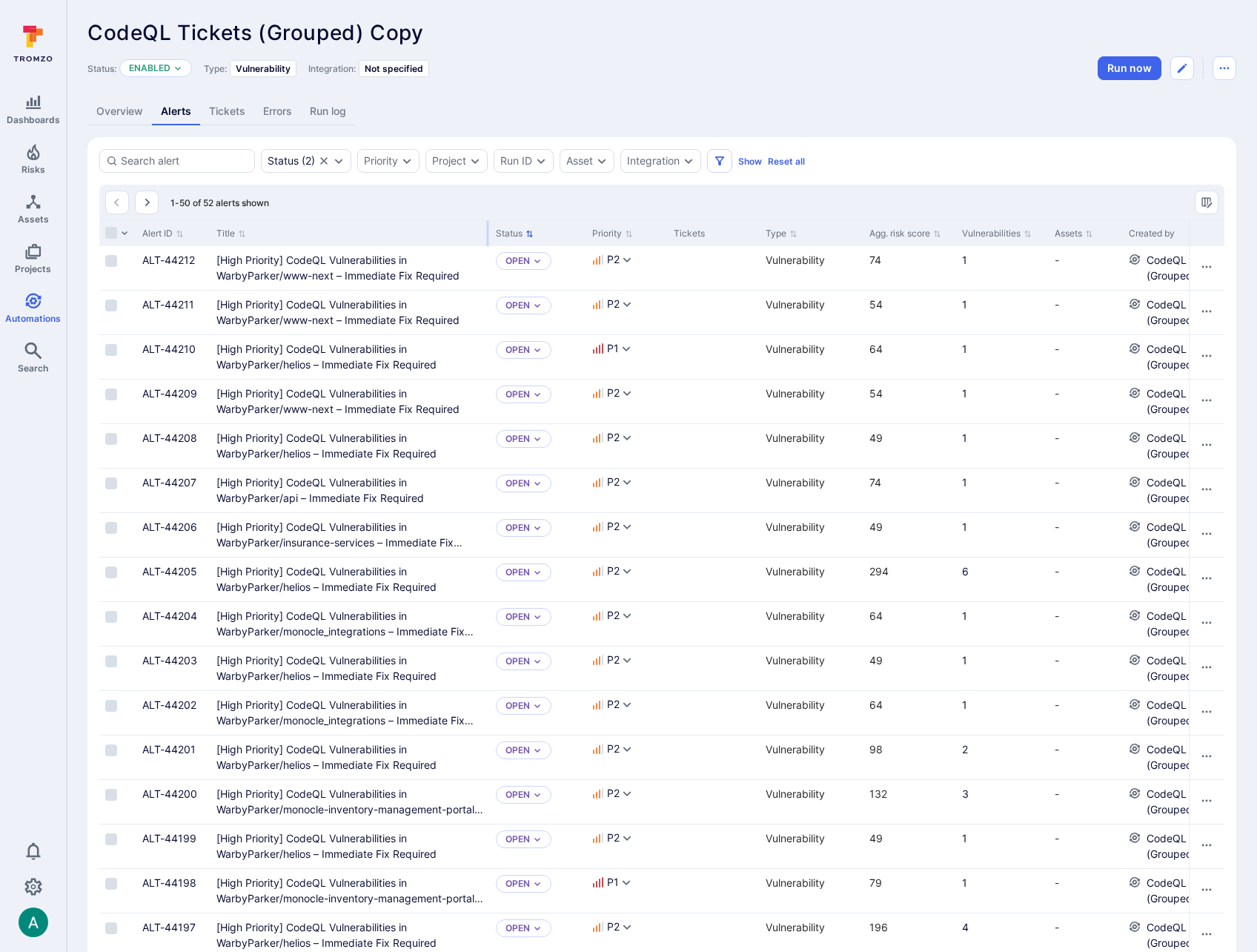
drag, startPoint x: 391, startPoint y: 234, endPoint x: 486, endPoint y: 231, distance: 95.0
click at [486, 231] on div "Title" at bounding box center [350, 233] width 279 height 26
click at [1191, 61] on button "Edit automation" at bounding box center [1183, 68] width 24 height 24
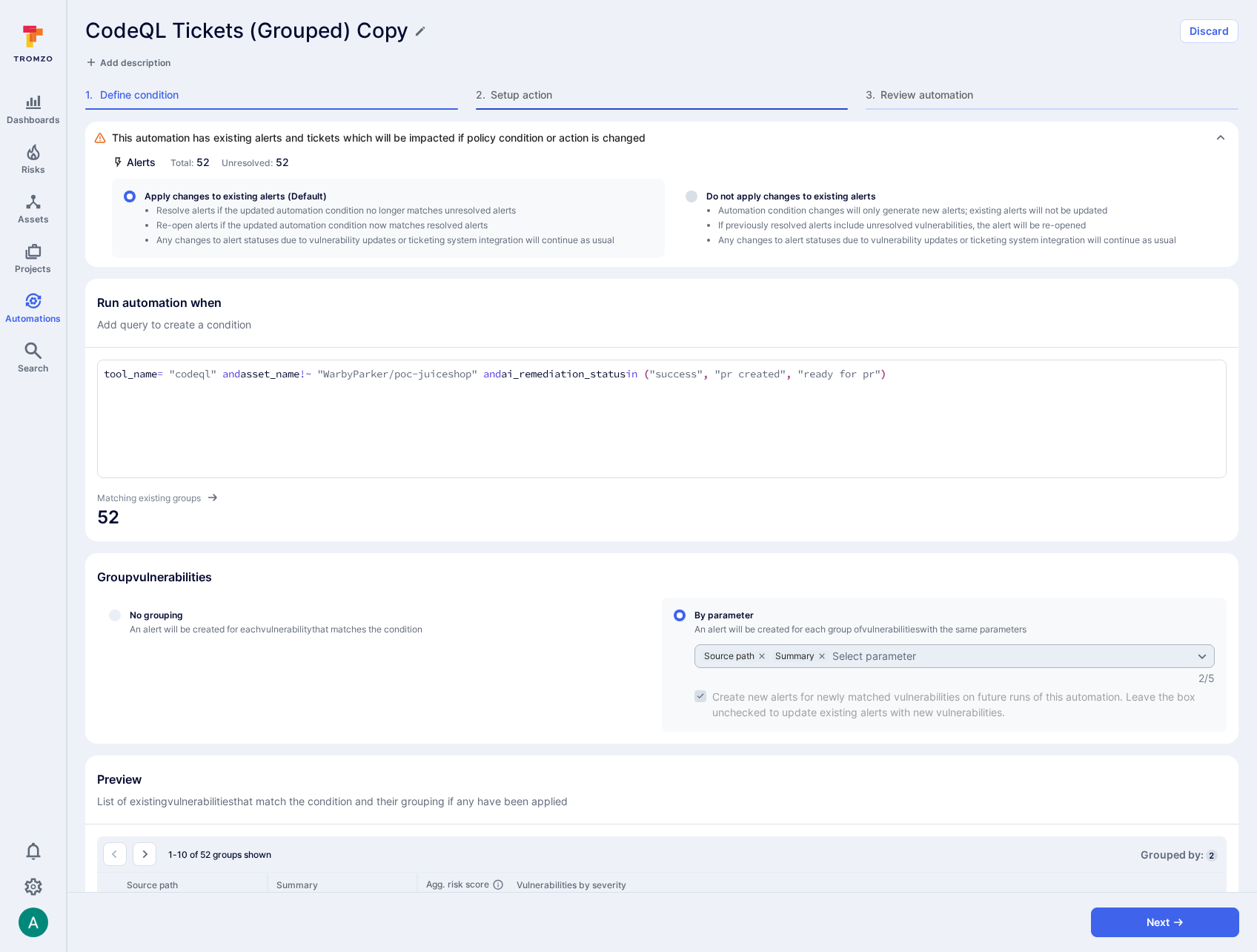
click at [526, 98] on span "Setup action" at bounding box center [670, 95] width 358 height 15
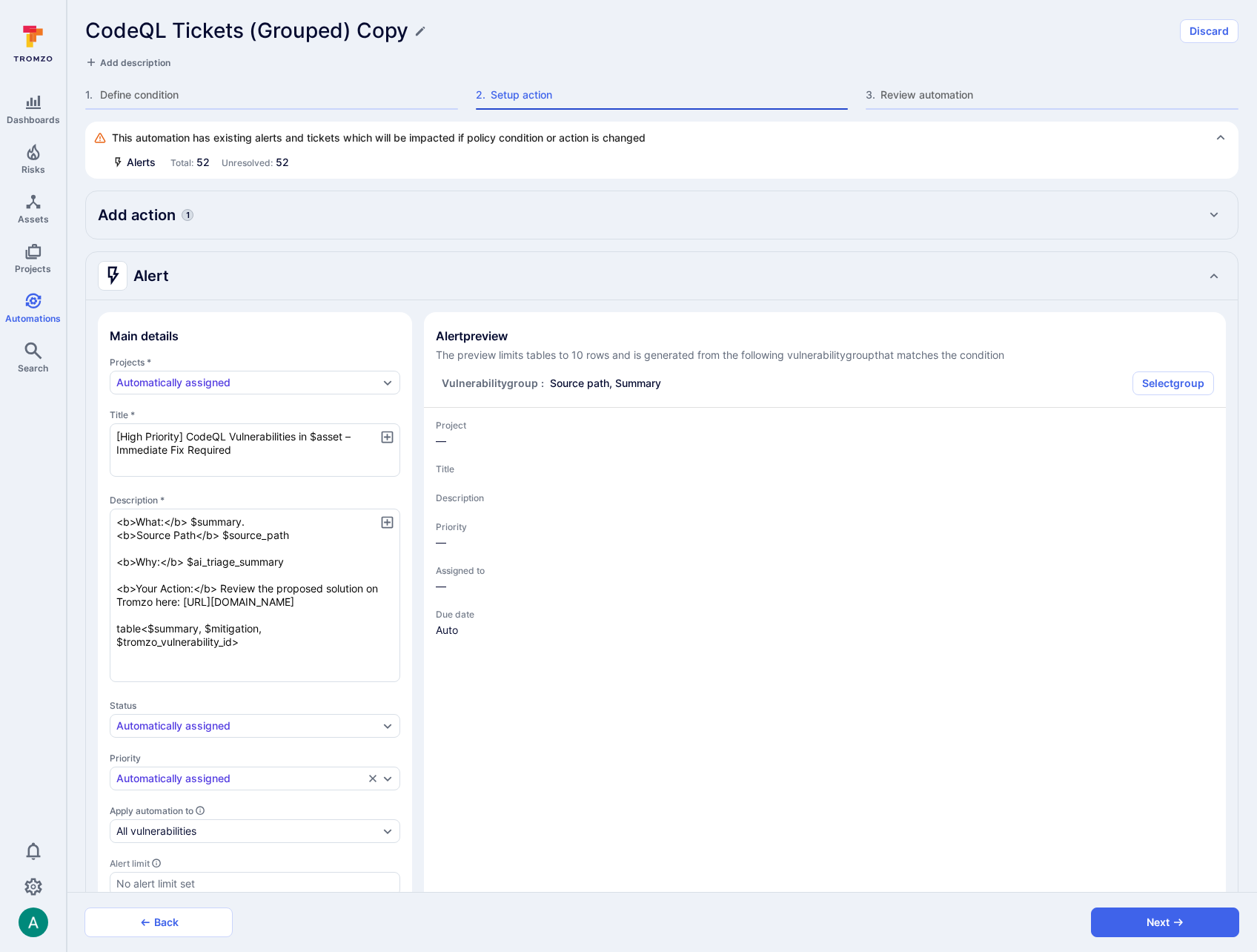
type textarea "x"
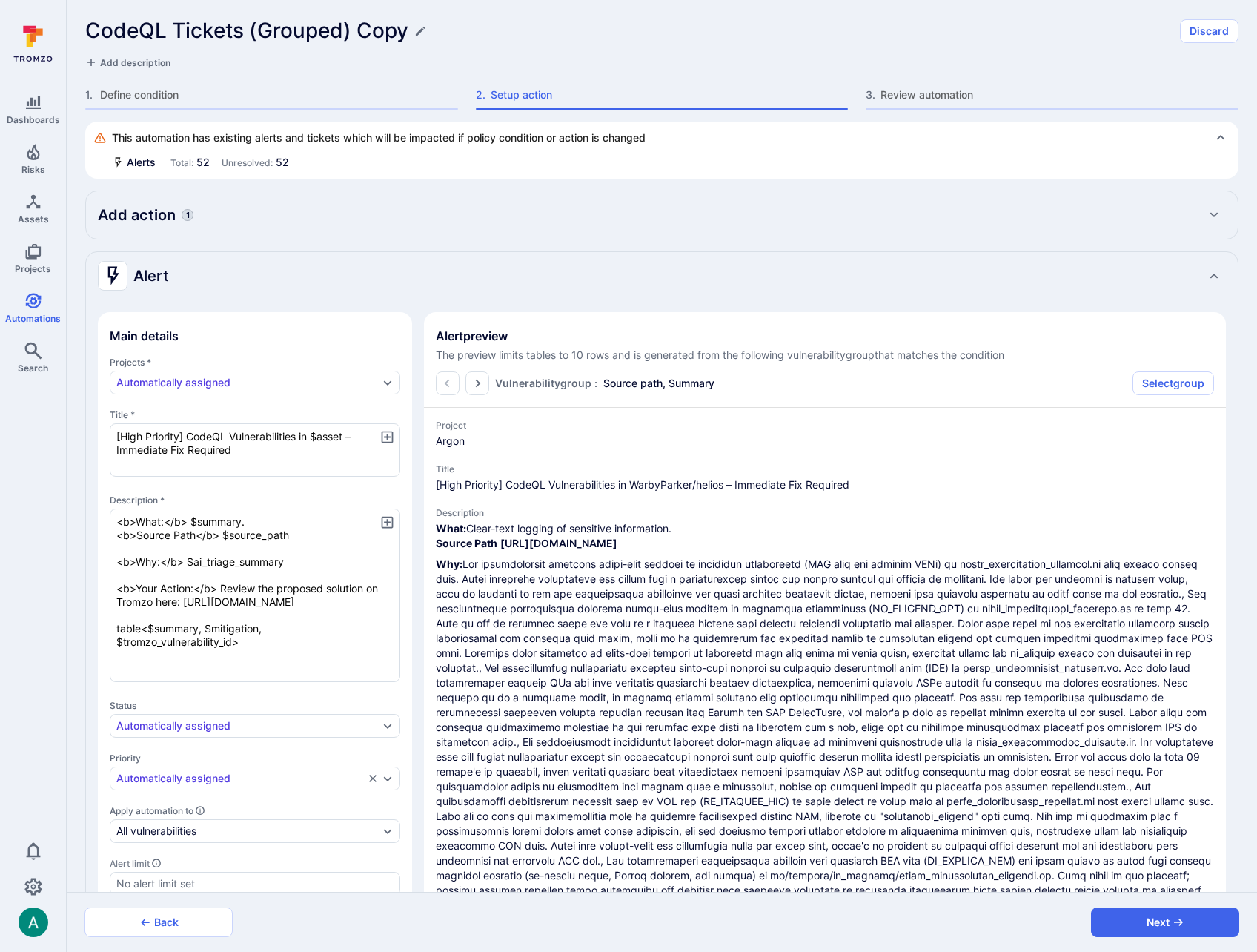
type textarea "x"
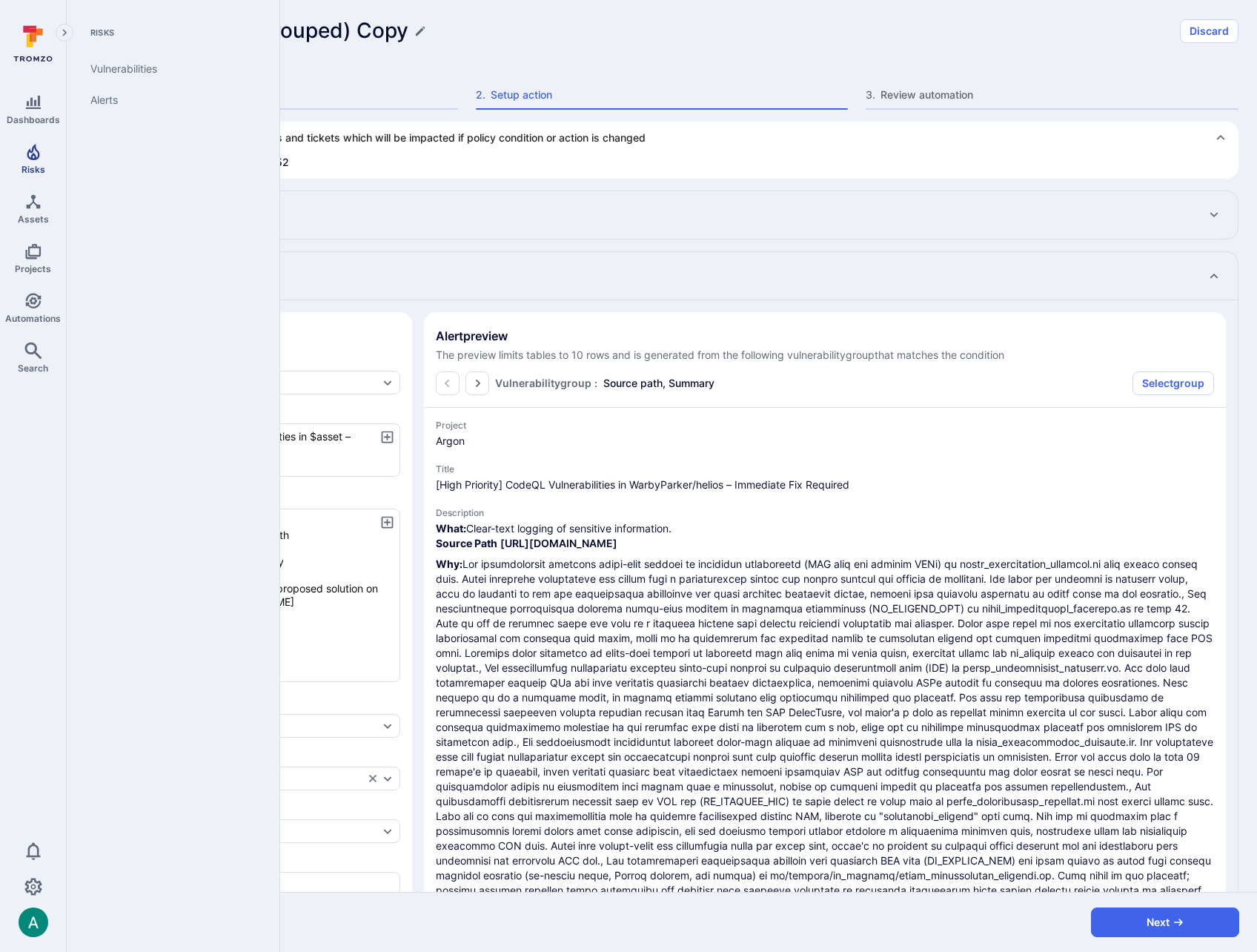
click at [23, 153] on link "Risks" at bounding box center [33, 159] width 66 height 43
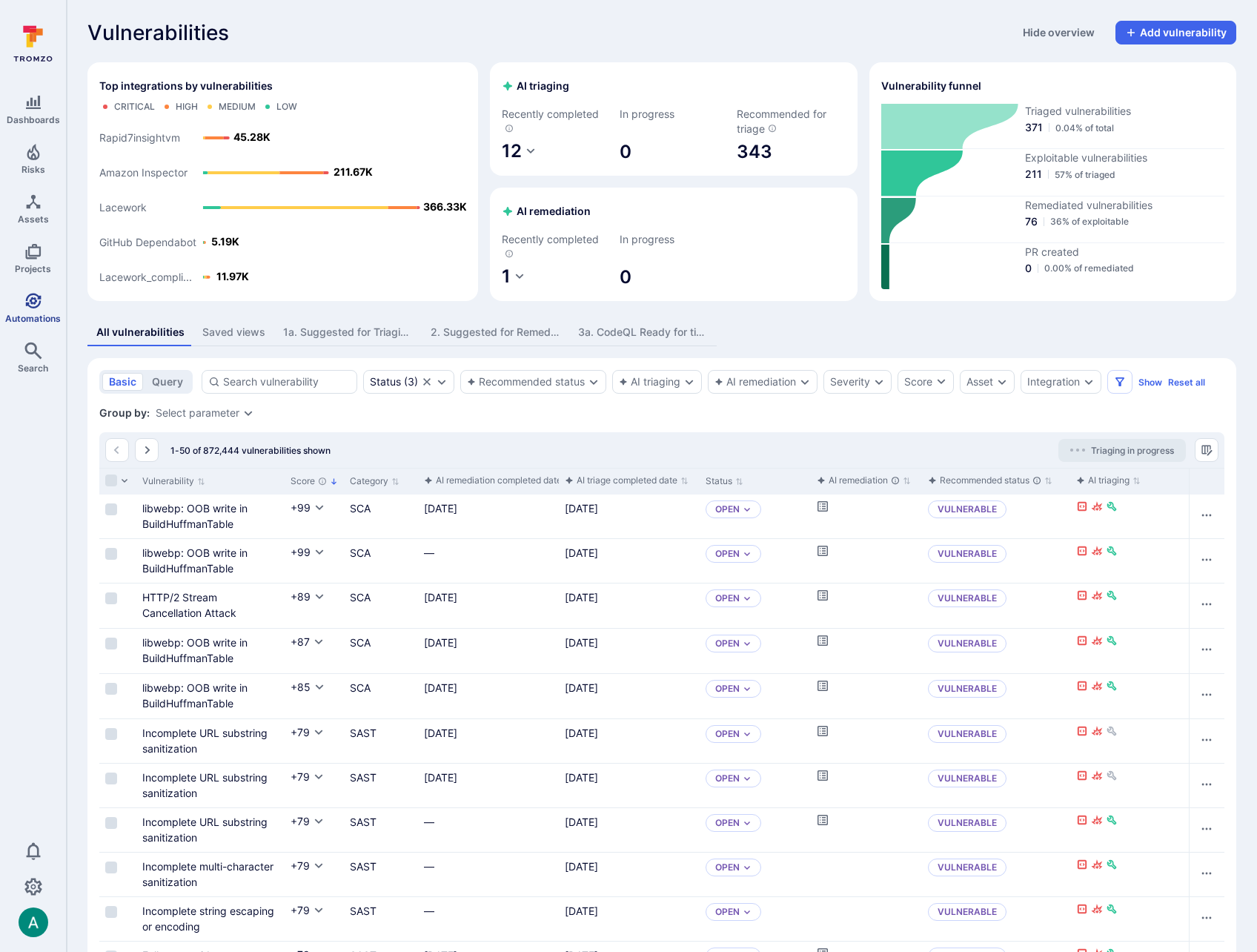
click at [16, 306] on link "Automations" at bounding box center [33, 308] width 66 height 43
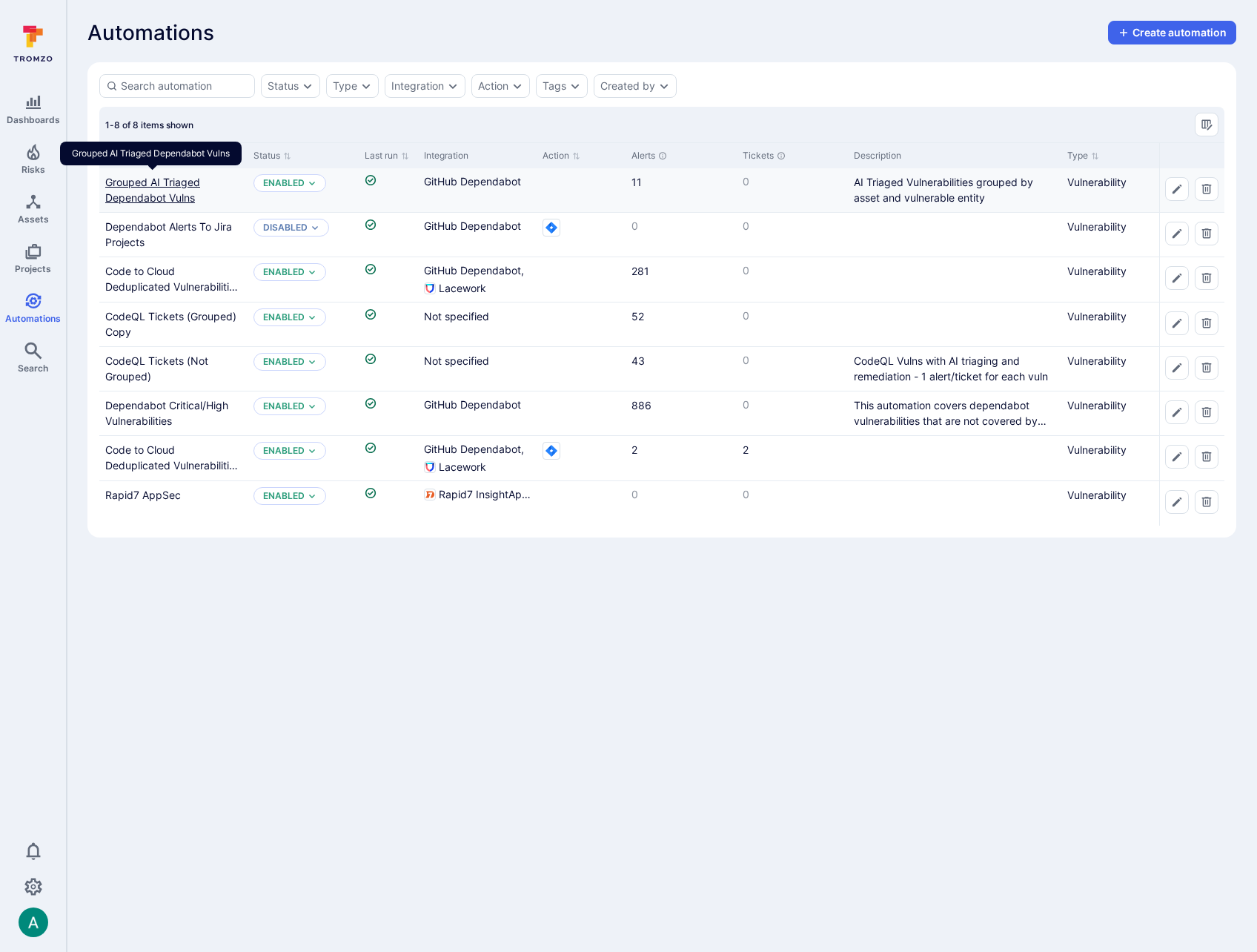
click at [147, 185] on link "Grouped AI Triaged Dependabot Vulns" at bounding box center [153, 189] width 95 height 28
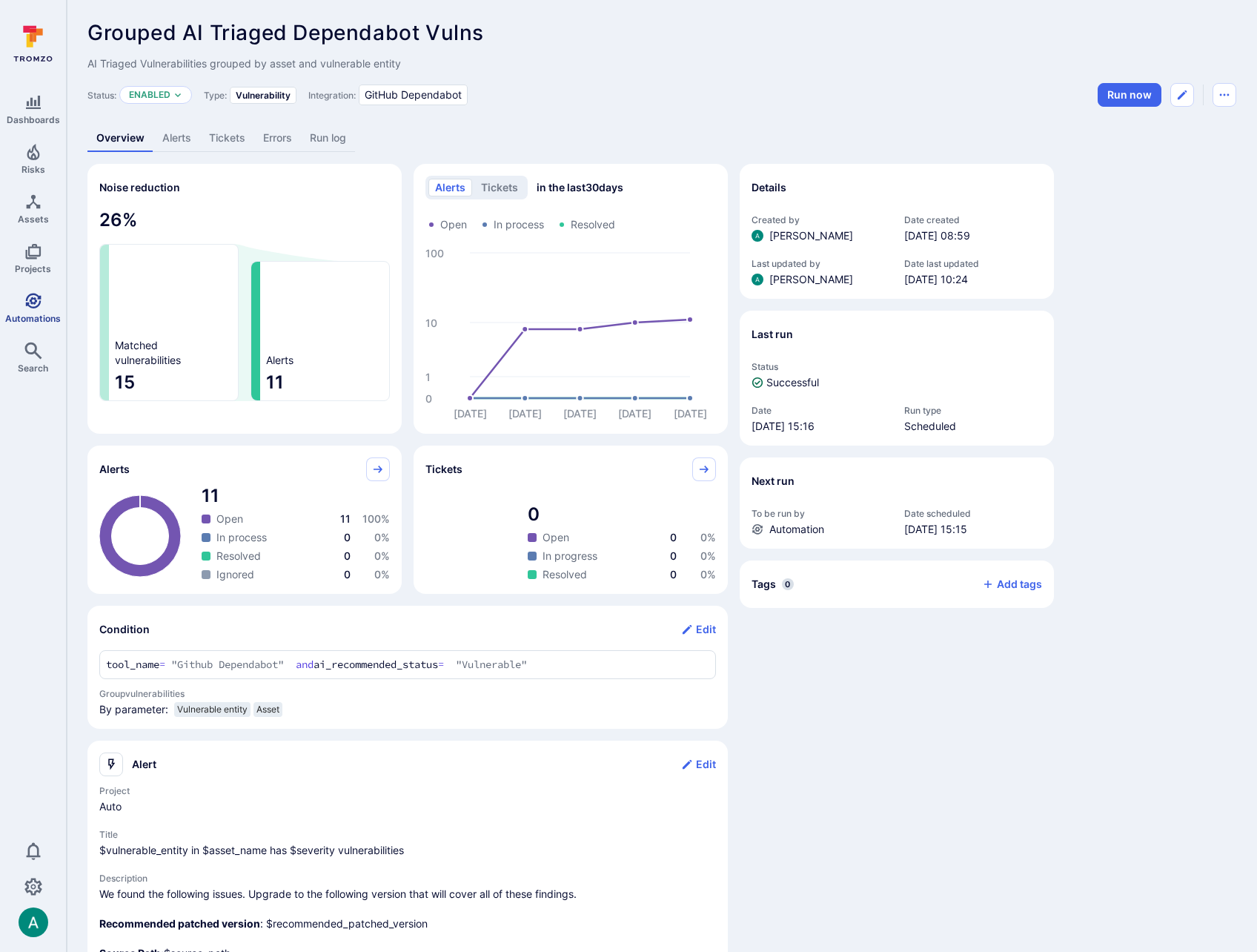
click at [33, 305] on icon "Automations" at bounding box center [33, 300] width 18 height 18
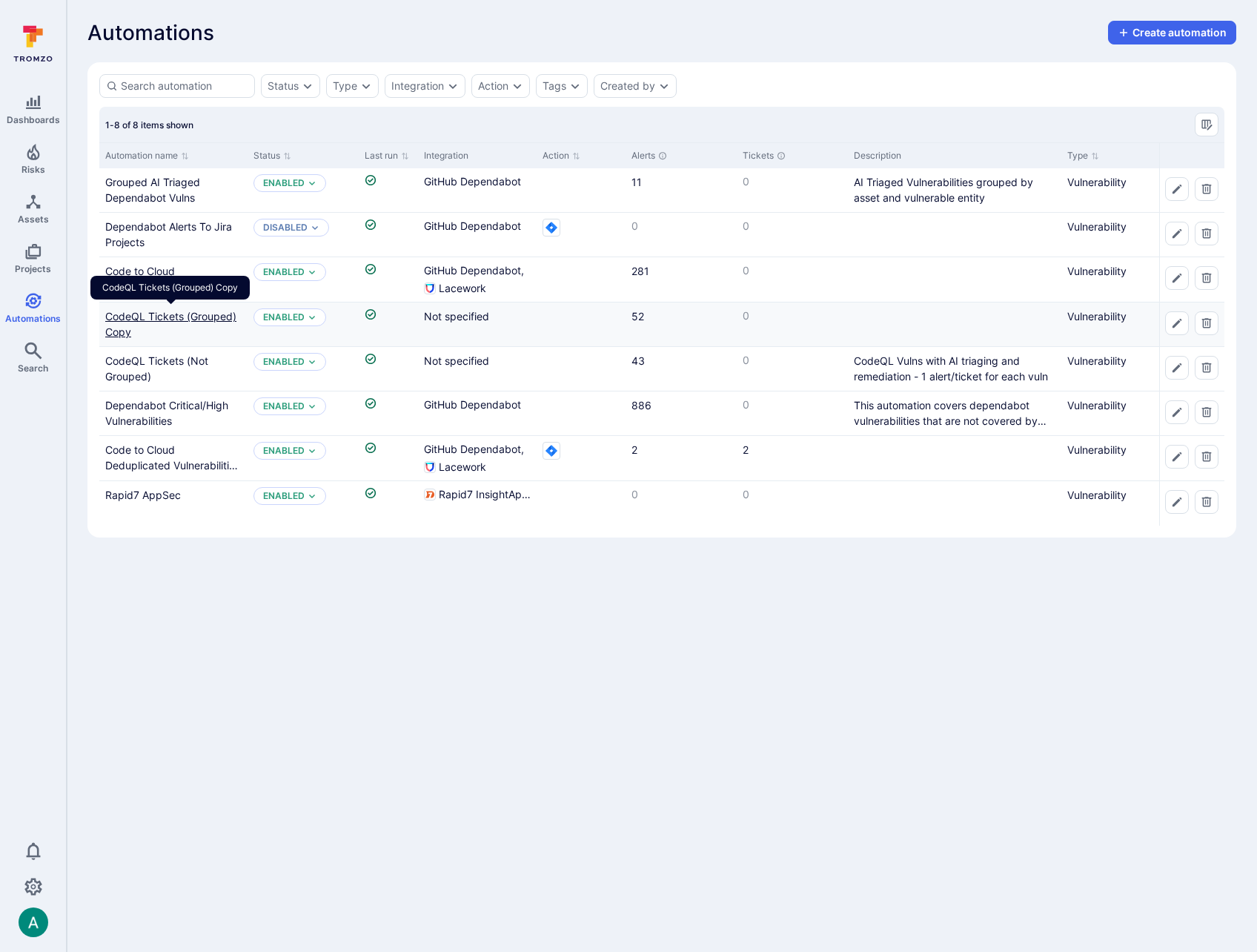
click at [116, 313] on link "CodeQL Tickets (Grouped) Copy" at bounding box center [171, 324] width 131 height 28
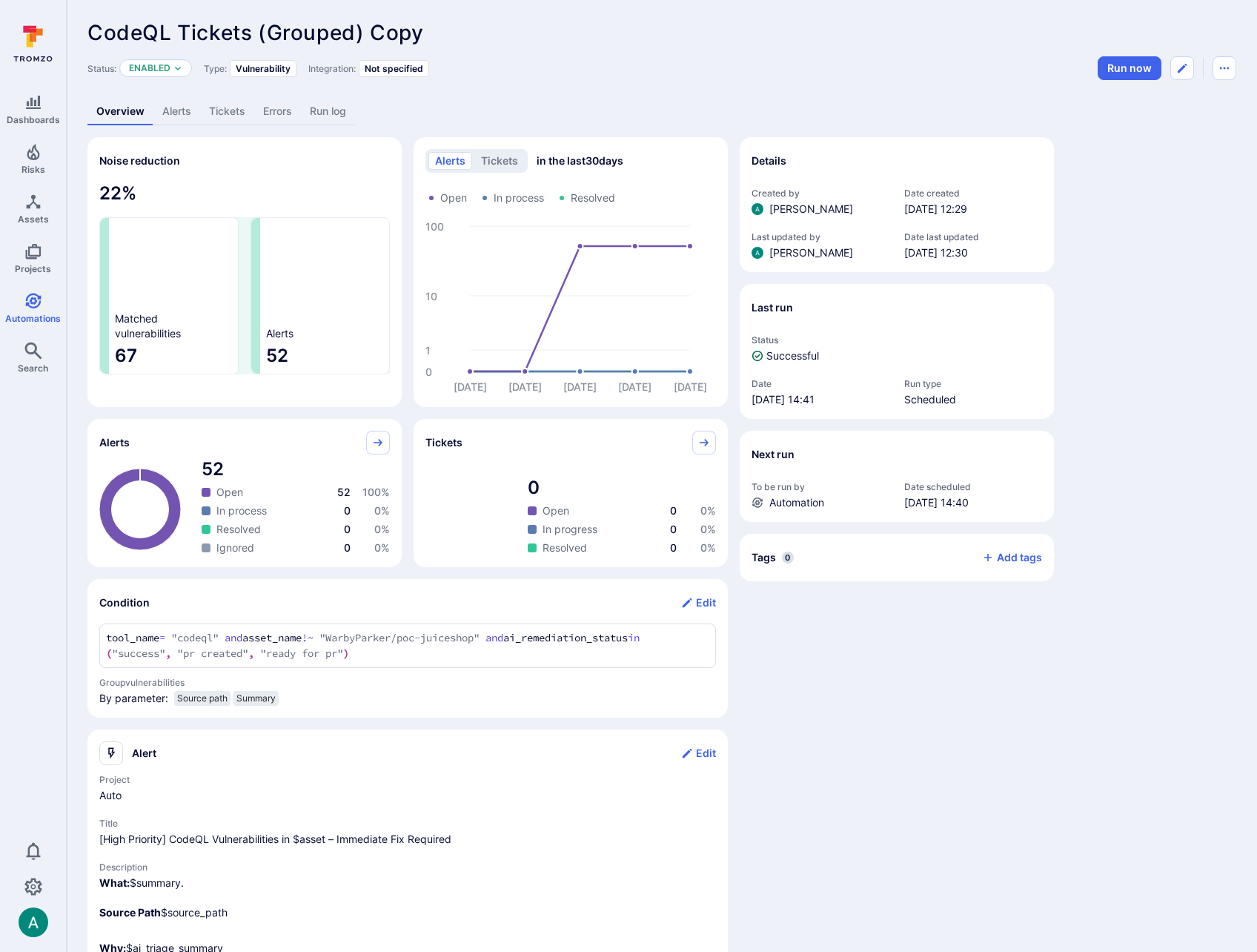
scroll to position [5, 0]
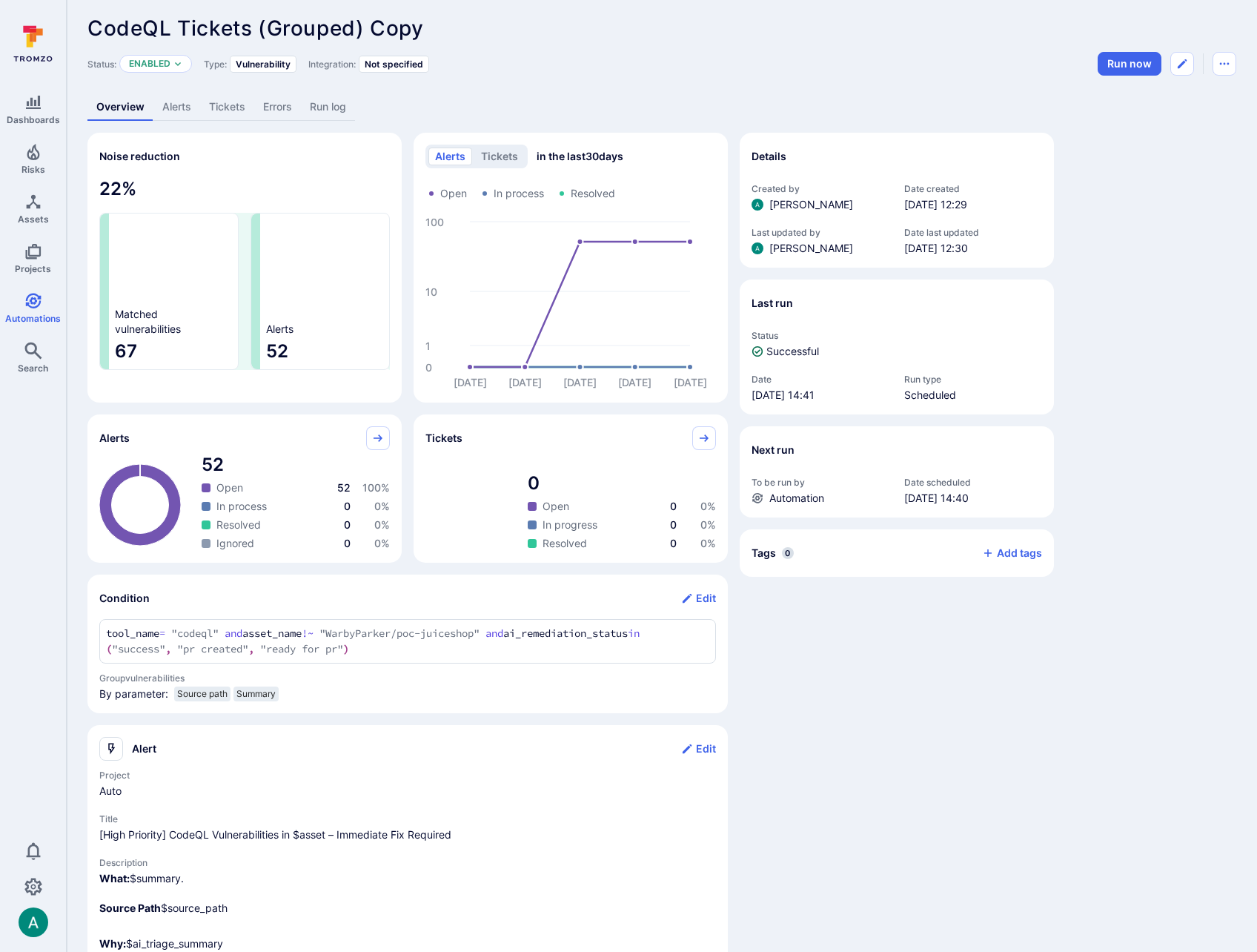
drag, startPoint x: 376, startPoint y: 35, endPoint x: 482, endPoint y: 26, distance: 106.4
click at [376, 35] on span "CodeQL Tickets (Grouped) Copy" at bounding box center [255, 28] width 336 height 25
click at [1187, 65] on icon "Edit automation" at bounding box center [1182, 64] width 12 height 12
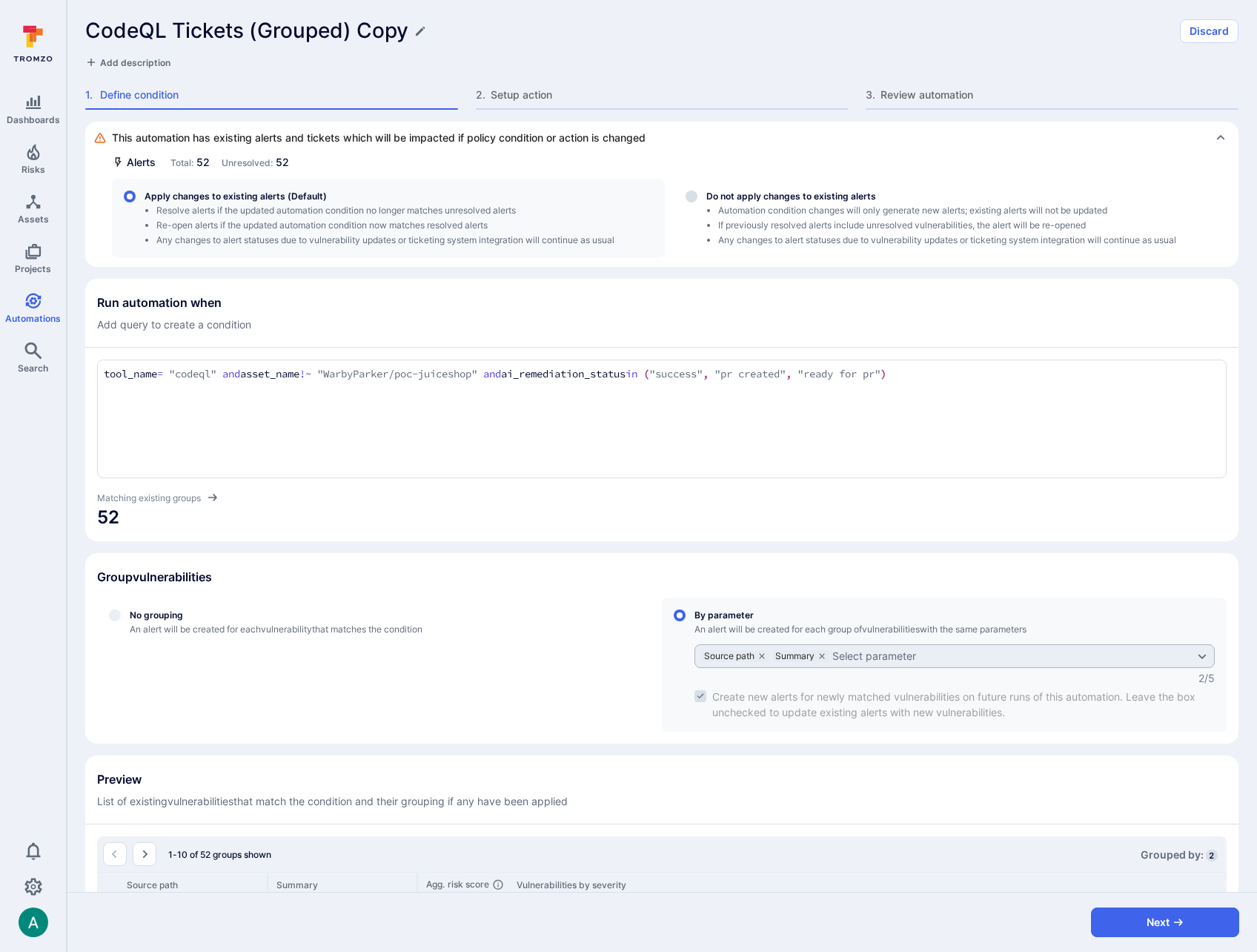
click at [389, 24] on h1 "CodeQL Tickets (Grouped) Copy" at bounding box center [247, 31] width 324 height 25
click at [389, 27] on input "CodeQL Tickets (Grouped) Copy" at bounding box center [628, 31] width 1086 height 25
click at [342, 27] on input "CodeQL Tickets (Grouped)" at bounding box center [628, 31] width 1086 height 25
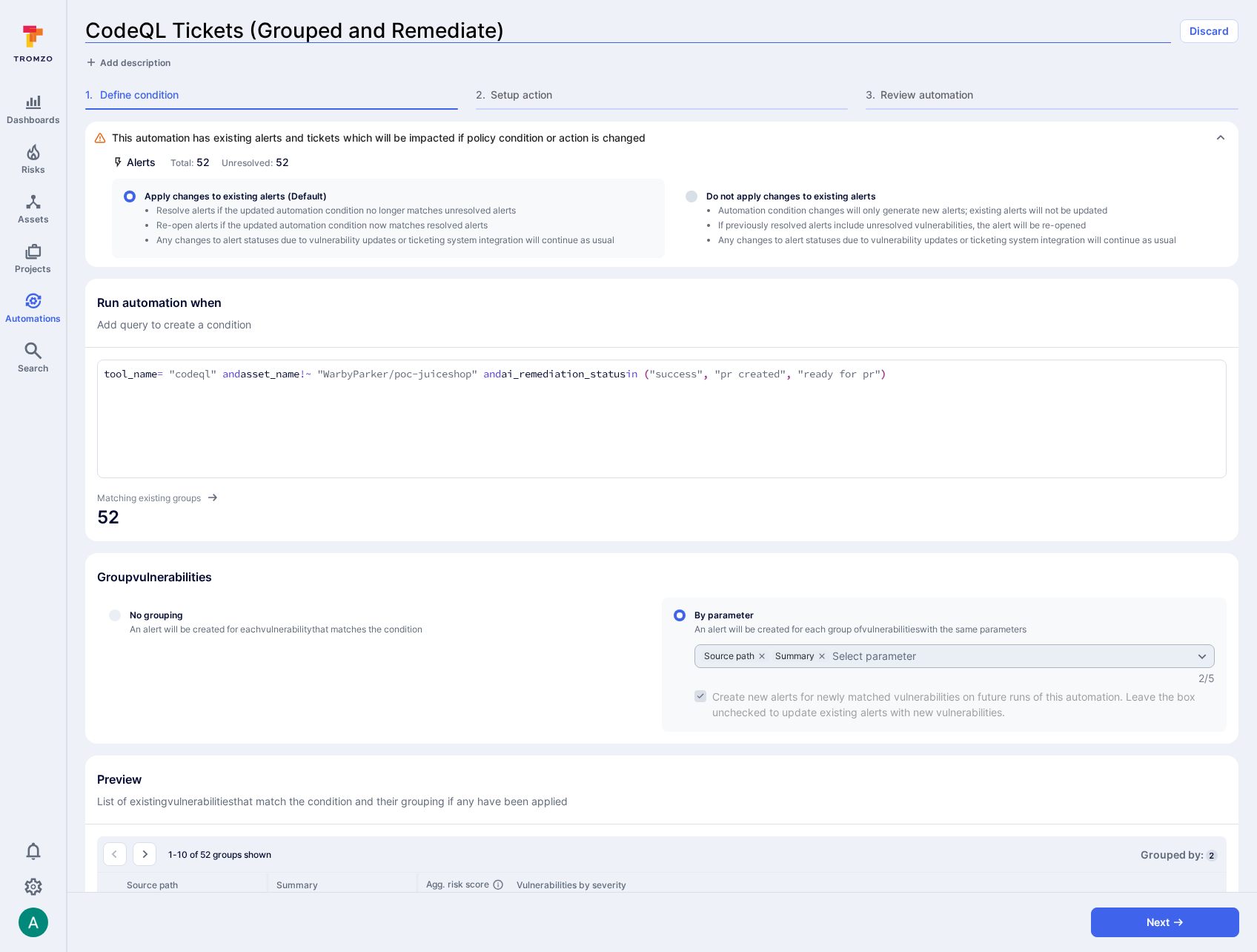
type input "CodeQL Tickets (Grouped and Remediated)"
click at [1208, 922] on button "Next" at bounding box center [1165, 923] width 148 height 29
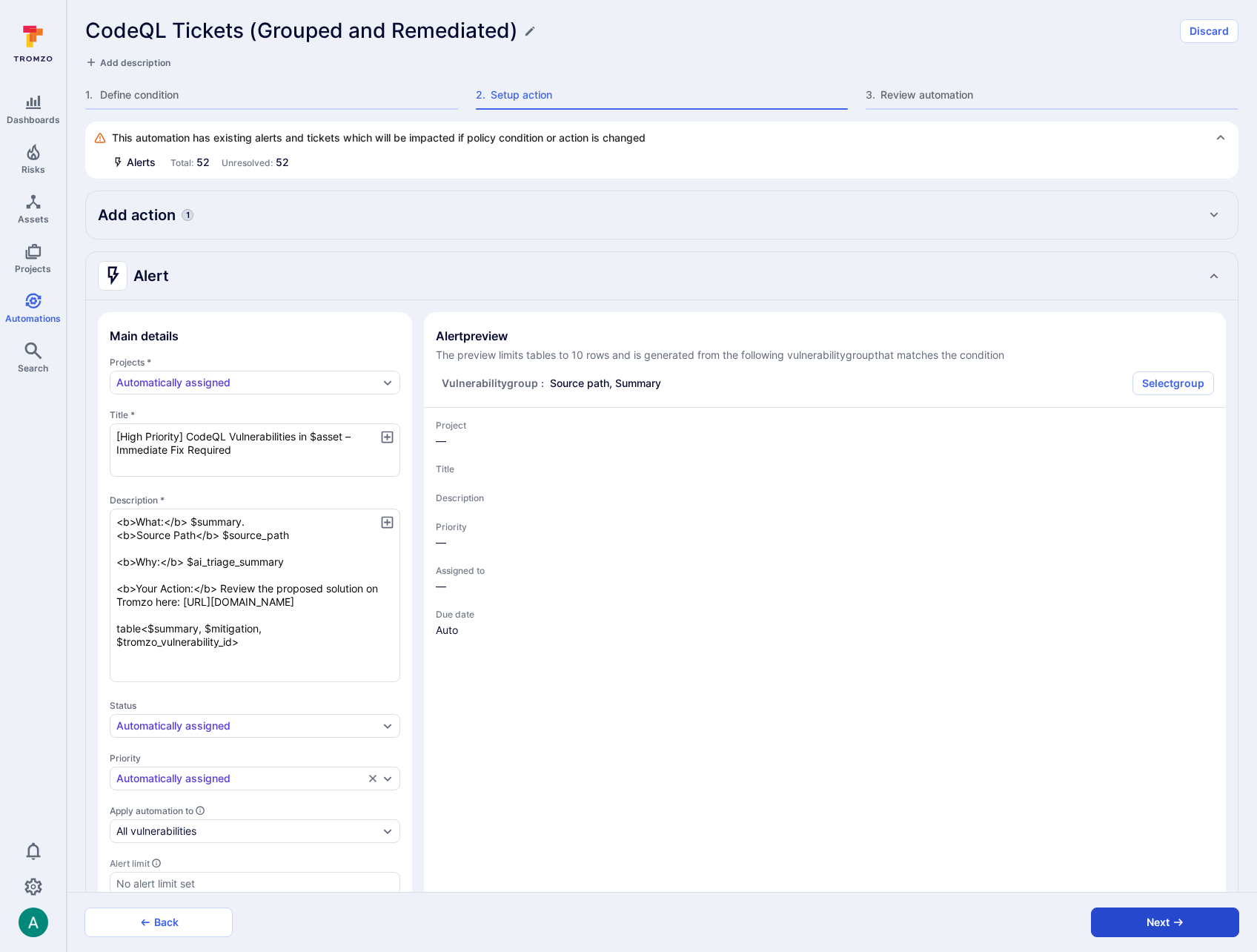
type textarea "x"
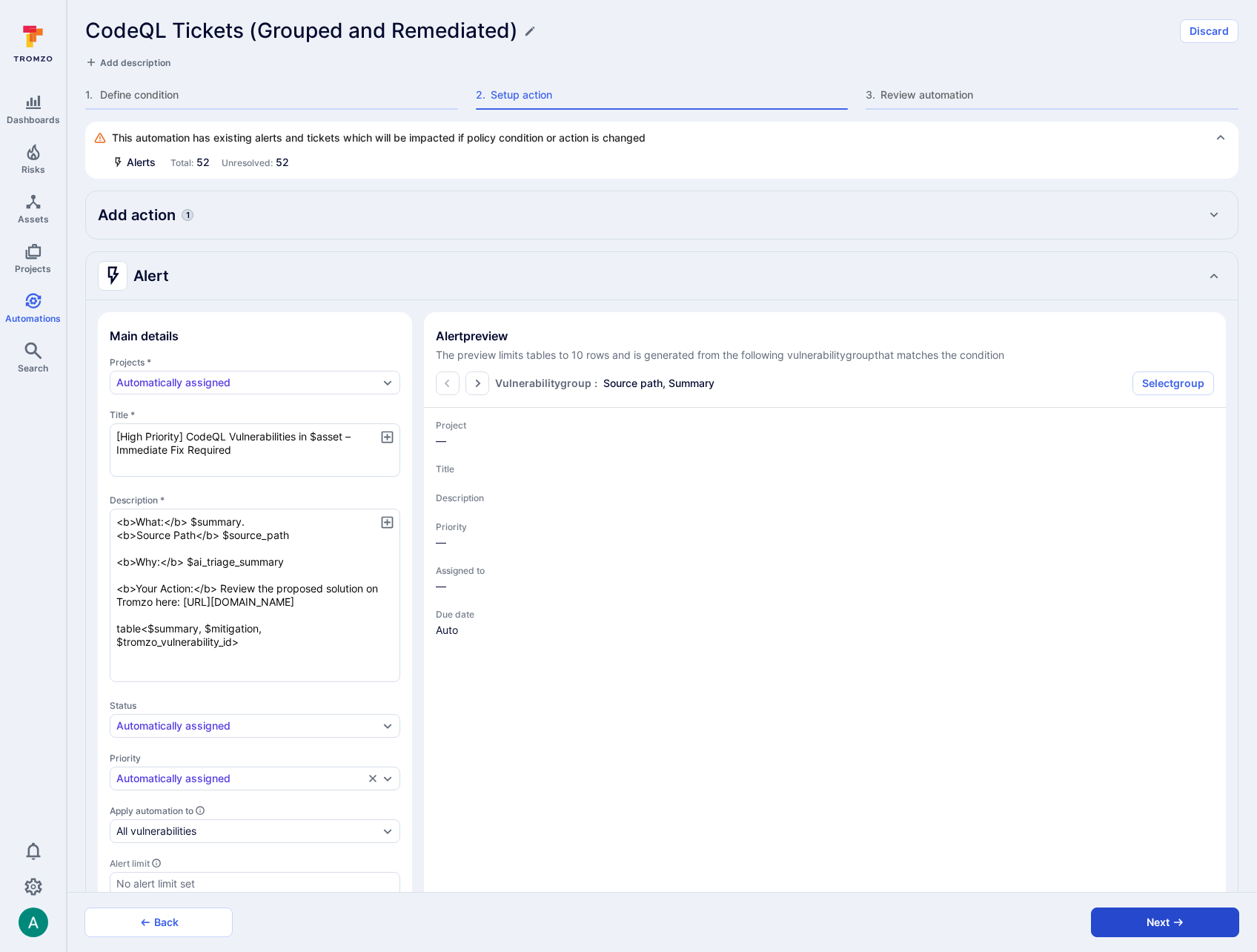
type textarea "x"
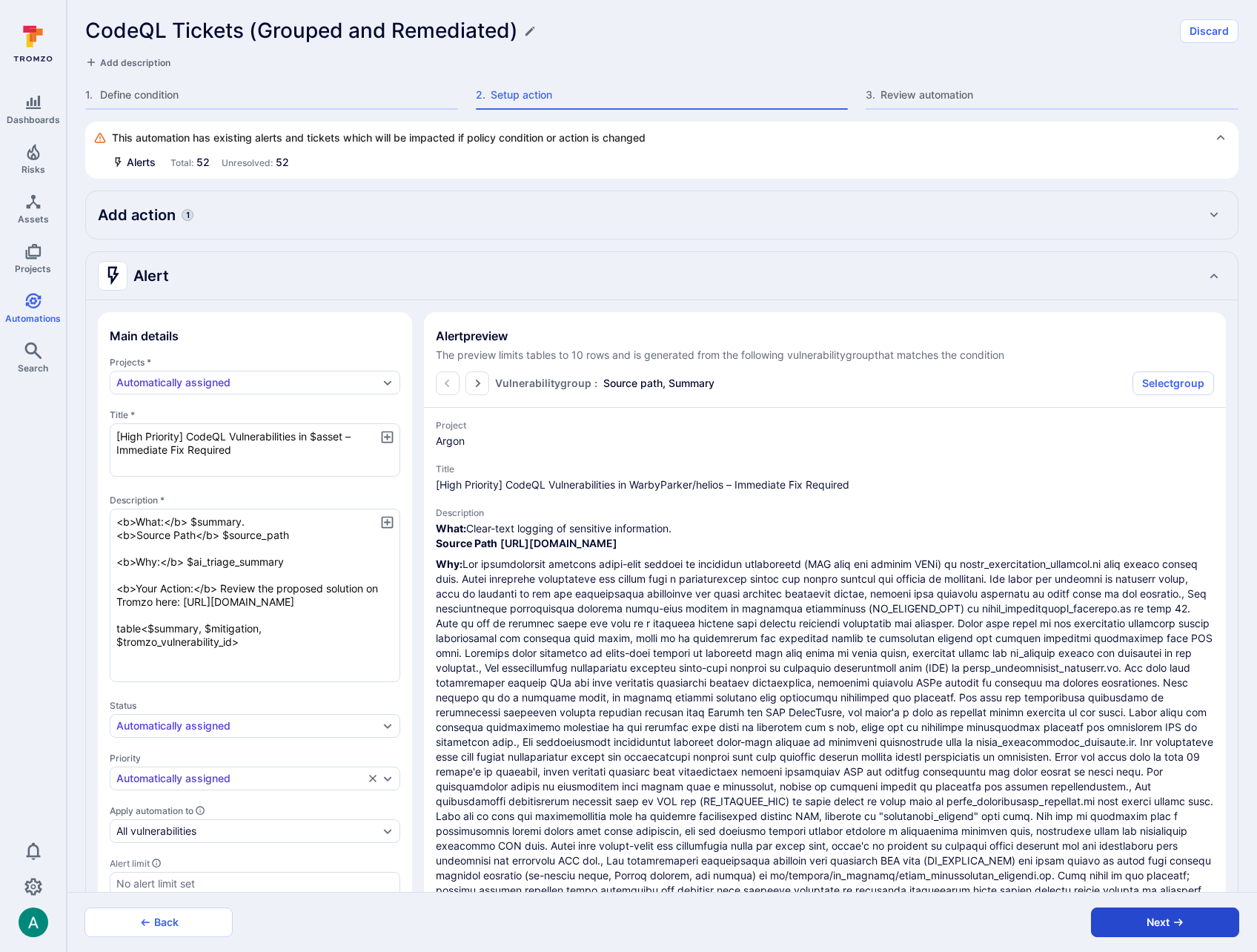
click at [1208, 922] on button "Next" at bounding box center [1165, 923] width 148 height 29
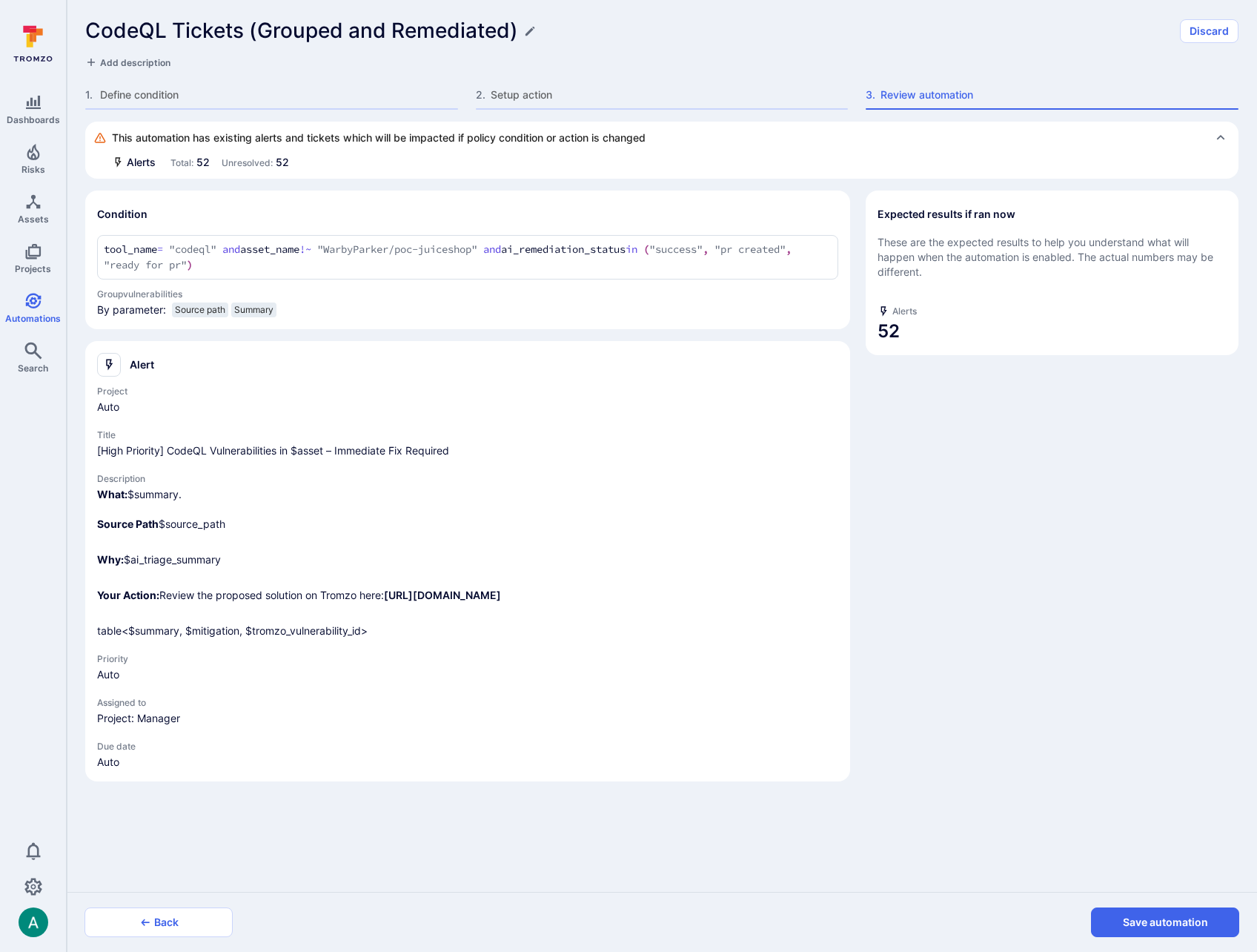
click at [1208, 922] on button "Save automation" at bounding box center [1165, 923] width 148 height 29
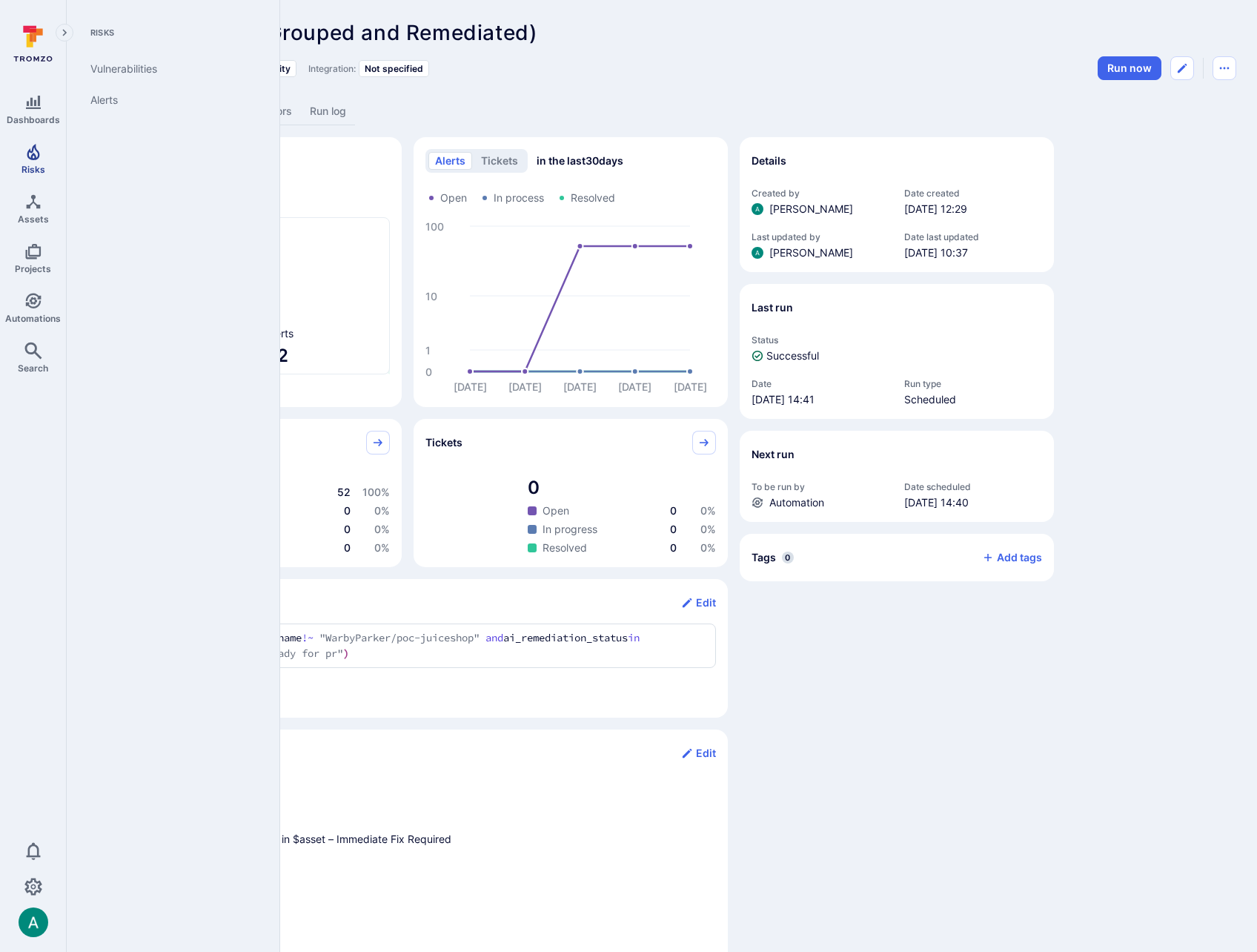
click at [29, 160] on icon "Risks" at bounding box center [33, 151] width 18 height 18
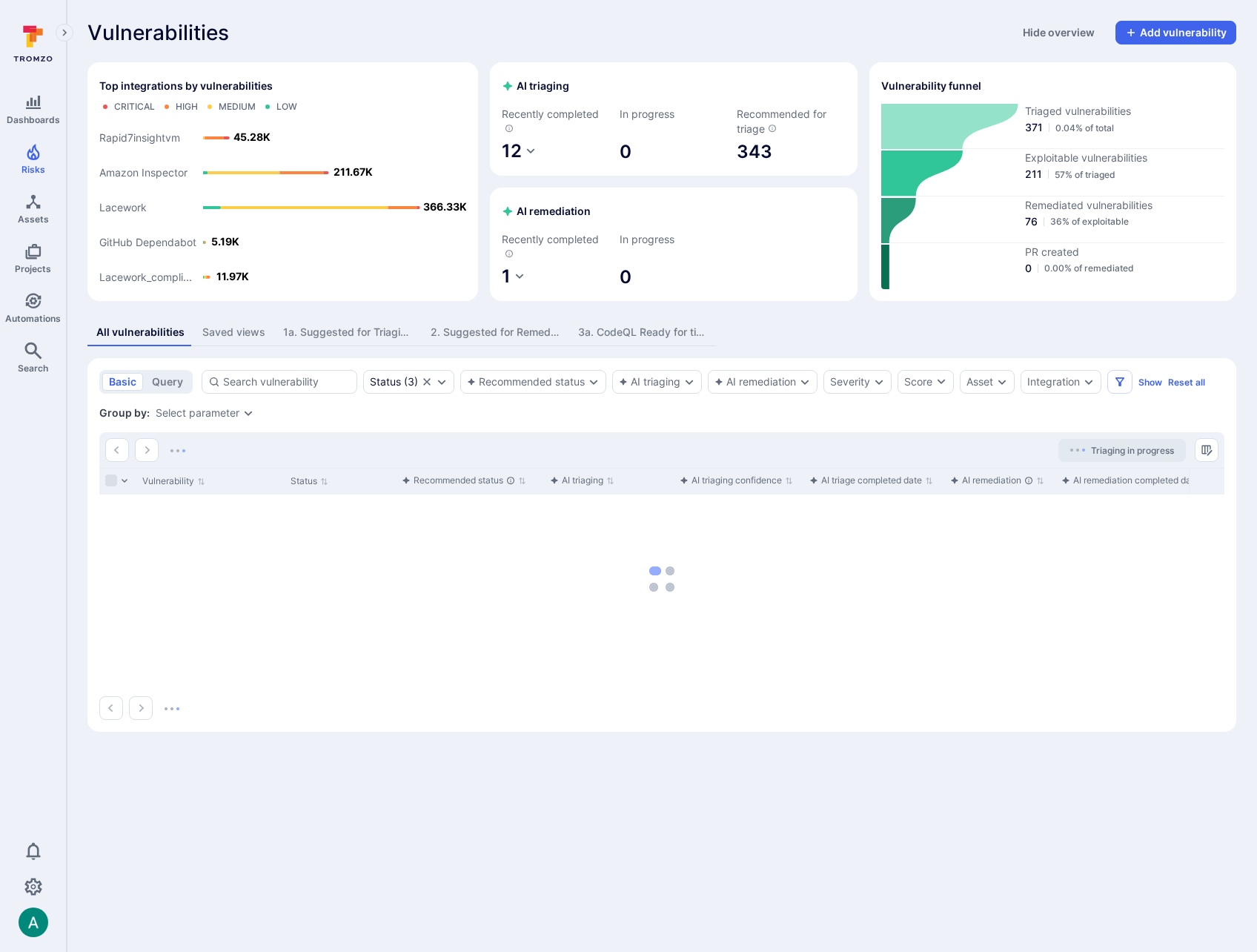
click at [241, 338] on div "Saved views" at bounding box center [234, 332] width 63 height 15
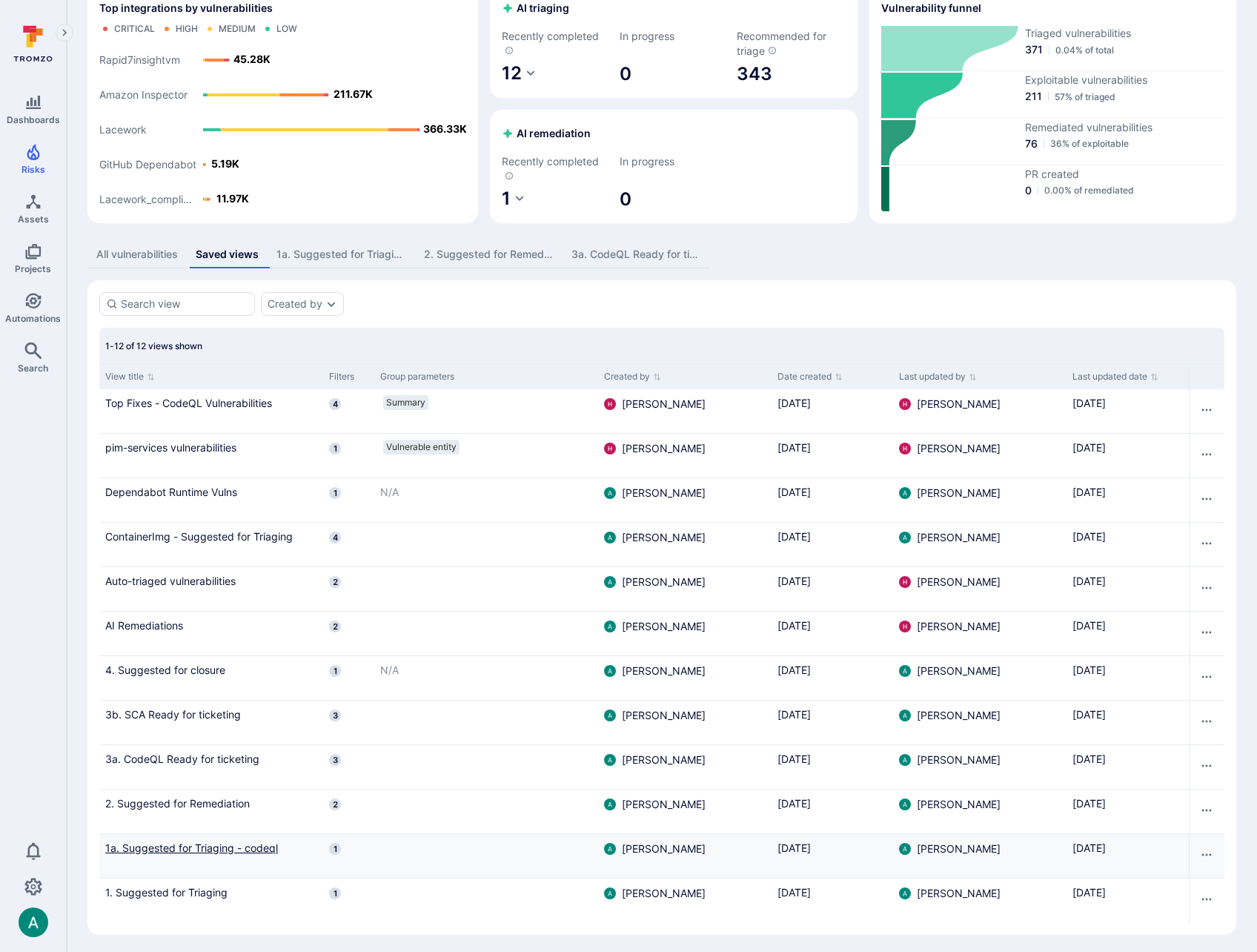
scroll to position [78, 0]
click at [192, 845] on link "1a. Suggested for Triaging - codeql" at bounding box center [211, 847] width 212 height 16
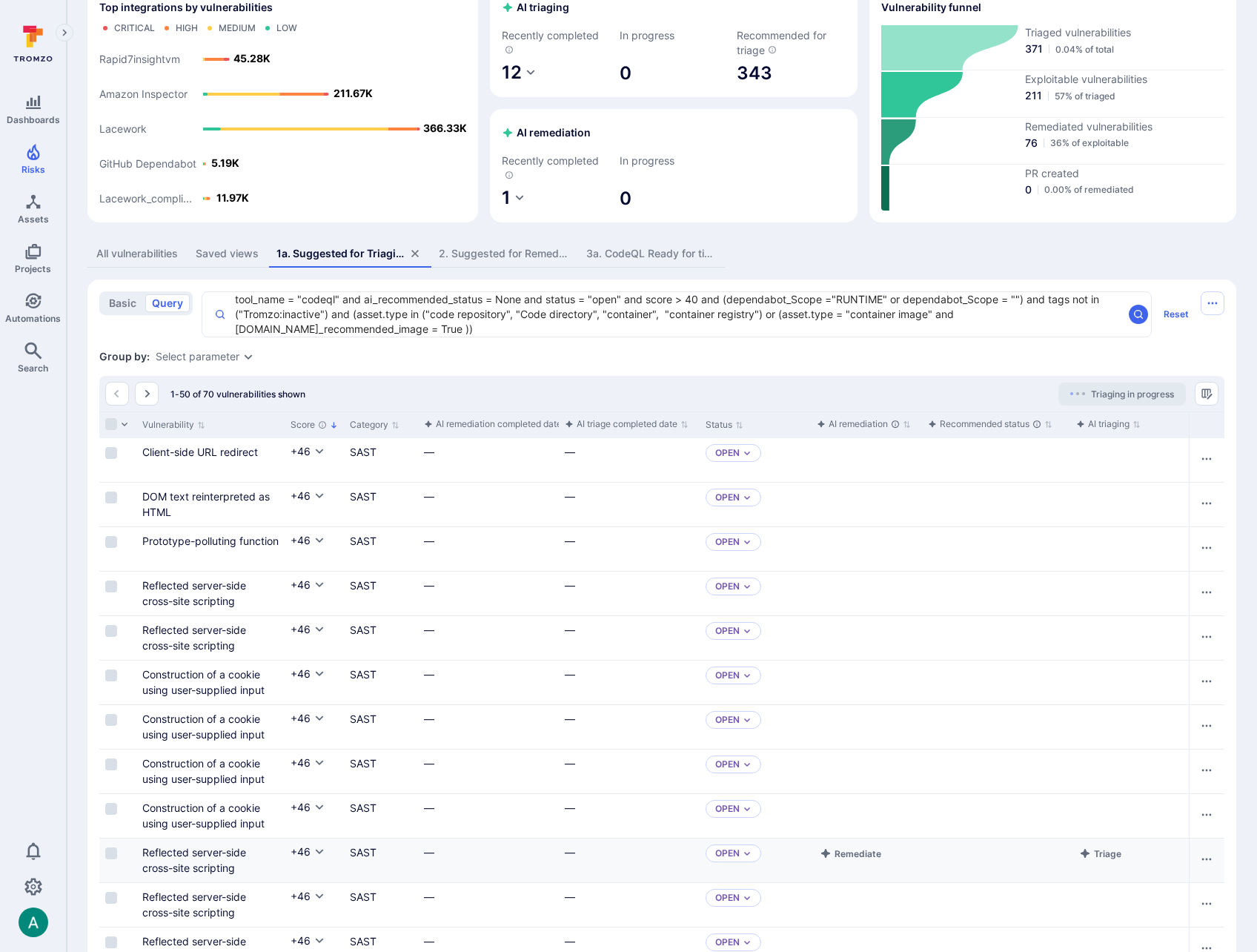
scroll to position [75, 0]
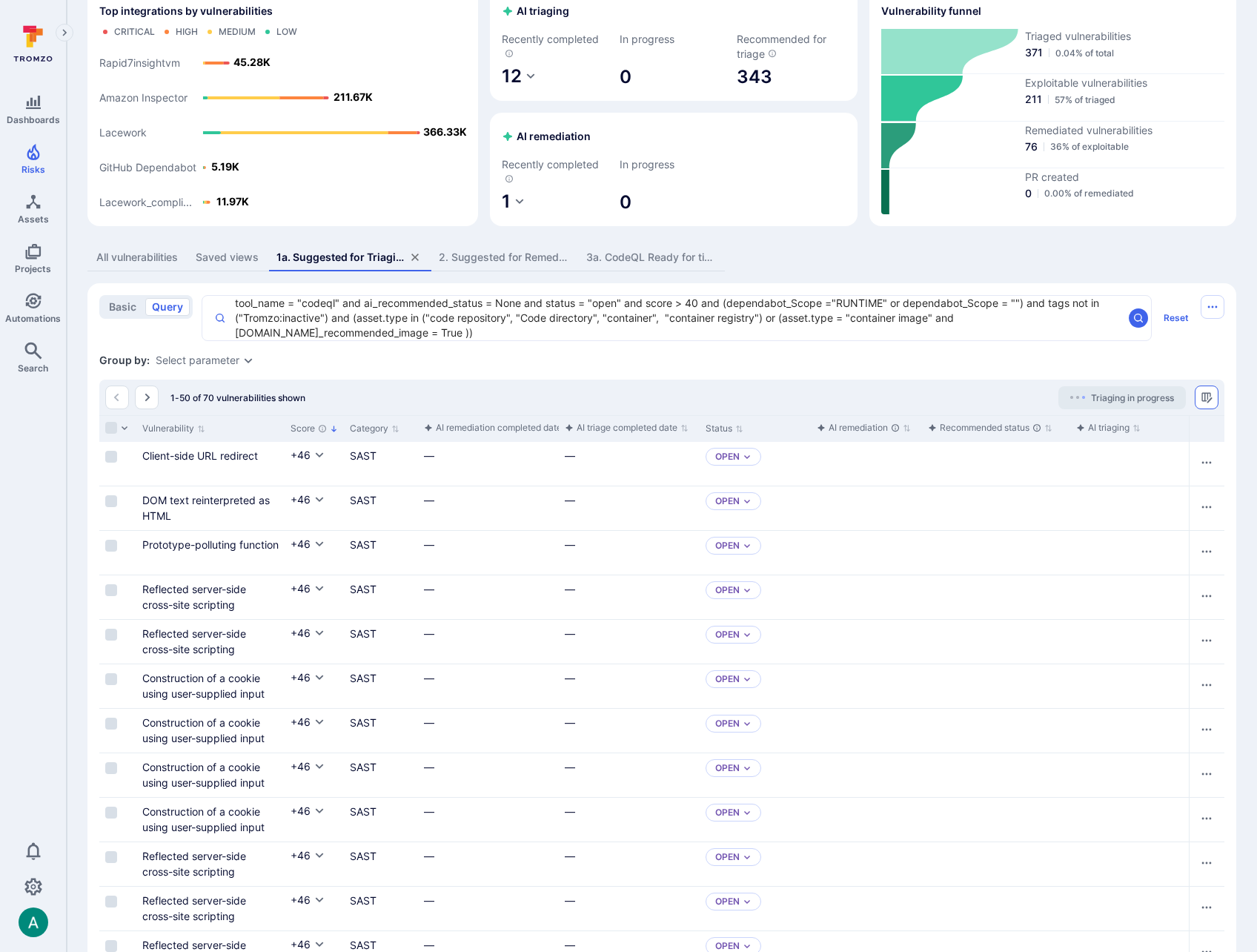
click at [1211, 400] on icon "Manage columns" at bounding box center [1207, 396] width 12 height 12
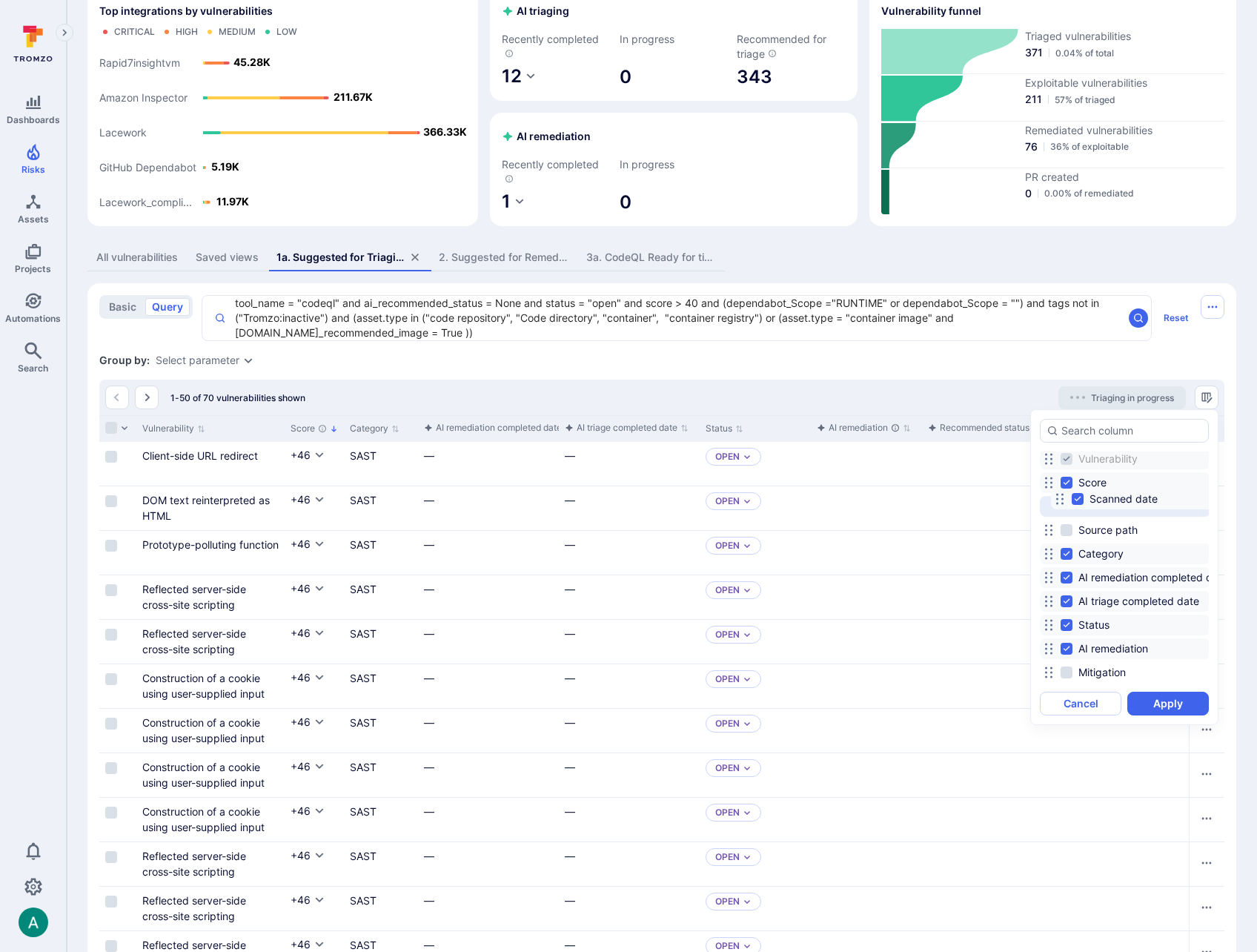
scroll to position [22, 0]
drag, startPoint x: 1050, startPoint y: 617, endPoint x: 1060, endPoint y: 504, distance: 113.4
click at [1060, 504] on icon at bounding box center [1059, 502] width 12 height 12
click at [1166, 708] on button "Apply" at bounding box center [1168, 703] width 81 height 24
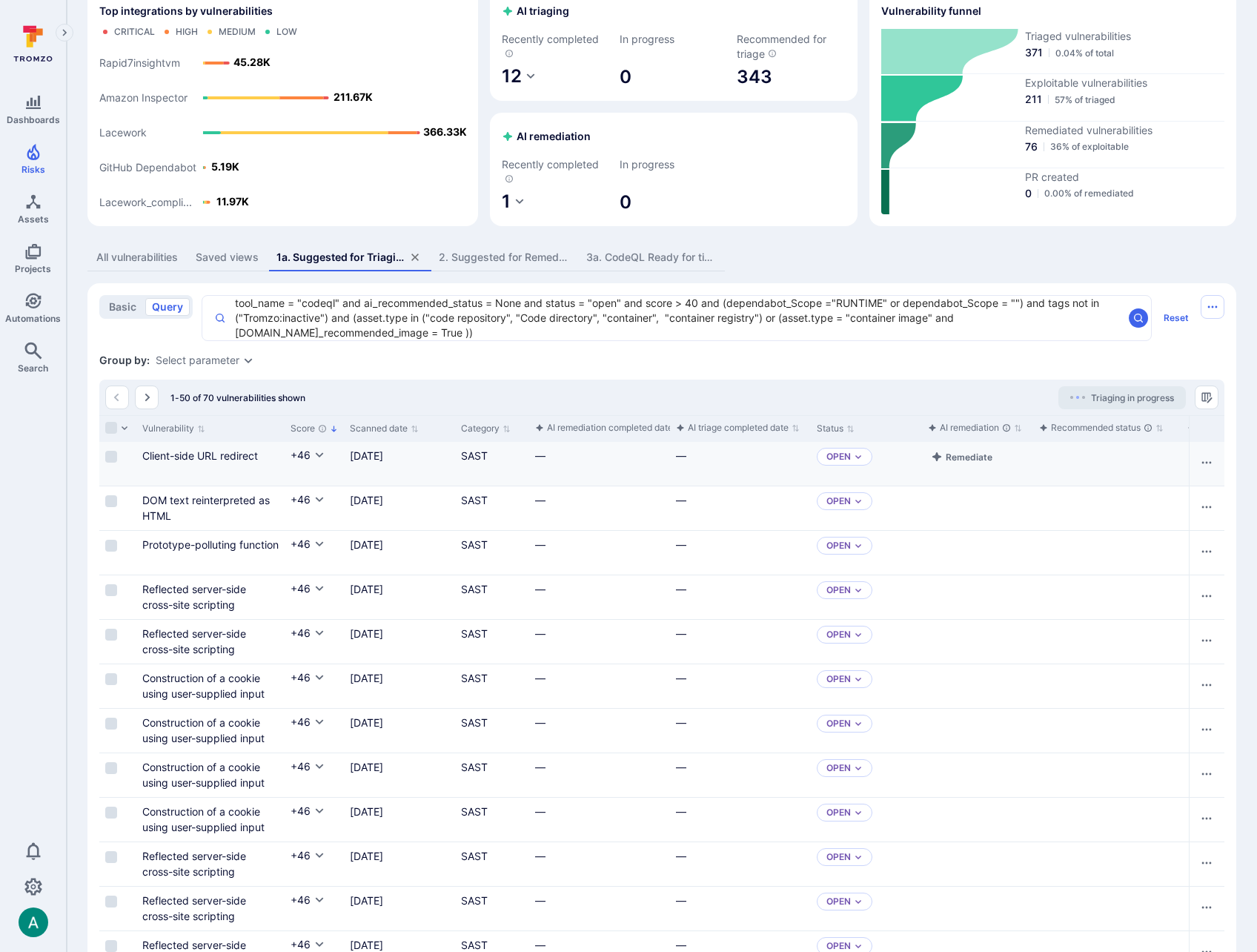
scroll to position [73, 0]
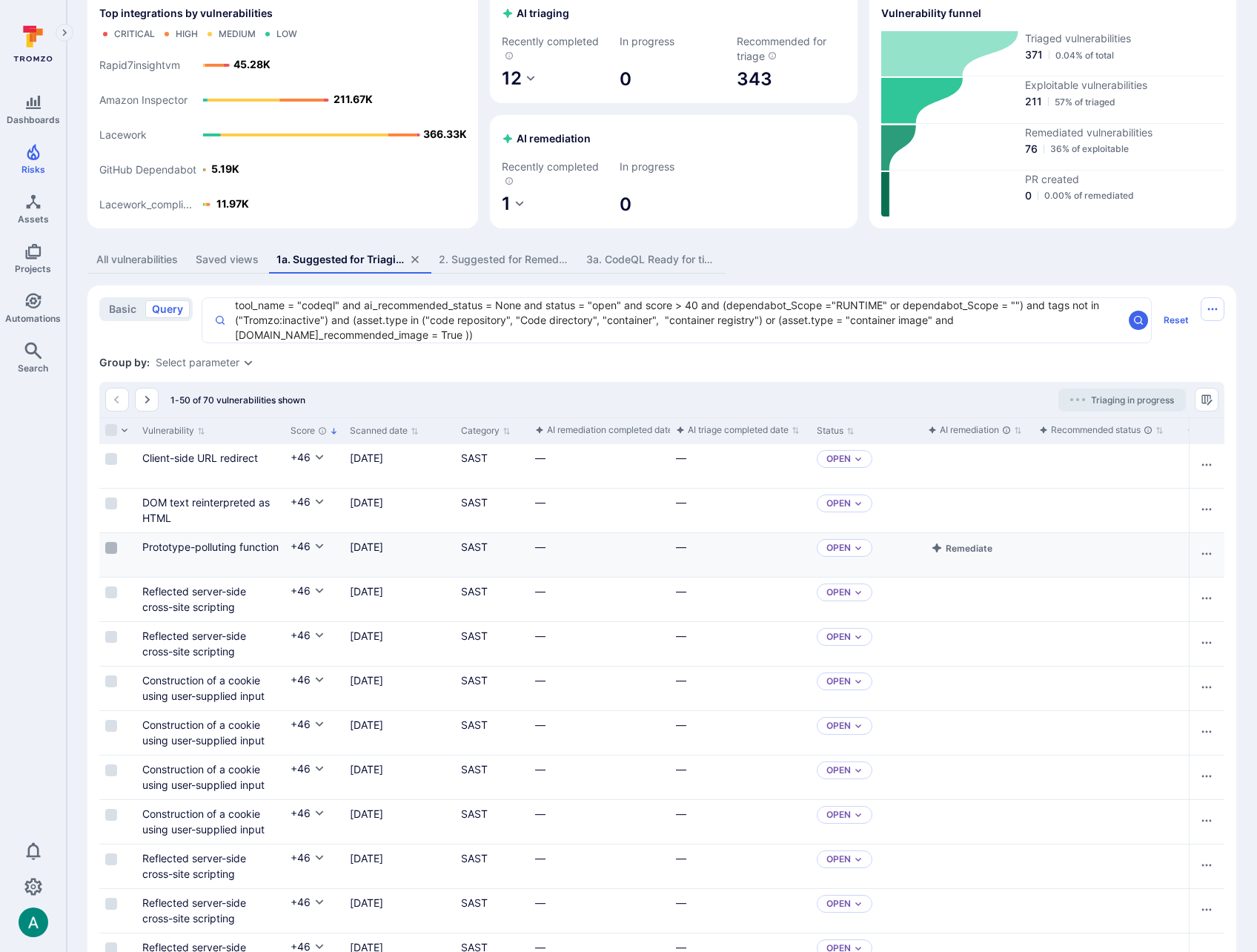
click at [106, 549] on input "Select row" at bounding box center [111, 547] width 12 height 12
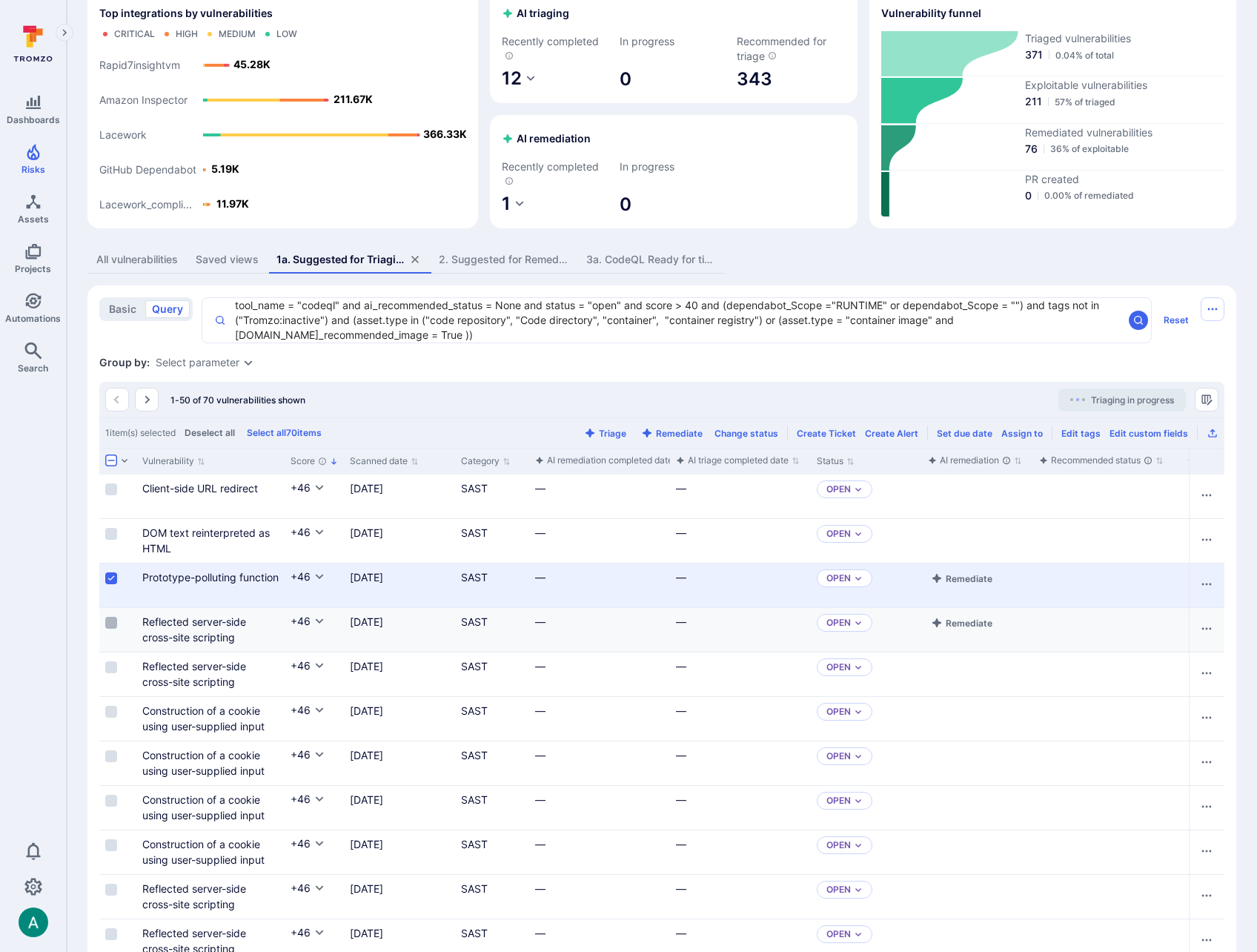
click at [113, 621] on input "Select row" at bounding box center [111, 622] width 12 height 12
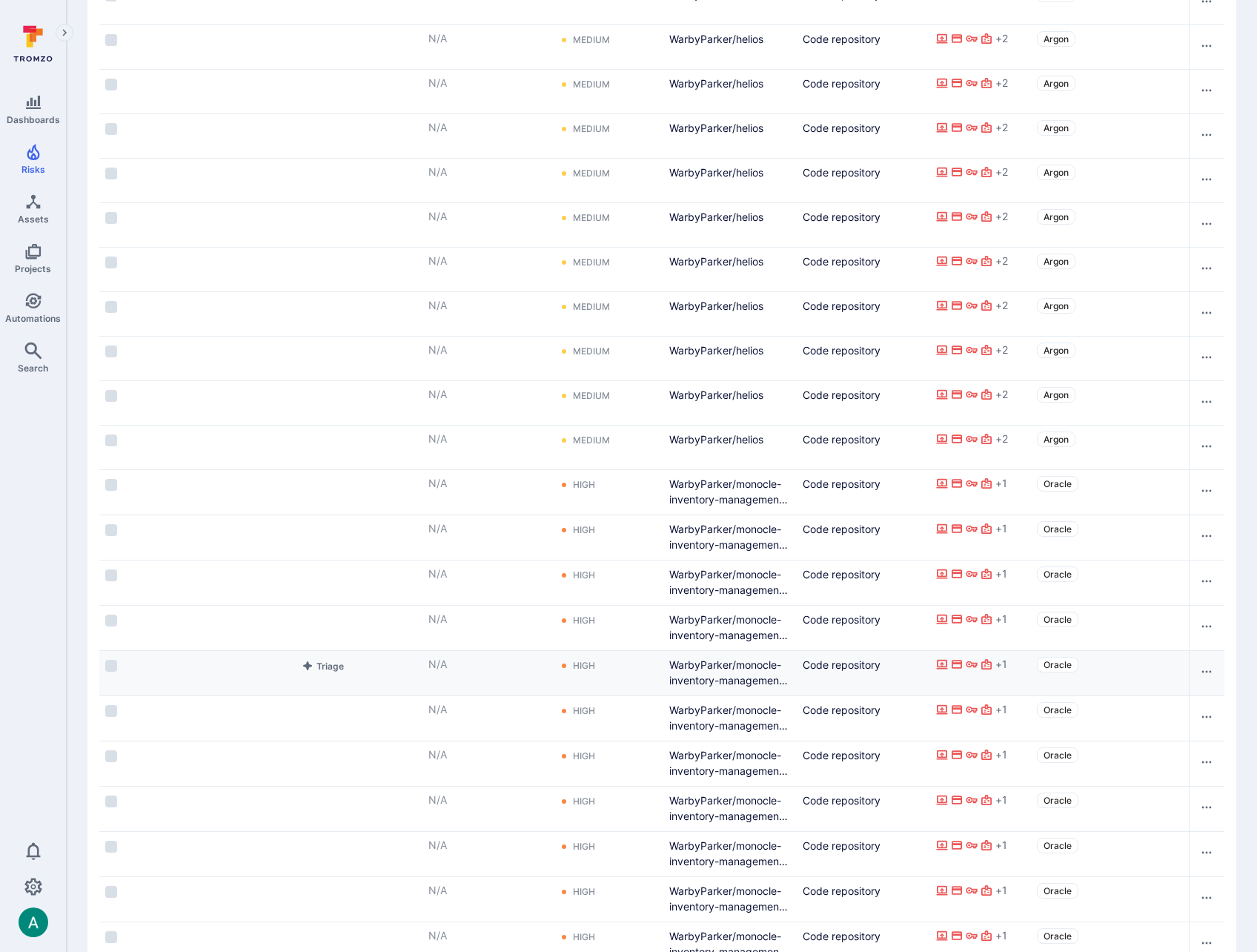
scroll to position [0, 0]
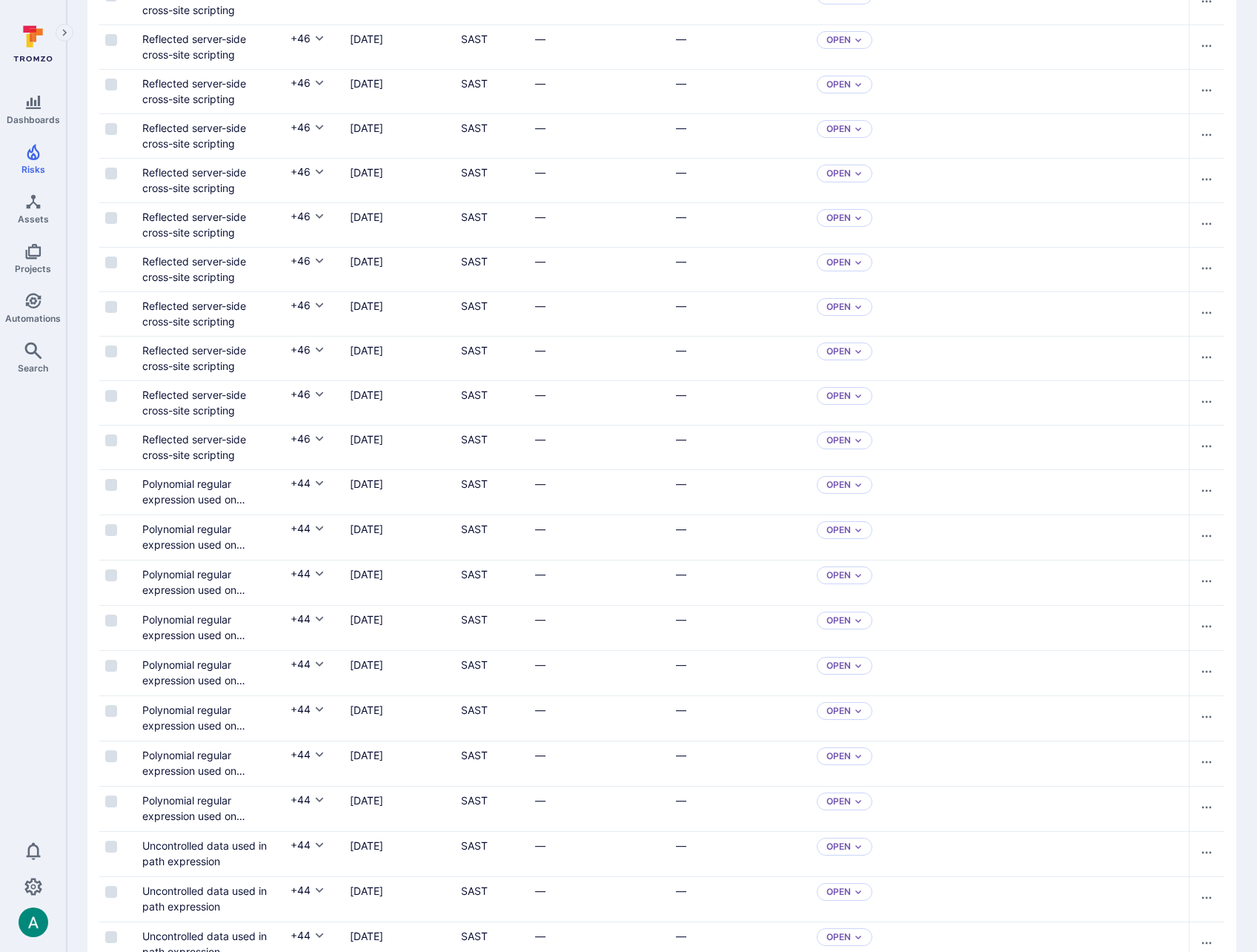
click at [110, 530] on input "Select row" at bounding box center [111, 530] width 12 height 12
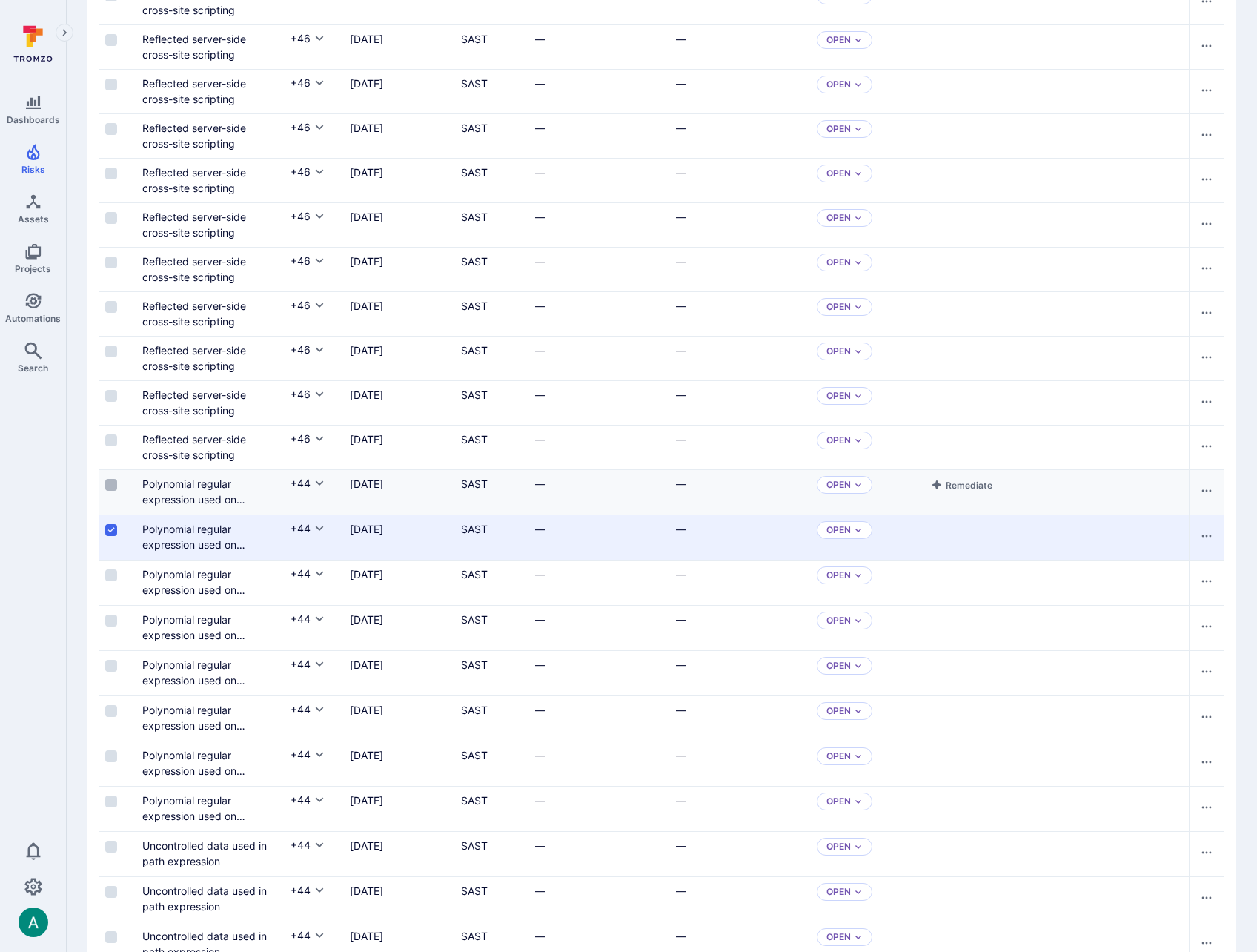
click at [110, 479] on input "Select row" at bounding box center [111, 484] width 12 height 12
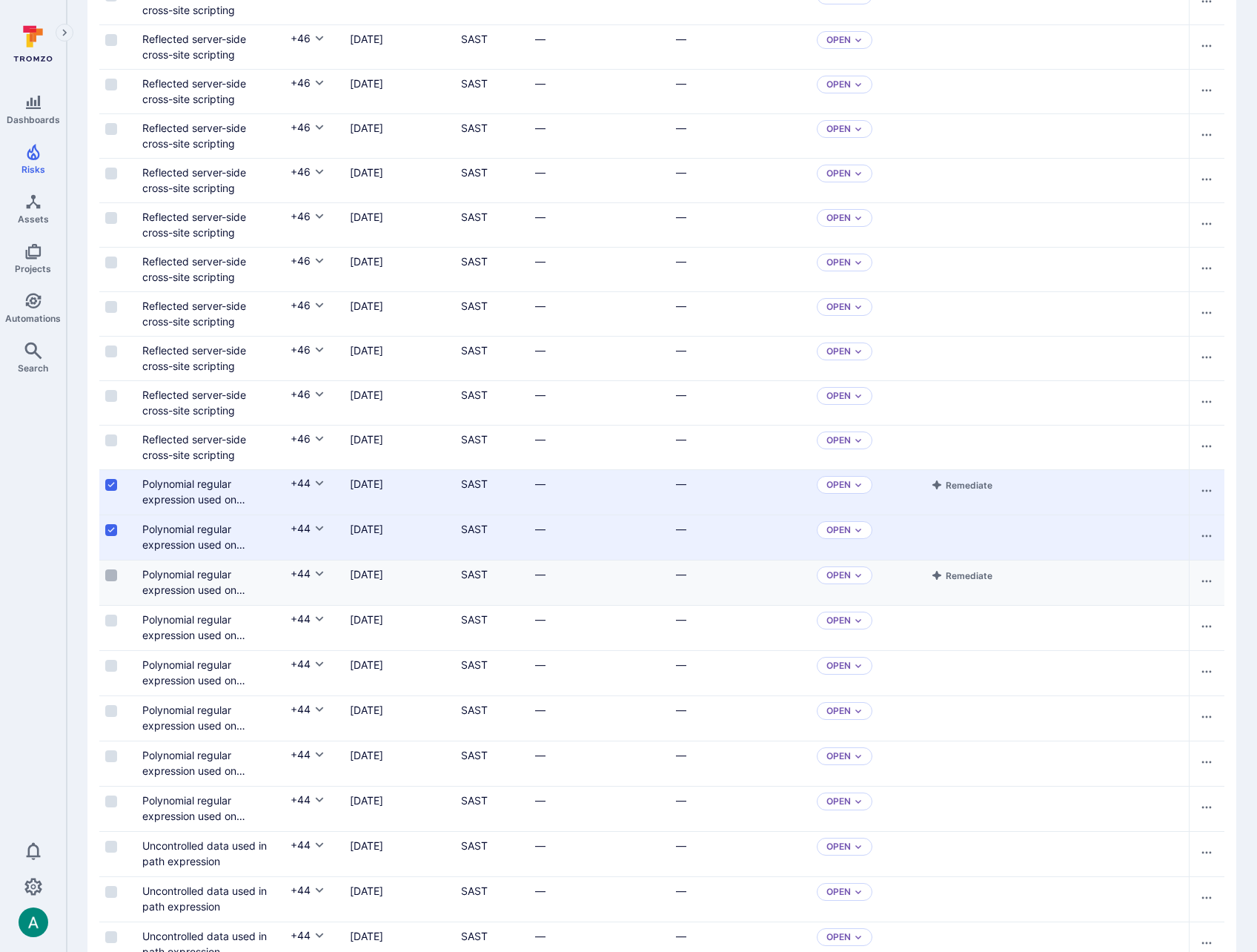
click at [111, 574] on input "Select row" at bounding box center [111, 575] width 12 height 12
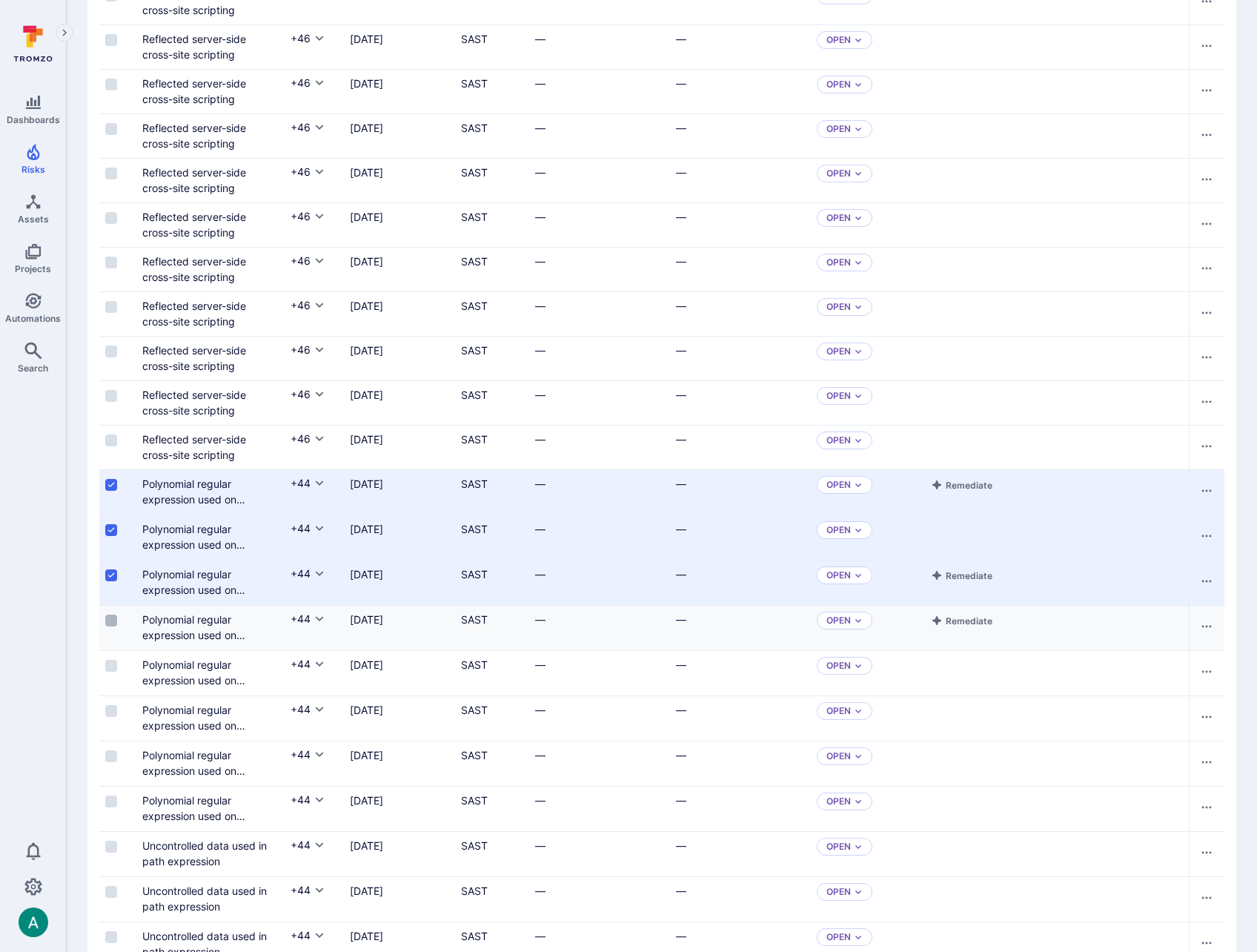
click at [112, 620] on input "Select row" at bounding box center [111, 620] width 12 height 12
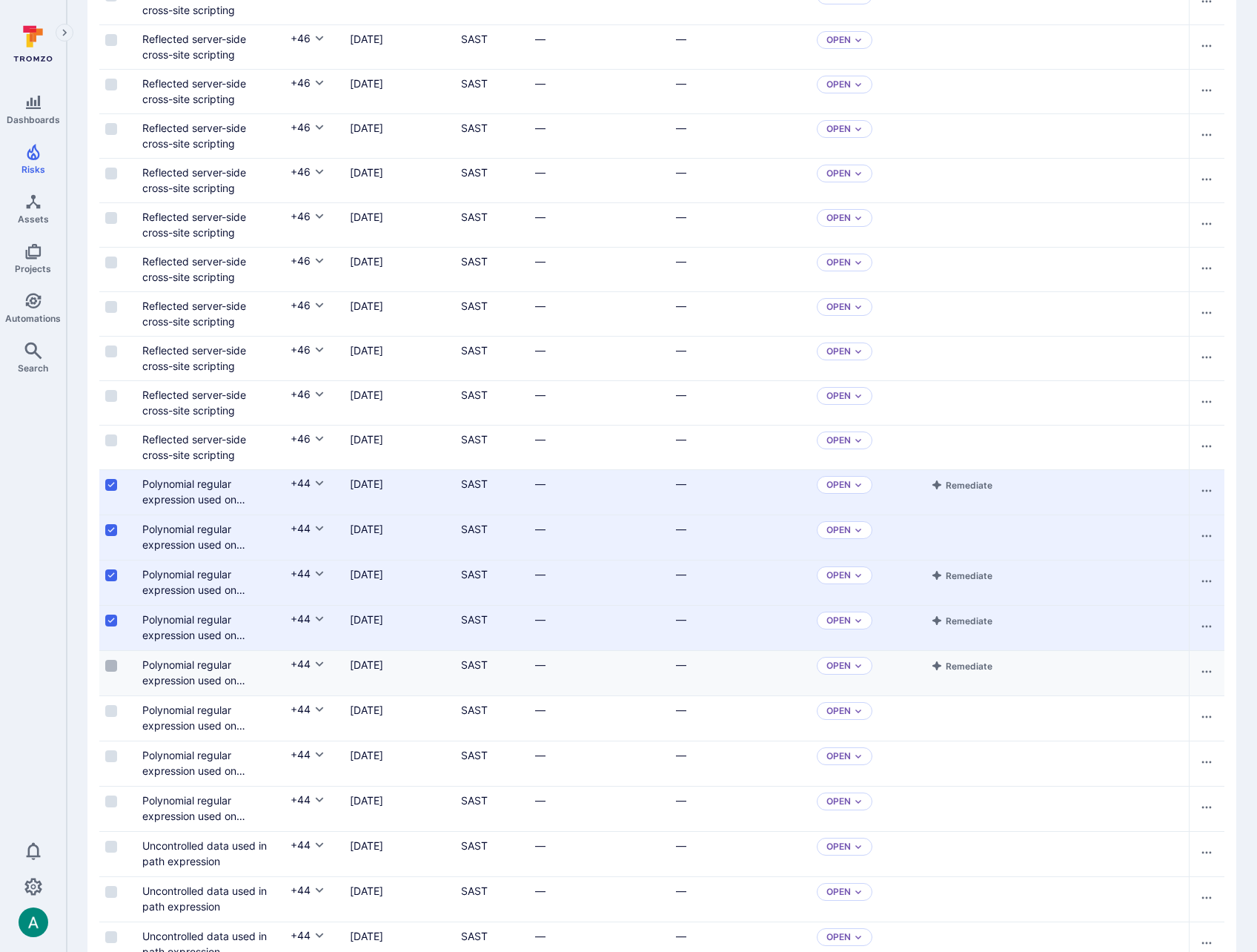
click at [113, 664] on input "Select row" at bounding box center [111, 665] width 12 height 12
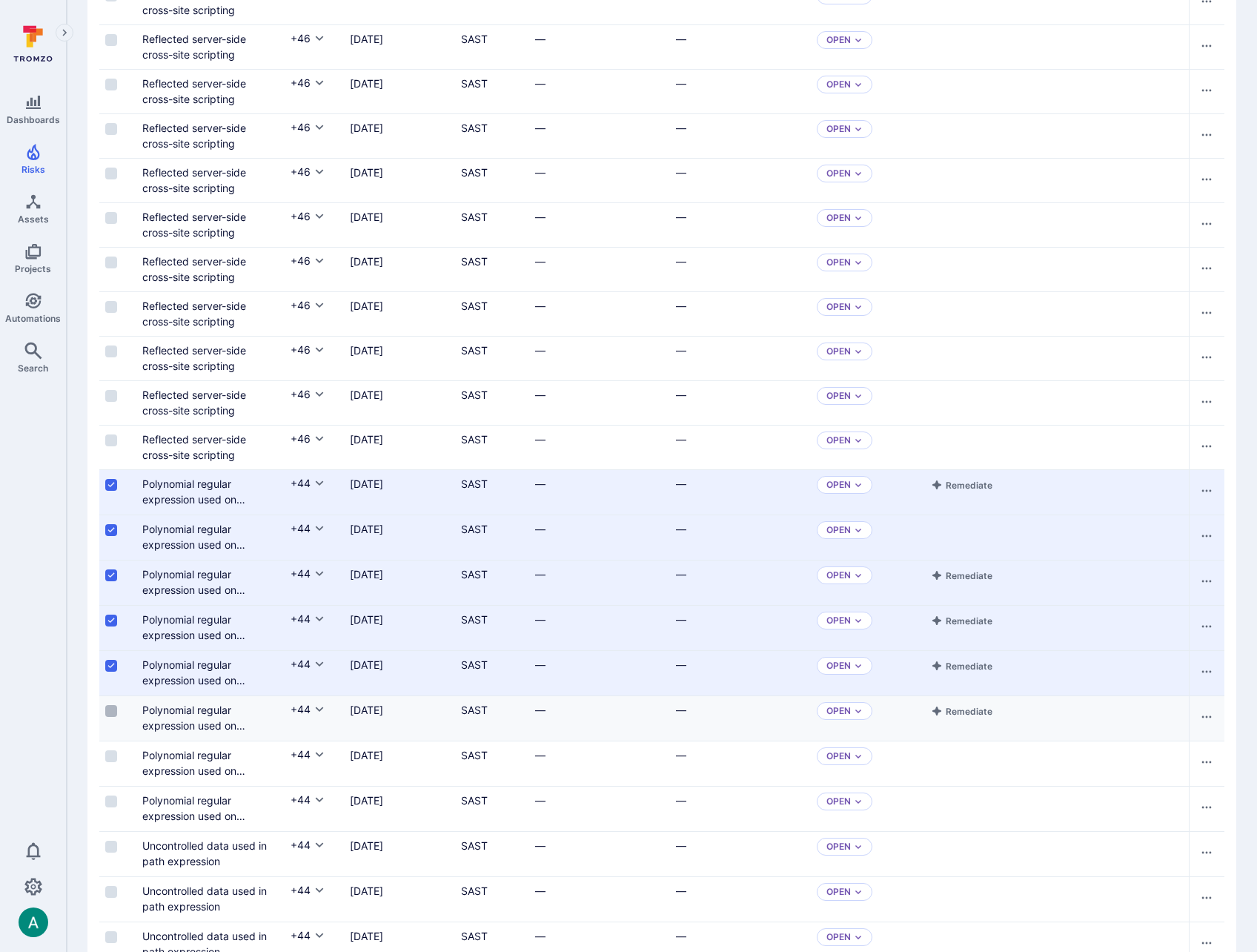
click at [109, 710] on input "Select row" at bounding box center [111, 711] width 12 height 12
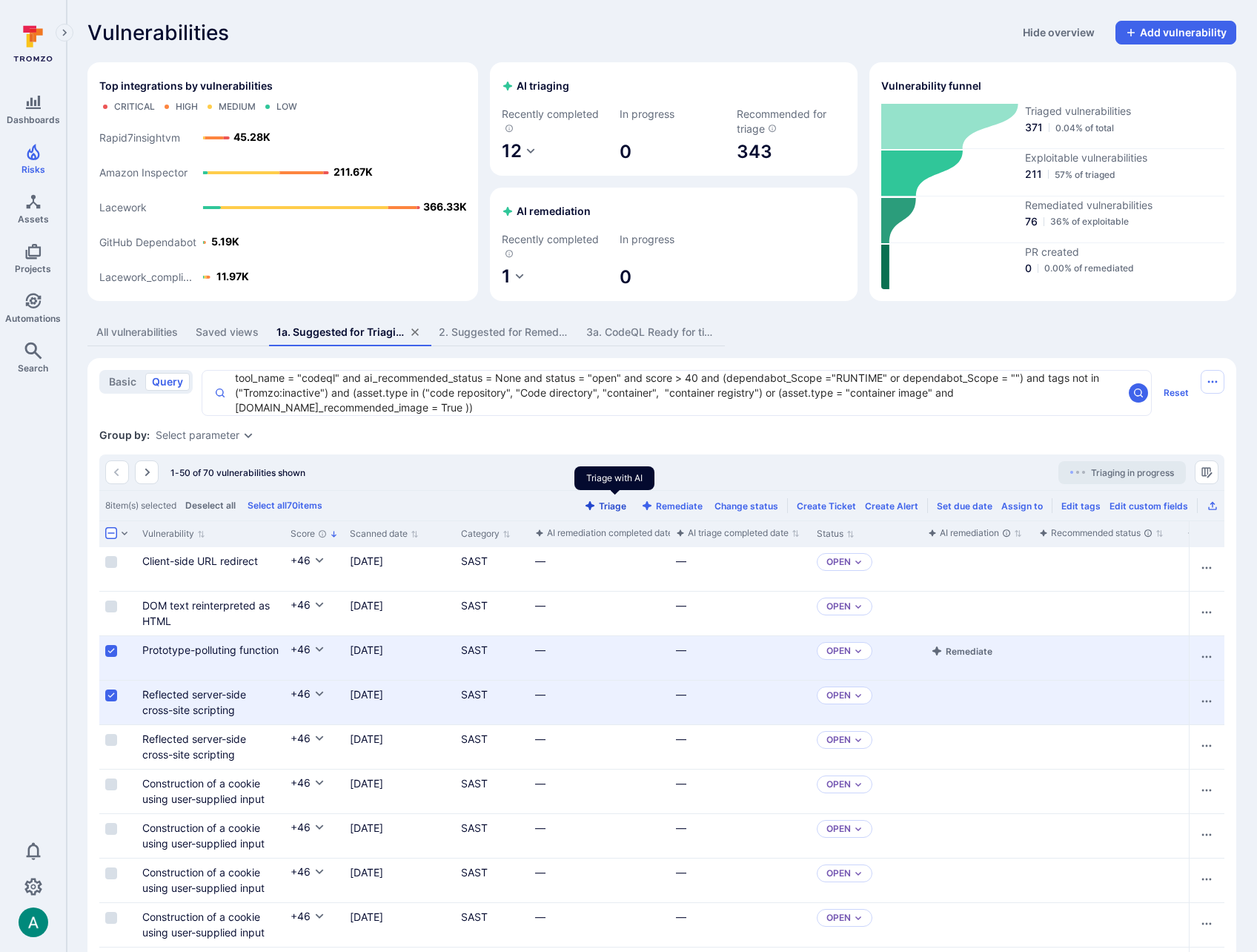
click at [606, 503] on button "Triage" at bounding box center [605, 506] width 48 height 11
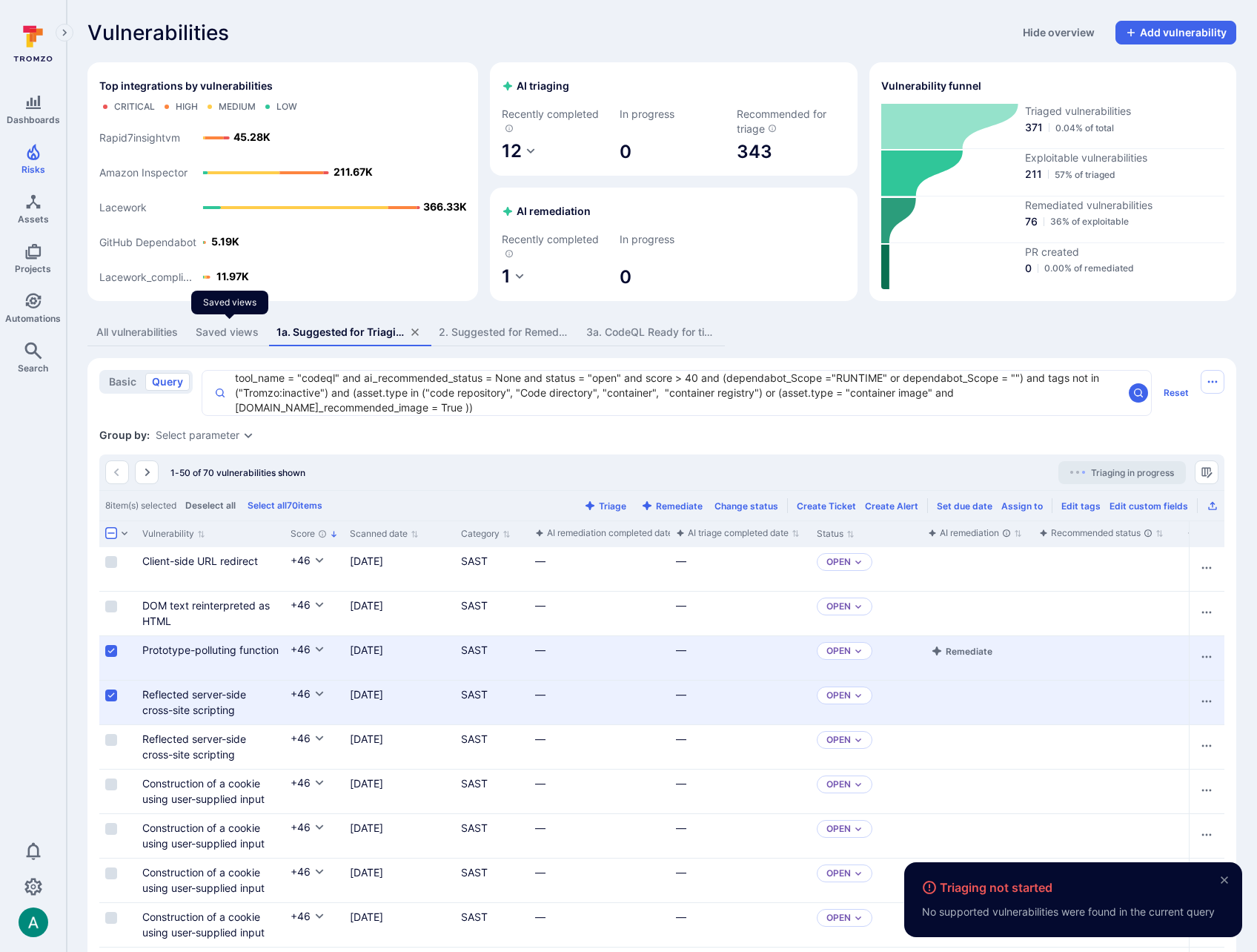
click at [224, 331] on div "Saved views" at bounding box center [227, 332] width 63 height 15
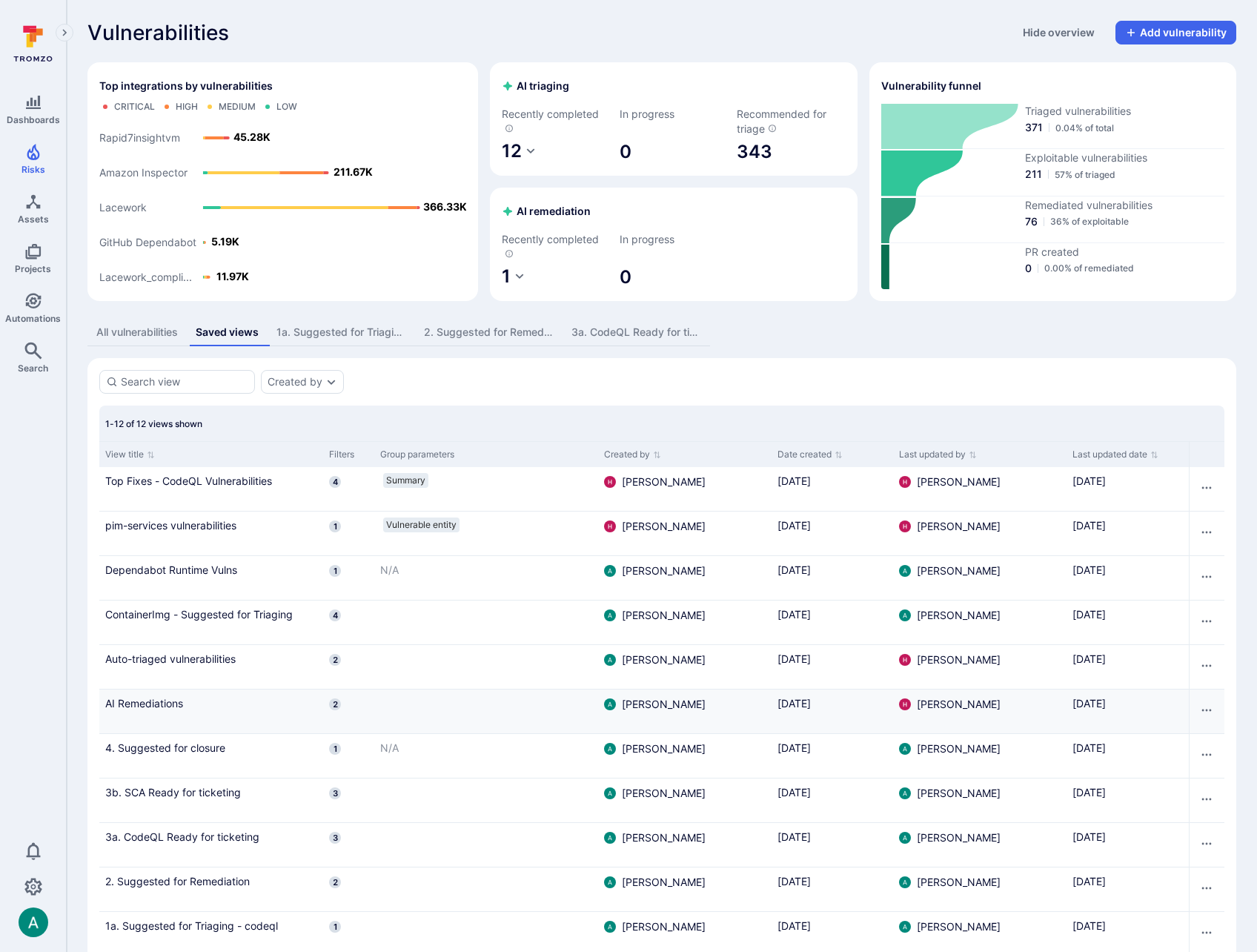
scroll to position [81, 0]
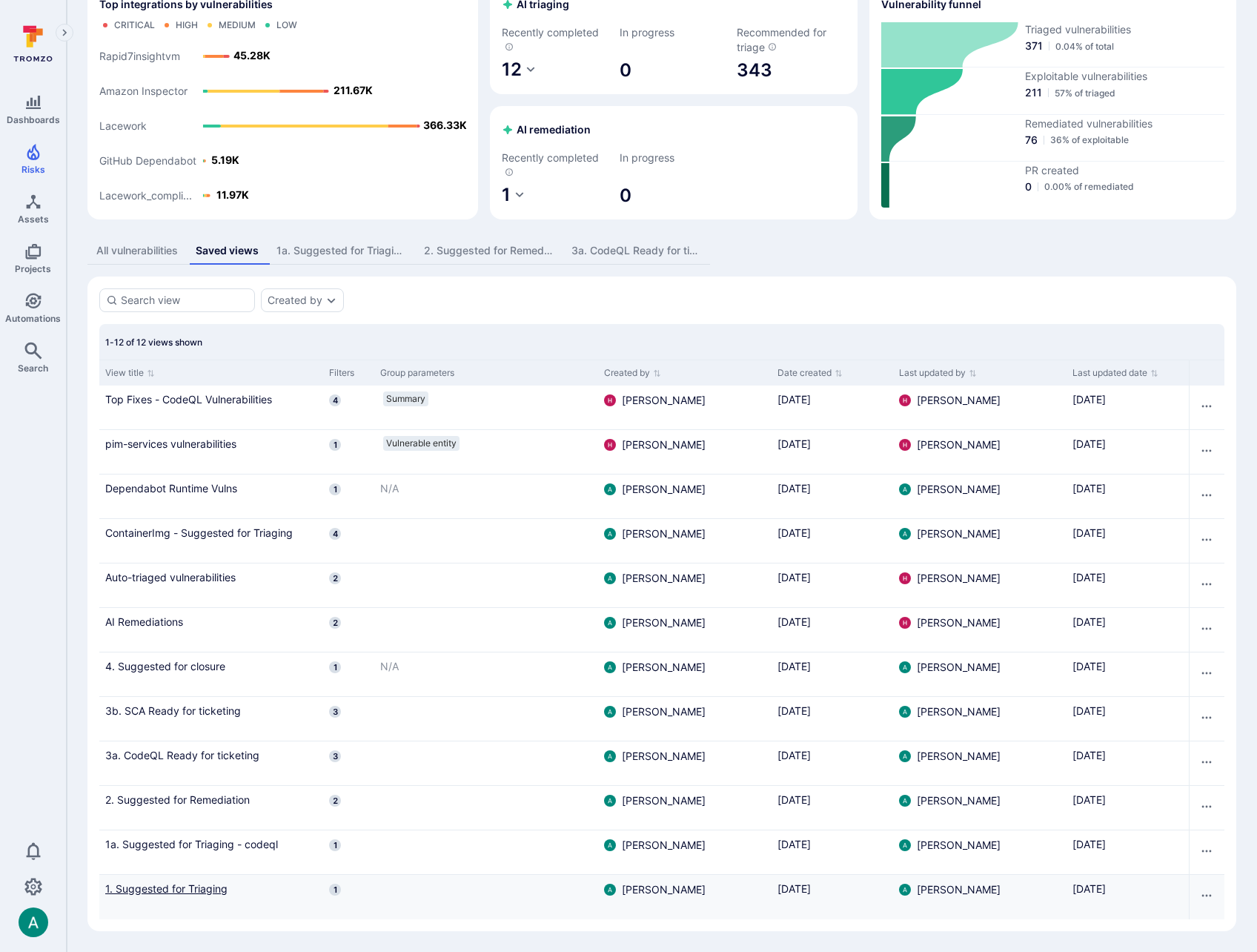
click at [207, 885] on link "1. Suggested for Triaging" at bounding box center [211, 888] width 212 height 16
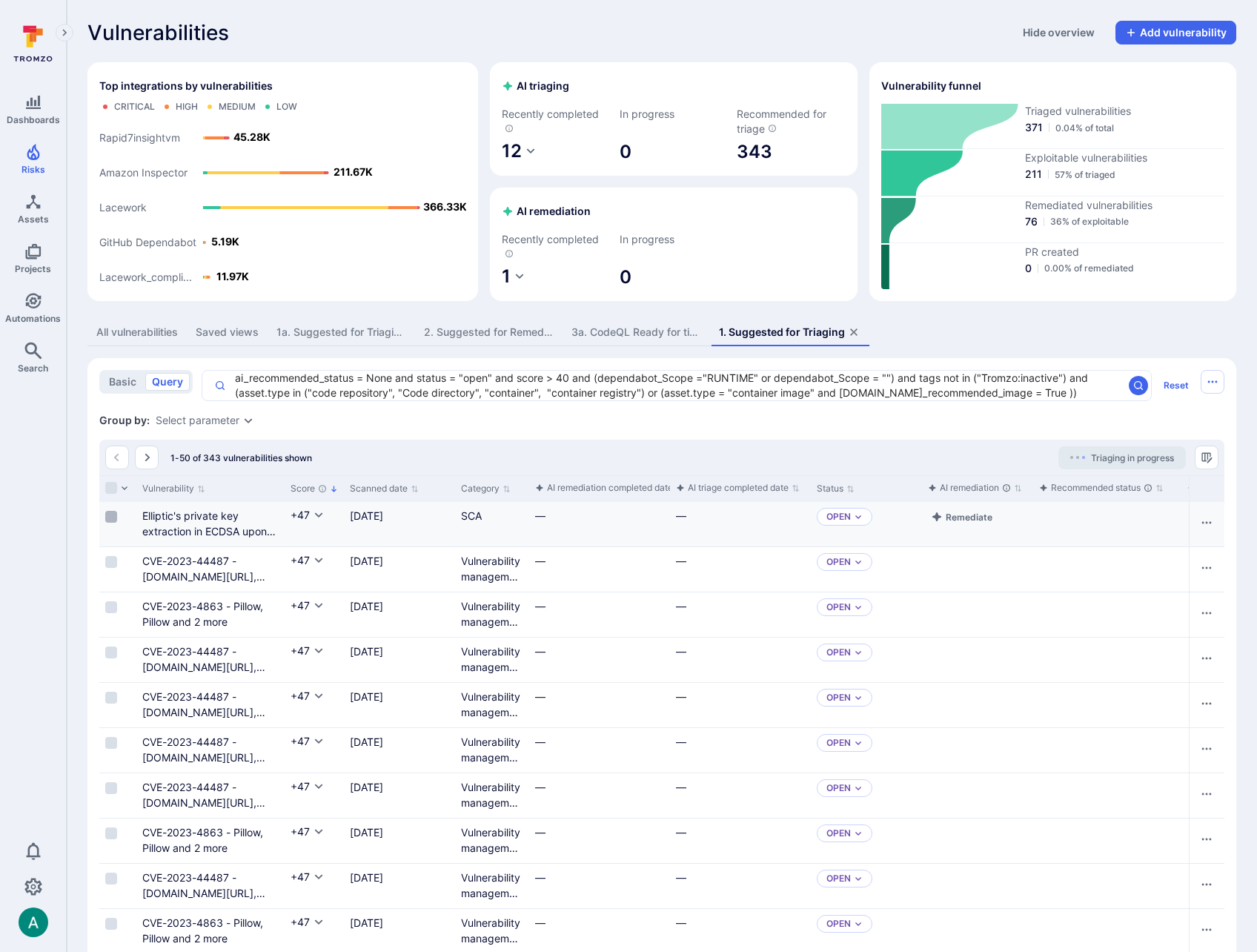
click at [114, 515] on input "Select row" at bounding box center [111, 516] width 12 height 12
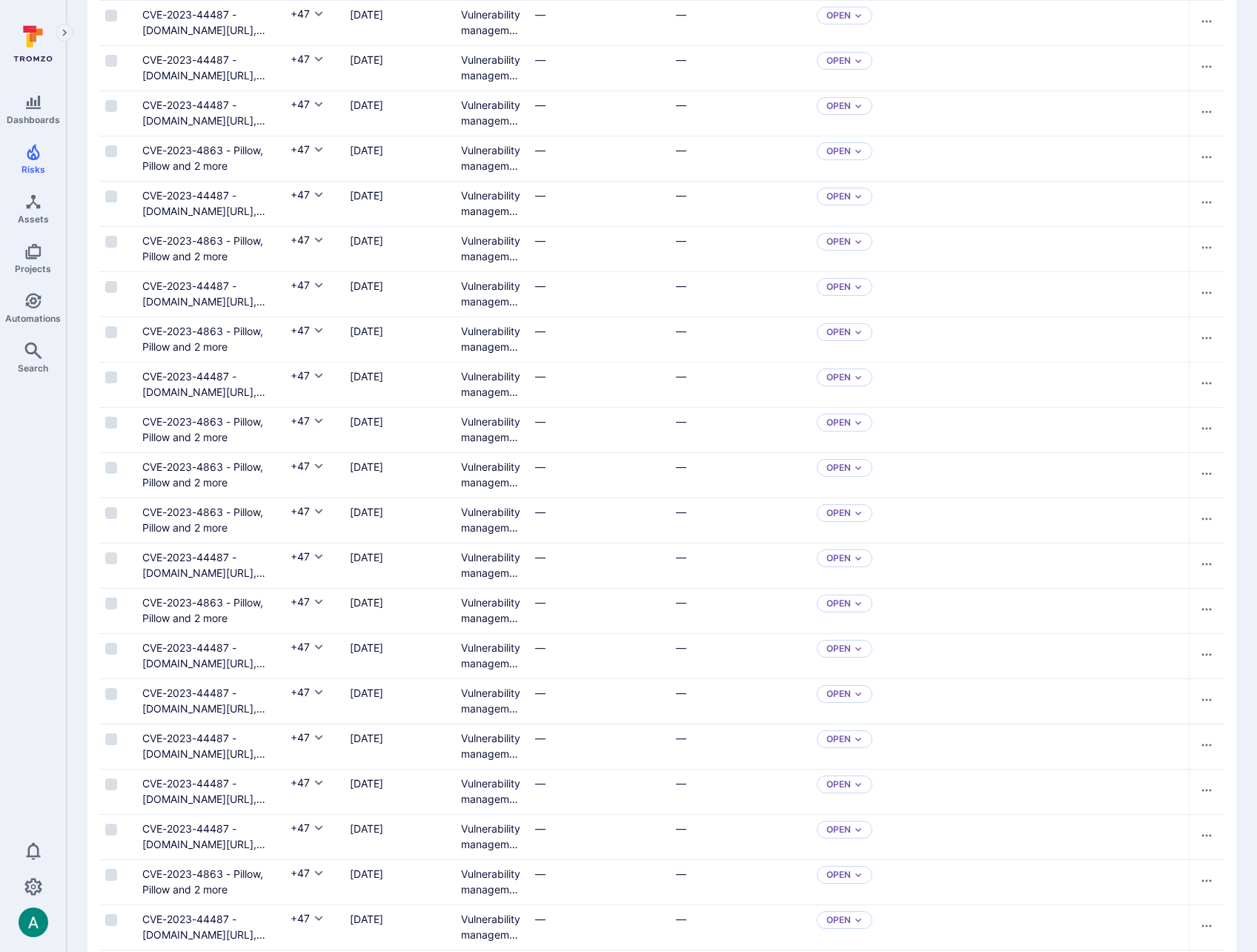
scroll to position [1904, 0]
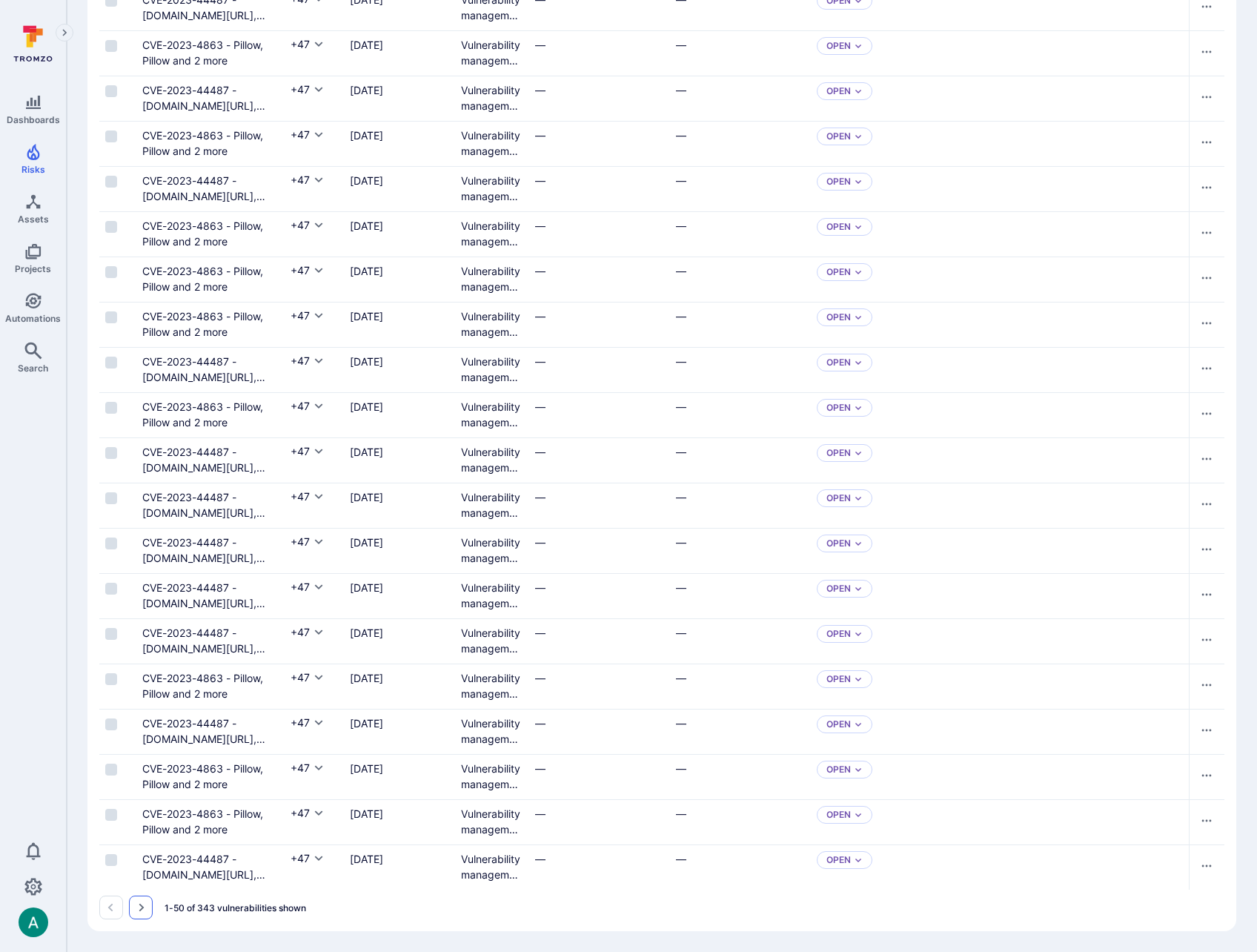
click at [147, 904] on button "Go to the next page" at bounding box center [140, 907] width 24 height 24
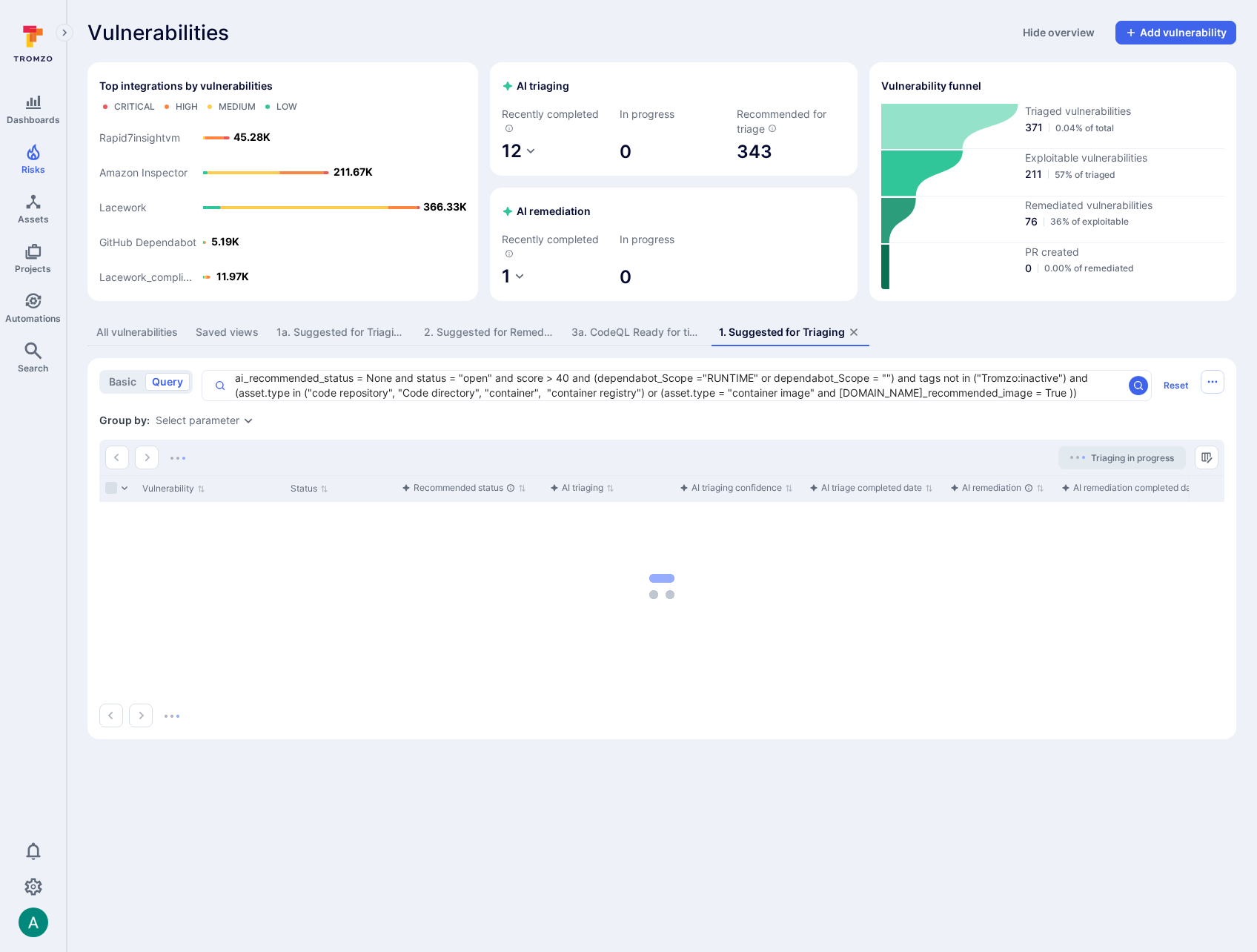
scroll to position [0, 0]
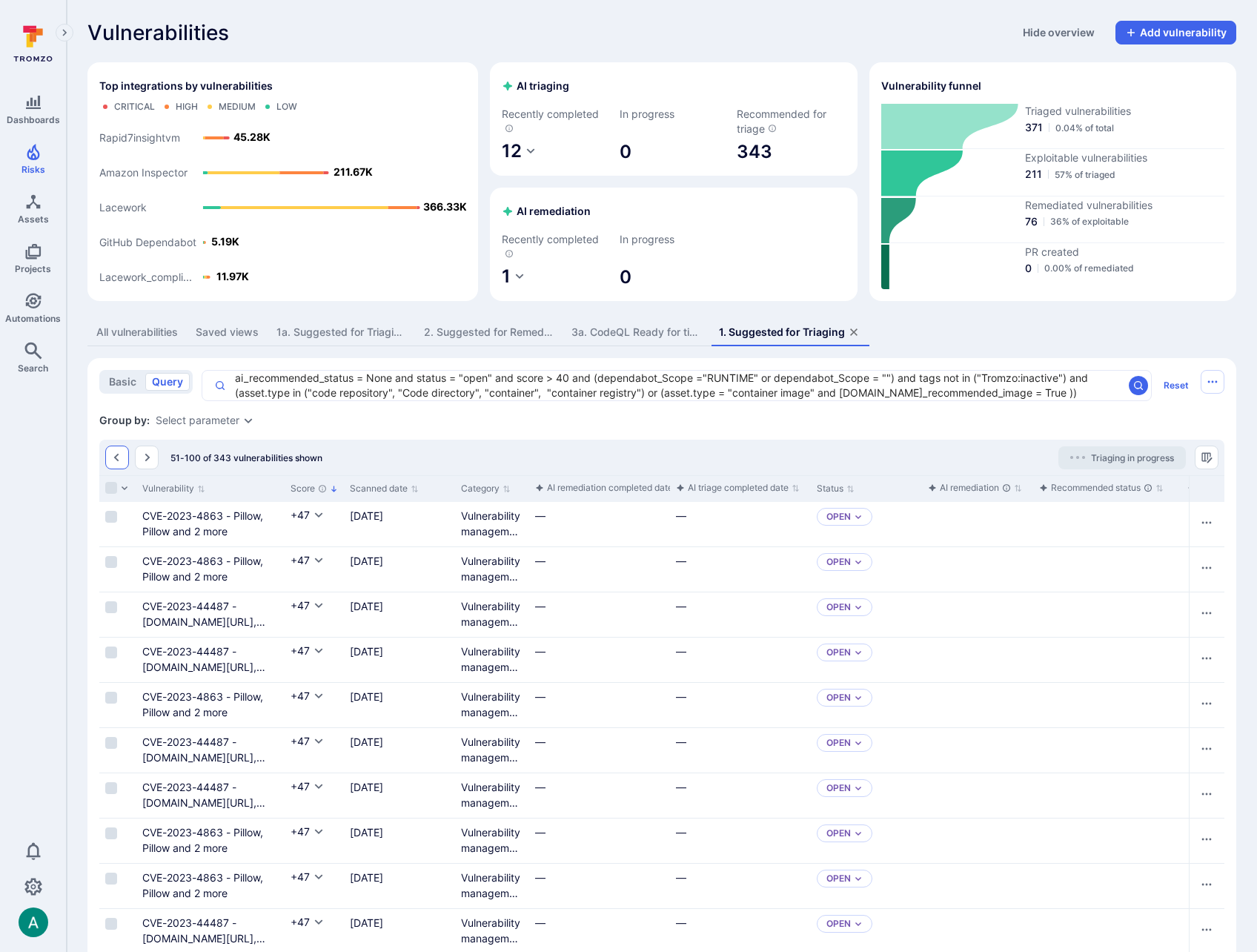
click at [111, 454] on icon "Go to the previous page" at bounding box center [116, 457] width 12 height 12
click at [113, 518] on input "Select row" at bounding box center [111, 516] width 12 height 12
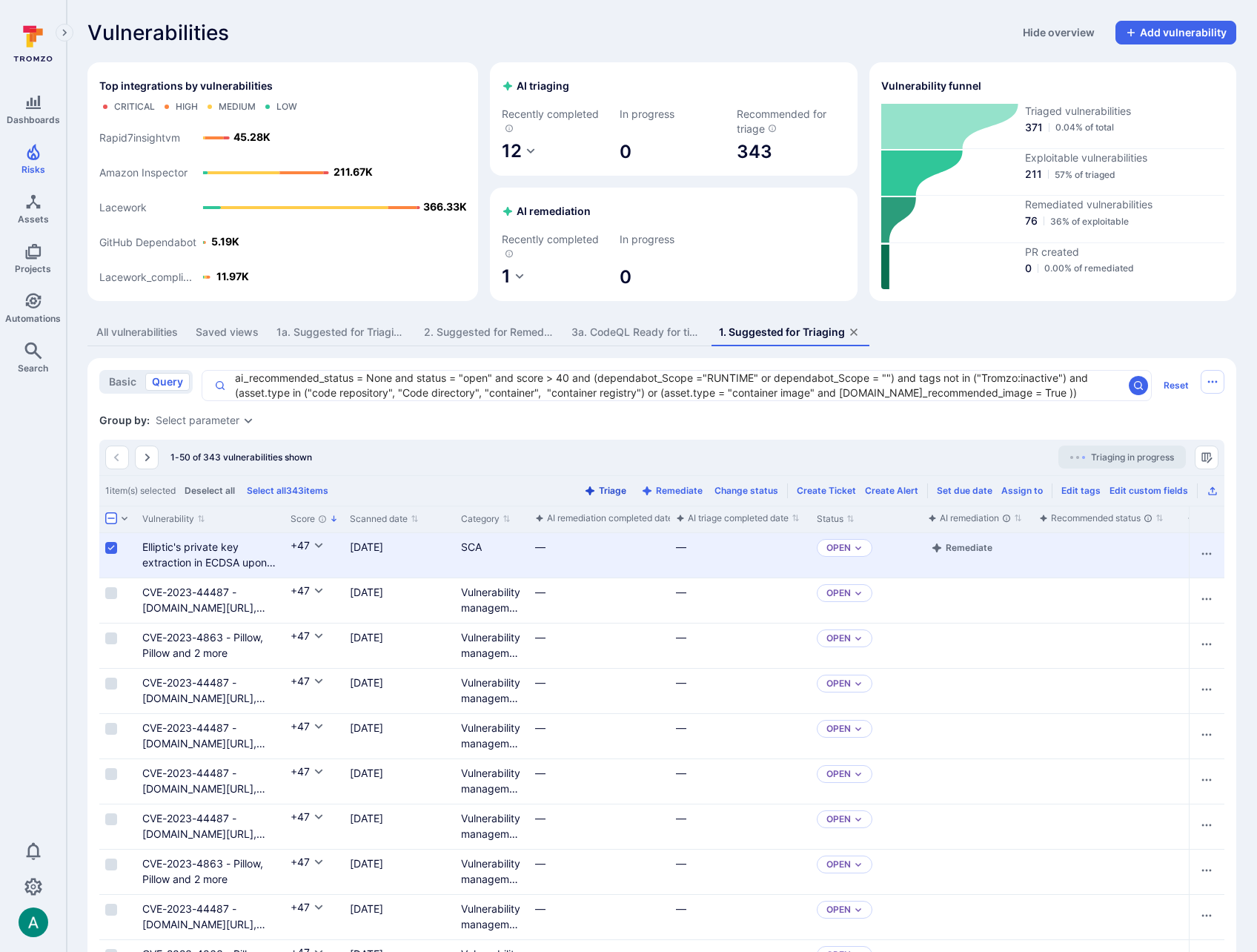
click at [608, 492] on button "Triage" at bounding box center [605, 490] width 48 height 11
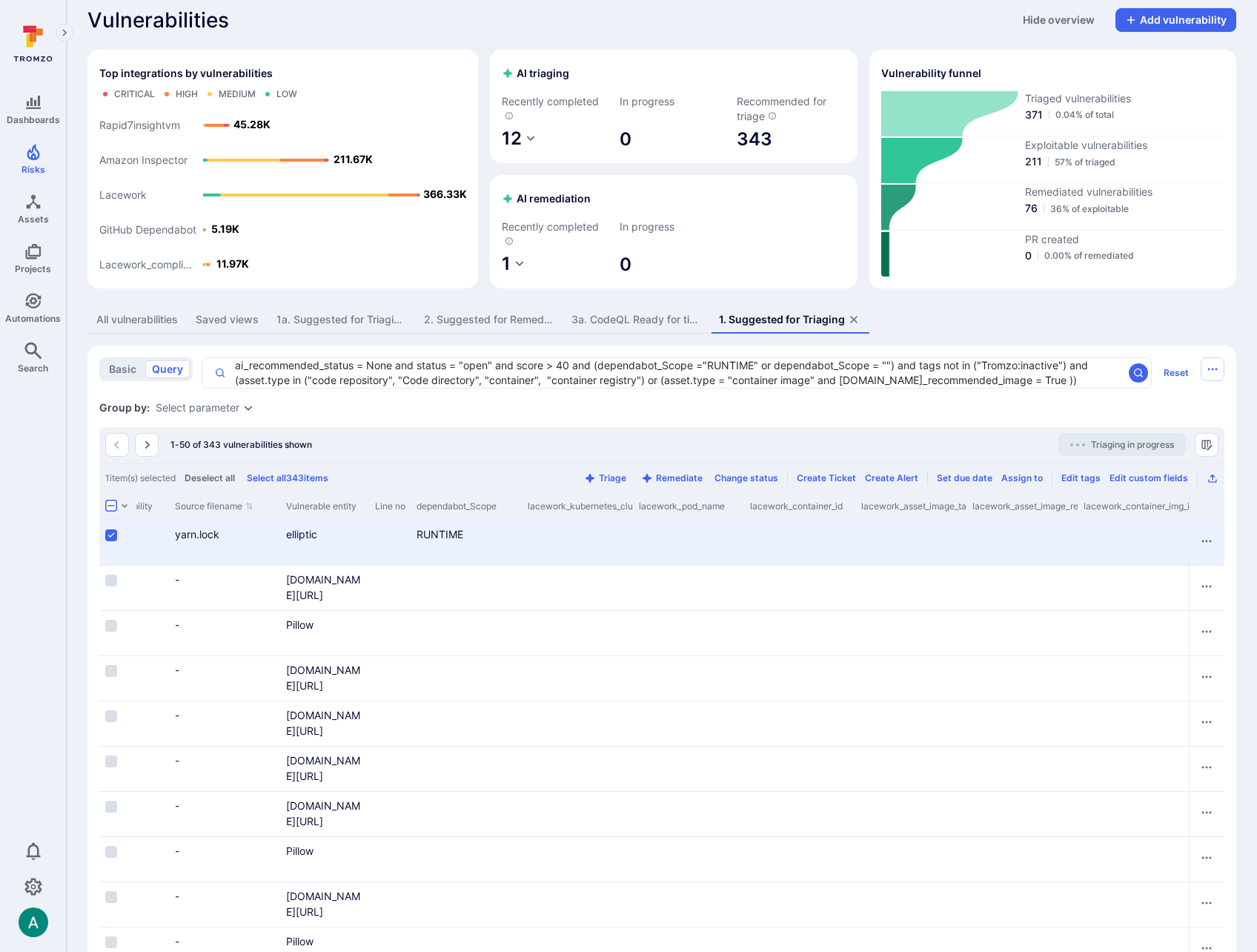
scroll to position [0, 3622]
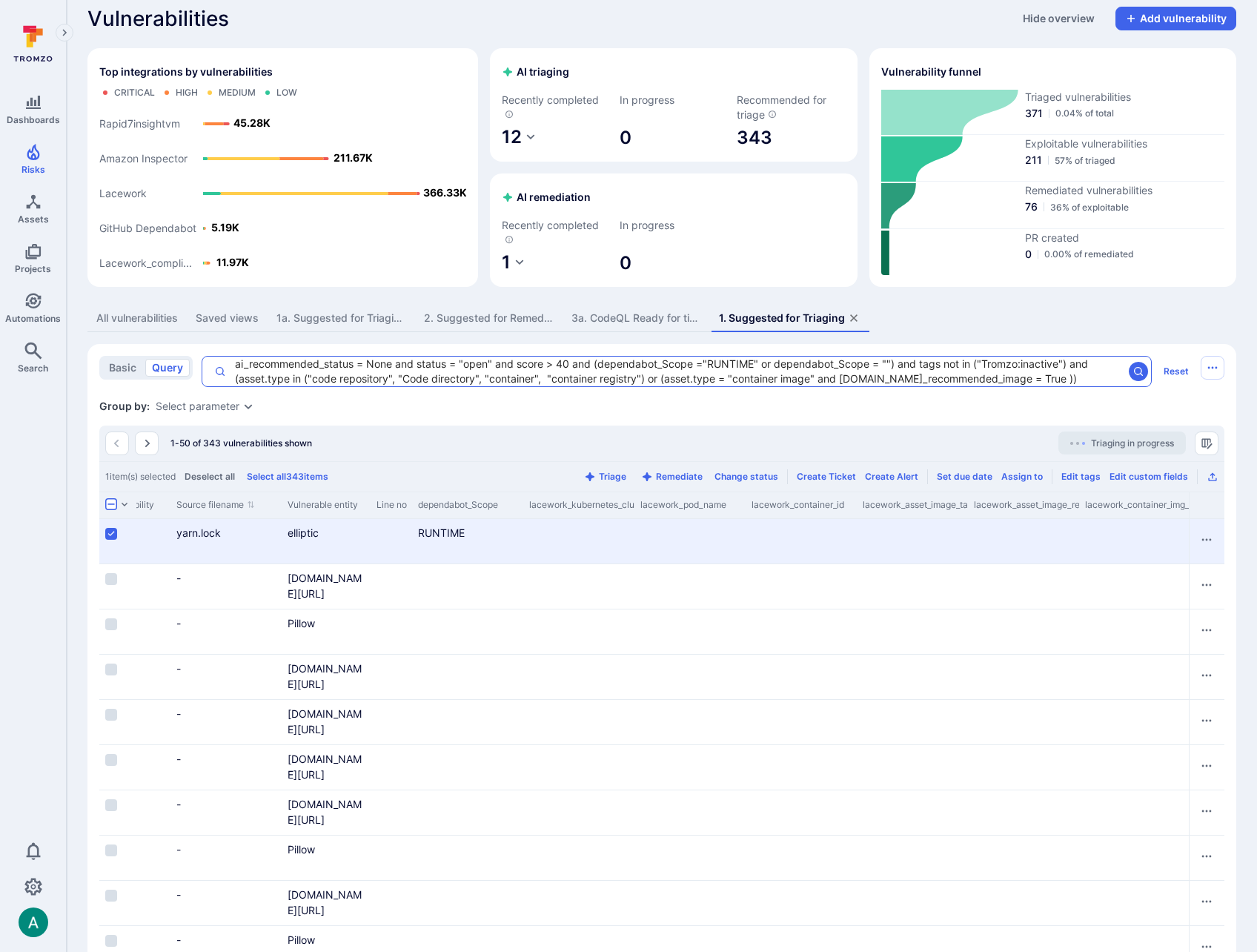
click at [769, 361] on textarea "ai_recommended_status = None and status = "open" and score > 40 and (dependabot…" at bounding box center [674, 372] width 897 height 29
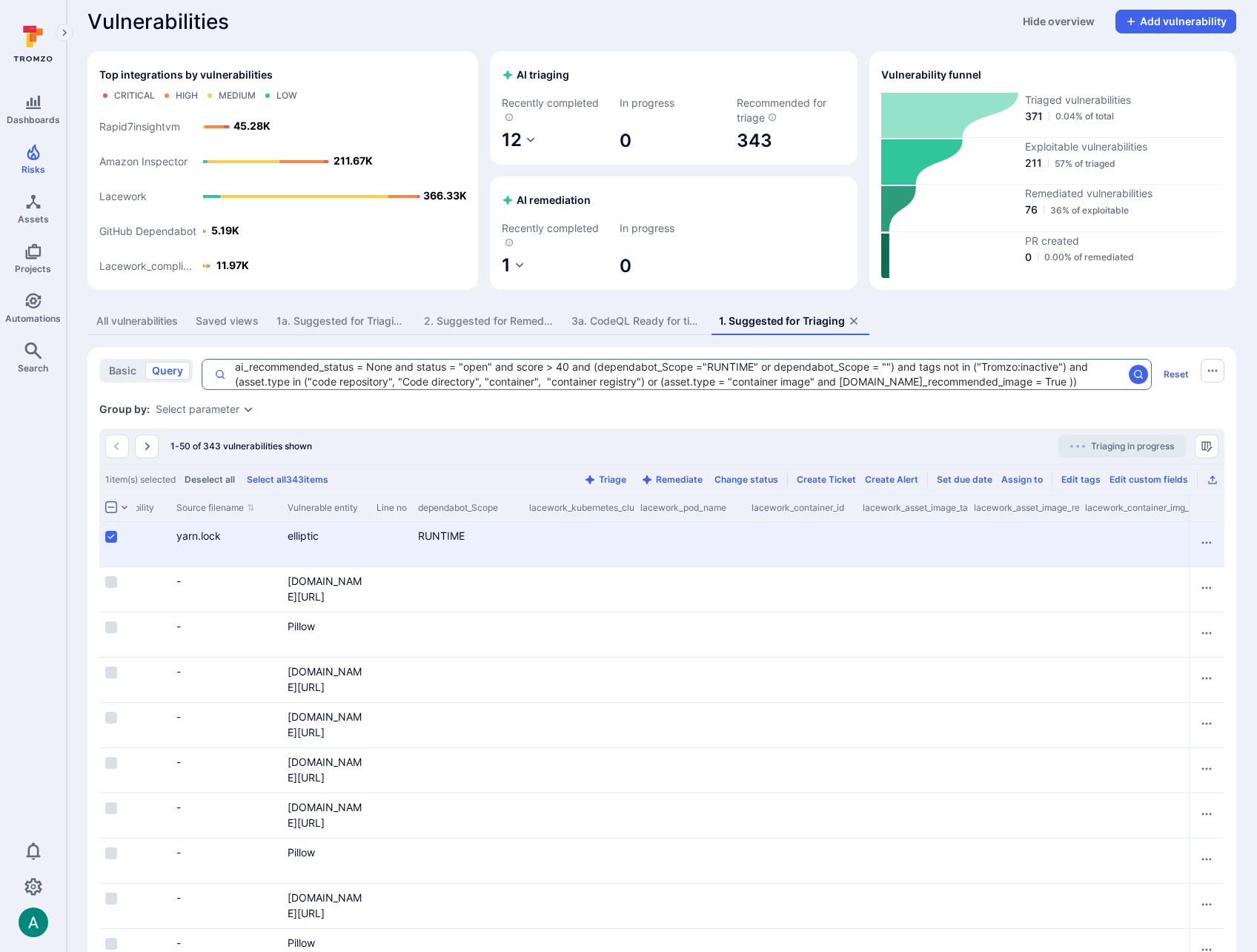
scroll to position [16, 0]
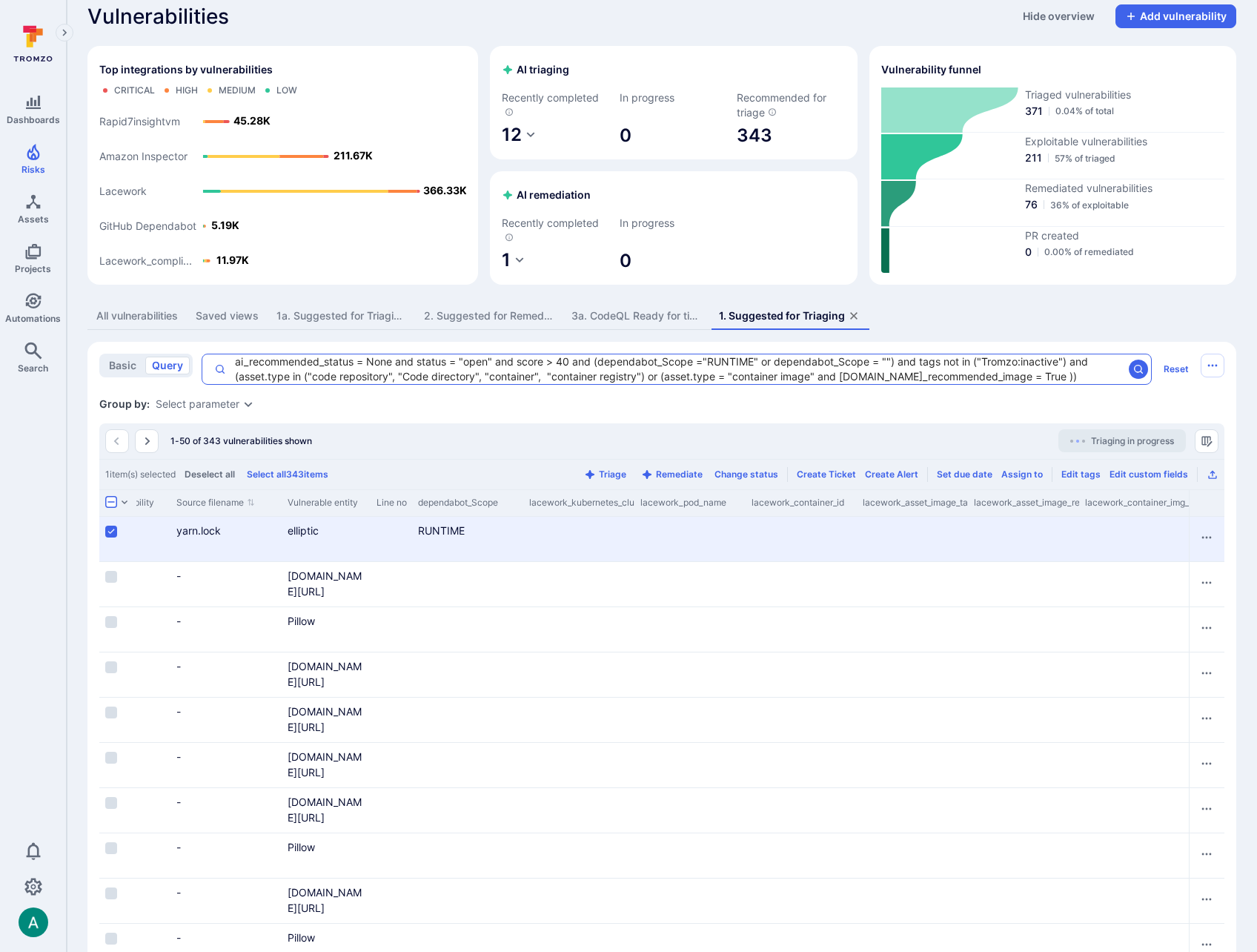
drag, startPoint x: 759, startPoint y: 367, endPoint x: 891, endPoint y: 364, distance: 132.0
click at [891, 364] on textarea "ai_recommended_status = None and status = "open" and score > 40 and (dependabot…" at bounding box center [674, 369] width 897 height 29
type textarea "ai_recommended_status = None and status = "open" and score > 40 and (dependabot…"
click at [1140, 369] on icon "search" at bounding box center [1138, 369] width 12 height 12
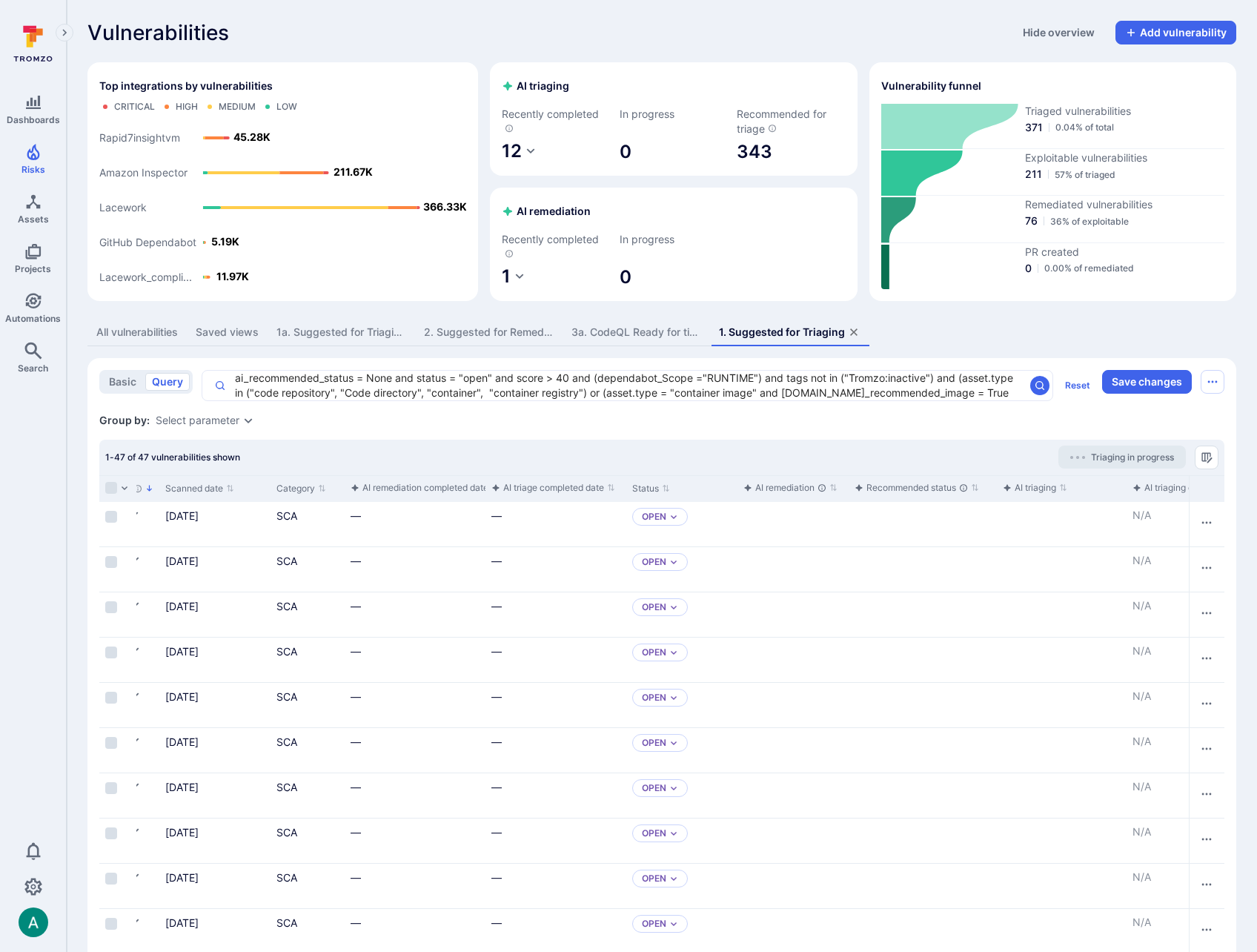
scroll to position [0, 0]
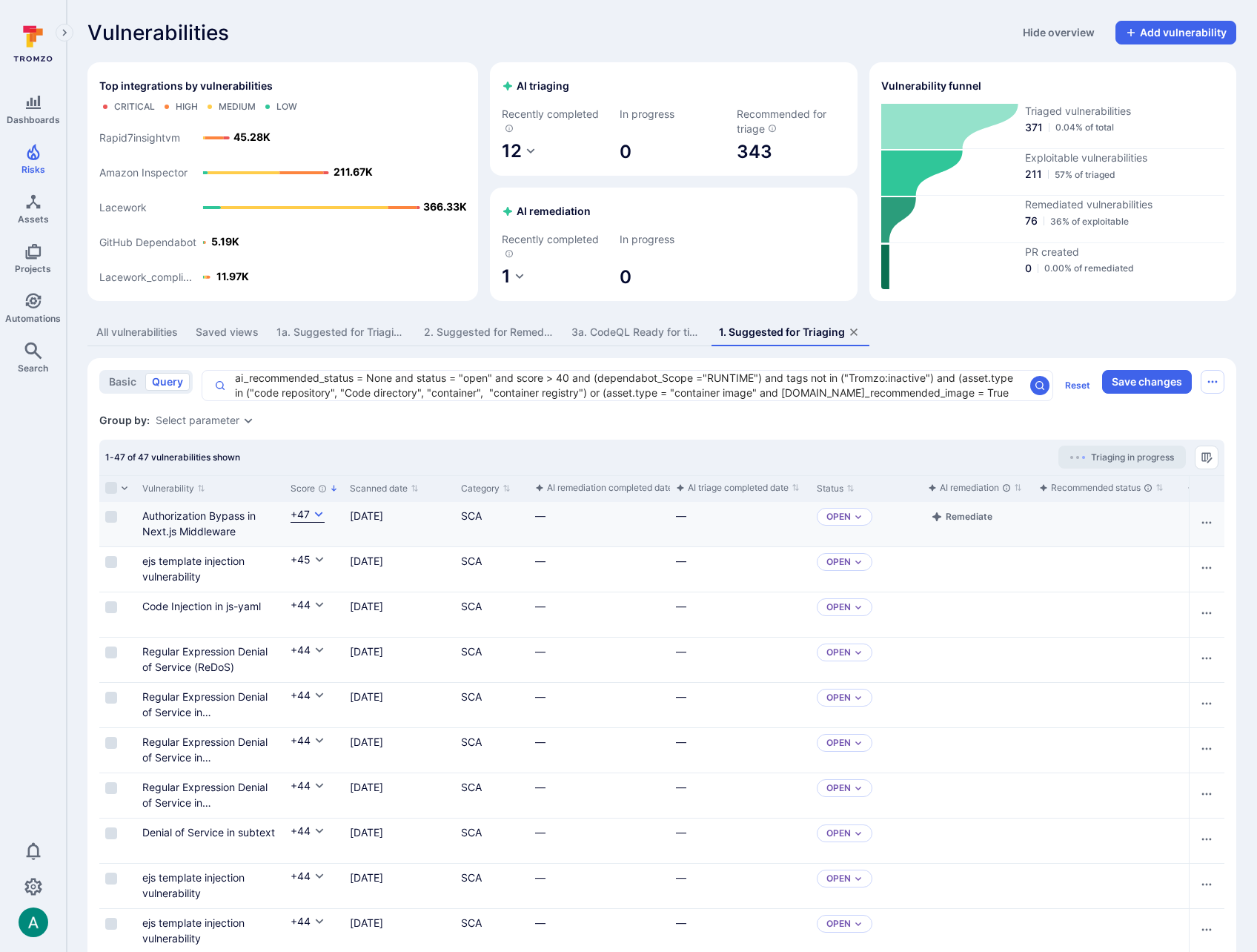
click at [314, 516] on icon "Cell for Score" at bounding box center [318, 514] width 12 height 12
click at [314, 516] on div at bounding box center [628, 476] width 1257 height 952
click at [108, 516] on input "Select row" at bounding box center [111, 516] width 12 height 12
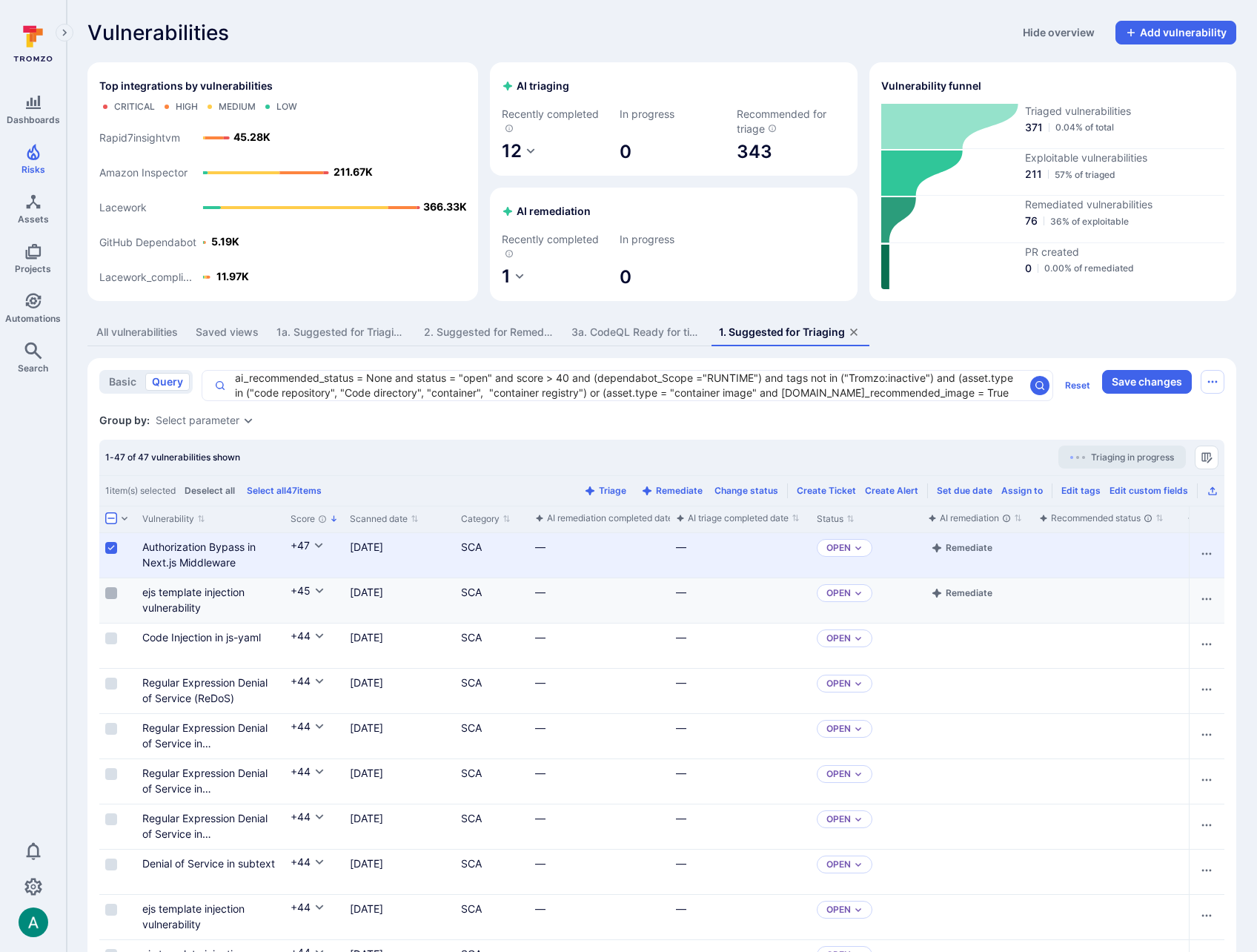
click at [110, 591] on input "Select row" at bounding box center [111, 593] width 12 height 12
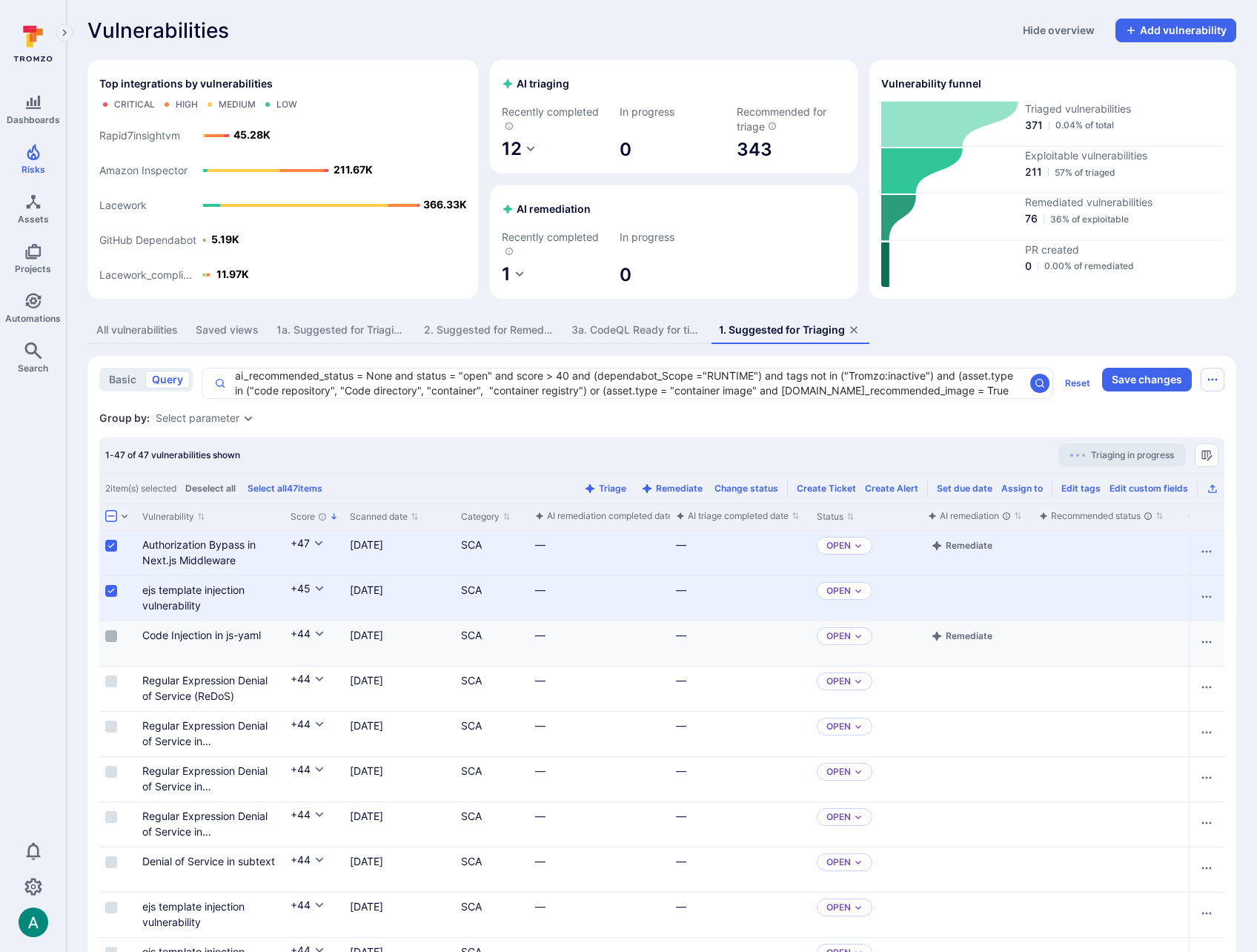
click at [110, 637] on input "Select row" at bounding box center [111, 635] width 12 height 12
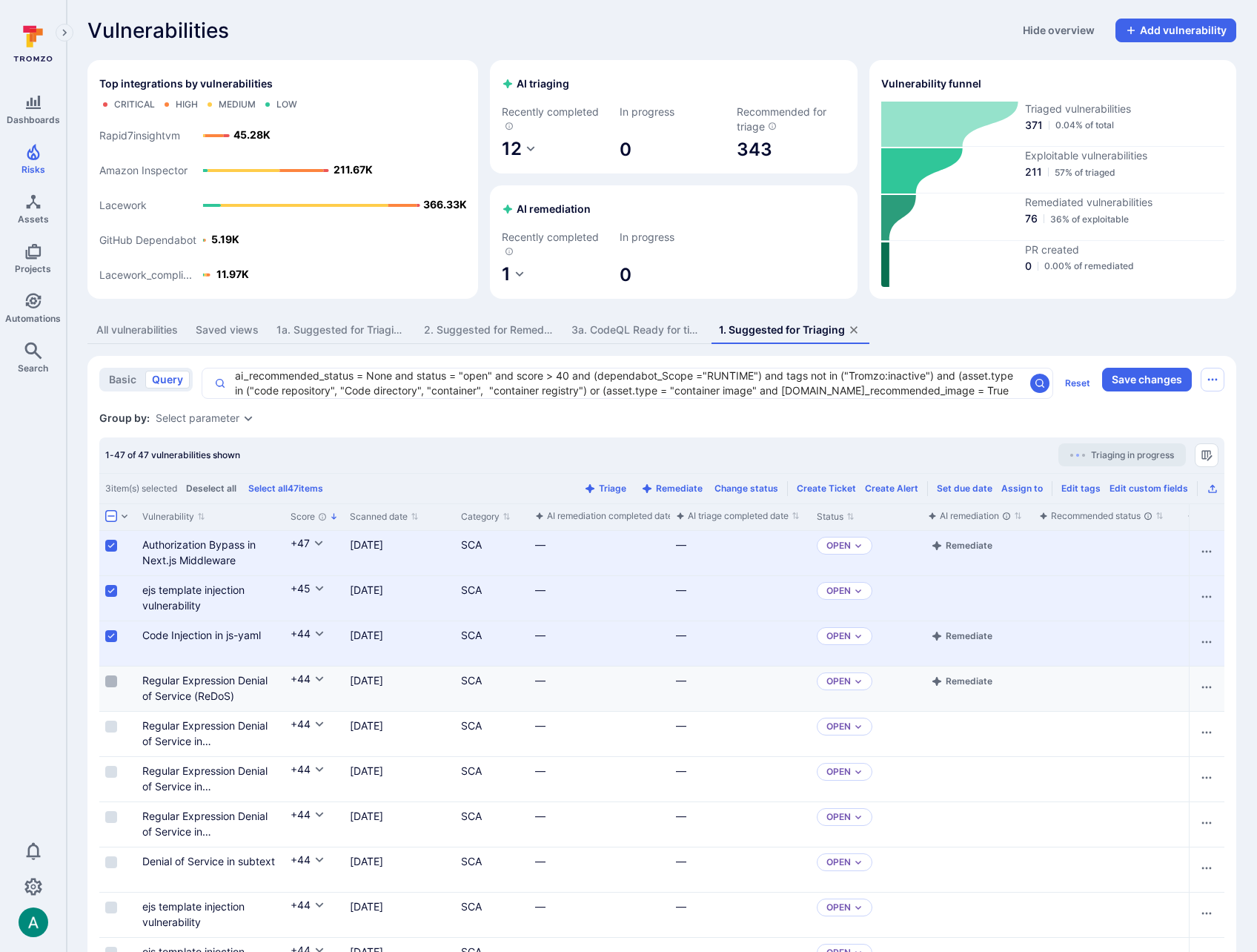
click at [109, 681] on input "Select row" at bounding box center [111, 680] width 12 height 12
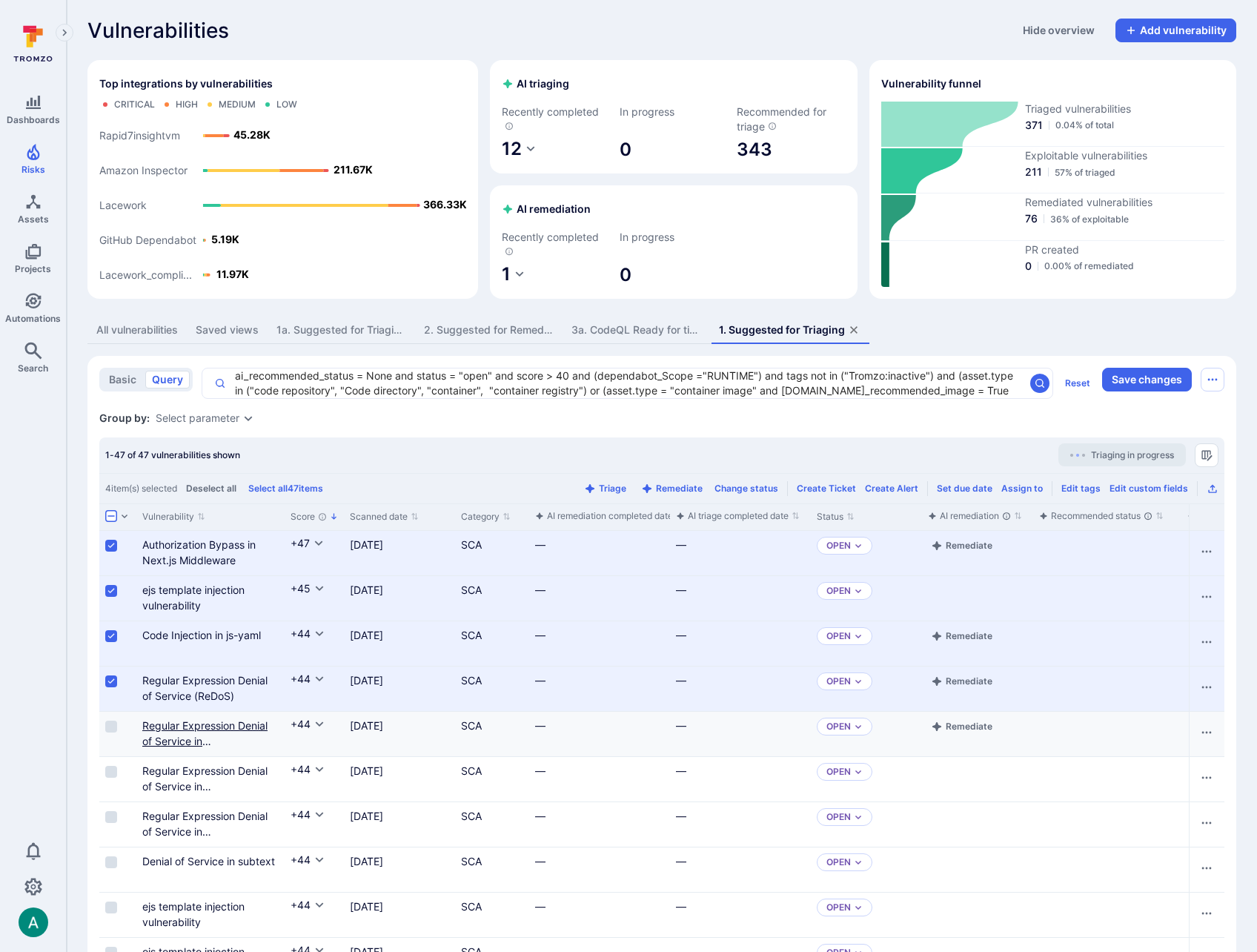
click at [236, 726] on link "Regular Expression Denial of Service in Acorn" at bounding box center [204, 741] width 125 height 43
click at [112, 727] on input "Select row" at bounding box center [111, 726] width 12 height 12
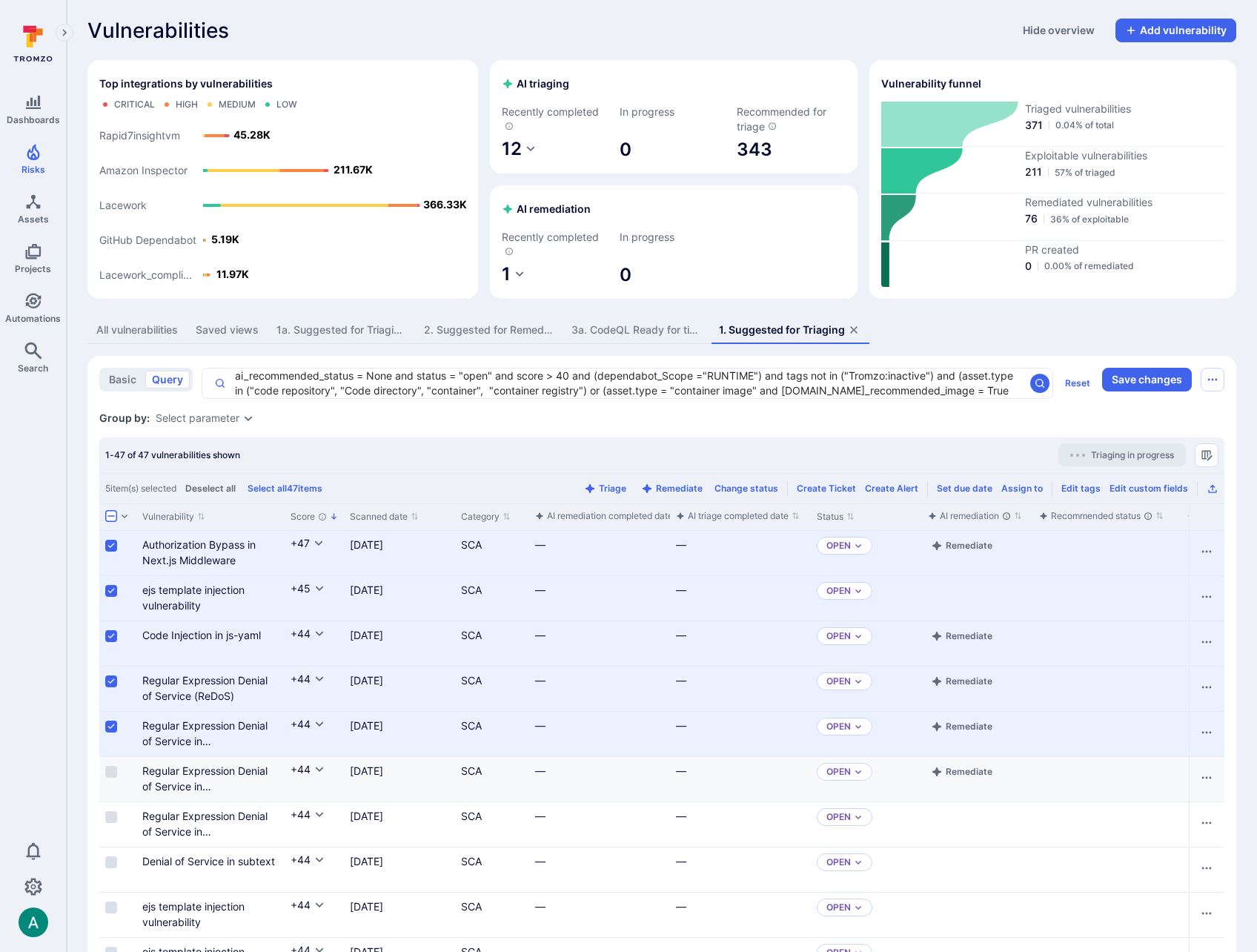
drag, startPoint x: 110, startPoint y: 776, endPoint x: 110, endPoint y: 796, distance: 20.0
click at [110, 775] on input "Select row" at bounding box center [111, 771] width 12 height 12
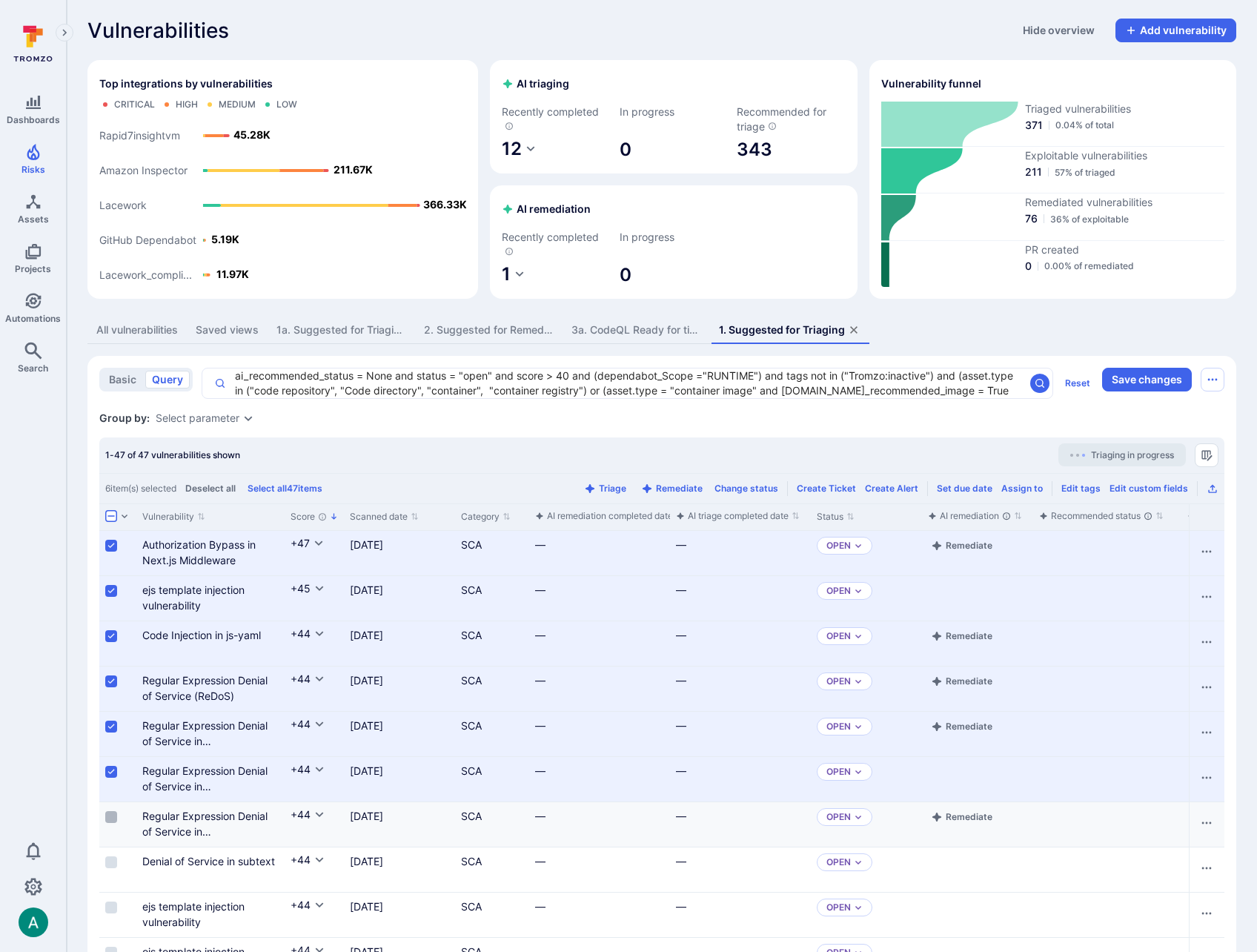
click at [110, 815] on input "Select row" at bounding box center [111, 816] width 12 height 12
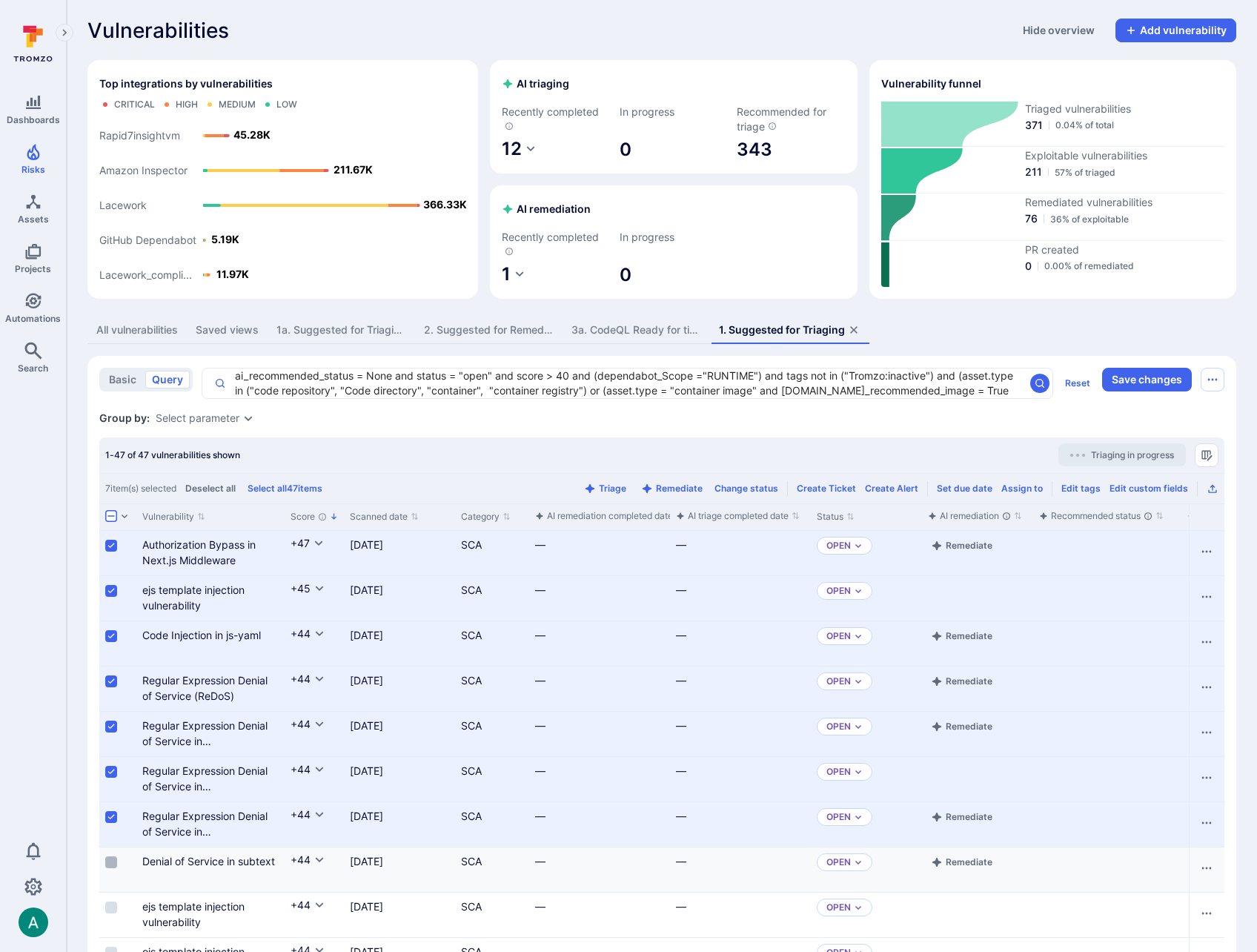
click at [114, 864] on input "Select row" at bounding box center [111, 862] width 12 height 12
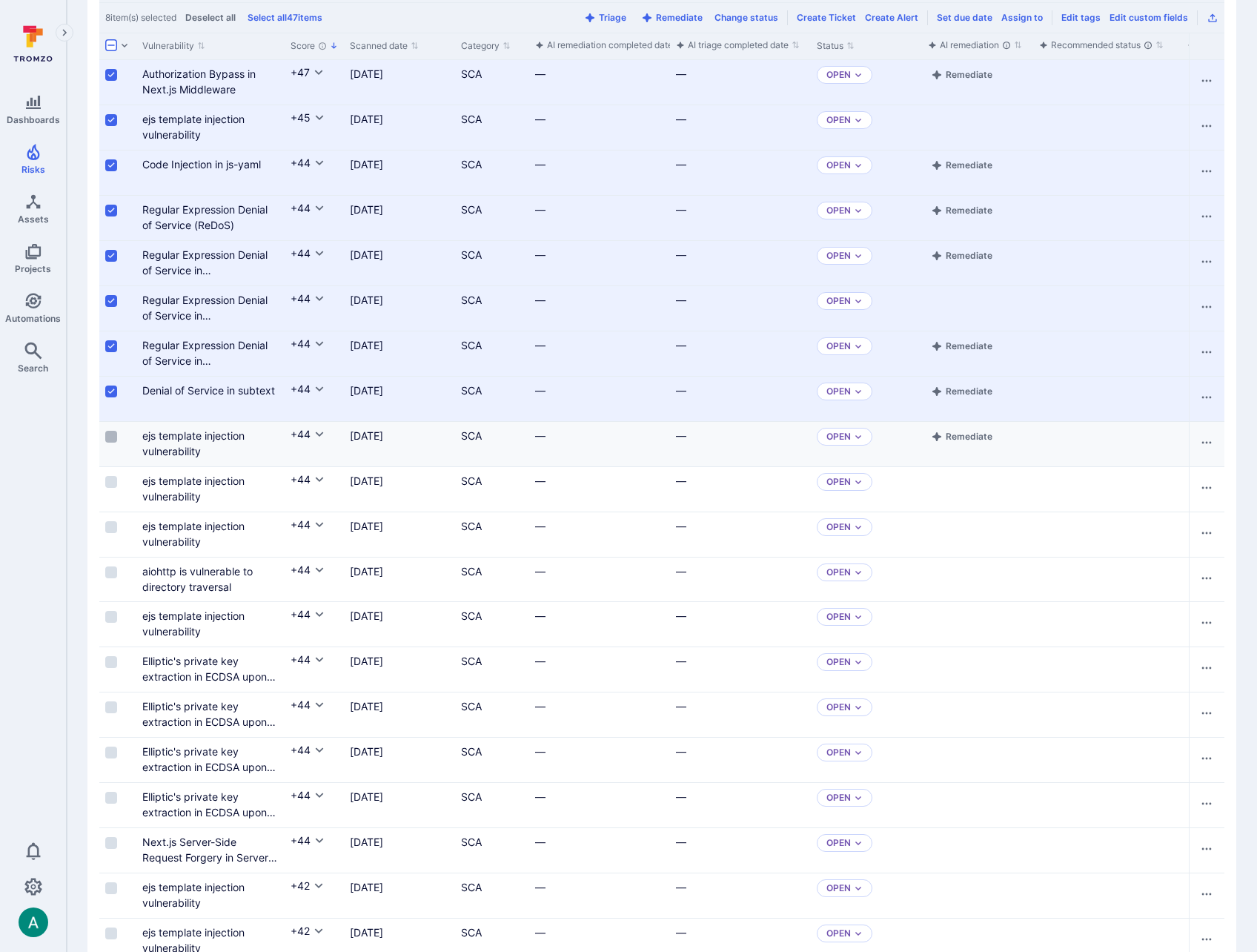
click at [114, 438] on input "Select row" at bounding box center [111, 436] width 12 height 12
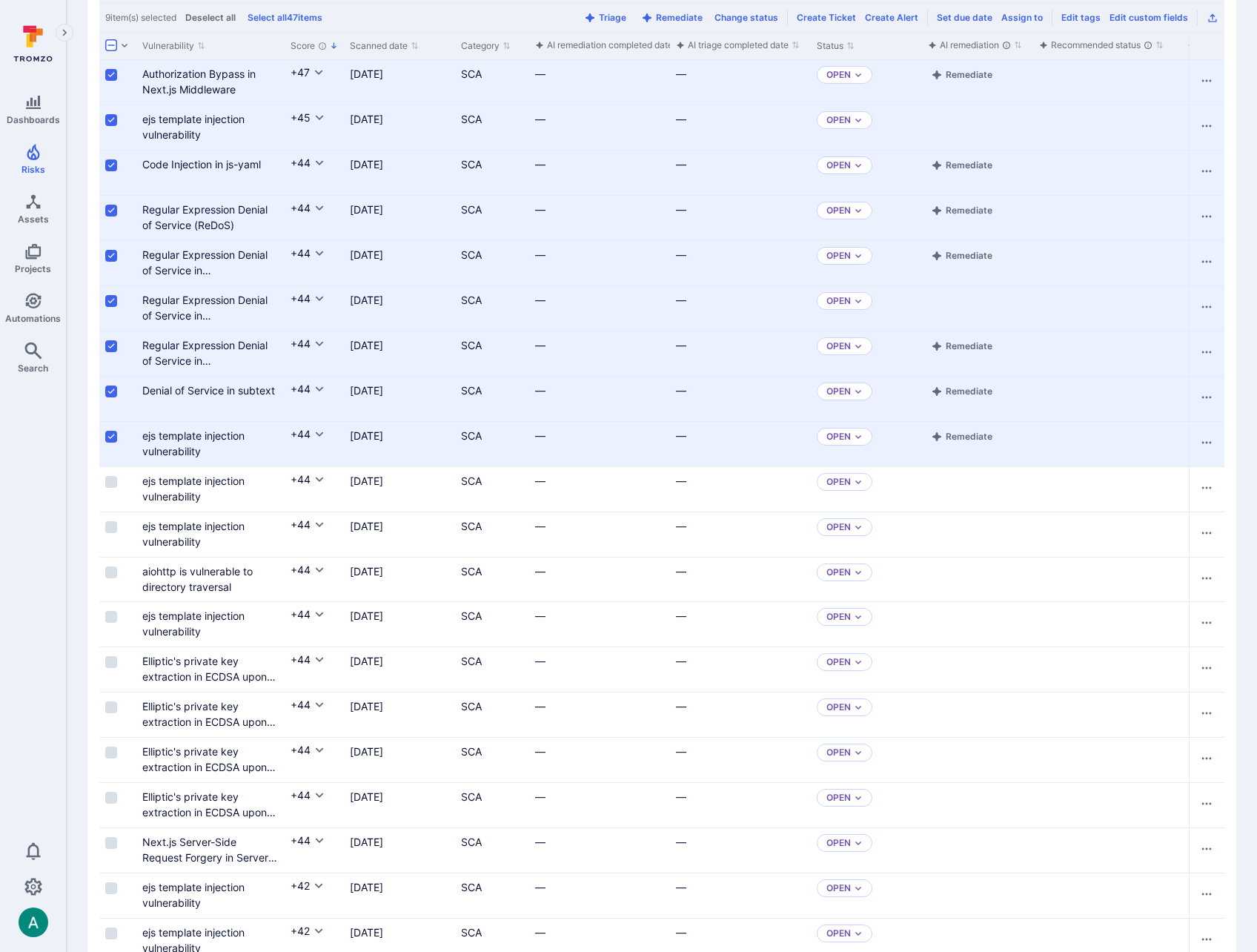
click at [115, 483] on input "Select row" at bounding box center [111, 481] width 12 height 12
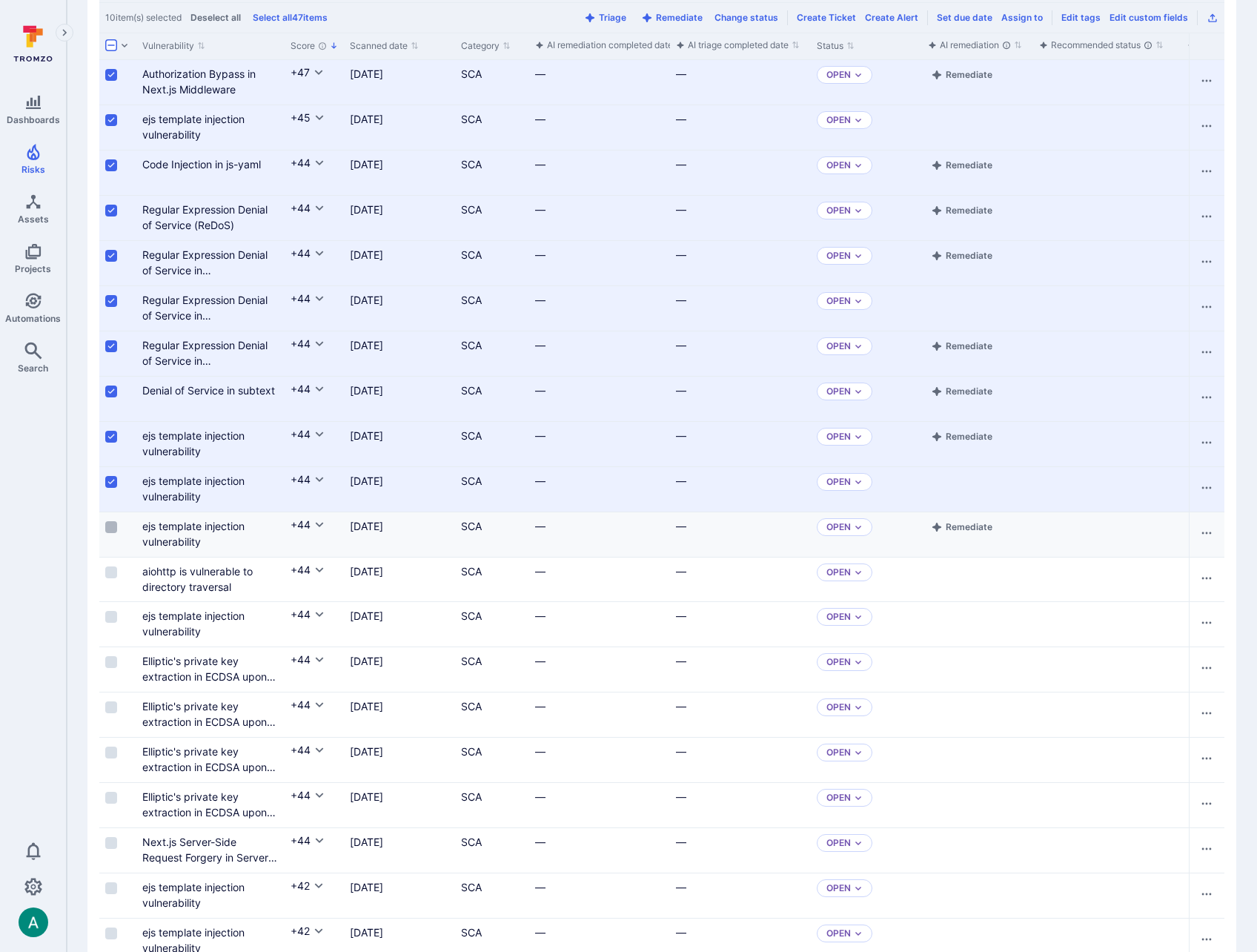
drag, startPoint x: 114, startPoint y: 438, endPoint x: 114, endPoint y: 524, distance: 86.0
click at [114, 524] on input "Select row" at bounding box center [111, 527] width 12 height 12
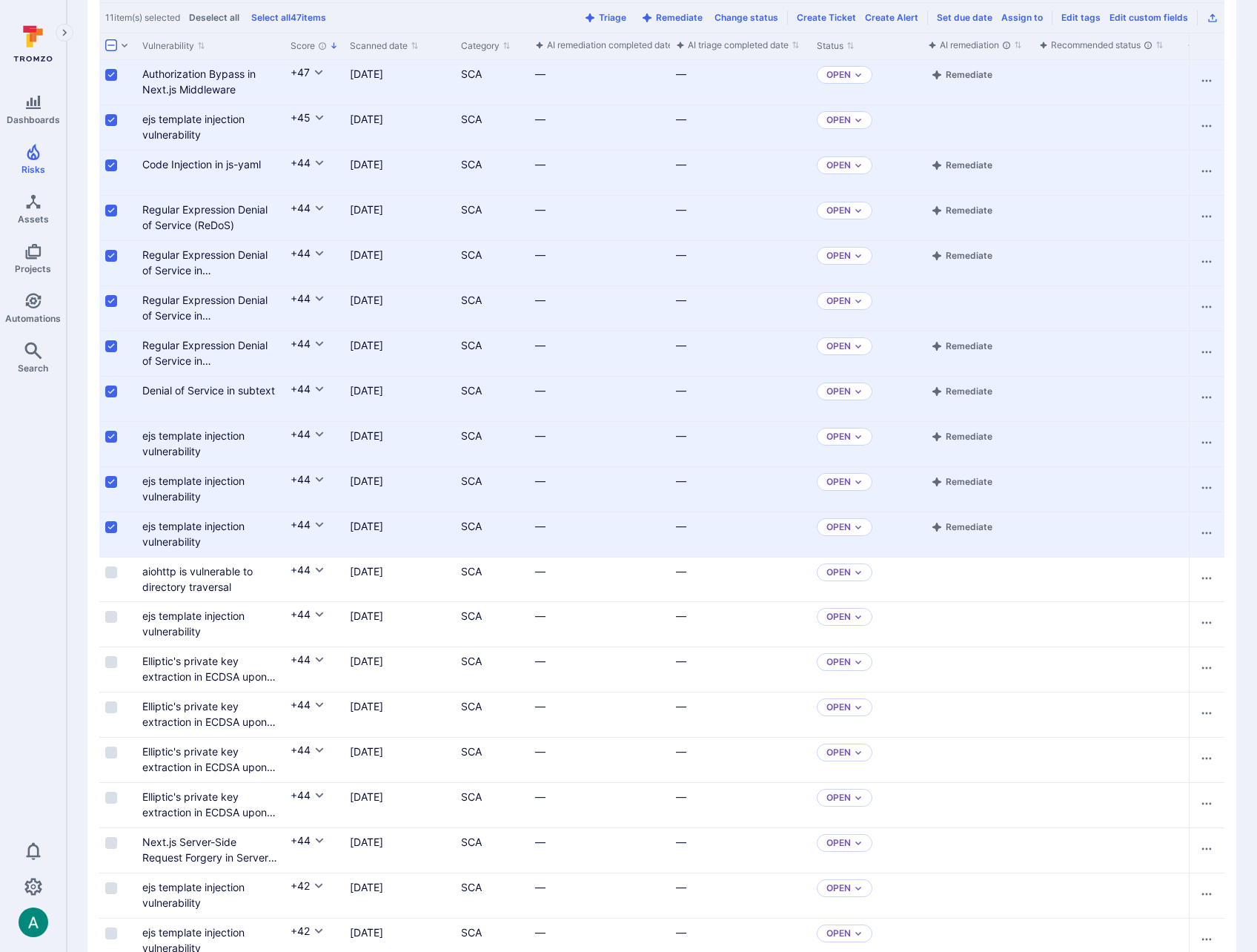
click at [113, 569] on input "Select row" at bounding box center [111, 572] width 12 height 12
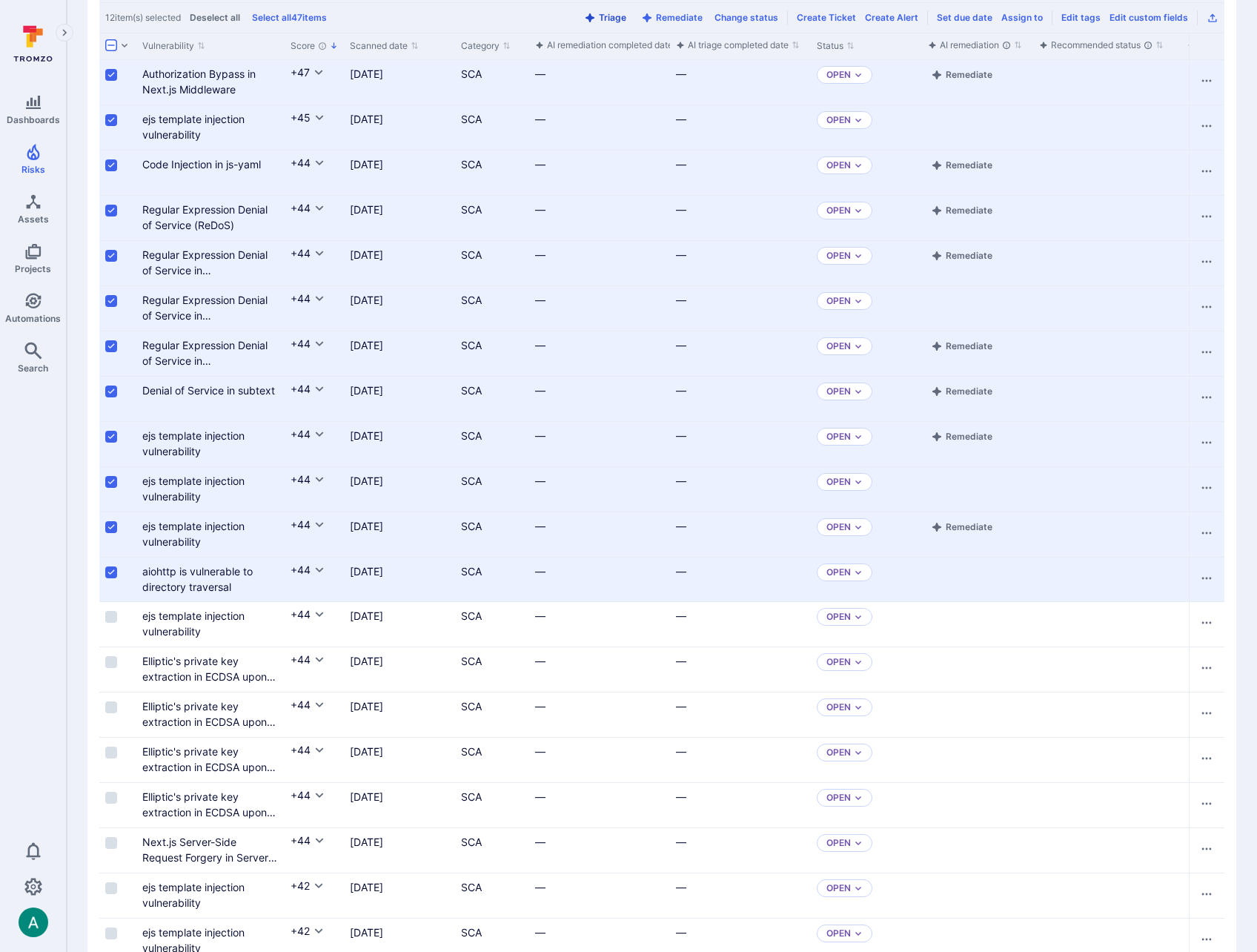
click at [613, 16] on button "Triage" at bounding box center [605, 17] width 48 height 11
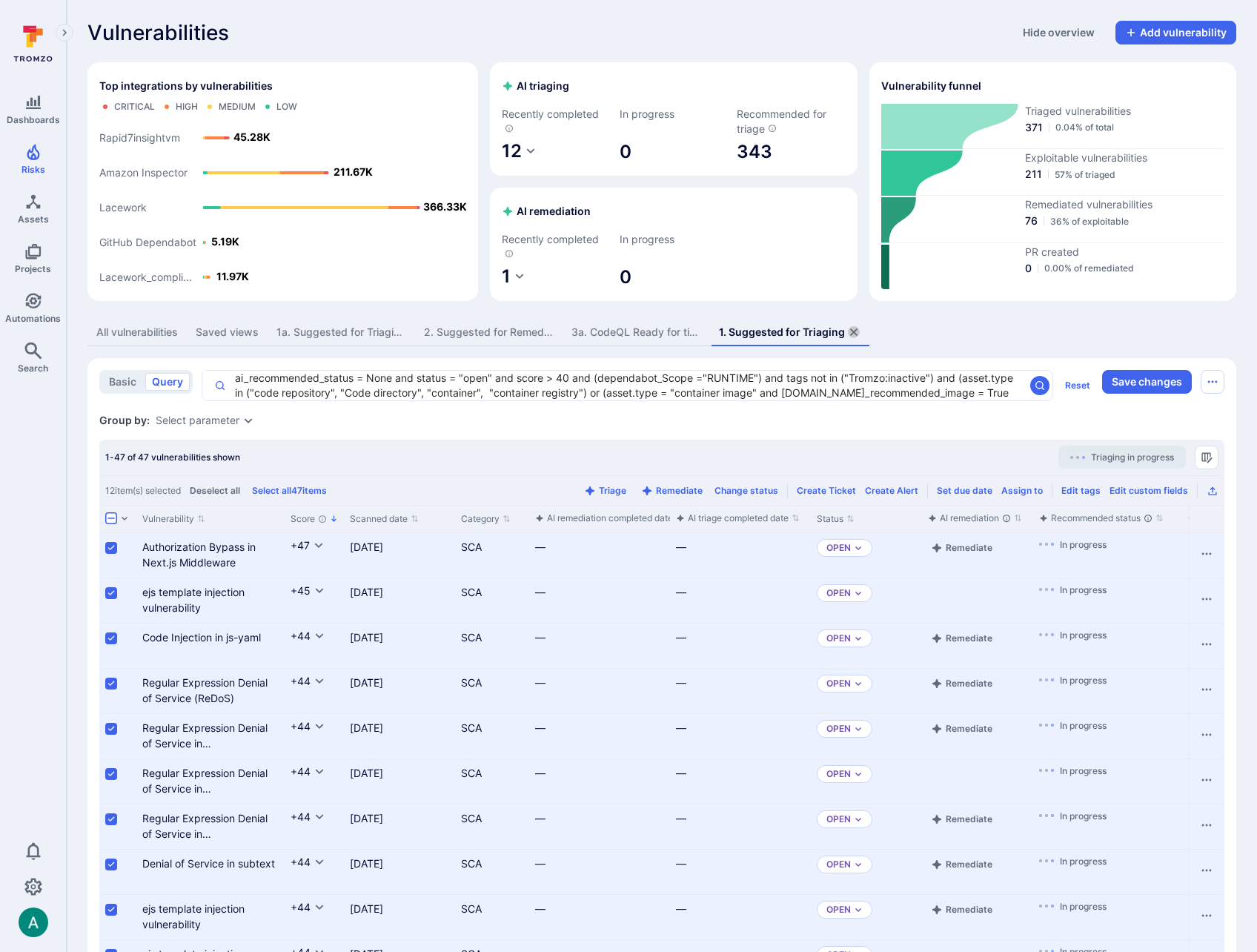
click at [860, 334] on icon "assets tabs" at bounding box center [854, 331] width 12 height 12
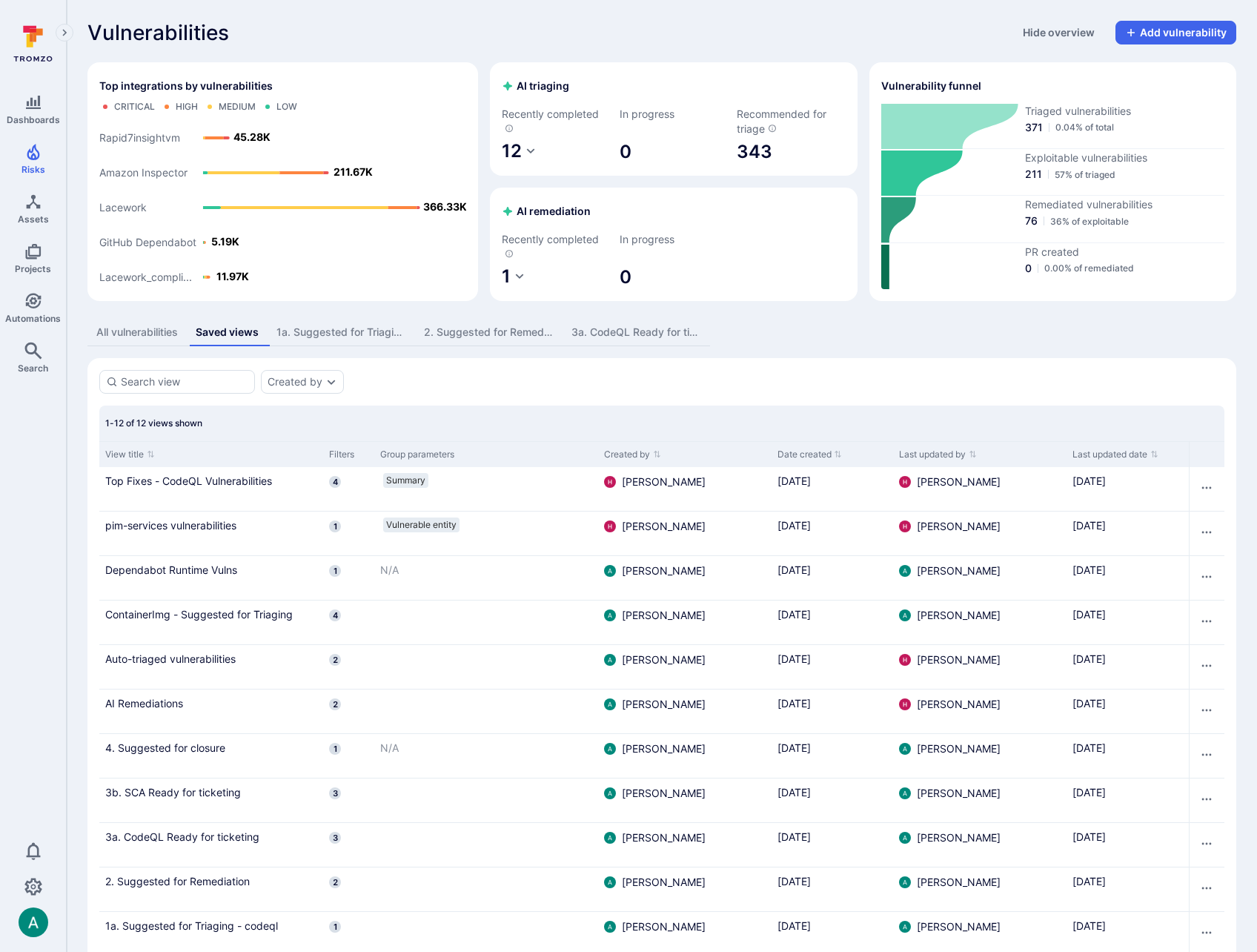
click at [518, 331] on div "2. Suggested for Remediation" at bounding box center [489, 332] width 130 height 15
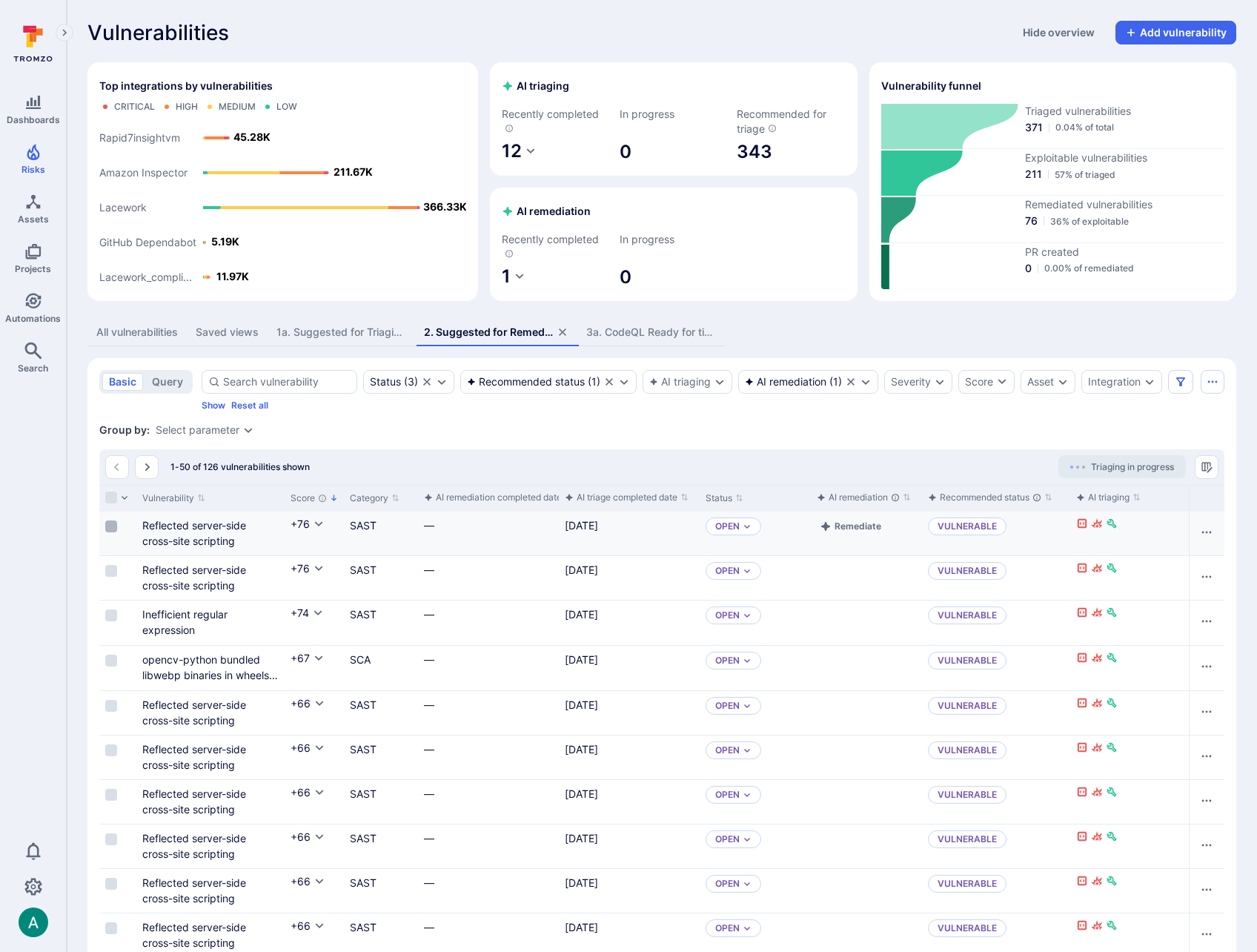
click at [109, 532] on input "Select row" at bounding box center [111, 526] width 12 height 12
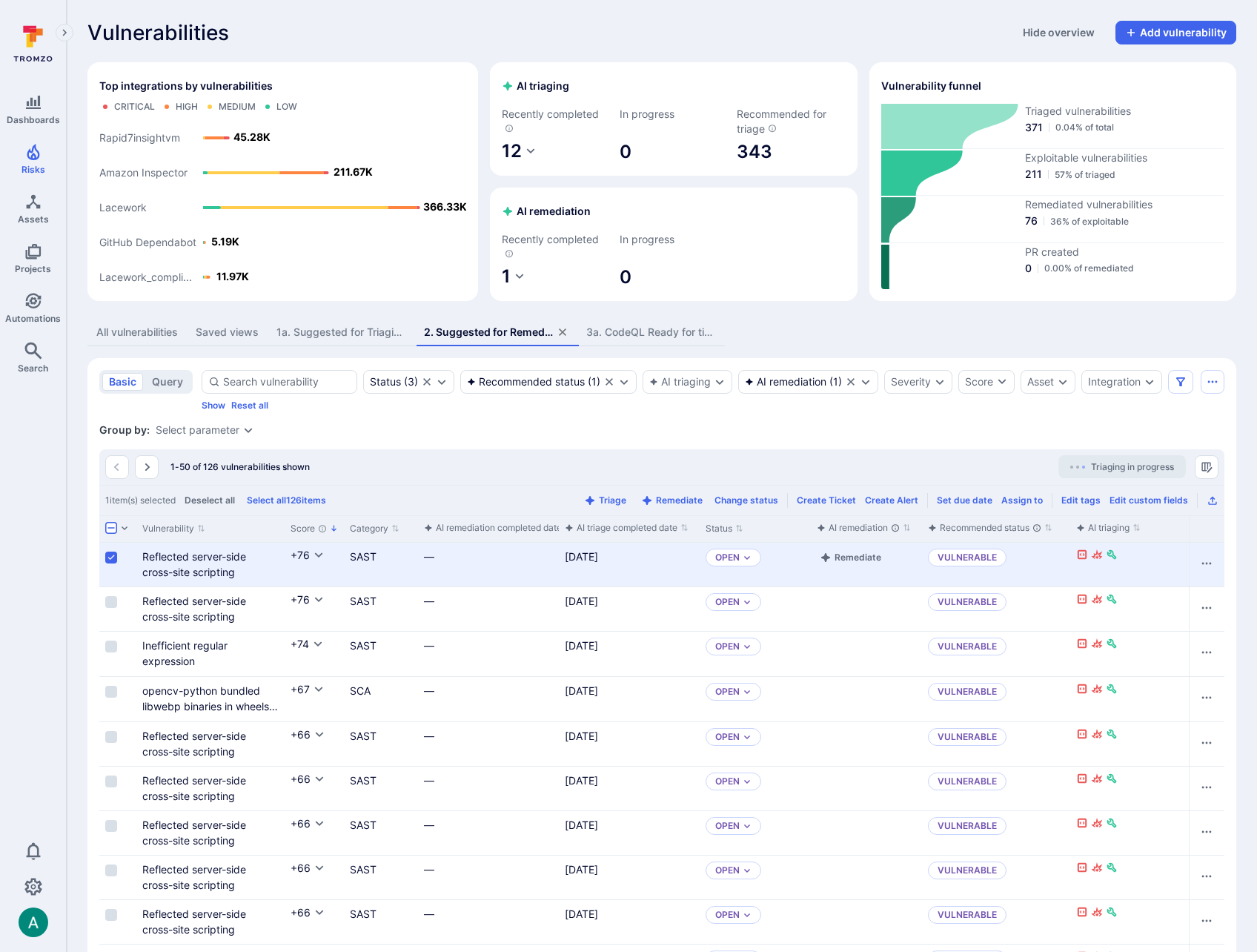
click at [110, 586] on div "Cell for selection" at bounding box center [118, 564] width 37 height 43
click at [109, 625] on div "Cell for selection" at bounding box center [118, 609] width 37 height 43
click at [109, 608] on input "Select row" at bounding box center [111, 601] width 12 height 12
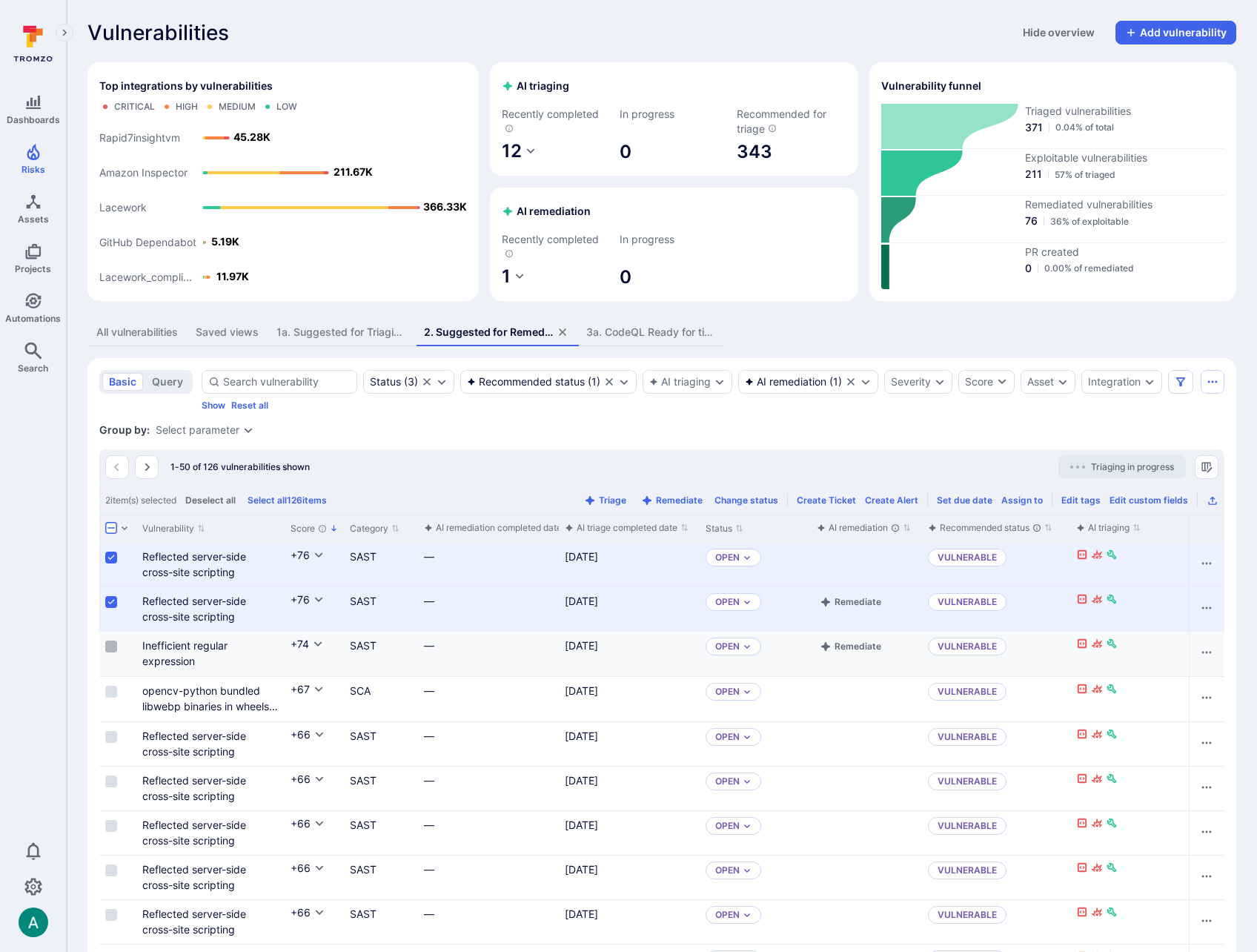
click at [109, 666] on div "Cell for selection" at bounding box center [118, 653] width 37 height 44
click at [110, 653] on input "Select row" at bounding box center [111, 646] width 12 height 12
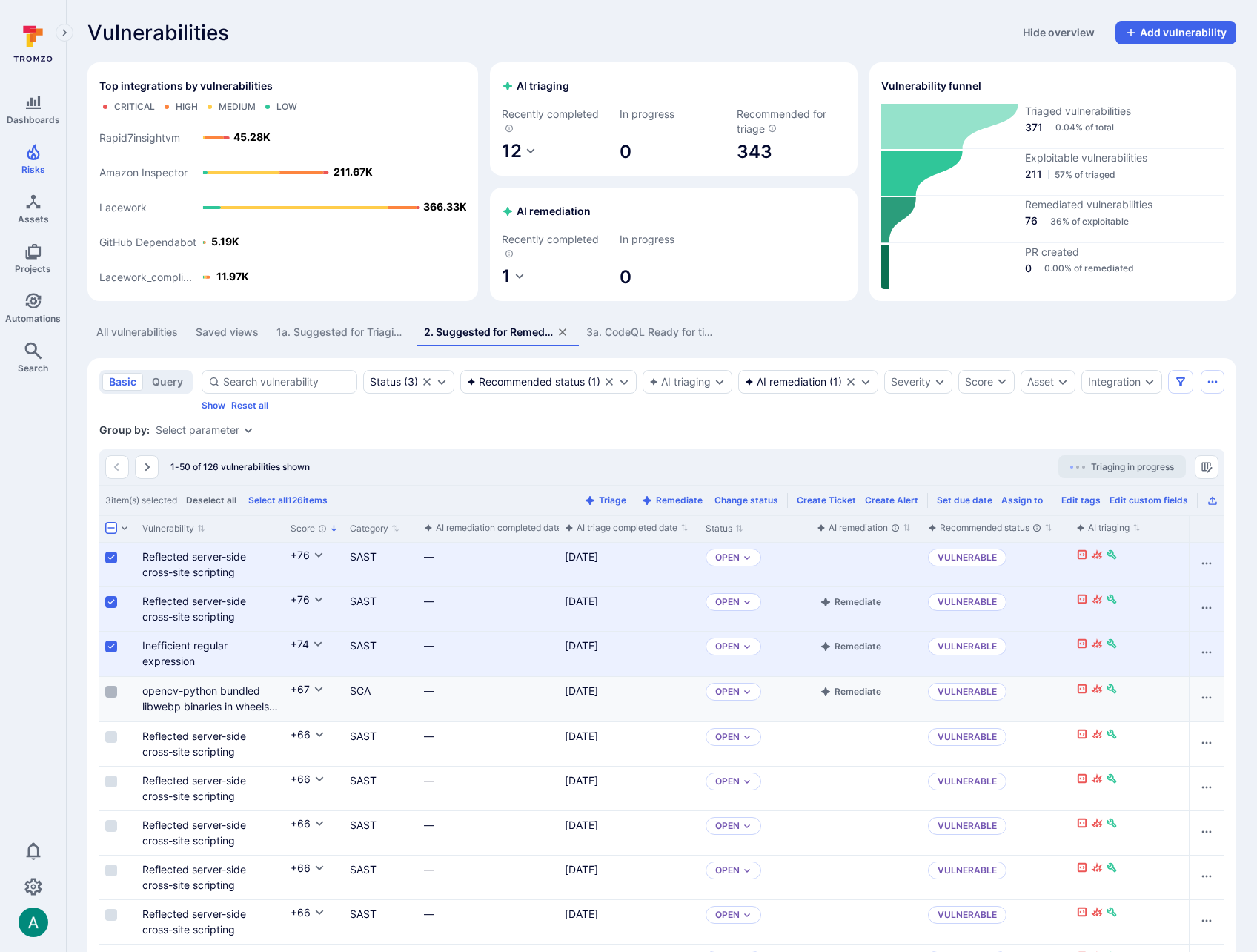
click at [113, 698] on input "Select row" at bounding box center [111, 691] width 12 height 12
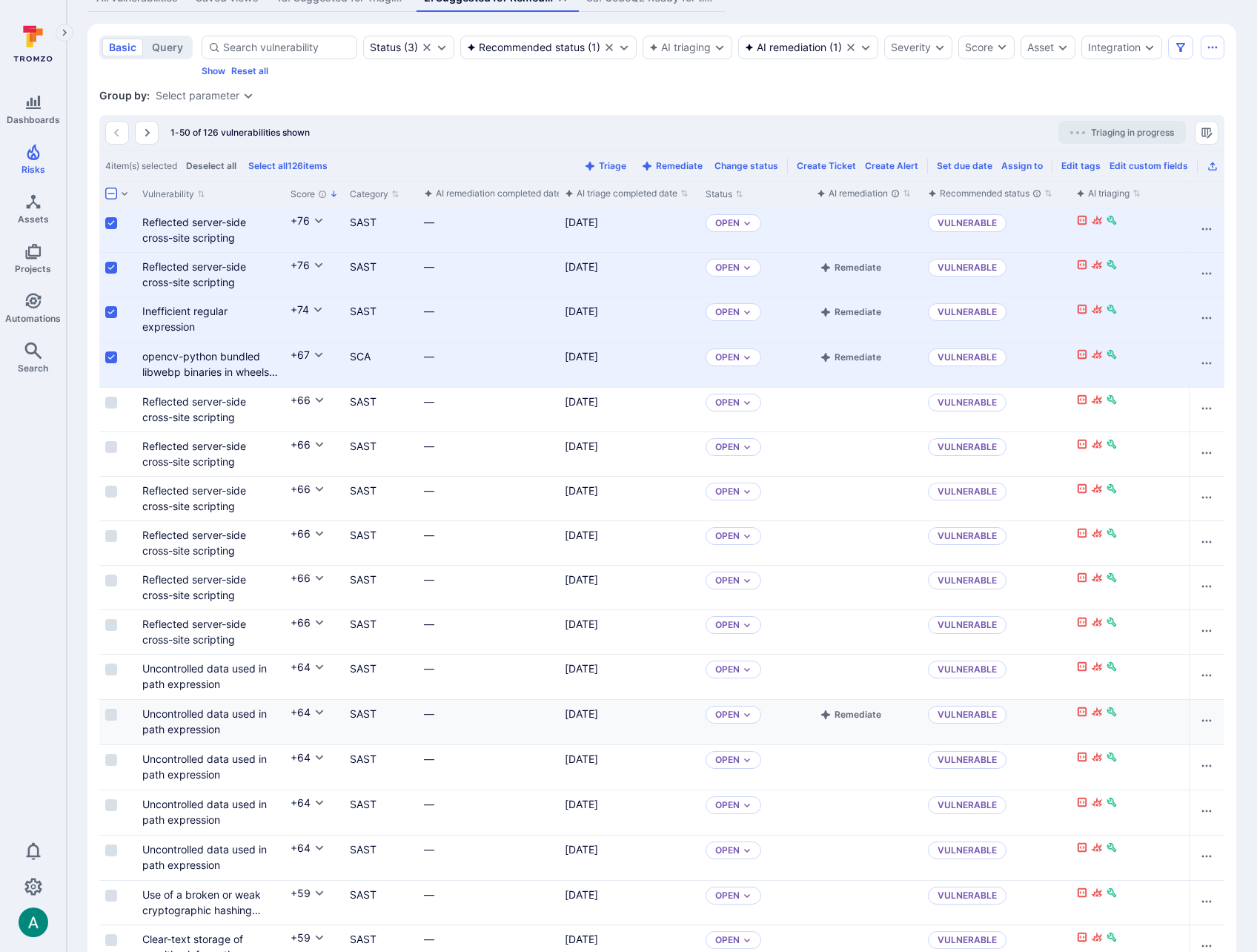
scroll to position [336, 0]
click at [113, 407] on input "Select row" at bounding box center [111, 400] width 12 height 12
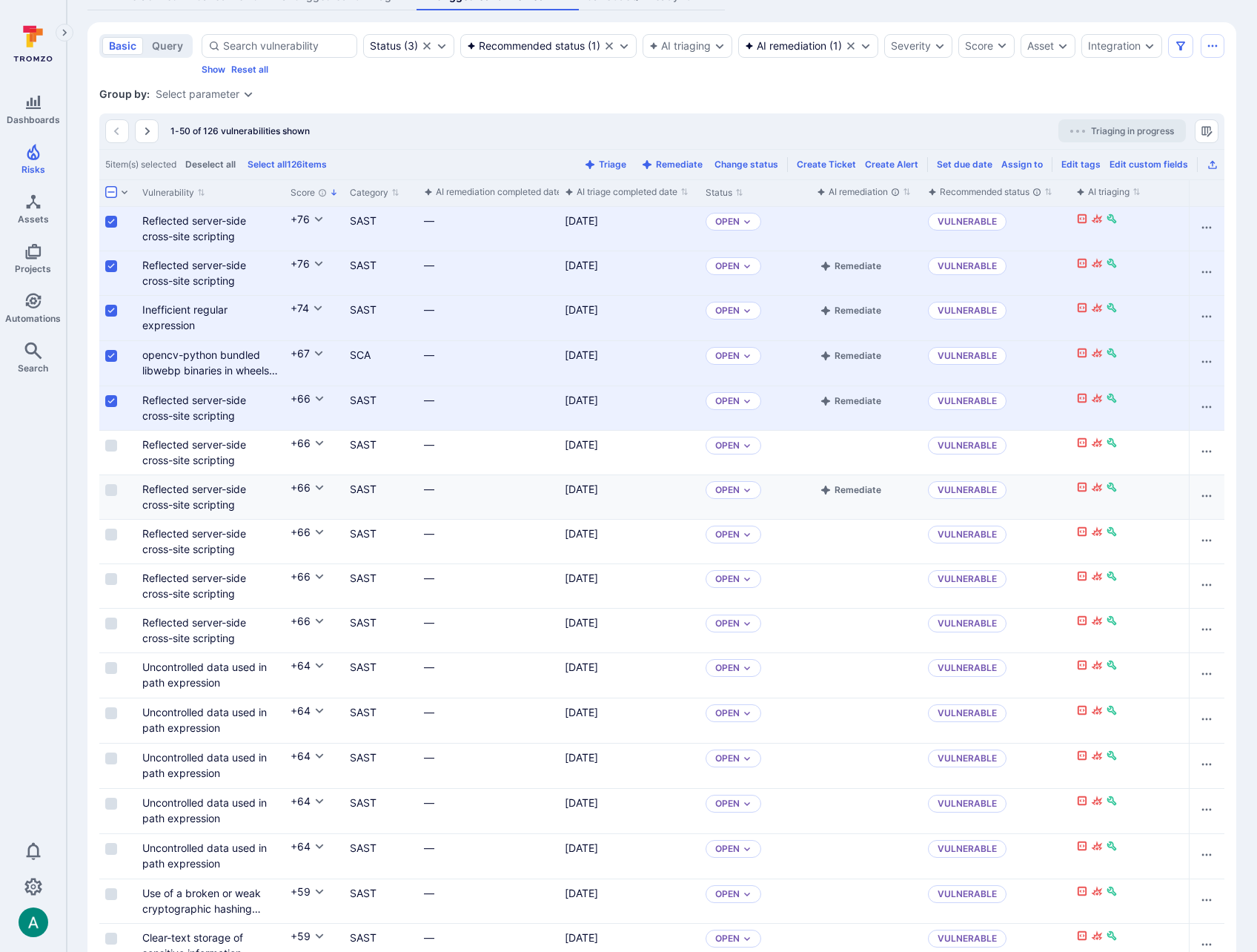
drag, startPoint x: 111, startPoint y: 457, endPoint x: 105, endPoint y: 518, distance: 61.3
click at [111, 452] on input "Select row" at bounding box center [111, 445] width 12 height 12
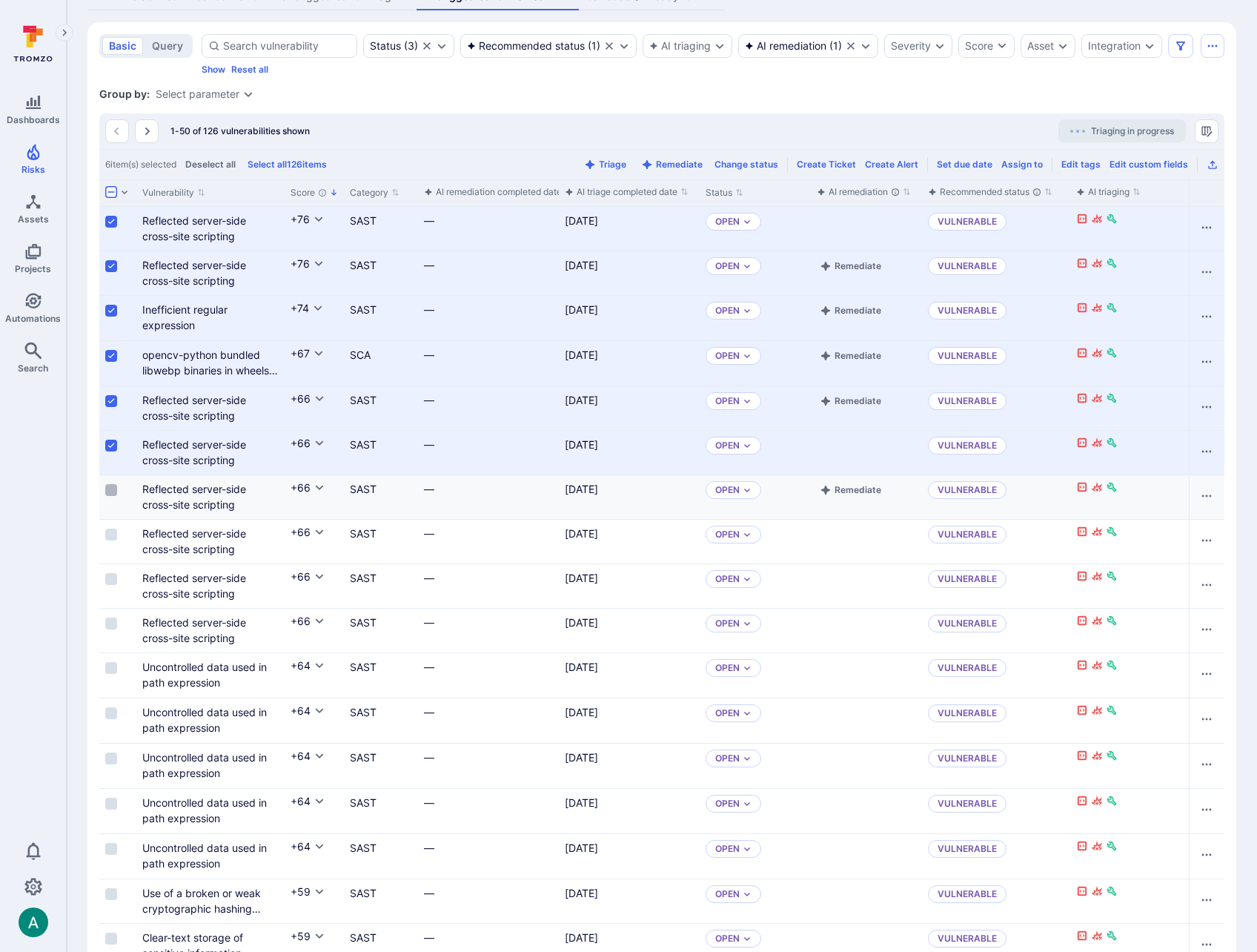
click at [113, 496] on input "Select row" at bounding box center [111, 490] width 12 height 12
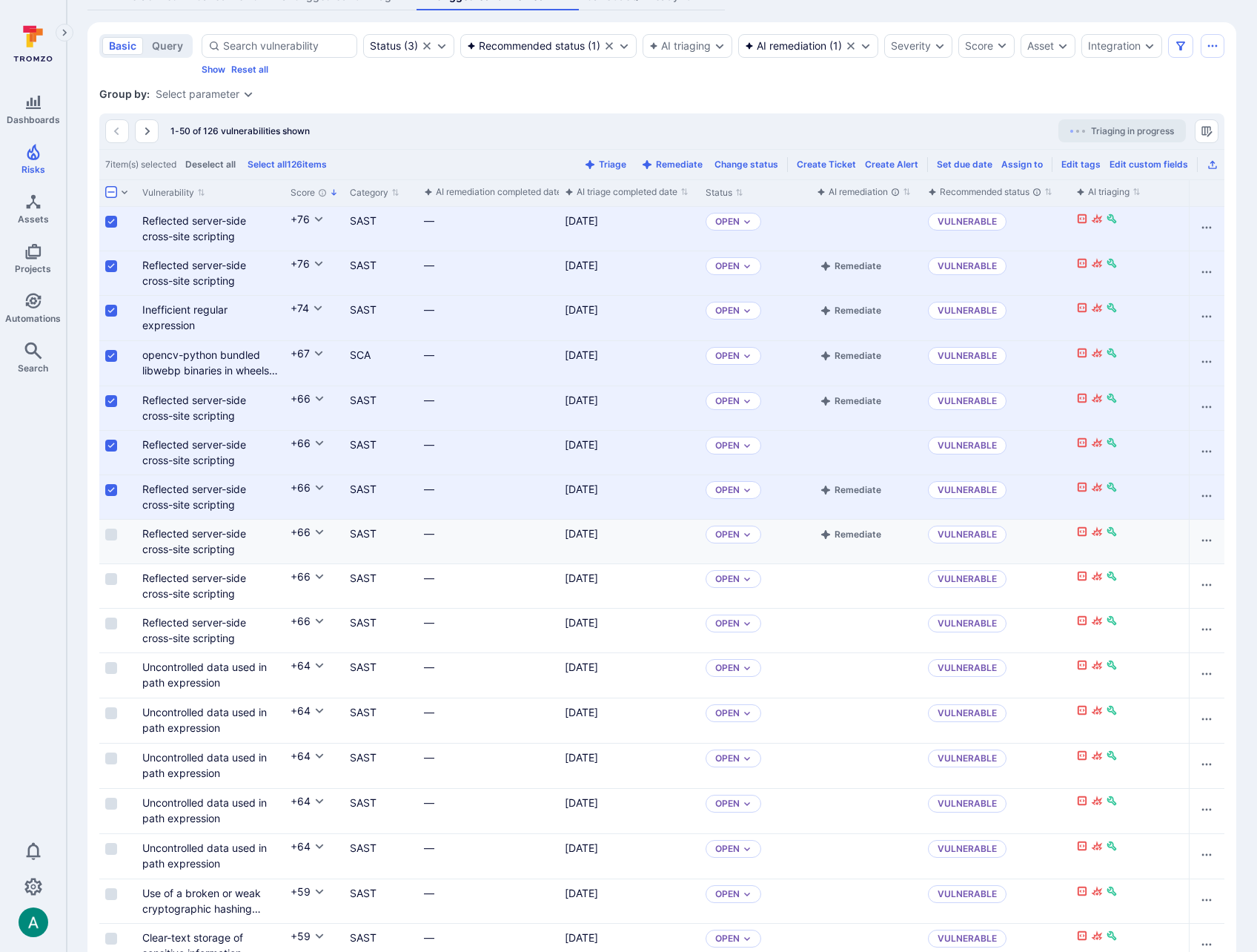
scroll to position [405, 0]
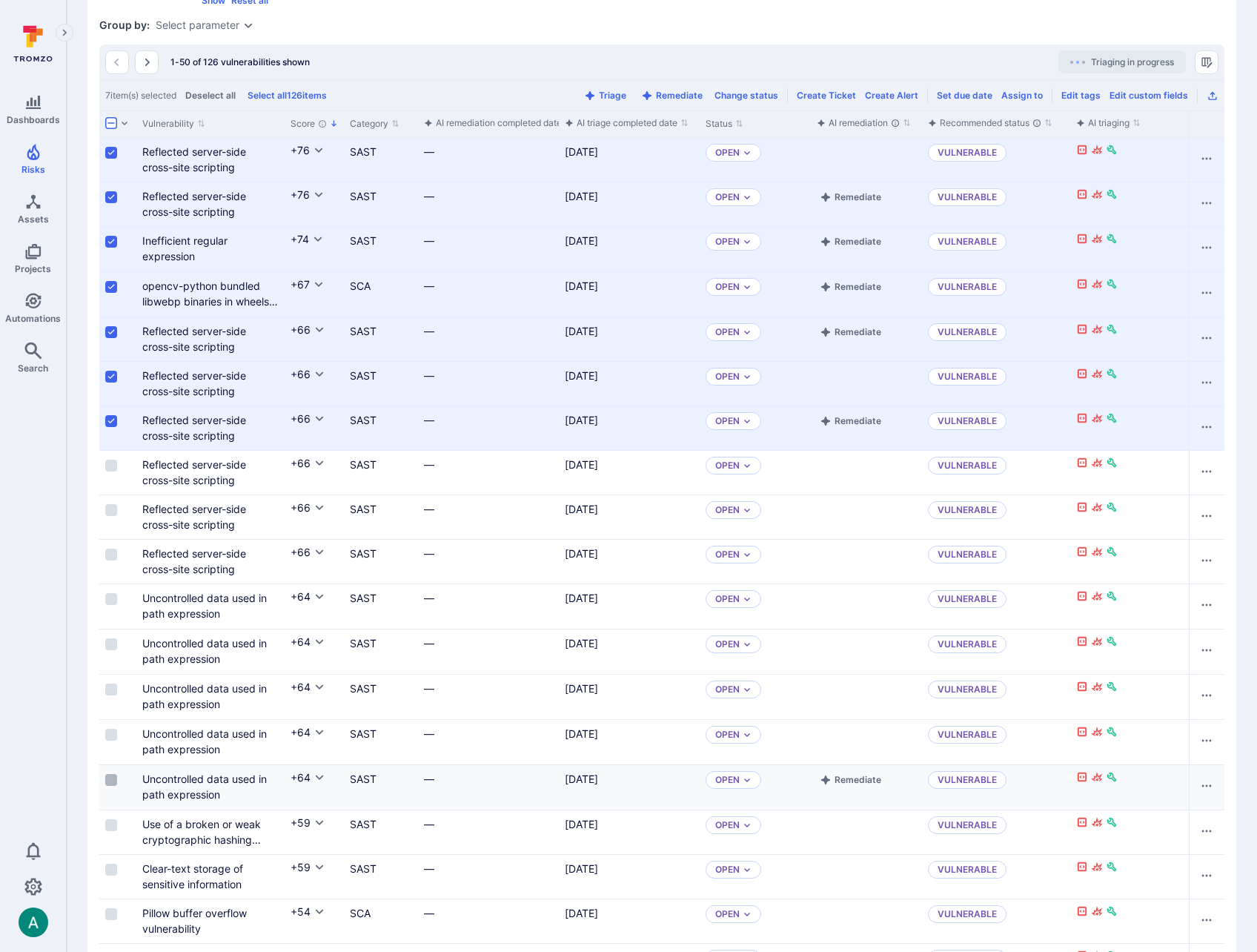
click at [109, 786] on input "Select row" at bounding box center [111, 780] width 12 height 12
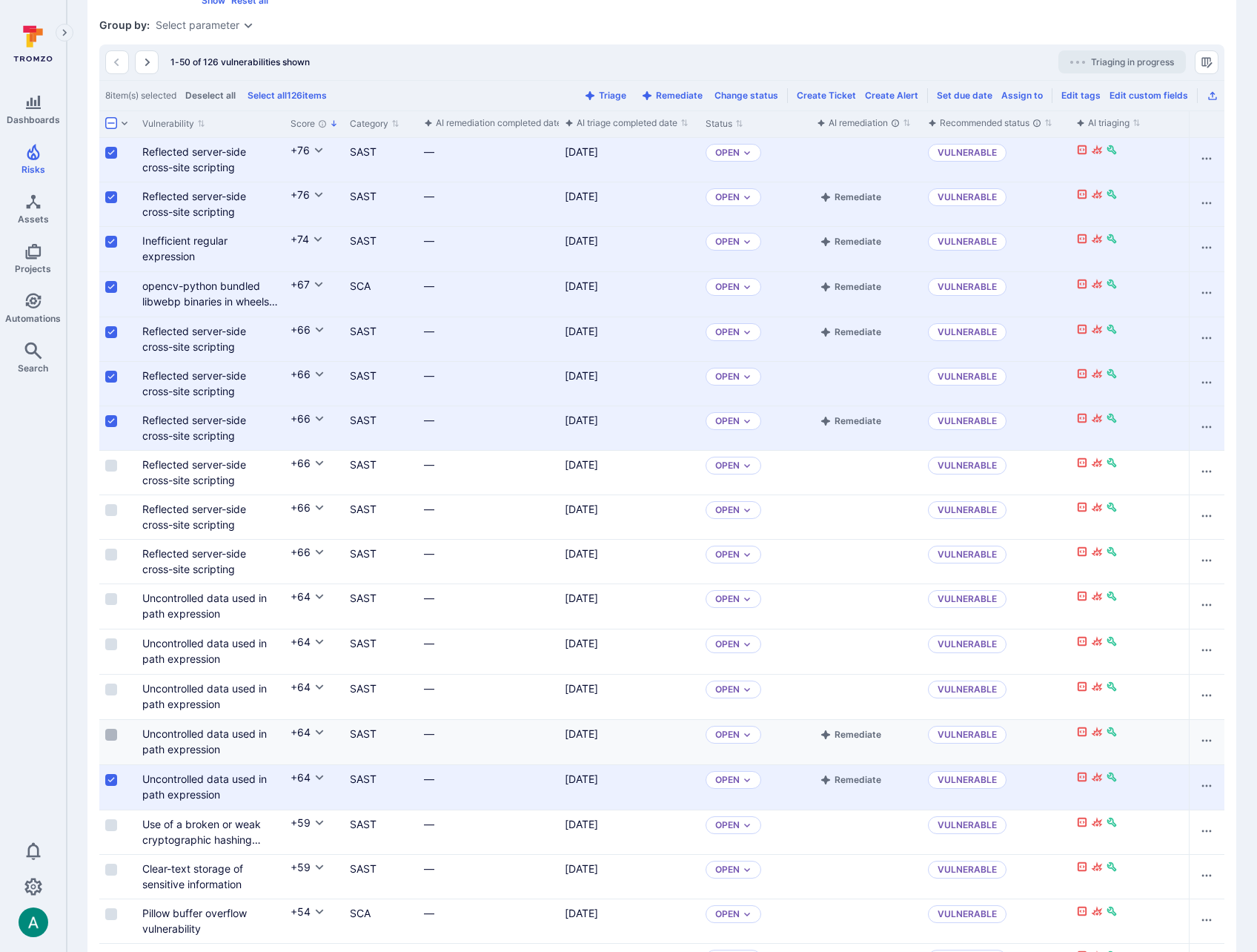
click at [113, 741] on input "Select row" at bounding box center [111, 734] width 12 height 12
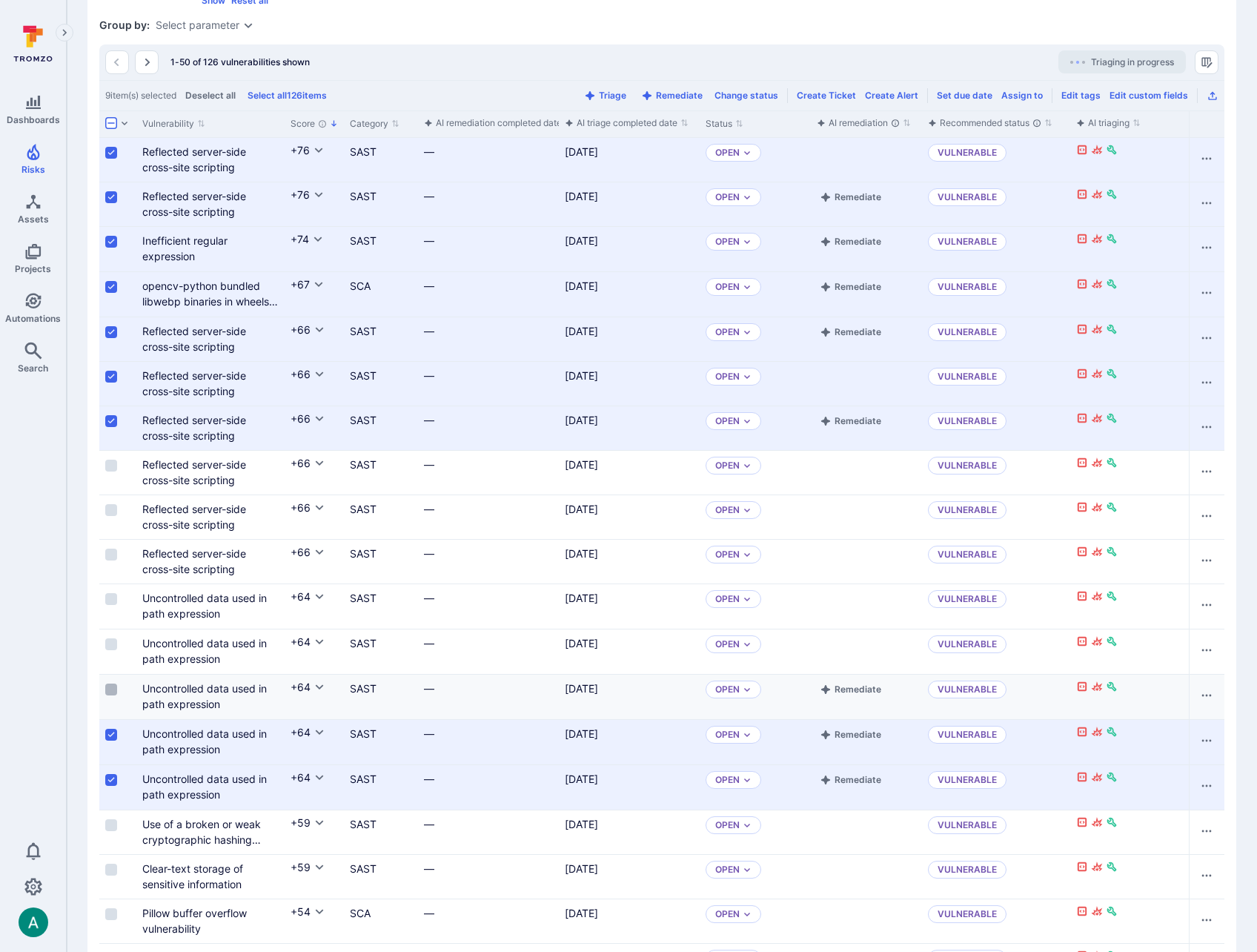
click at [112, 695] on input "Select row" at bounding box center [111, 689] width 12 height 12
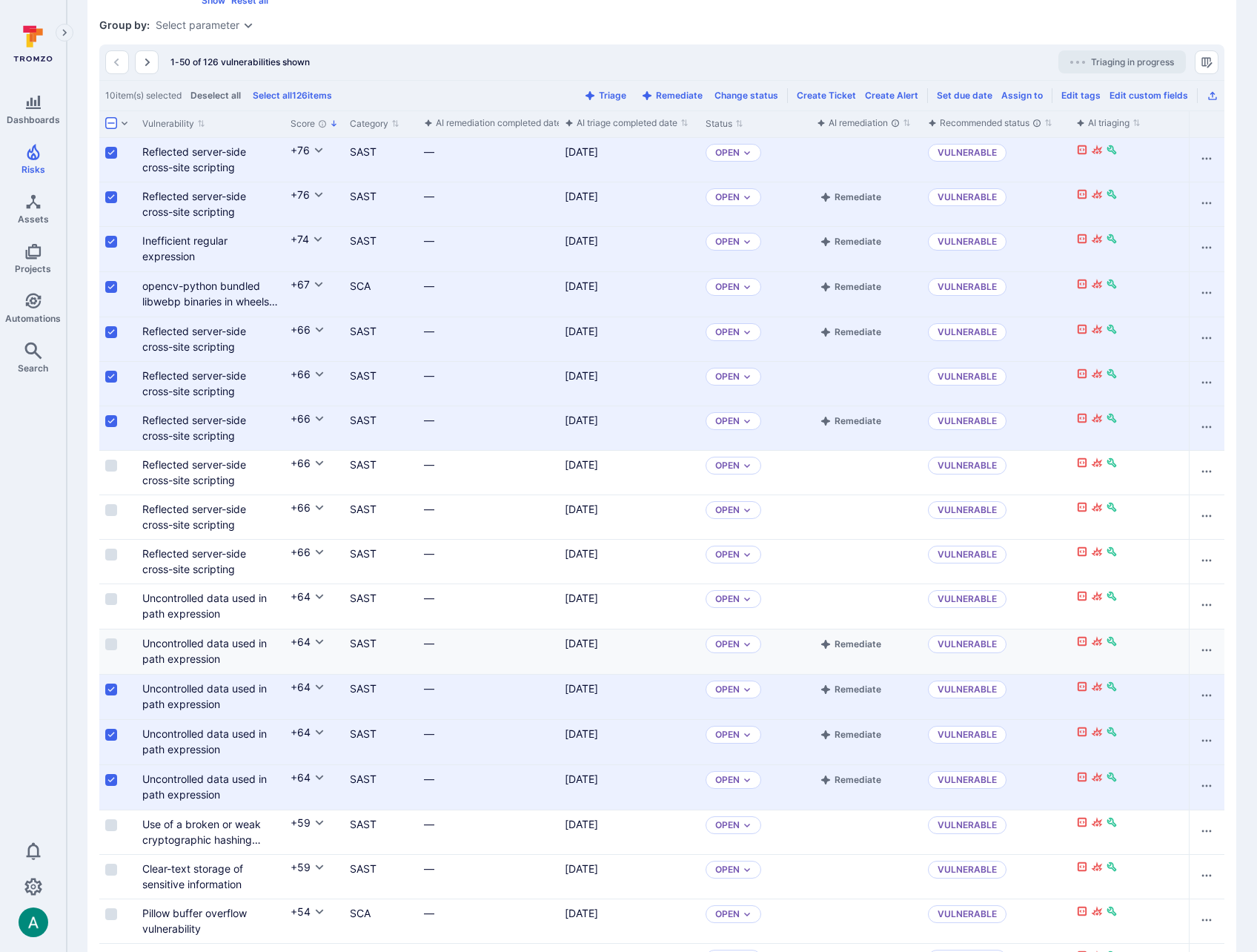
click at [111, 648] on div "Cell for selection" at bounding box center [118, 651] width 37 height 44
drag, startPoint x: 110, startPoint y: 606, endPoint x: 113, endPoint y: 549, distance: 57.1
click at [110, 605] on input "Select row" at bounding box center [111, 598] width 12 height 12
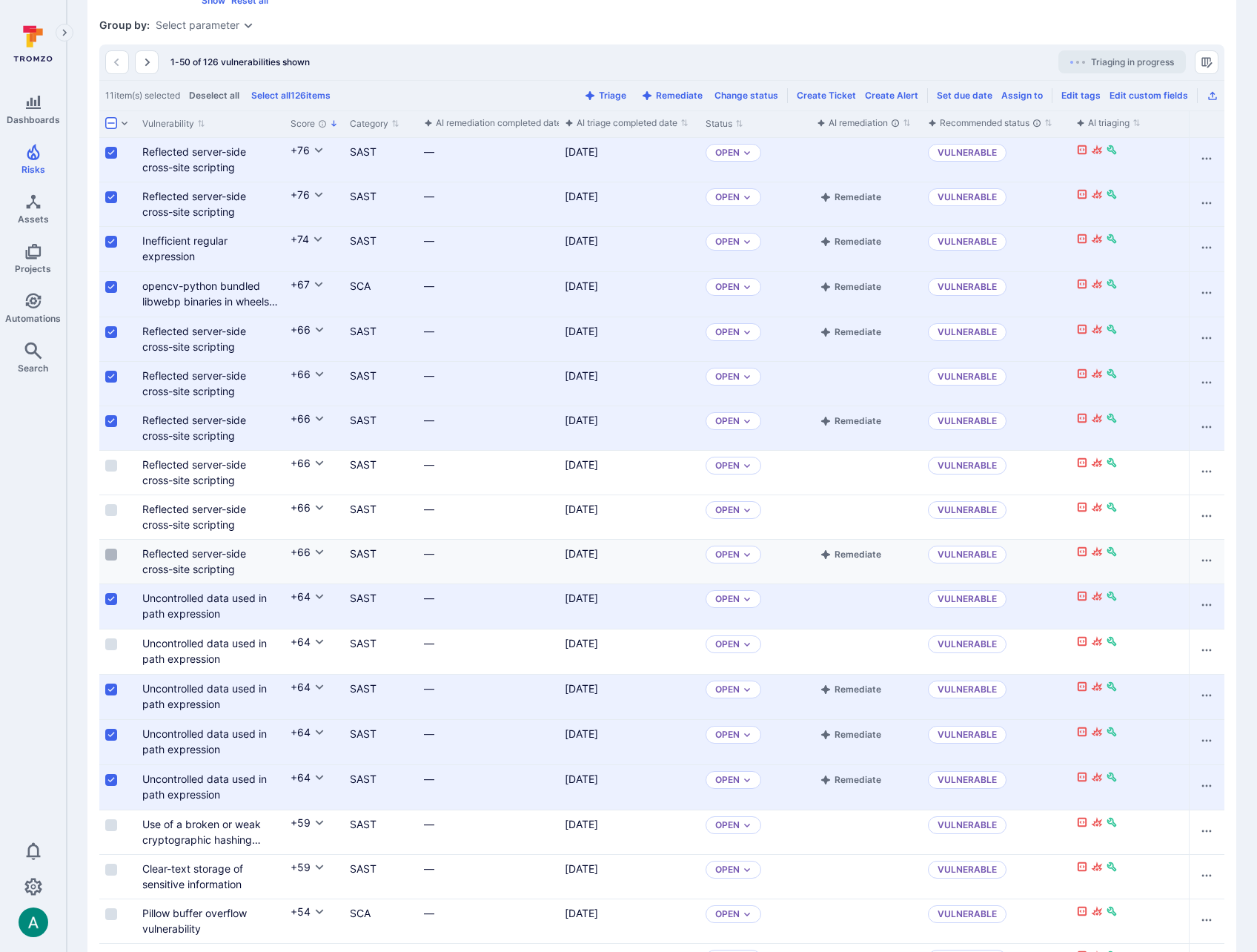
click at [106, 560] on input "Select row" at bounding box center [111, 554] width 12 height 12
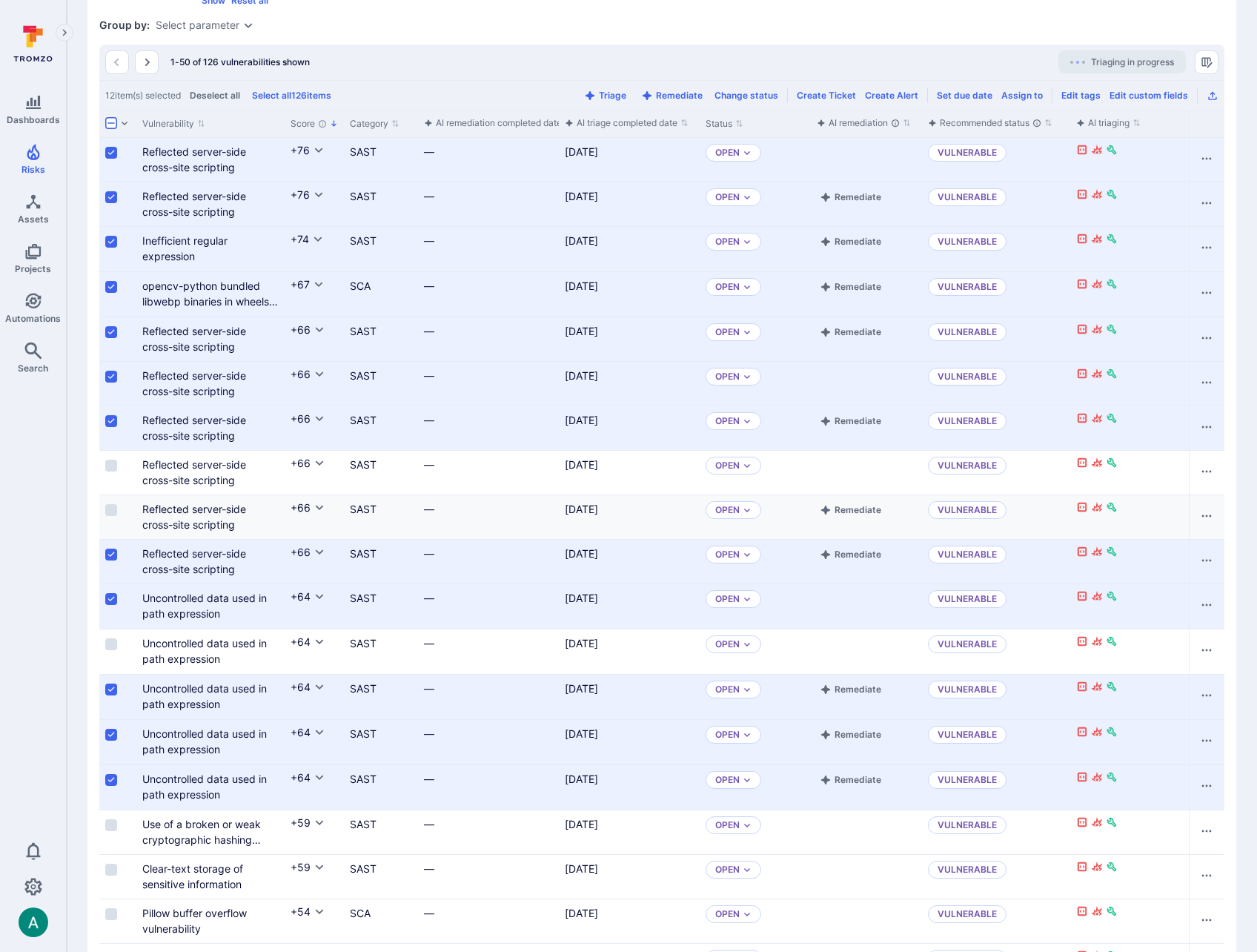
click at [112, 513] on div "Cell for selection" at bounding box center [118, 517] width 37 height 43
click at [110, 516] on input "Select row" at bounding box center [111, 510] width 12 height 12
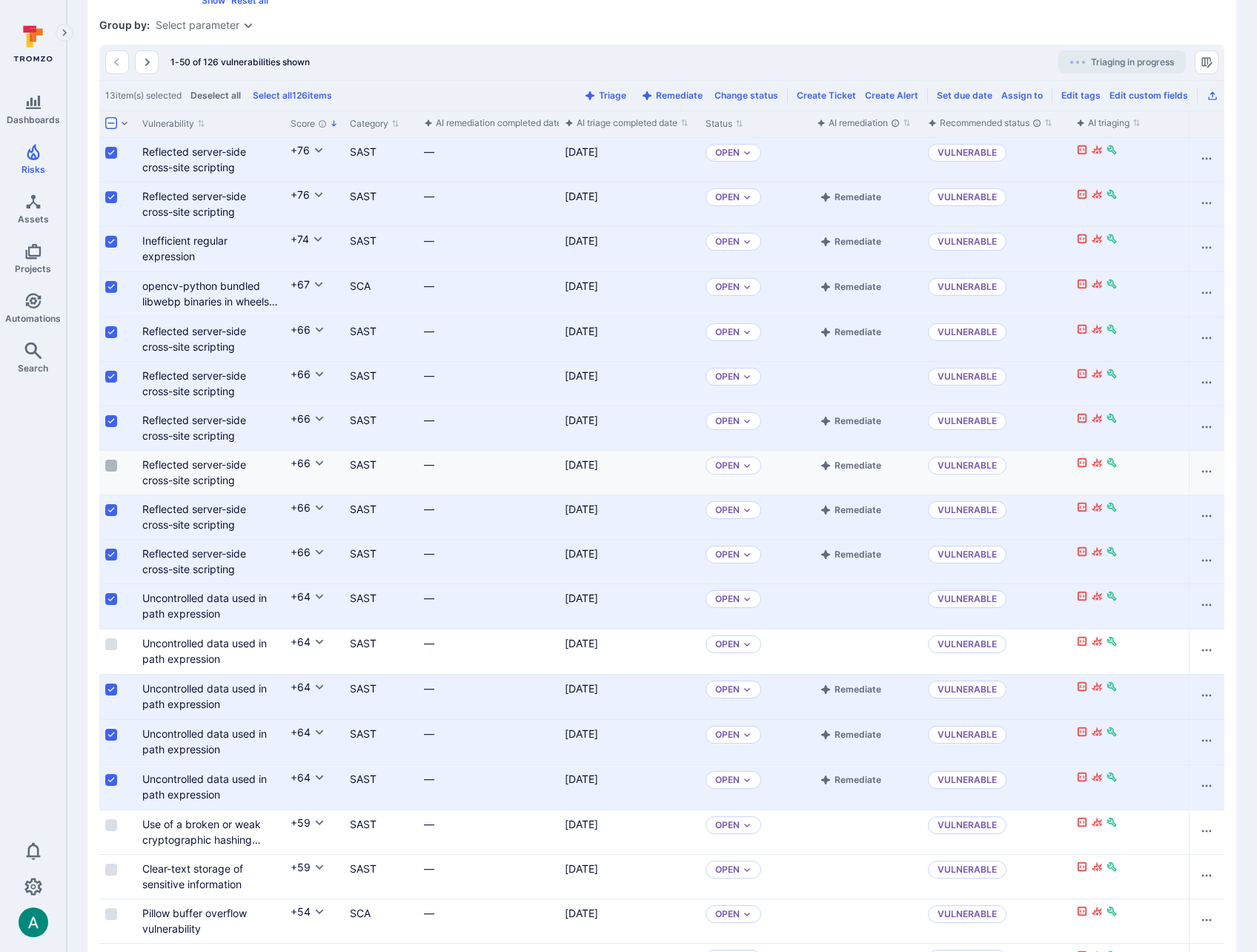
click at [110, 472] on input "Select row" at bounding box center [111, 465] width 12 height 12
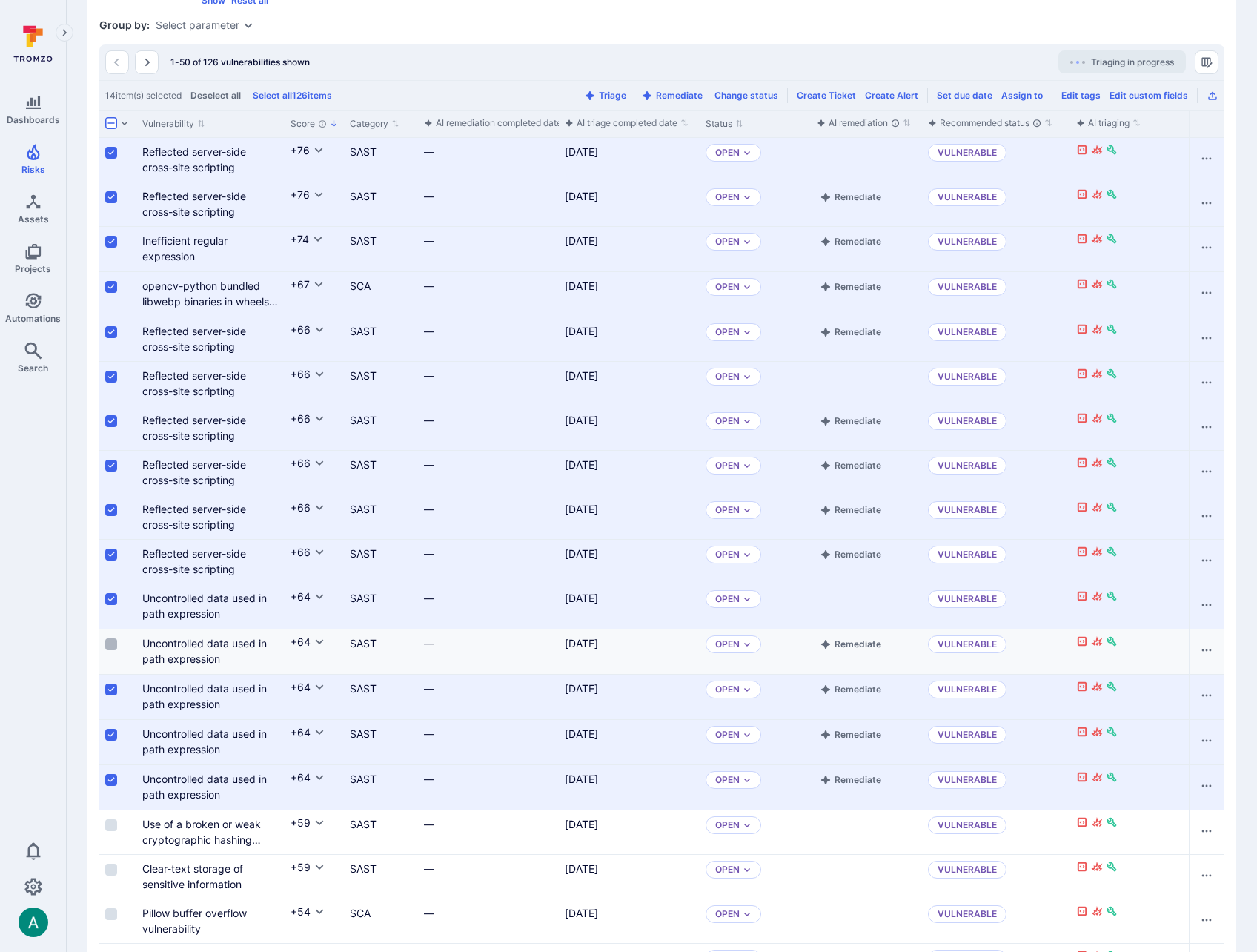
click at [112, 652] on label "Cell for selection" at bounding box center [111, 644] width 18 height 15
click at [112, 650] on input "Select row" at bounding box center [111, 644] width 12 height 12
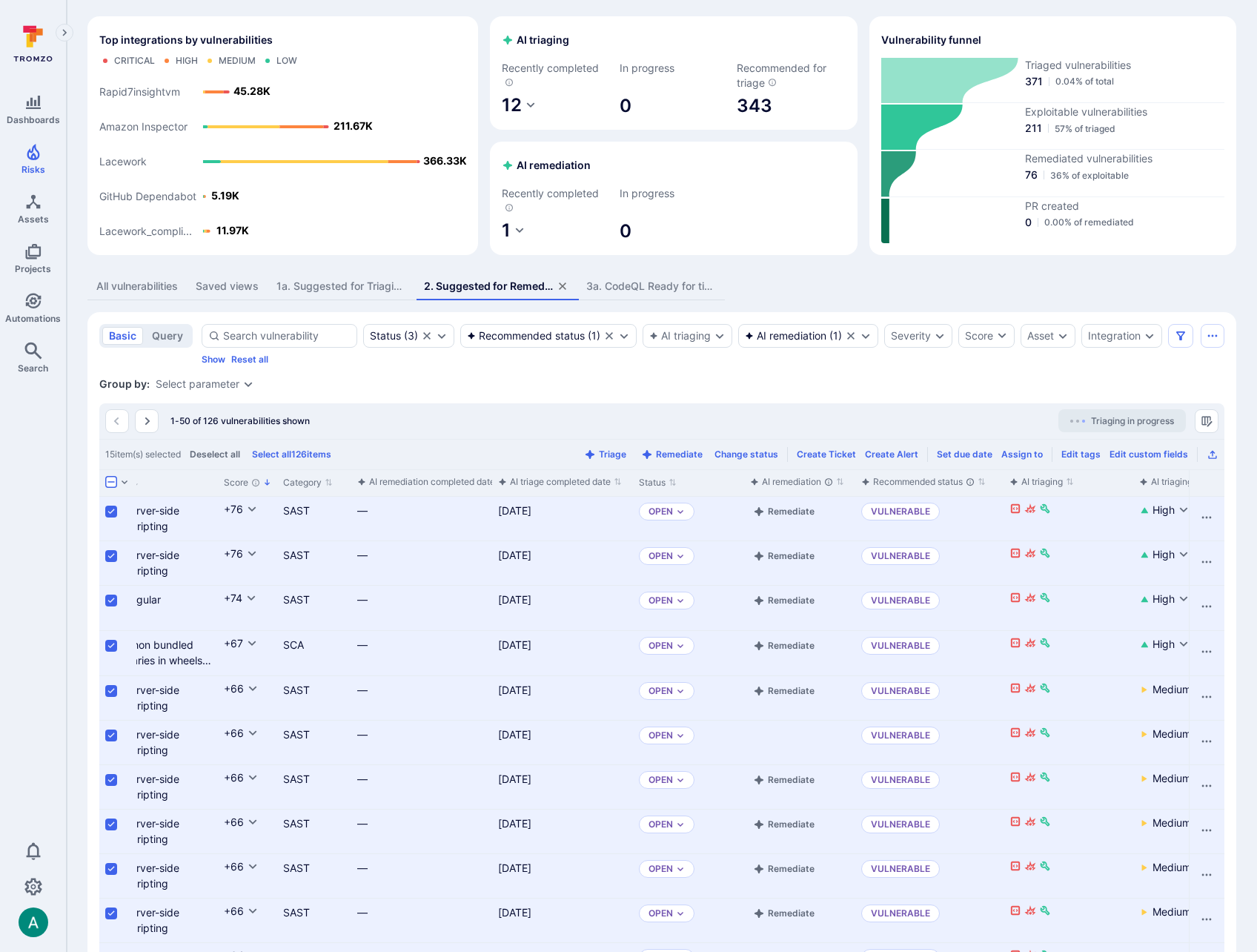
scroll to position [0, 0]
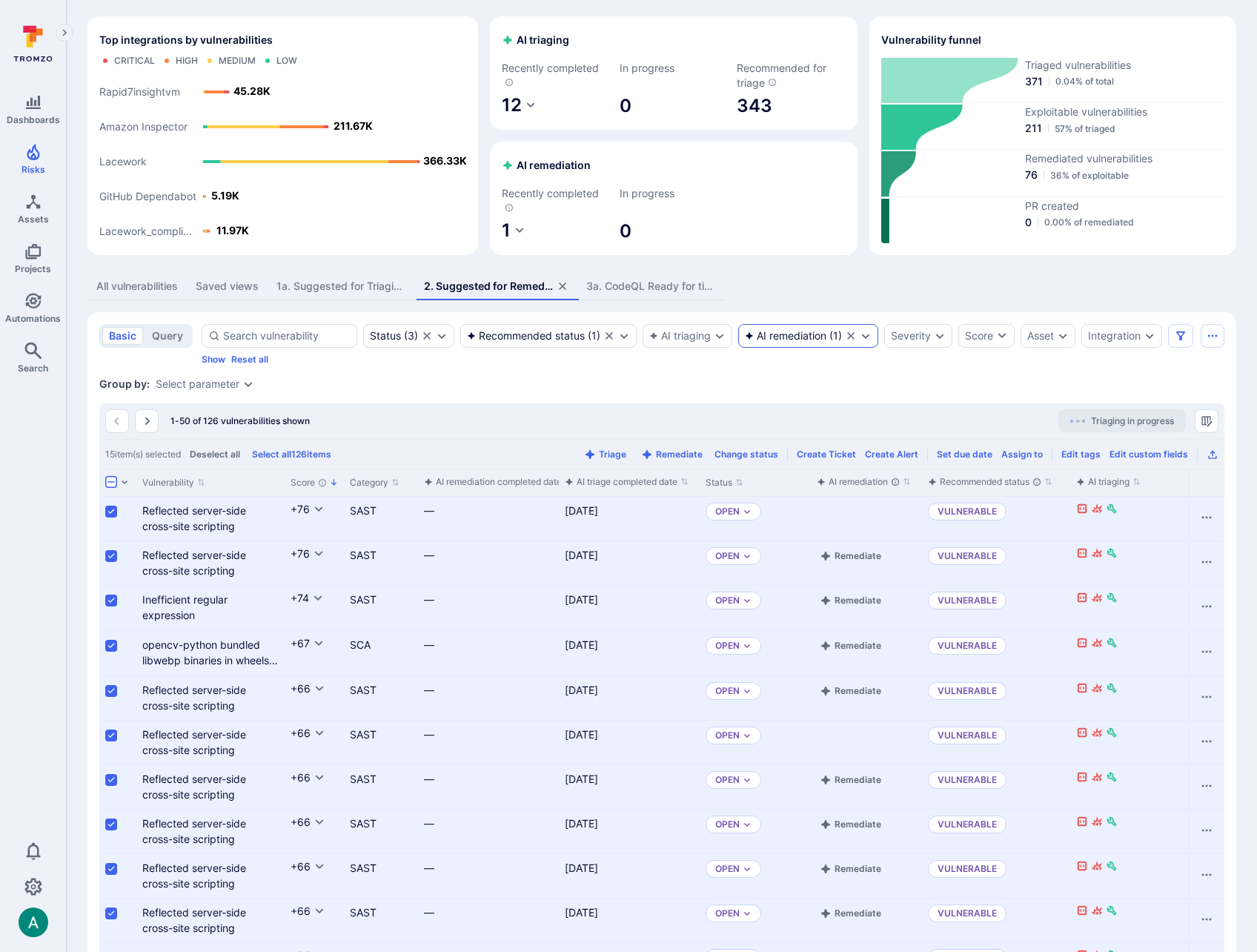
click at [795, 332] on div "AI remediation" at bounding box center [785, 335] width 81 height 12
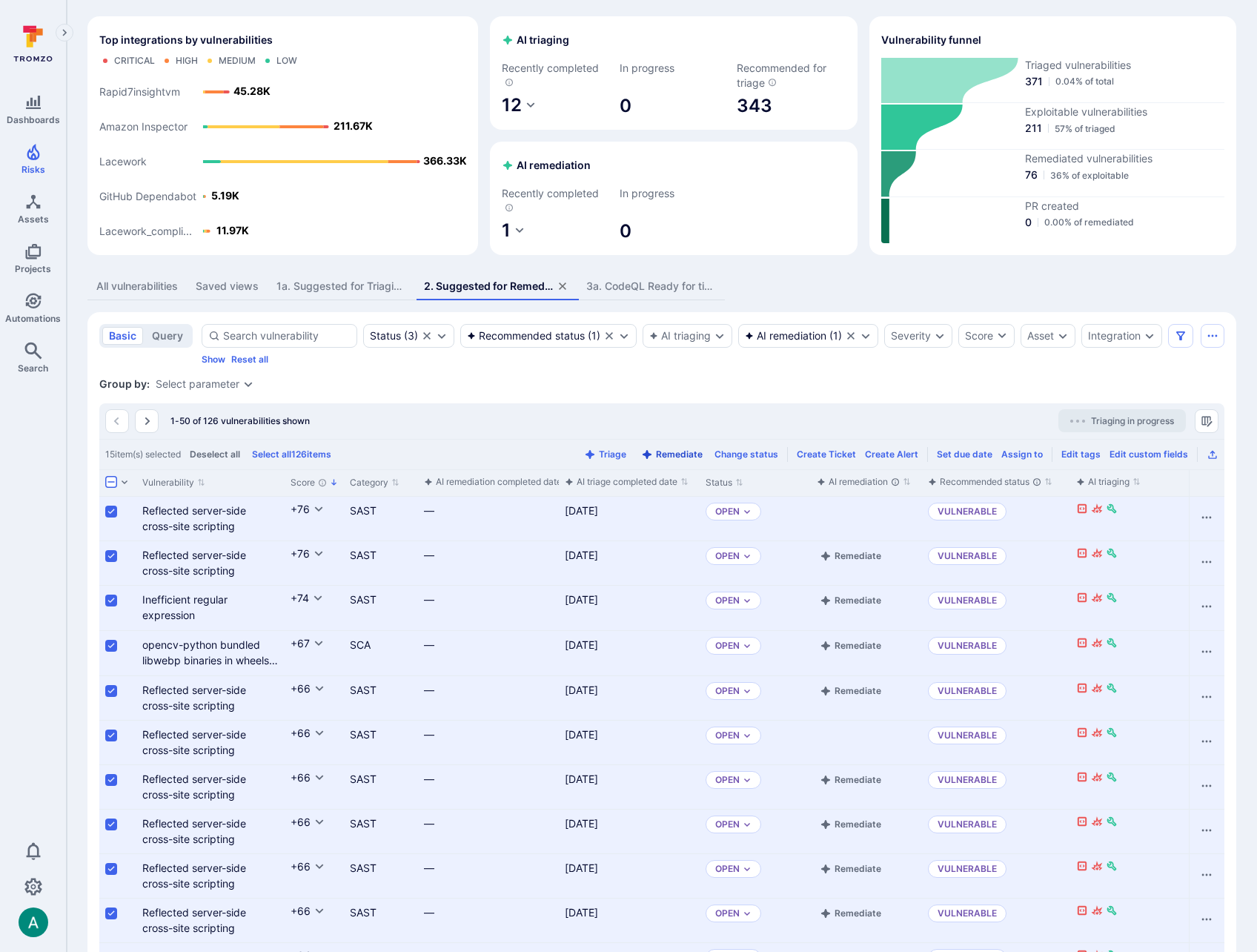
click at [685, 459] on button "Remediate" at bounding box center [672, 454] width 68 height 11
